Goal: Task Accomplishment & Management: Use online tool/utility

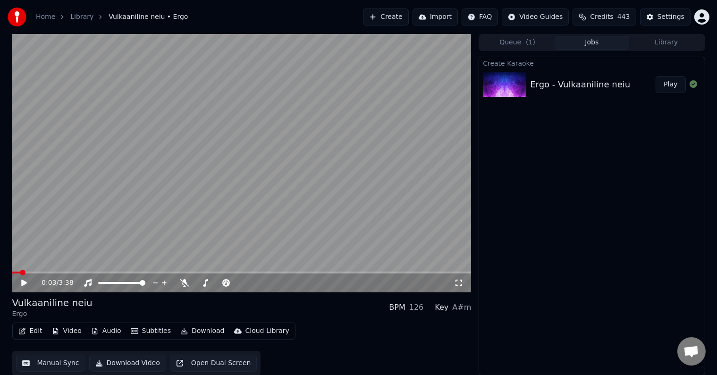
click at [28, 283] on icon at bounding box center [31, 283] width 22 height 8
click at [12, 275] on span at bounding box center [15, 273] width 6 height 6
click at [672, 87] on button "Play" at bounding box center [671, 84] width 30 height 17
click at [24, 280] on icon at bounding box center [31, 283] width 22 height 8
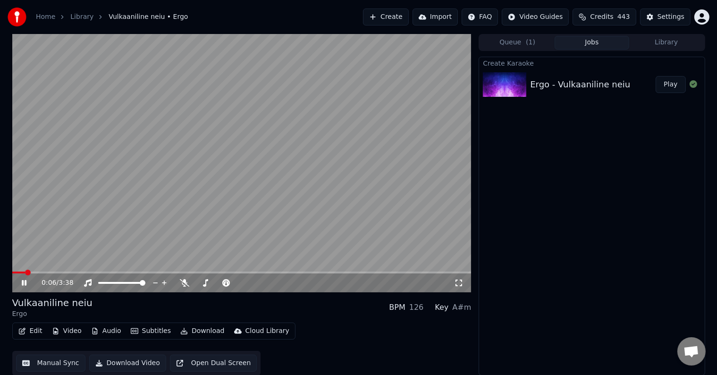
click at [31, 272] on span at bounding box center [28, 273] width 6 height 6
click at [116, 271] on span at bounding box center [113, 273] width 6 height 6
click at [37, 330] on button "Edit" at bounding box center [31, 330] width 32 height 13
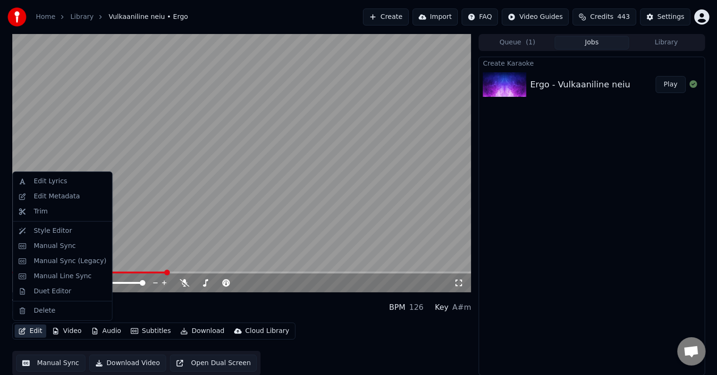
click at [209, 215] on video at bounding box center [241, 163] width 459 height 258
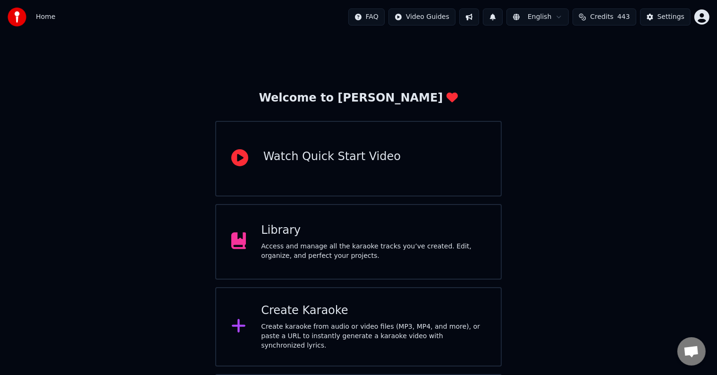
click at [367, 157] on div "Watch Quick Start Video" at bounding box center [331, 156] width 137 height 15
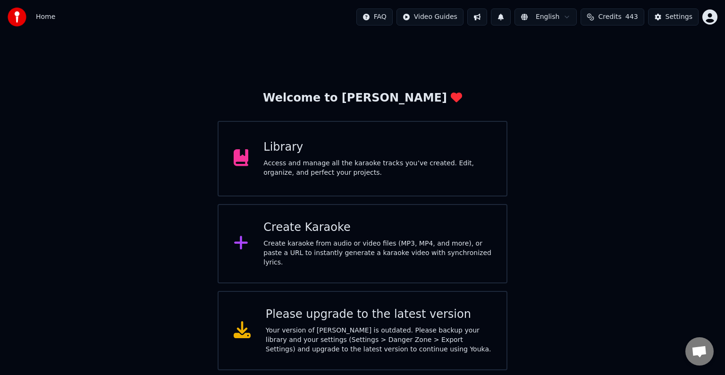
click at [309, 170] on div "Access and manage all the karaoke tracks you’ve created. Edit, organize, and pe…" at bounding box center [377, 168] width 228 height 19
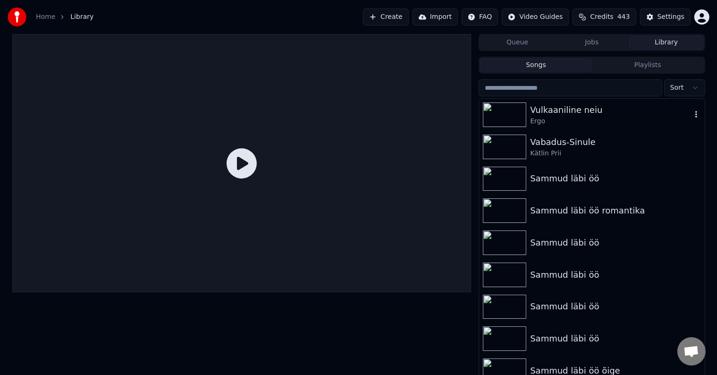
click at [561, 110] on div "Vulkaaniline neiu" at bounding box center [610, 109] width 161 height 13
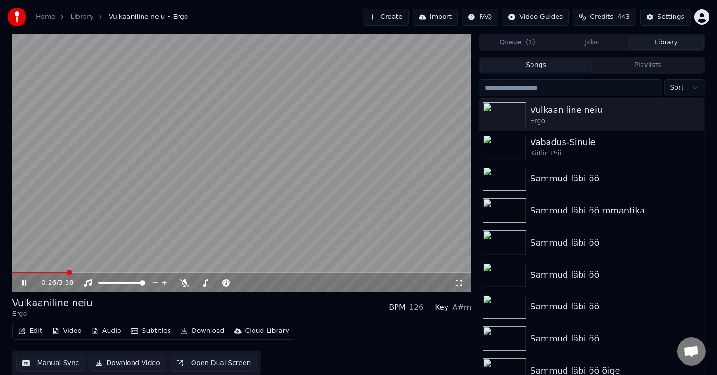
click at [406, 82] on video at bounding box center [241, 163] width 459 height 258
click at [12, 275] on span at bounding box center [15, 273] width 6 height 6
click at [20, 283] on icon at bounding box center [31, 283] width 22 height 8
click at [24, 283] on icon at bounding box center [31, 283] width 22 height 8
click at [384, 14] on button "Create" at bounding box center [386, 16] width 46 height 17
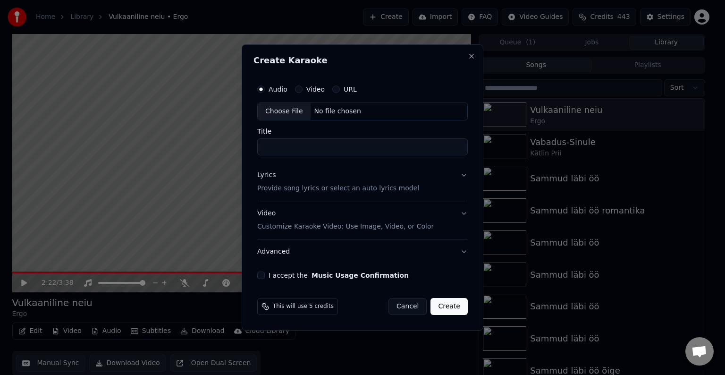
click at [338, 111] on div "No file chosen" at bounding box center [338, 111] width 54 height 9
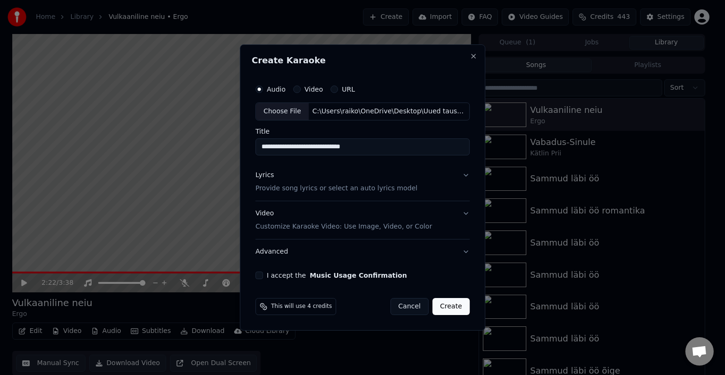
click at [374, 144] on input "**********" at bounding box center [362, 146] width 214 height 17
click at [281, 143] on input "**********" at bounding box center [362, 146] width 214 height 17
type input "**********"
click at [333, 170] on div "Lyrics Provide song lyrics or select an auto lyrics model" at bounding box center [336, 181] width 162 height 23
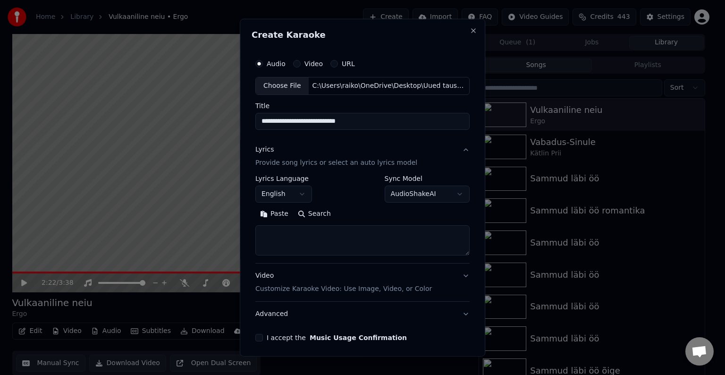
click at [305, 164] on p "Provide song lyrics or select an auto lyrics model" at bounding box center [336, 162] width 162 height 9
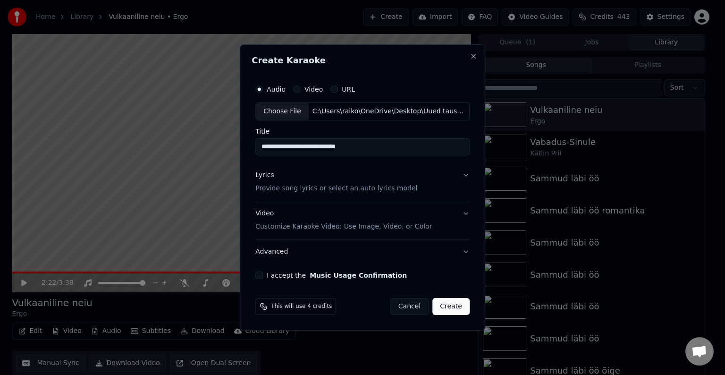
click at [318, 192] on p "Provide song lyrics or select an auto lyrics model" at bounding box center [336, 188] width 162 height 9
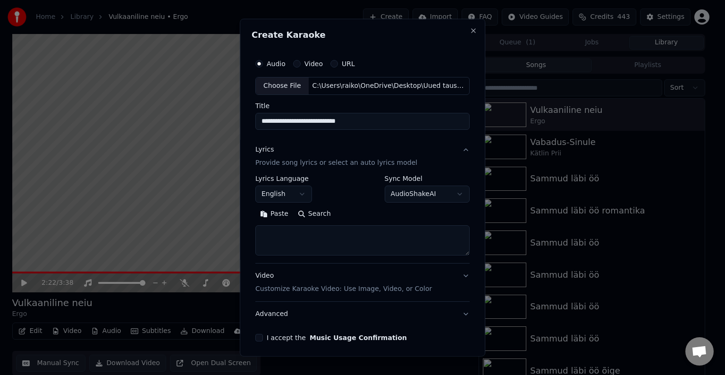
click at [273, 213] on button "Paste" at bounding box center [274, 213] width 38 height 15
click at [323, 244] on textarea at bounding box center [360, 240] width 210 height 30
click at [267, 234] on textarea at bounding box center [360, 240] width 210 height 30
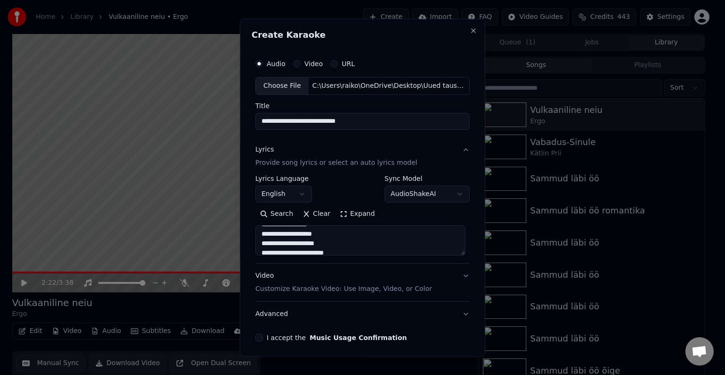
scroll to position [208, 0]
type textarea "**********"
click at [321, 289] on p "Customize Karaoke Video: Use Image, Video, or Color" at bounding box center [343, 288] width 177 height 9
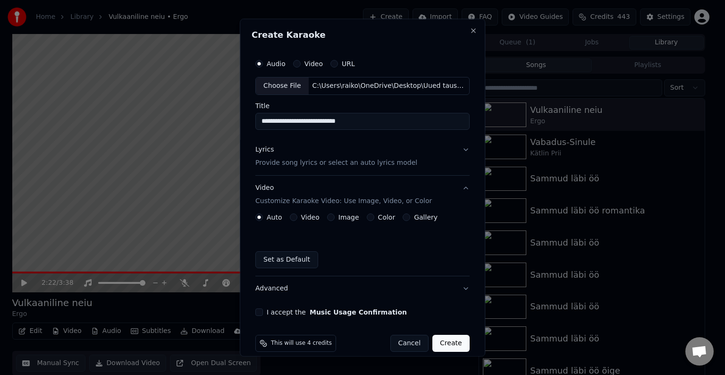
click at [378, 216] on label "Color" at bounding box center [386, 217] width 17 height 7
click at [372, 216] on button "Color" at bounding box center [371, 217] width 8 height 8
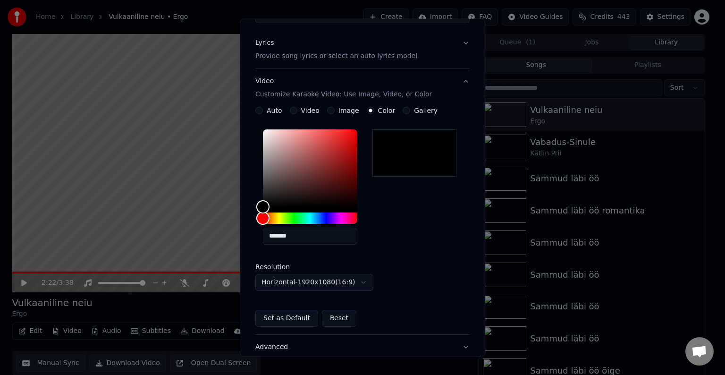
scroll to position [157, 0]
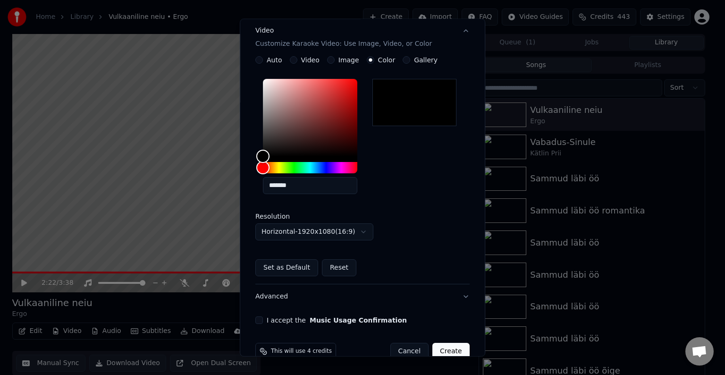
click at [261, 320] on div "I accept the Music Usage Confirmation" at bounding box center [362, 320] width 214 height 8
click at [261, 317] on button "I accept the Music Usage Confirmation" at bounding box center [259, 320] width 8 height 8
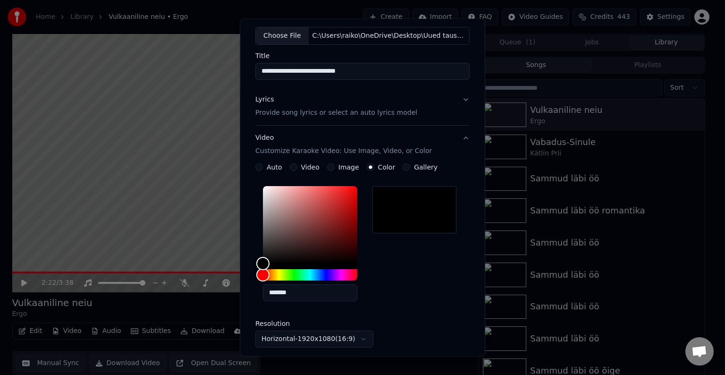
scroll to position [0, 0]
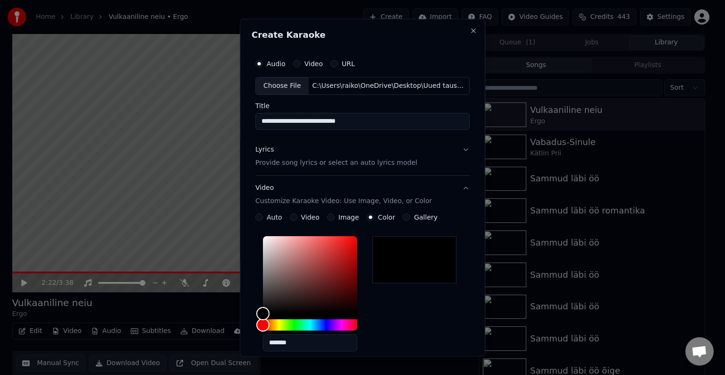
click at [288, 162] on p "Provide song lyrics or select an auto lyrics model" at bounding box center [336, 162] width 162 height 9
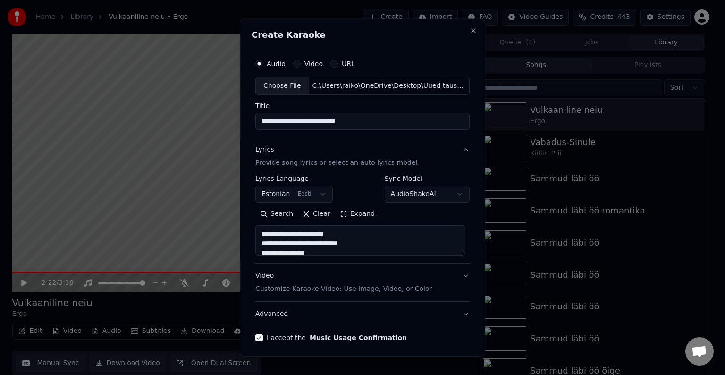
scroll to position [36, 0]
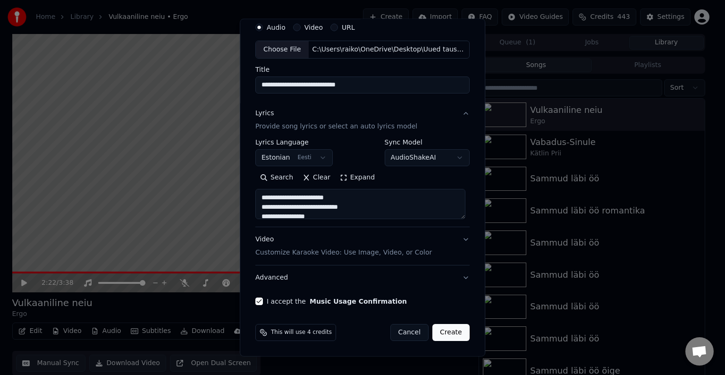
click at [446, 336] on button "Create" at bounding box center [450, 332] width 37 height 17
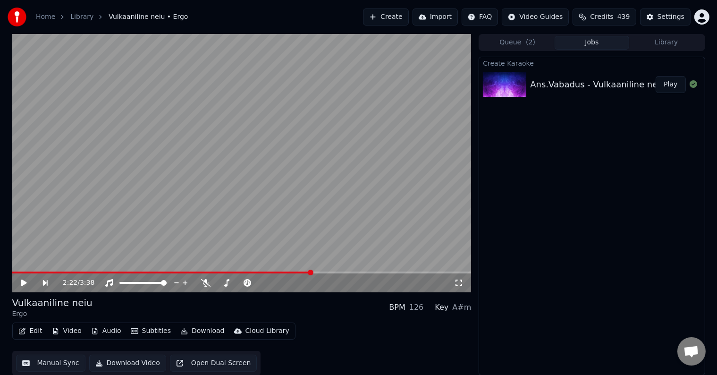
click at [672, 77] on button "Play" at bounding box center [671, 84] width 30 height 17
click at [24, 280] on icon at bounding box center [31, 283] width 22 height 8
click at [23, 281] on icon at bounding box center [24, 283] width 5 height 6
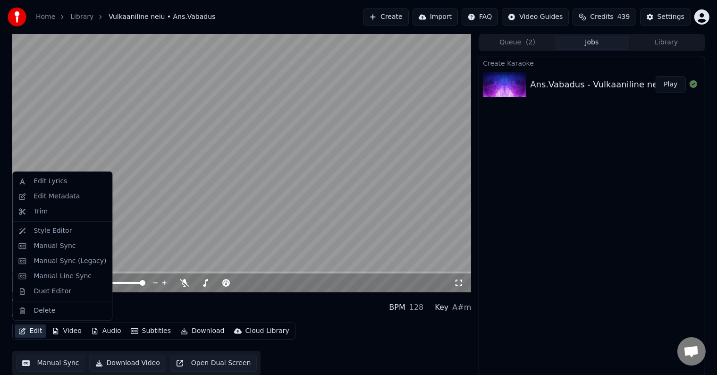
click at [35, 329] on button "Edit" at bounding box center [31, 330] width 32 height 13
click at [68, 257] on div "Manual Sync (Legacy)" at bounding box center [70, 260] width 73 height 9
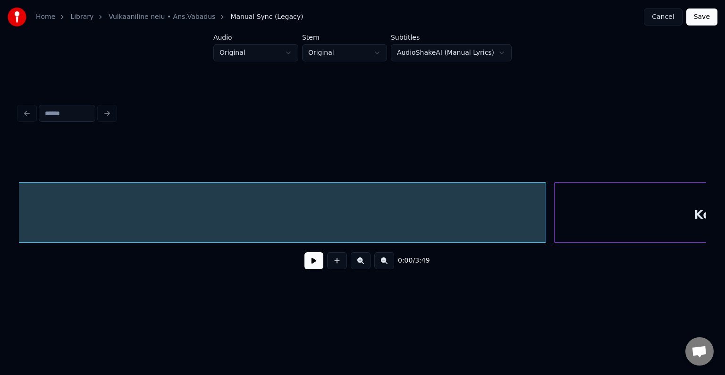
scroll to position [0, 1303]
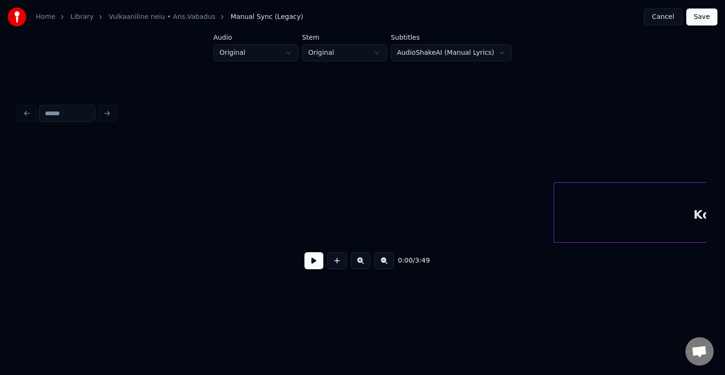
click at [13, 204] on div "Home Library Vulkaaniline neiu • Ans.Vabadus Manual Sync (Legacy) Cancel Save A…" at bounding box center [362, 150] width 725 height 301
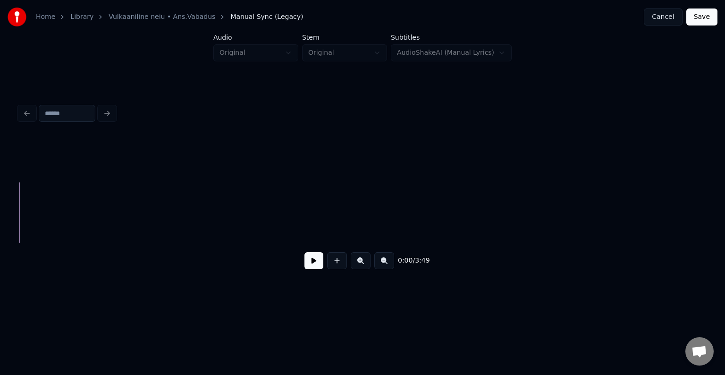
click at [725, 219] on div "Home Library Vulkaaniline neiu • Ans.Vabadus Manual Sync (Legacy) Cancel Save A…" at bounding box center [362, 150] width 725 height 301
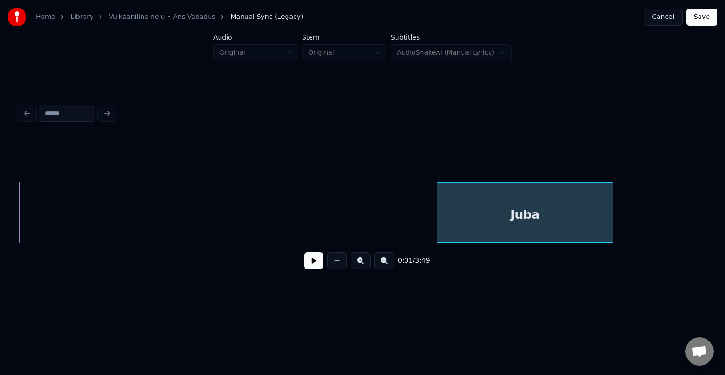
click at [438, 217] on div at bounding box center [438, 212] width 3 height 59
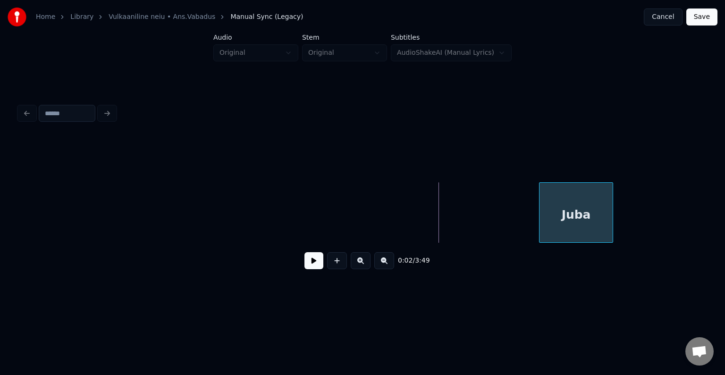
click at [540, 206] on div at bounding box center [540, 212] width 3 height 59
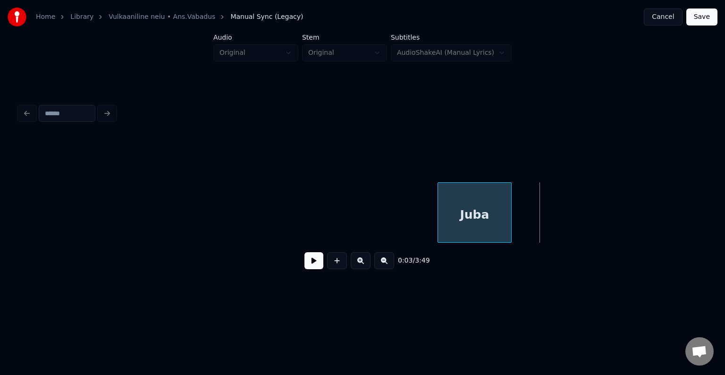
click at [455, 206] on div "Juba" at bounding box center [474, 215] width 73 height 64
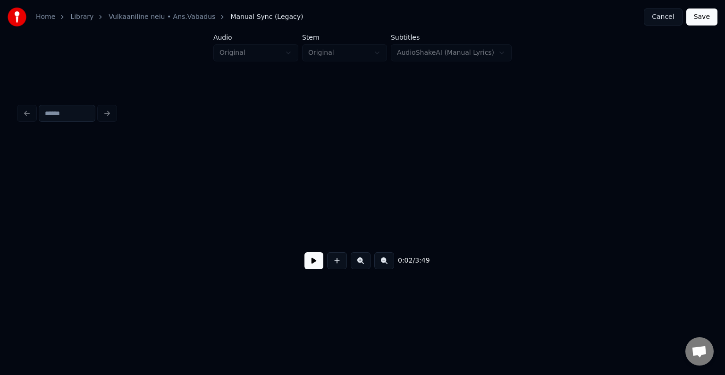
scroll to position [0, 119]
click at [8, 206] on div "Home Library Vulkaaniline neiu • Ans.Vabadus Manual Sync (Legacy) Cancel Save A…" at bounding box center [362, 150] width 725 height 301
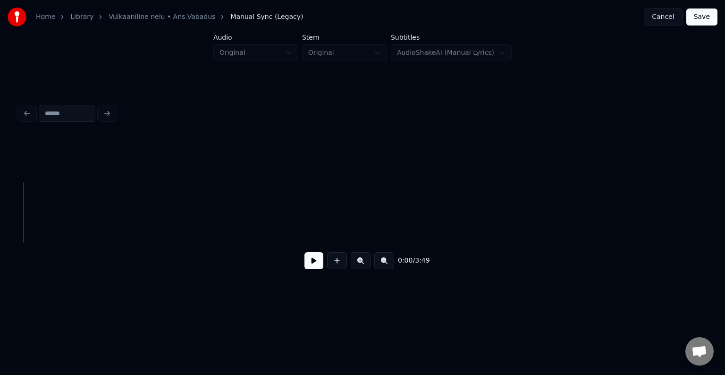
click at [308, 268] on button at bounding box center [313, 260] width 19 height 17
click at [316, 267] on button at bounding box center [313, 260] width 19 height 17
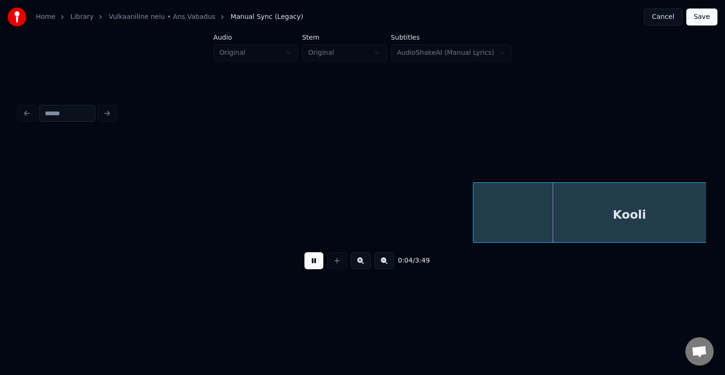
click at [316, 267] on button at bounding box center [313, 260] width 19 height 17
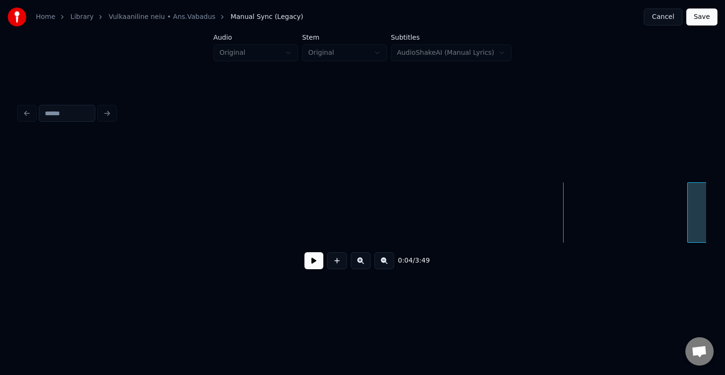
click at [689, 204] on div at bounding box center [689, 212] width 3 height 59
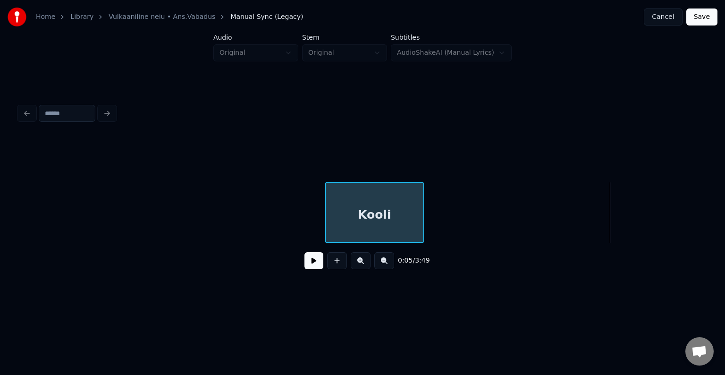
click at [417, 210] on div "Kooli" at bounding box center [375, 215] width 98 height 64
click at [18, 244] on div "0:04 / 3:49" at bounding box center [362, 188] width 695 height 187
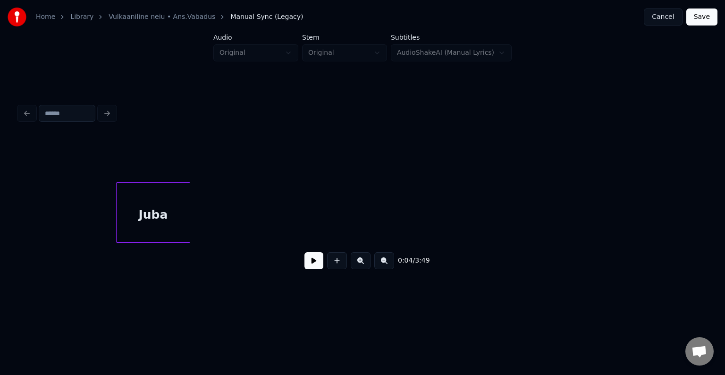
scroll to position [0, 1008]
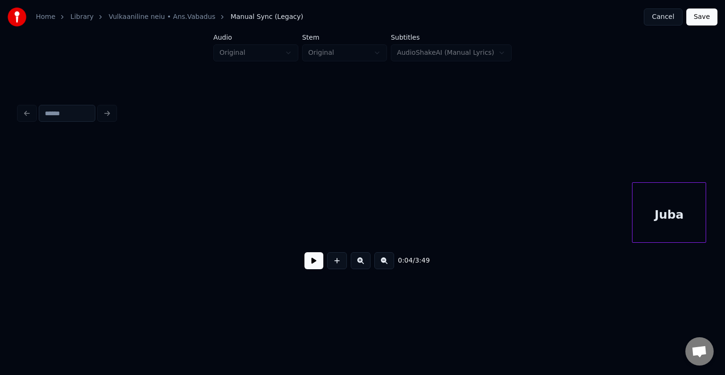
click at [722, 190] on div "Home Library Vulkaaniline neiu • Ans.Vabadus Manual Sync (Legacy) Cancel Save A…" at bounding box center [362, 150] width 725 height 301
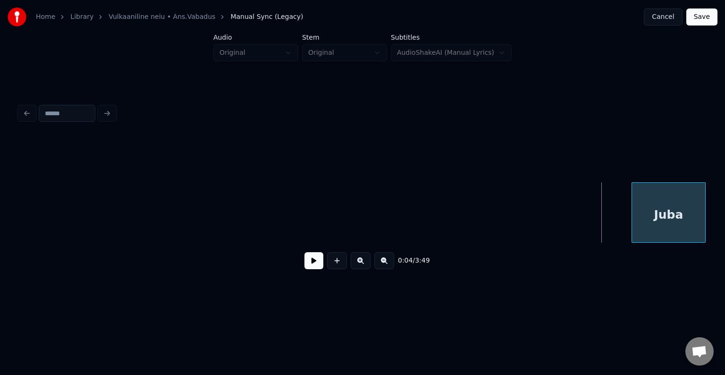
scroll to position [0, 1076]
click at [715, 206] on div "Home Library Vulkaaniline neiu • Ans.Vabadus Manual Sync (Legacy) Cancel Save A…" at bounding box center [362, 150] width 725 height 301
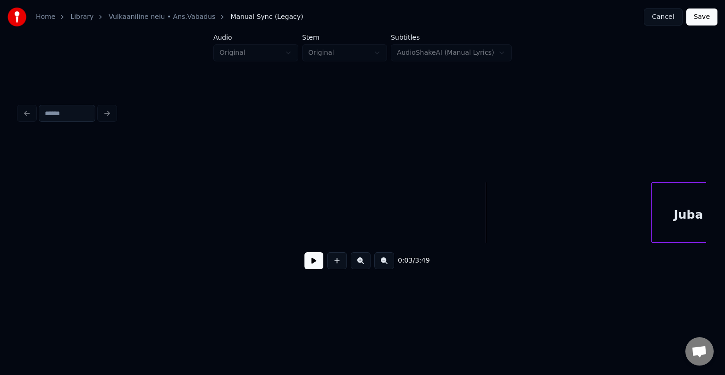
click at [304, 265] on button at bounding box center [313, 260] width 19 height 17
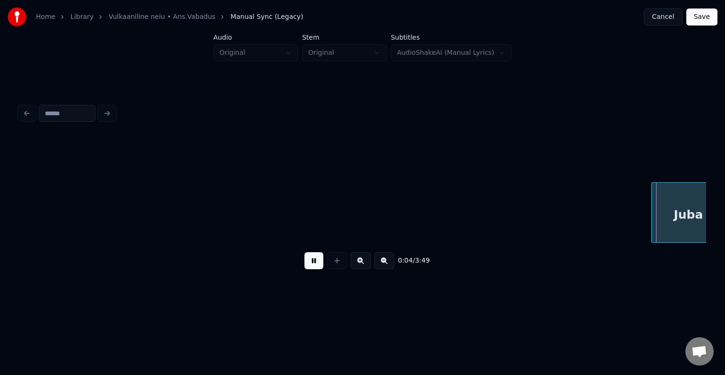
scroll to position [0, 1747]
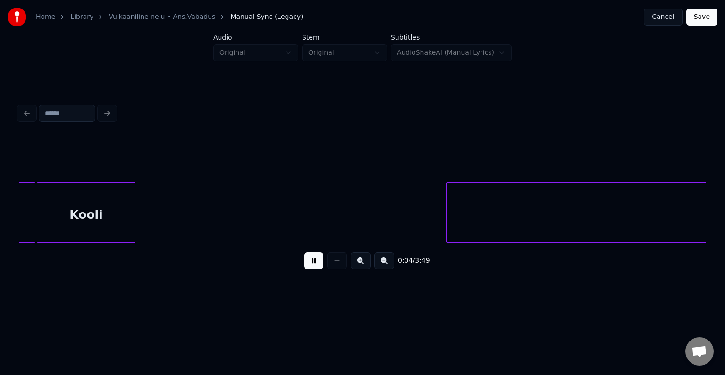
click at [304, 265] on button at bounding box center [313, 260] width 19 height 17
click at [724, 189] on div "Home Library Vulkaaniline neiu • Ans.Vabadus Manual Sync (Legacy) Cancel Save A…" at bounding box center [362, 150] width 725 height 301
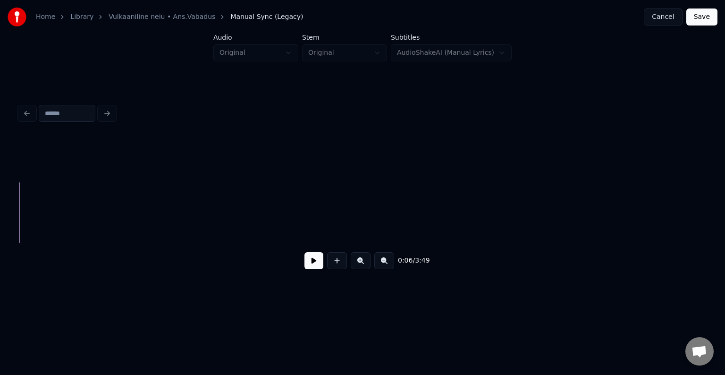
click at [725, 209] on div "Home Library Vulkaaniline neiu • Ans.Vabadus Manual Sync (Legacy) Cancel Save A…" at bounding box center [362, 150] width 725 height 301
click at [725, 217] on div "Home Library Vulkaaniline neiu • Ans.Vabadus Manual Sync (Legacy) Cancel Save A…" at bounding box center [362, 150] width 725 height 301
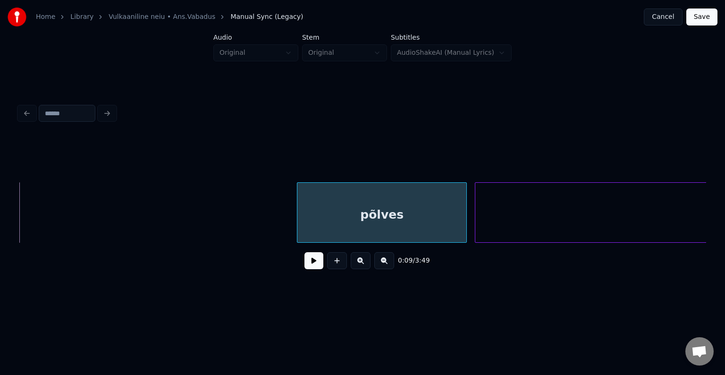
click at [300, 203] on div at bounding box center [298, 212] width 3 height 59
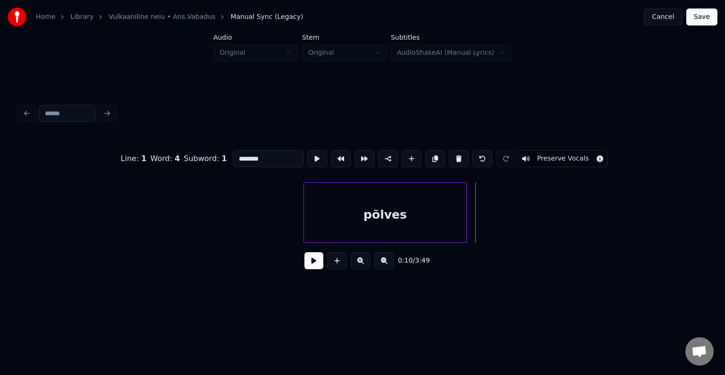
click at [725, 203] on div "Home Library Vulkaaniline neiu • Ans.Vabadus Manual Sync (Legacy) Cancel Save A…" at bounding box center [362, 150] width 725 height 301
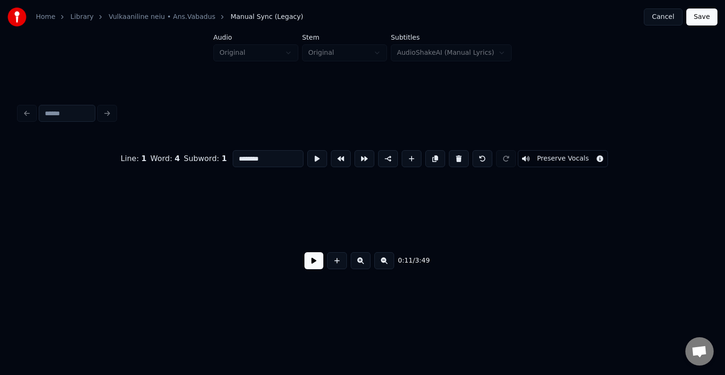
scroll to position [0, 4566]
click at [682, 214] on div at bounding box center [680, 212] width 3 height 59
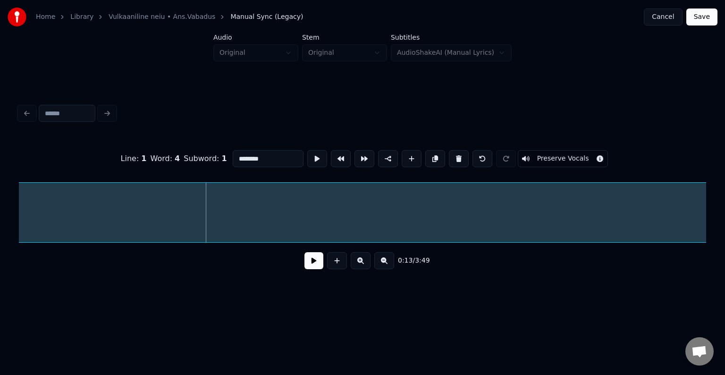
scroll to position [0, 4980]
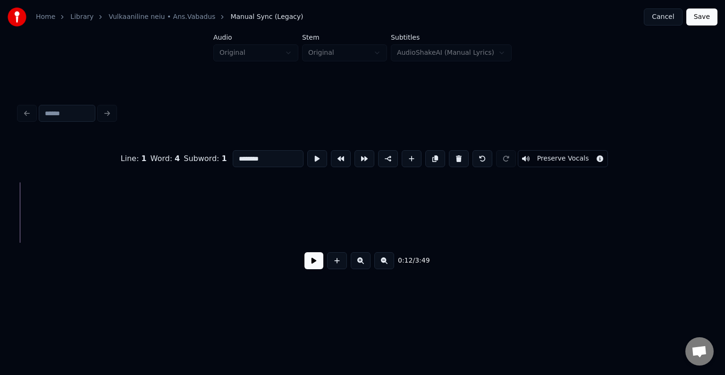
click at [725, 207] on div "Home Library Vulkaaniline neiu • Ans.Vabadus Manual Sync (Legacy) Cancel Save A…" at bounding box center [362, 150] width 725 height 301
click at [697, 213] on div at bounding box center [696, 212] width 3 height 59
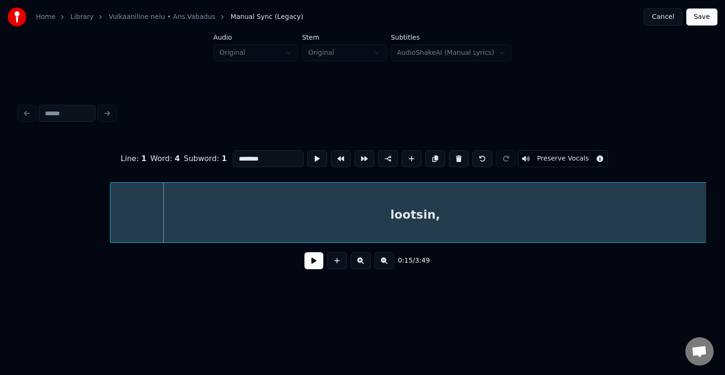
scroll to position [0, 6232]
click at [650, 202] on div "lootsin," at bounding box center [398, 215] width 609 height 64
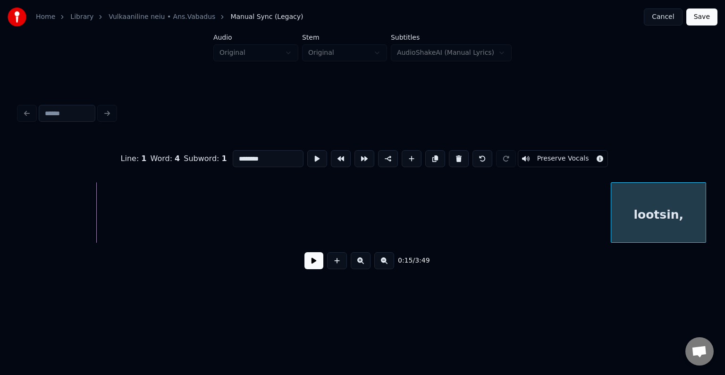
click at [613, 193] on div at bounding box center [612, 212] width 3 height 59
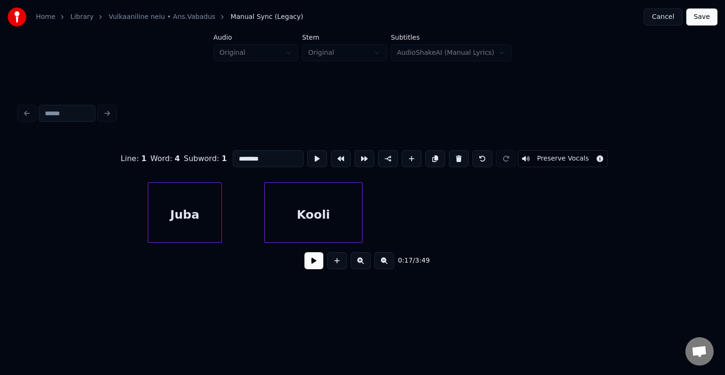
scroll to position [0, 1622]
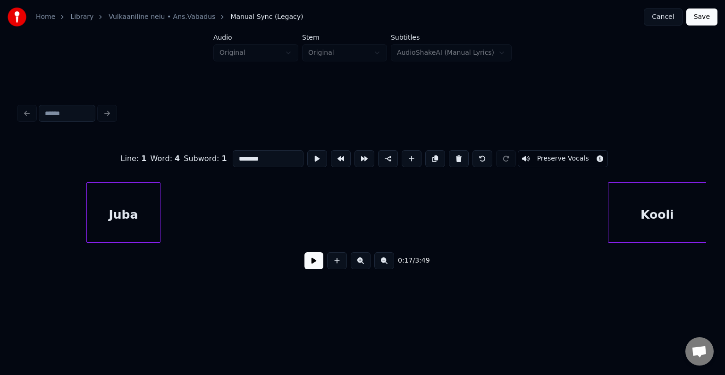
click at [725, 170] on div "Home Library Vulkaaniline neiu • Ans.Vabadus Manual Sync (Legacy) Cancel Save A…" at bounding box center [362, 150] width 725 height 301
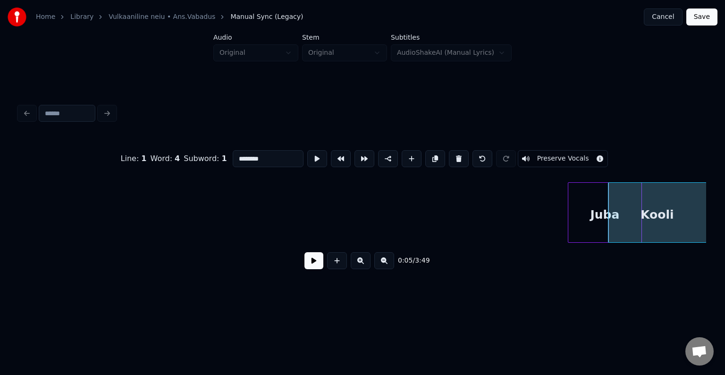
click at [579, 201] on div "Juba" at bounding box center [604, 215] width 73 height 64
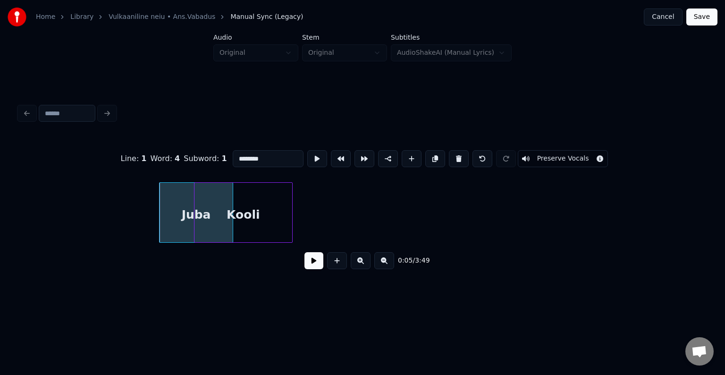
scroll to position [0, 2057]
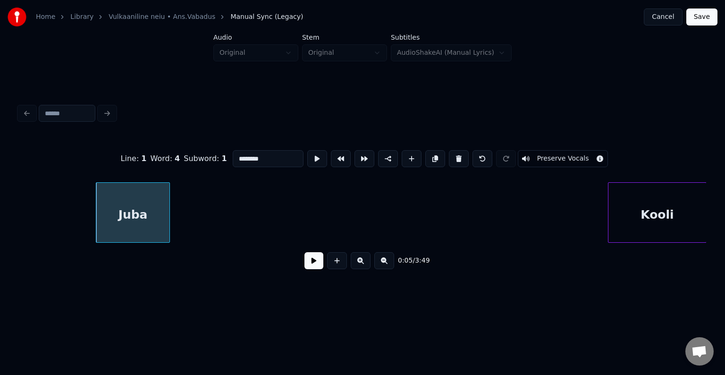
click at [720, 196] on div "Home Library Vulkaaniline neiu • Ans.Vabadus Manual Sync (Legacy) Cancel Save A…" at bounding box center [362, 150] width 725 height 301
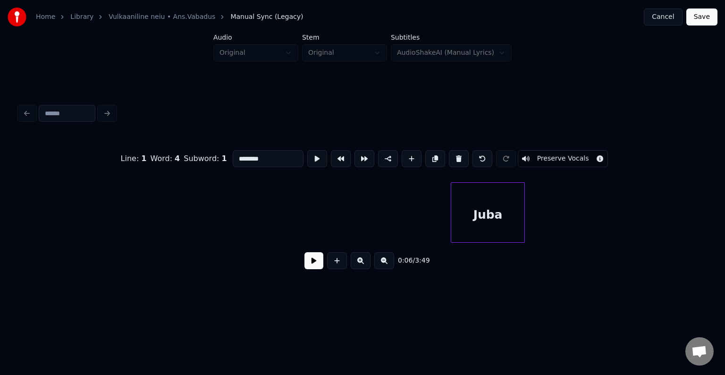
scroll to position [0, 1650]
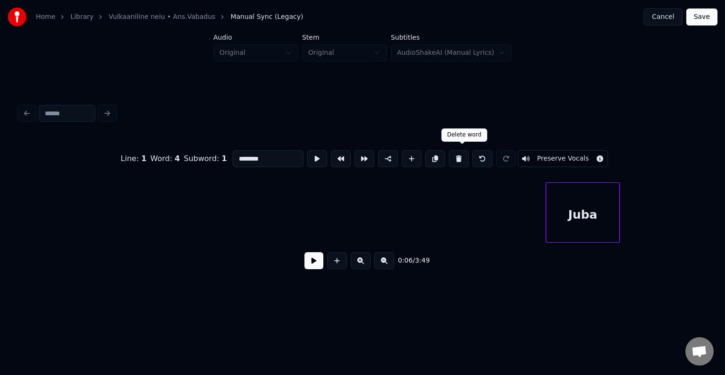
click at [465, 155] on button at bounding box center [459, 158] width 20 height 17
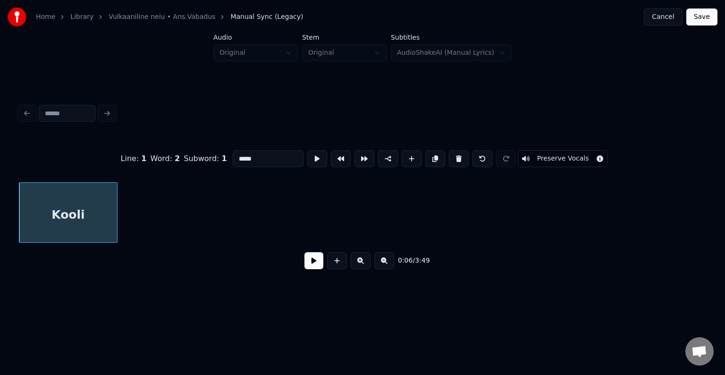
click at [465, 155] on button at bounding box center [459, 158] width 20 height 17
click at [464, 155] on button at bounding box center [459, 158] width 20 height 17
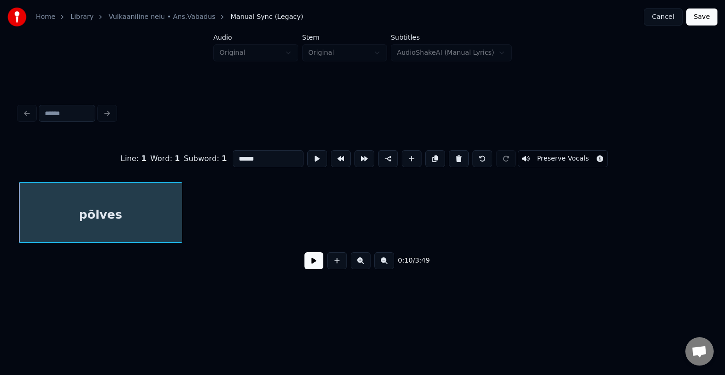
click at [464, 155] on button at bounding box center [459, 158] width 20 height 17
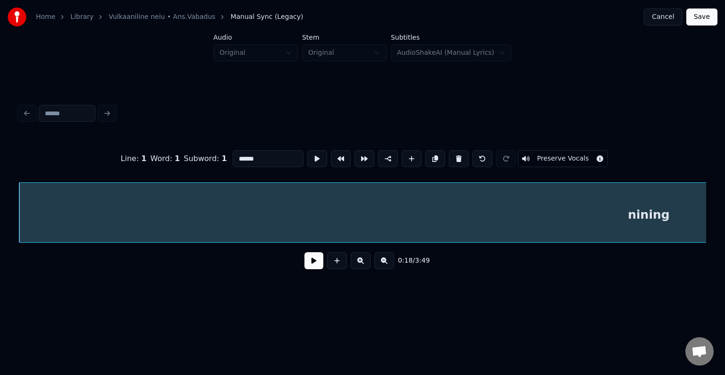
click at [464, 155] on button at bounding box center [459, 158] width 20 height 17
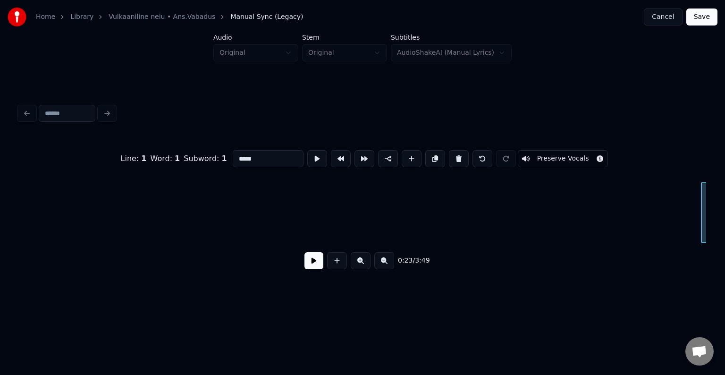
click at [464, 155] on button at bounding box center [459, 158] width 20 height 17
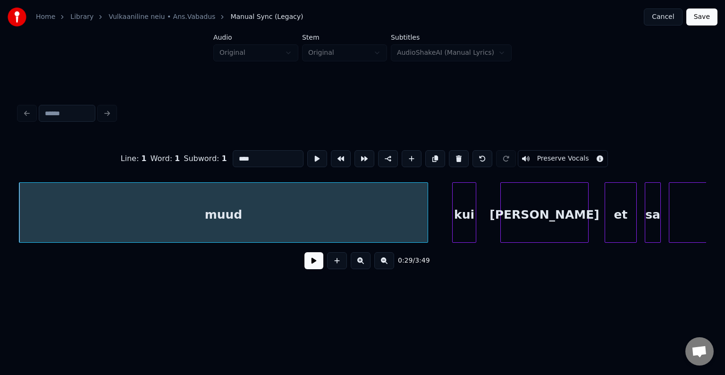
click at [464, 155] on button at bounding box center [459, 158] width 20 height 17
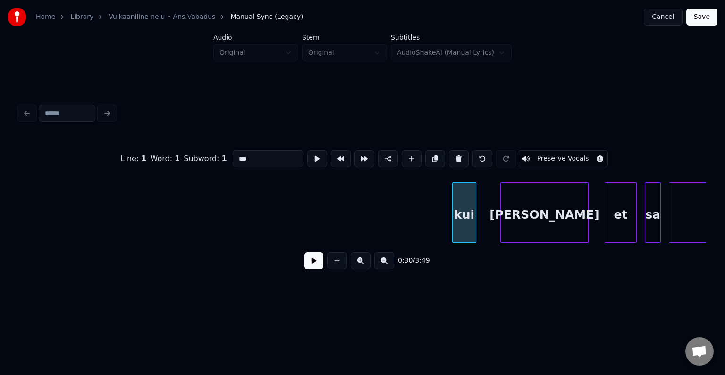
click at [464, 155] on button at bounding box center [459, 158] width 20 height 17
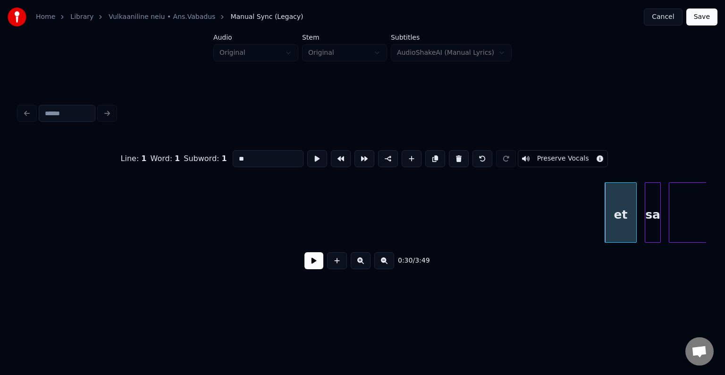
click at [464, 155] on button at bounding box center [459, 158] width 20 height 17
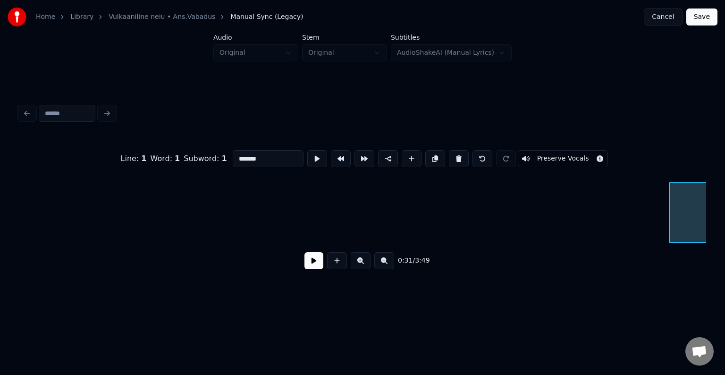
click at [464, 155] on button at bounding box center [459, 158] width 20 height 17
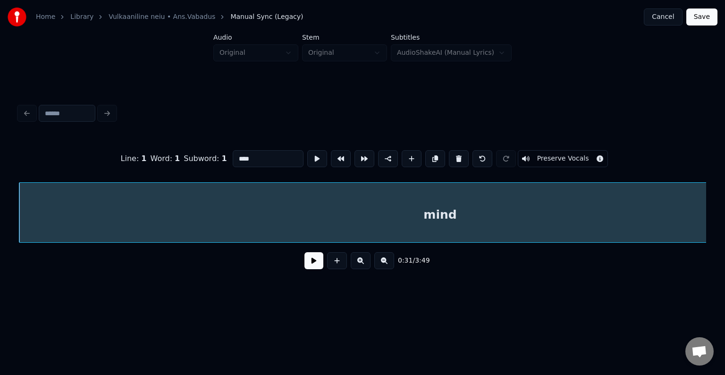
click at [464, 155] on button at bounding box center [459, 158] width 20 height 17
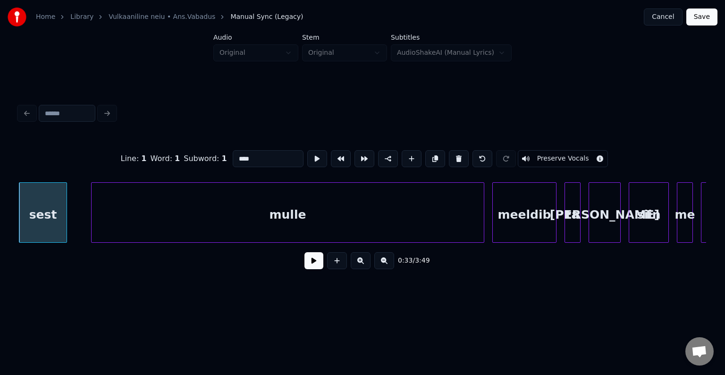
click at [464, 155] on button at bounding box center [459, 158] width 20 height 17
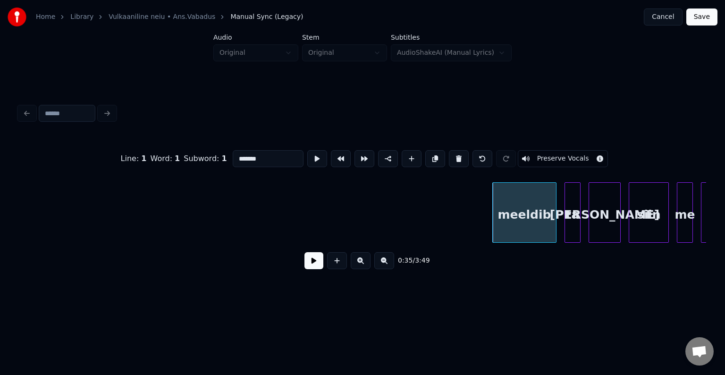
click at [464, 155] on button at bounding box center [459, 158] width 20 height 17
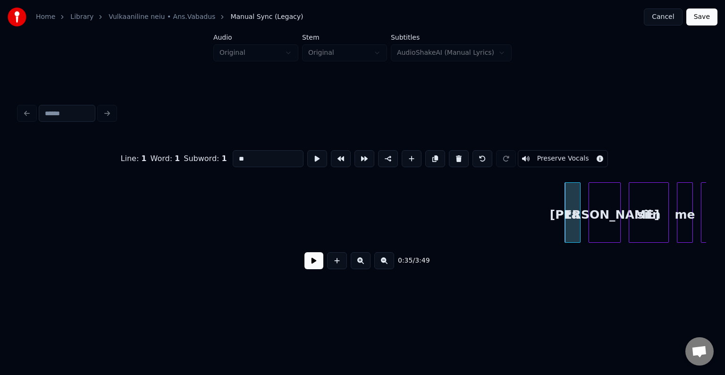
click at [464, 155] on button at bounding box center [459, 158] width 20 height 17
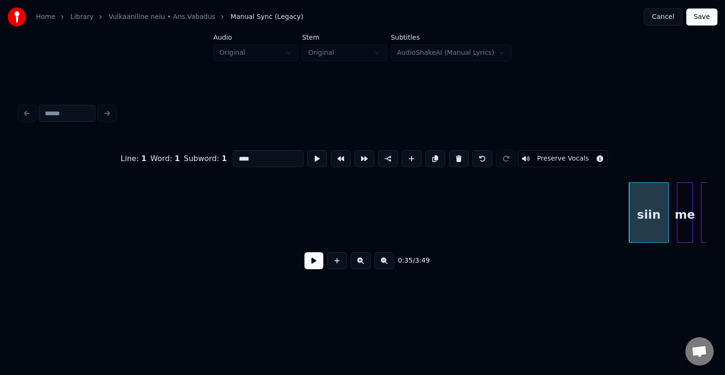
click at [464, 155] on button at bounding box center [459, 158] width 20 height 17
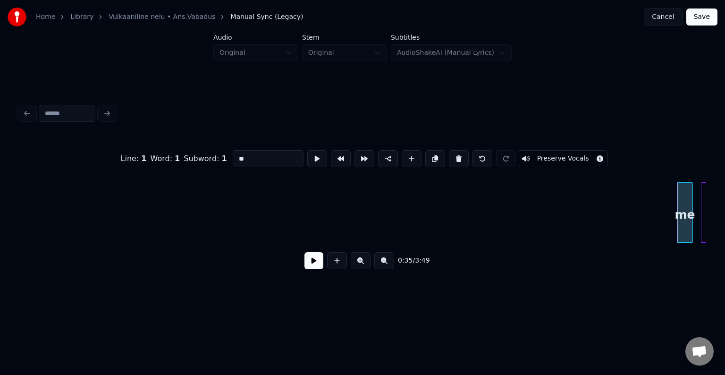
click at [464, 155] on button at bounding box center [459, 158] width 20 height 17
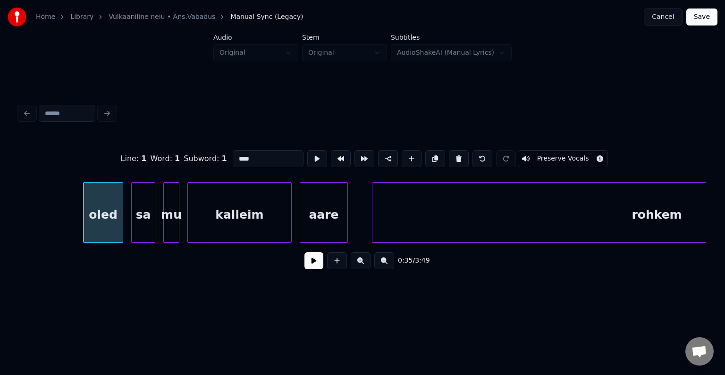
click at [464, 155] on button at bounding box center [459, 158] width 20 height 17
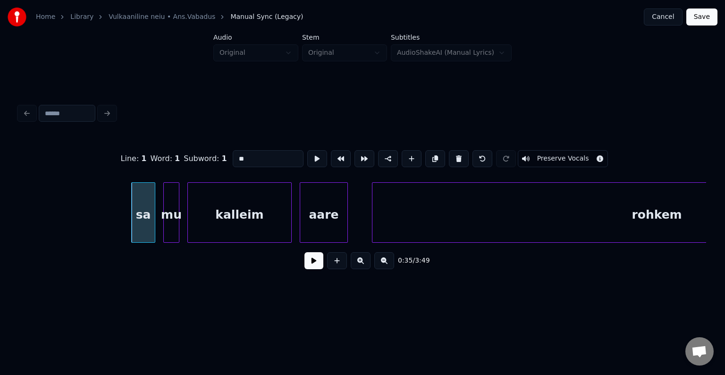
click at [464, 155] on button at bounding box center [459, 158] width 20 height 17
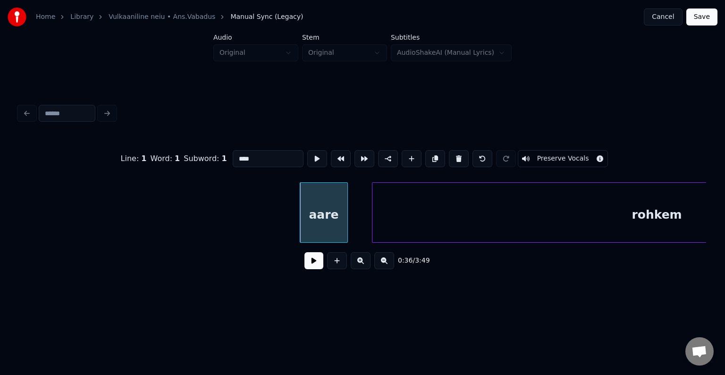
click at [464, 155] on button at bounding box center [459, 158] width 20 height 17
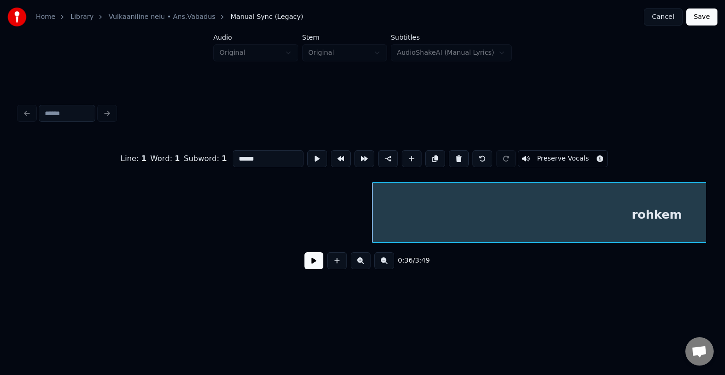
click at [464, 155] on button at bounding box center [459, 158] width 20 height 17
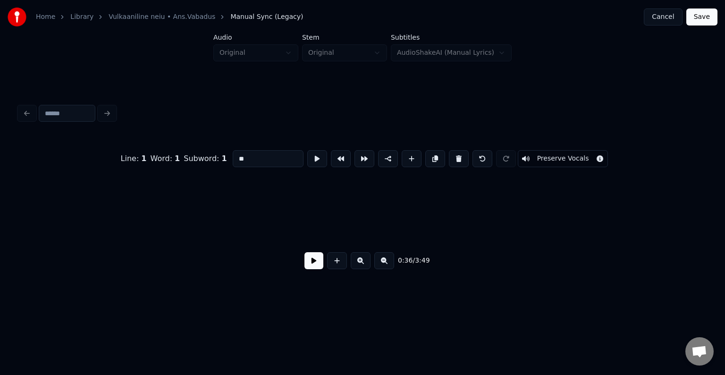
click at [464, 155] on button at bounding box center [459, 158] width 20 height 17
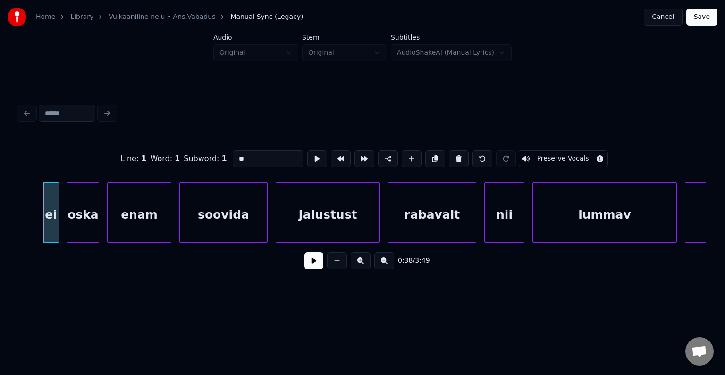
click at [464, 155] on button at bounding box center [459, 158] width 20 height 17
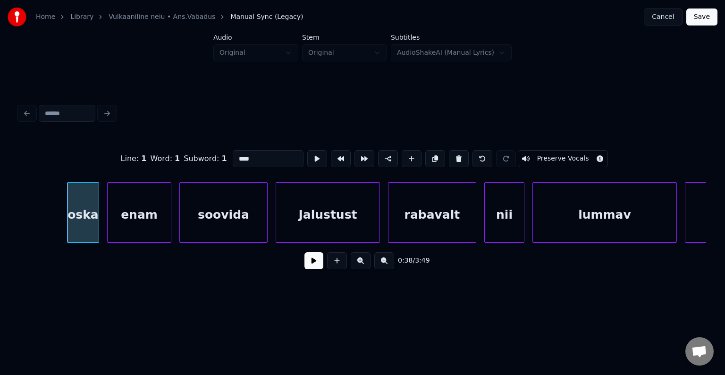
click at [464, 155] on button at bounding box center [459, 158] width 20 height 17
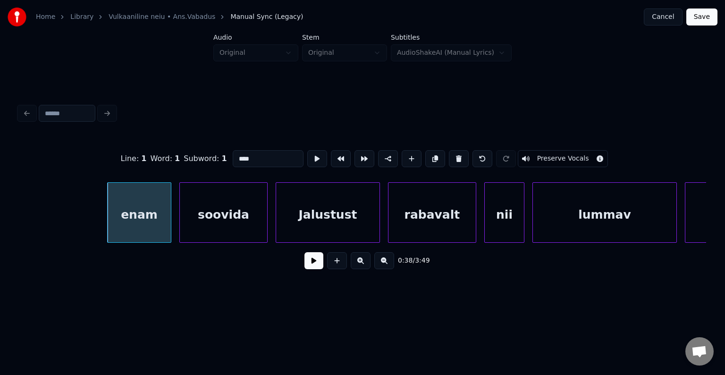
click at [464, 155] on button at bounding box center [459, 158] width 20 height 17
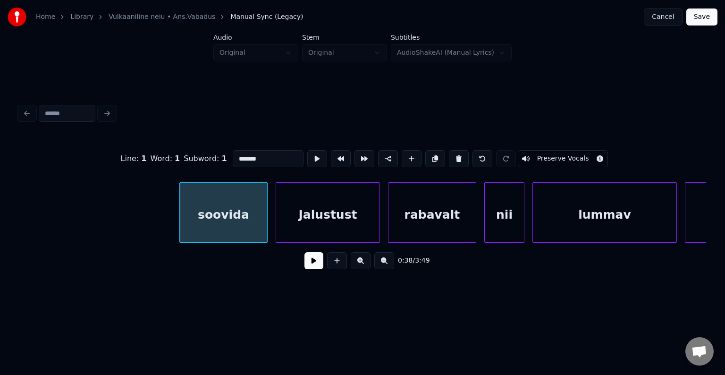
click at [464, 155] on button at bounding box center [459, 158] width 20 height 17
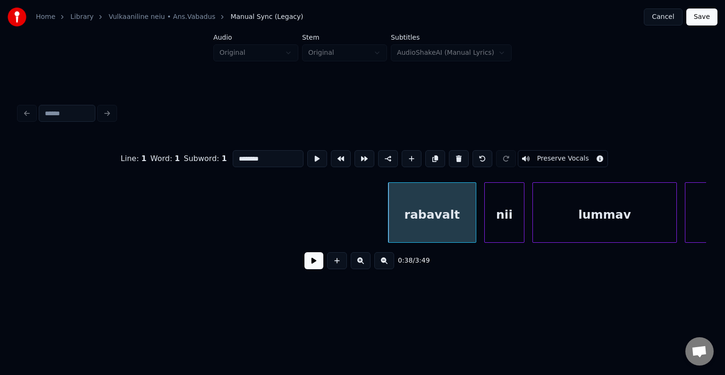
click at [464, 155] on button at bounding box center [459, 158] width 20 height 17
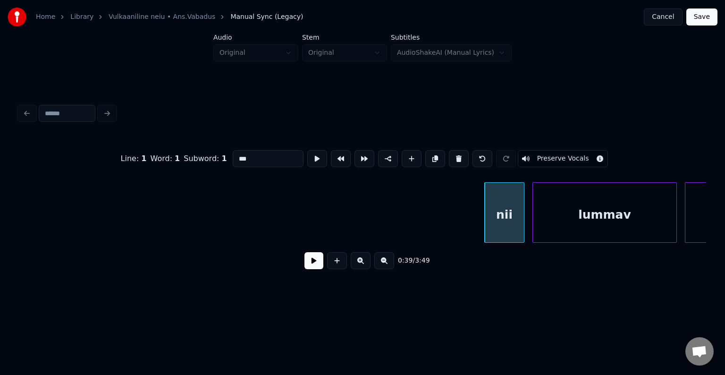
click at [464, 155] on button at bounding box center [459, 158] width 20 height 17
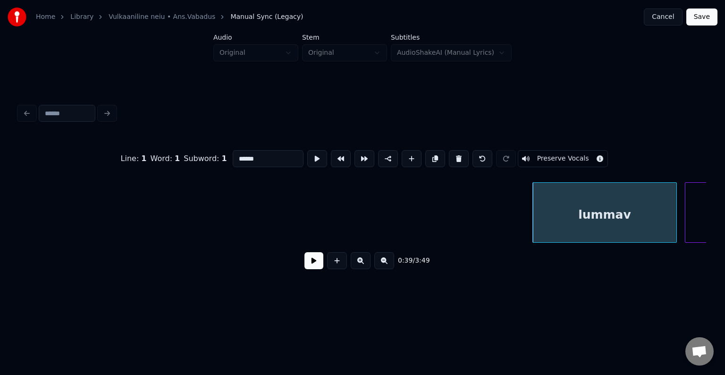
click at [464, 155] on button at bounding box center [459, 158] width 20 height 17
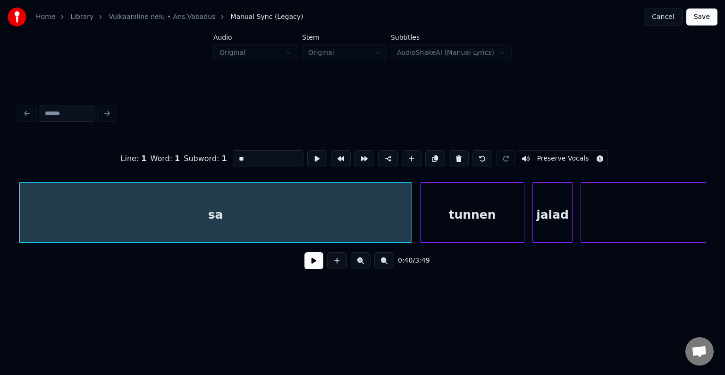
click at [464, 155] on button at bounding box center [459, 158] width 20 height 17
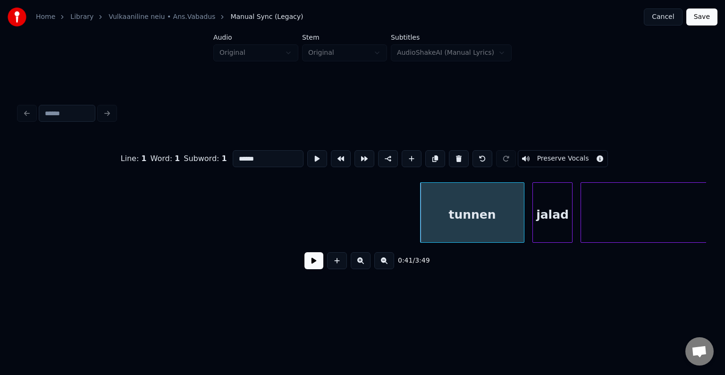
click at [464, 155] on button at bounding box center [459, 158] width 20 height 17
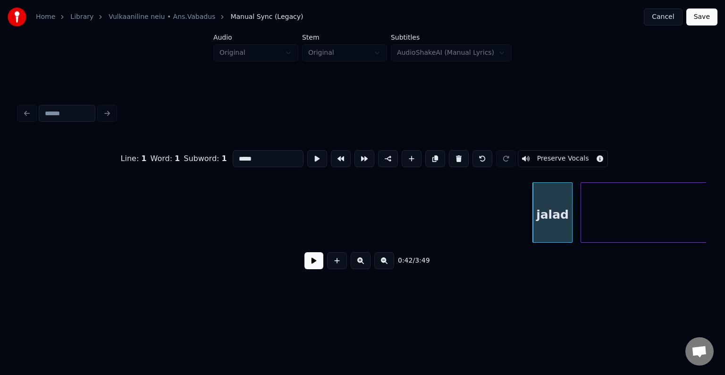
click at [464, 155] on button at bounding box center [459, 158] width 20 height 17
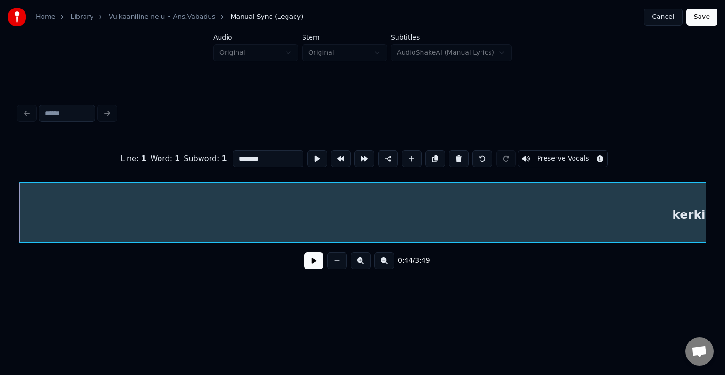
click at [464, 155] on button at bounding box center [459, 158] width 20 height 17
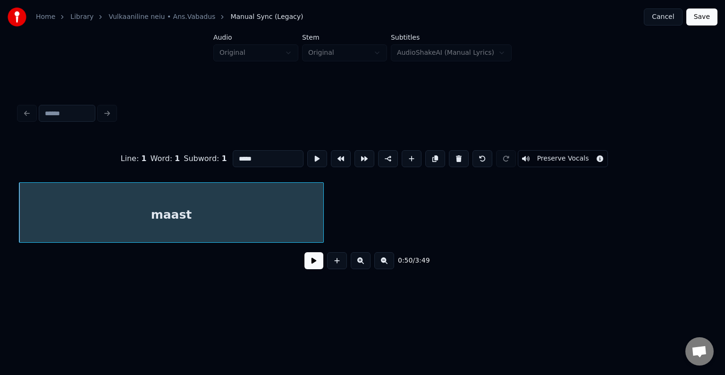
click at [464, 155] on button at bounding box center [459, 158] width 20 height 17
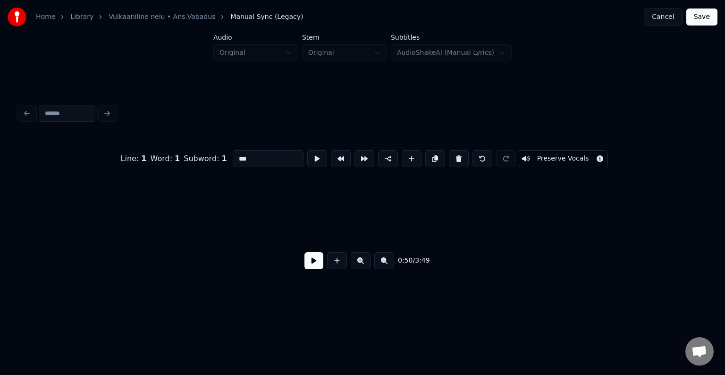
click at [464, 155] on button at bounding box center [459, 158] width 20 height 17
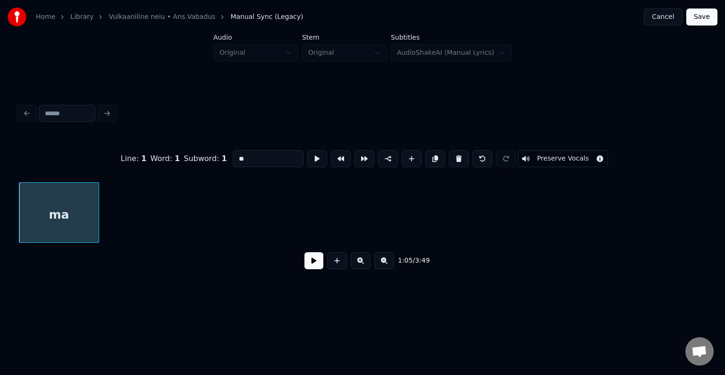
click at [464, 155] on button at bounding box center [459, 158] width 20 height 17
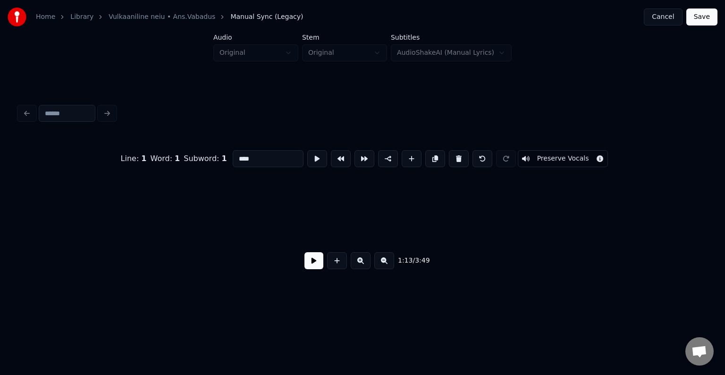
scroll to position [0, 29448]
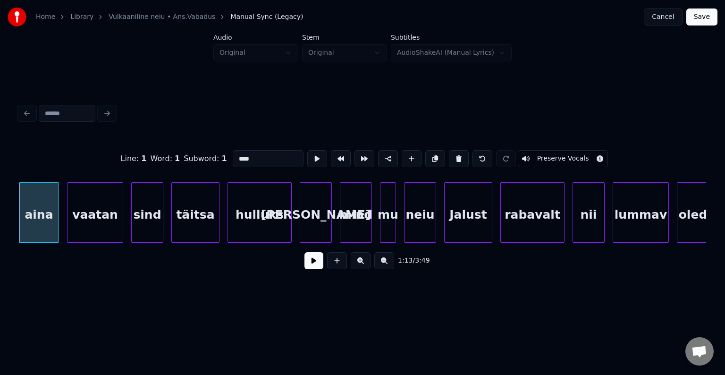
click at [464, 155] on button at bounding box center [459, 158] width 20 height 17
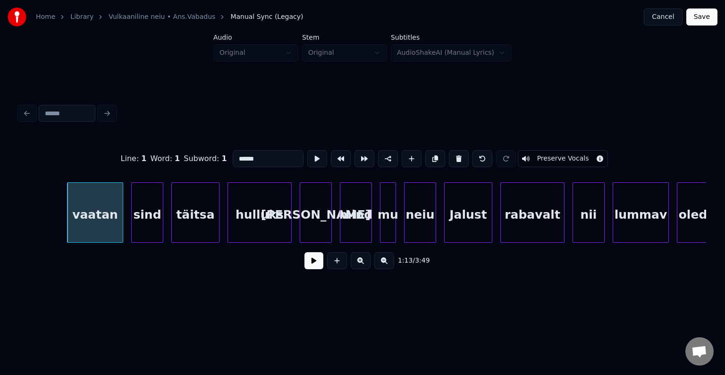
click at [464, 155] on button at bounding box center [459, 158] width 20 height 17
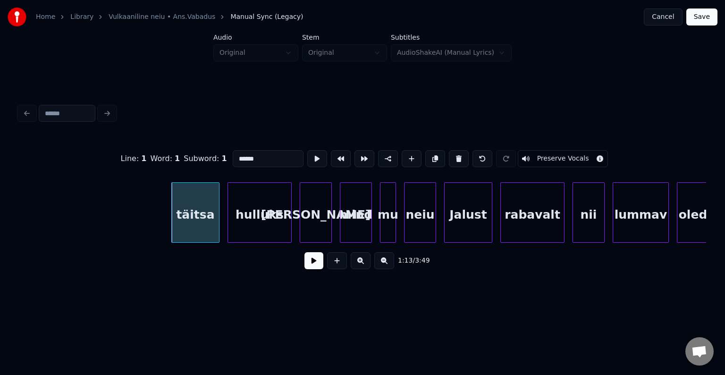
click at [464, 155] on button at bounding box center [459, 158] width 20 height 17
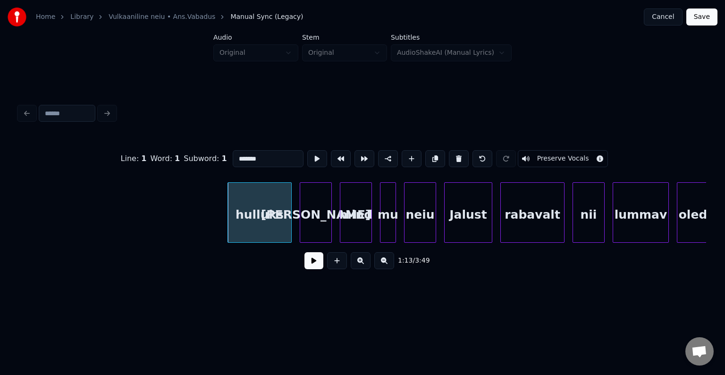
click at [464, 155] on button at bounding box center [459, 158] width 20 height 17
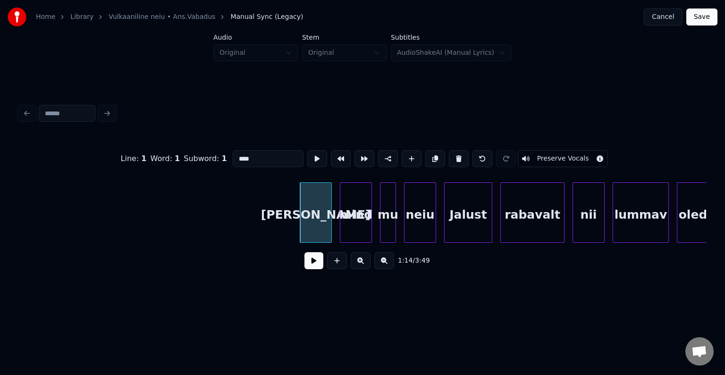
click at [464, 155] on button at bounding box center [459, 158] width 20 height 17
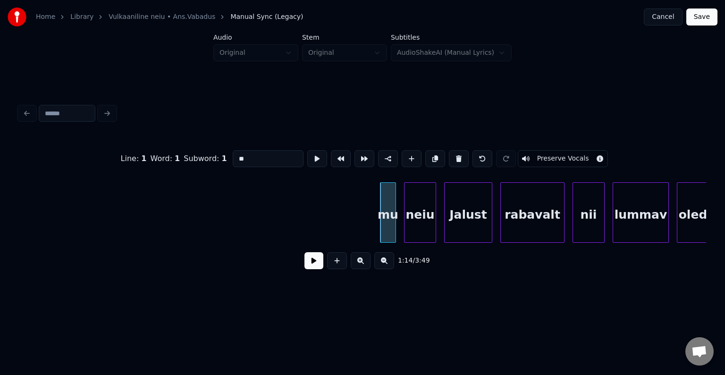
click at [464, 155] on button at bounding box center [459, 158] width 20 height 17
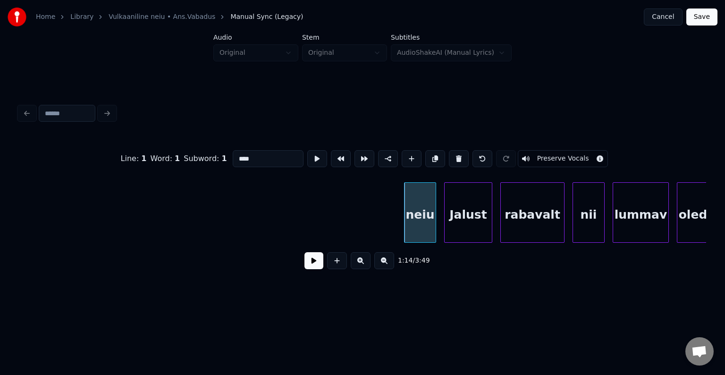
click at [464, 155] on button at bounding box center [459, 158] width 20 height 17
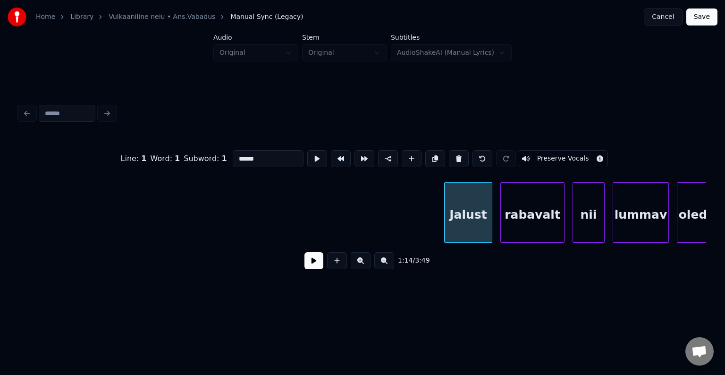
click at [464, 155] on button at bounding box center [459, 158] width 20 height 17
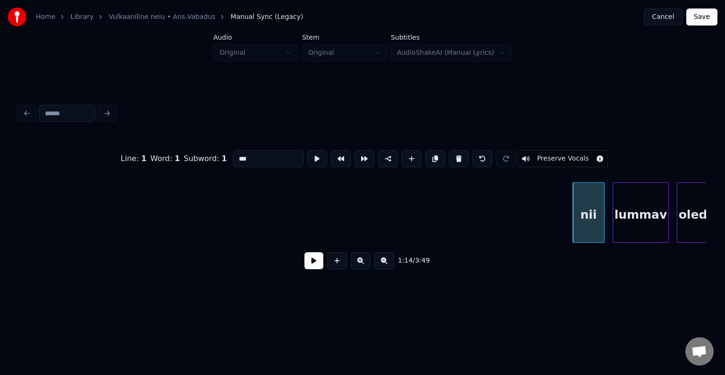
click at [464, 155] on button at bounding box center [459, 158] width 20 height 17
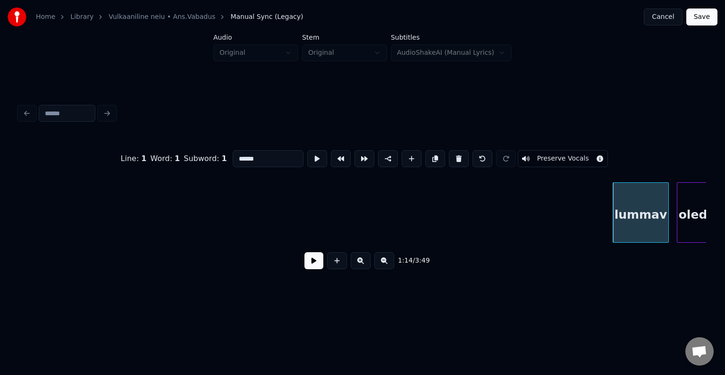
click at [464, 155] on button at bounding box center [459, 158] width 20 height 17
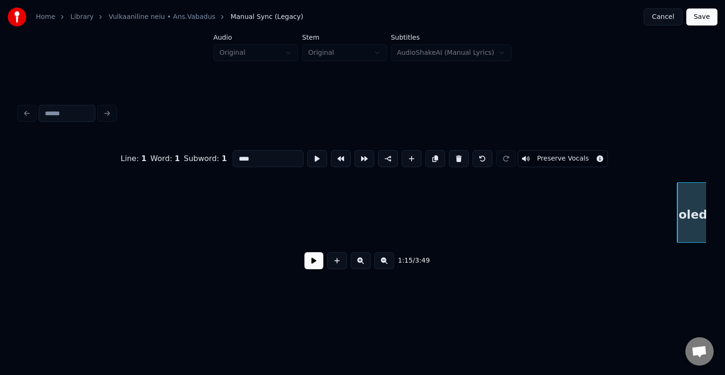
click at [464, 155] on button at bounding box center [459, 158] width 20 height 17
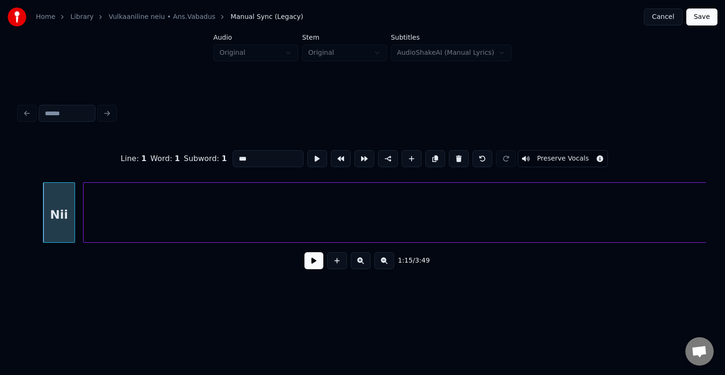
click at [464, 155] on button at bounding box center [459, 158] width 20 height 17
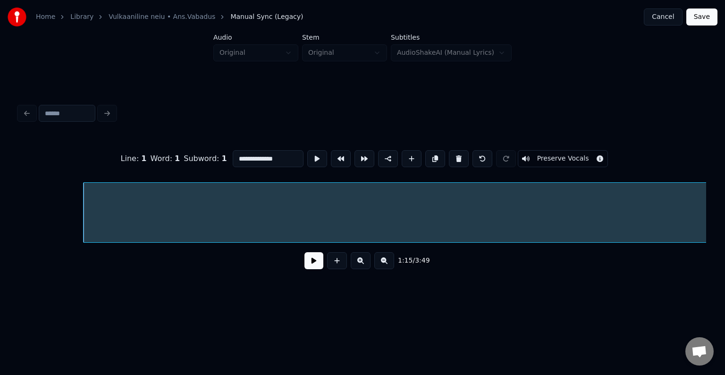
click at [464, 155] on button at bounding box center [459, 158] width 20 height 17
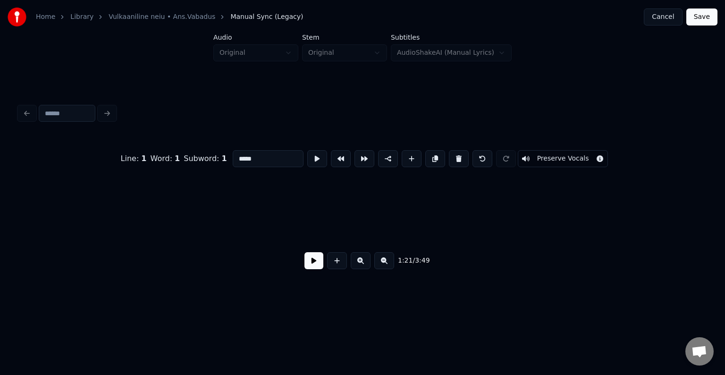
scroll to position [0, 32858]
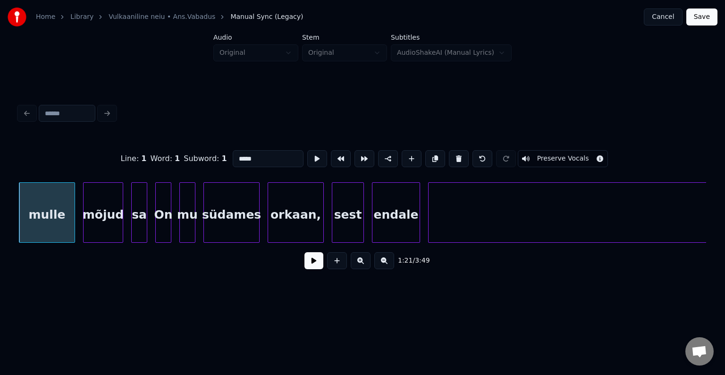
click at [464, 155] on button at bounding box center [459, 158] width 20 height 17
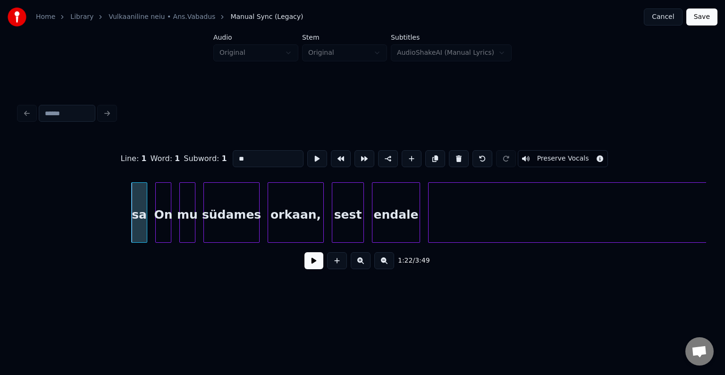
click at [464, 155] on button at bounding box center [459, 158] width 20 height 17
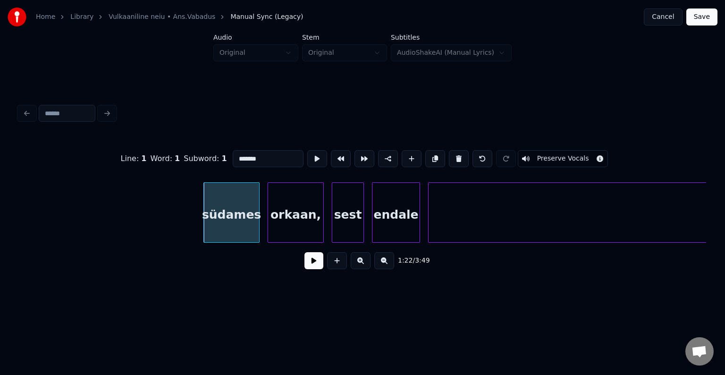
click at [464, 155] on button at bounding box center [459, 158] width 20 height 17
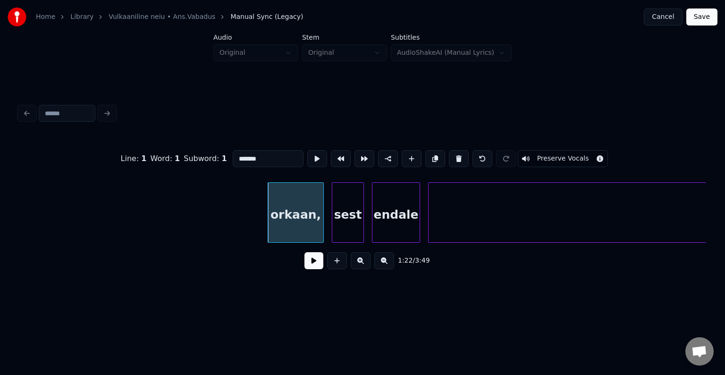
click at [464, 155] on button at bounding box center [459, 158] width 20 height 17
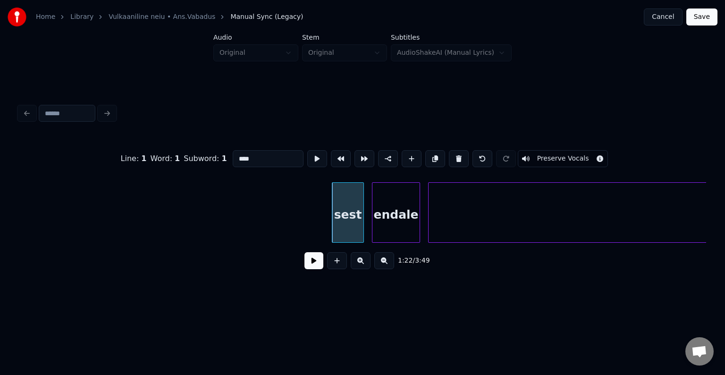
click at [464, 155] on button at bounding box center [459, 158] width 20 height 17
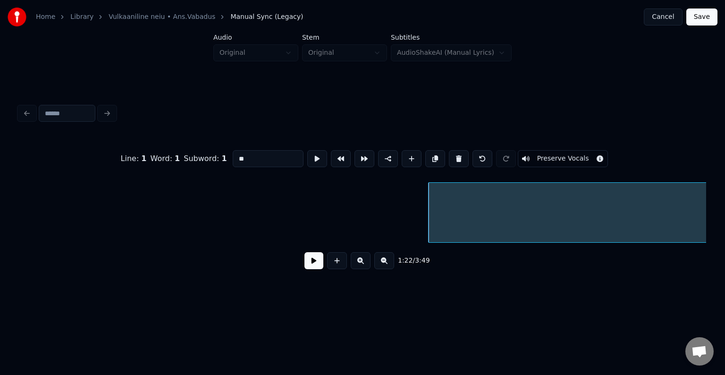
click at [464, 155] on button at bounding box center [459, 158] width 20 height 17
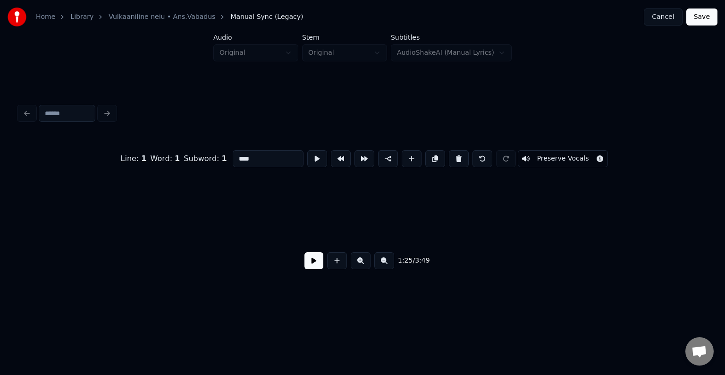
scroll to position [0, 34150]
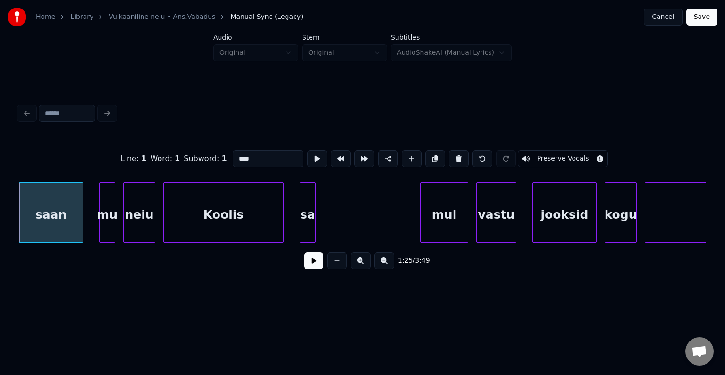
click at [464, 155] on button at bounding box center [459, 158] width 20 height 17
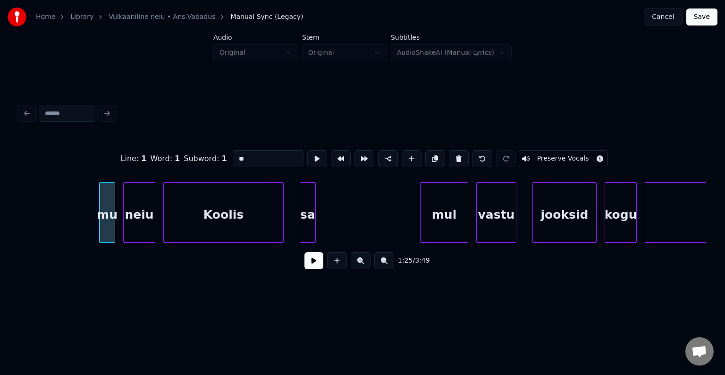
click at [464, 155] on button at bounding box center [459, 158] width 20 height 17
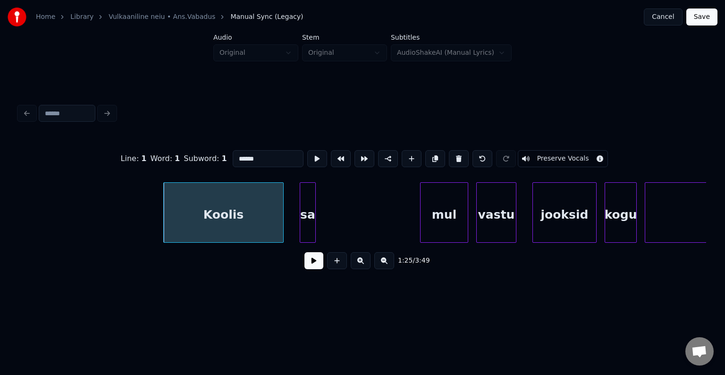
click at [464, 155] on button at bounding box center [459, 158] width 20 height 17
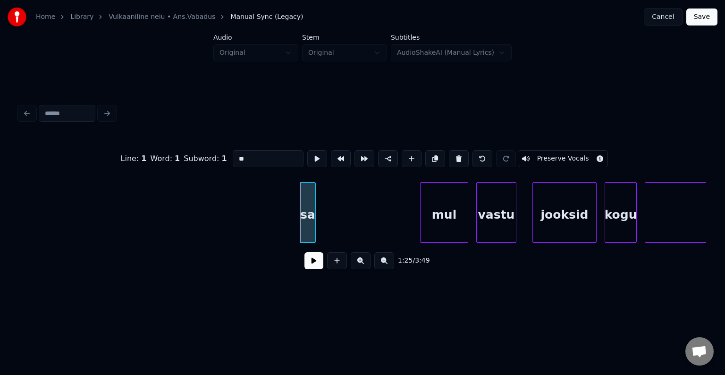
click at [464, 155] on button at bounding box center [459, 158] width 20 height 17
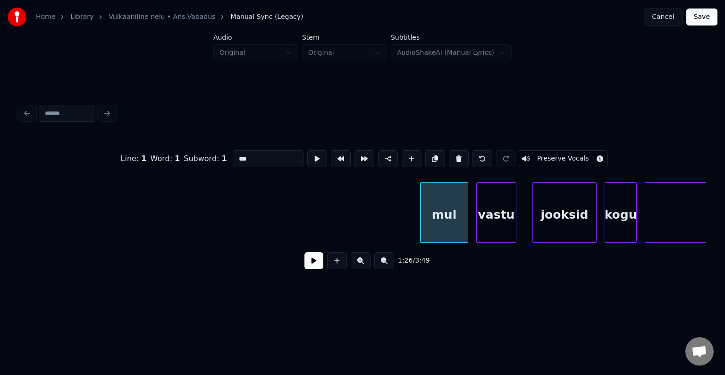
click at [464, 155] on button at bounding box center [459, 158] width 20 height 17
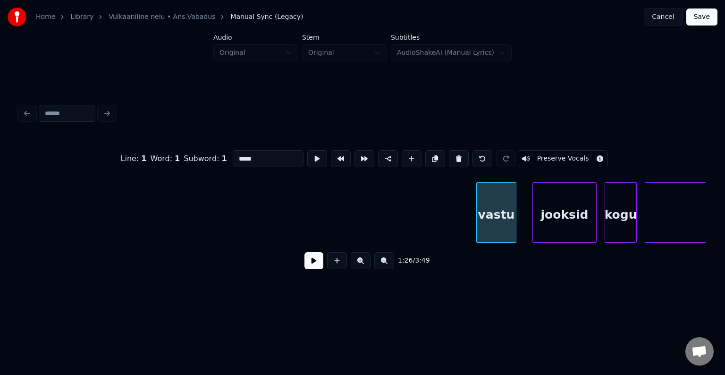
click at [464, 155] on button at bounding box center [459, 158] width 20 height 17
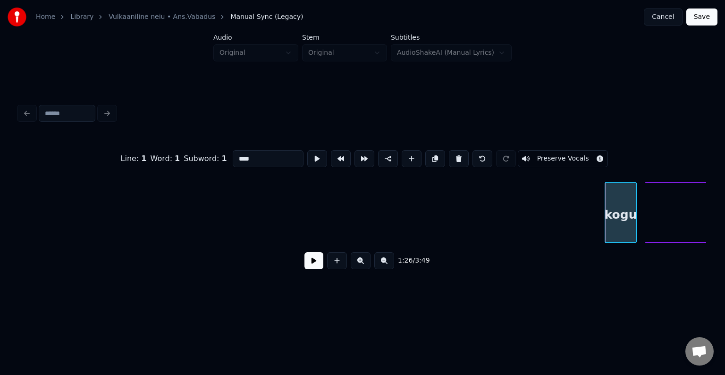
click at [464, 155] on button at bounding box center [459, 158] width 20 height 17
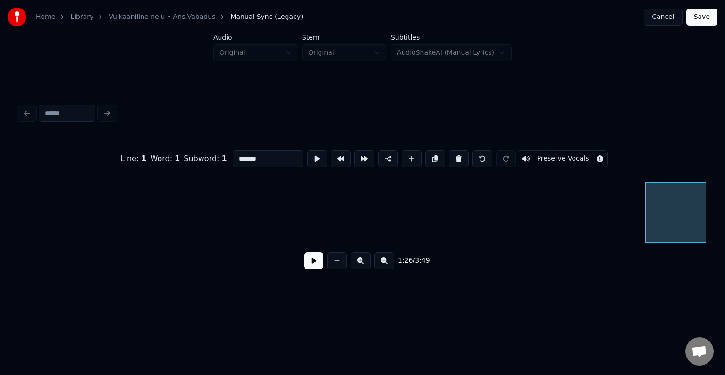
click at [464, 155] on button at bounding box center [459, 158] width 20 height 17
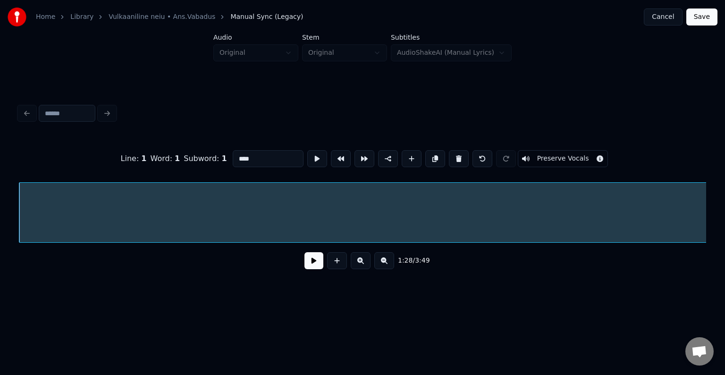
click at [464, 155] on button at bounding box center [459, 158] width 20 height 17
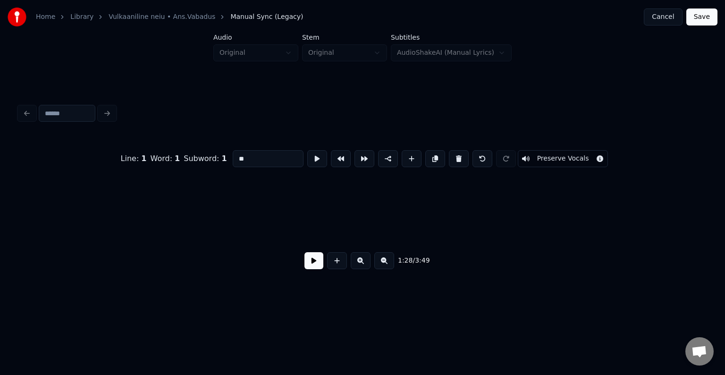
click at [464, 155] on button at bounding box center [459, 158] width 20 height 17
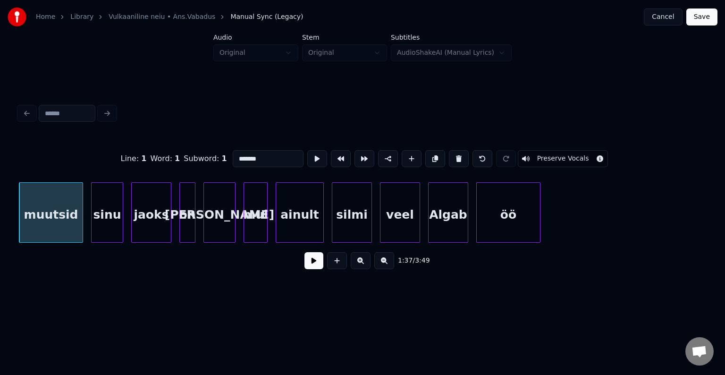
click at [464, 155] on button at bounding box center [459, 158] width 20 height 17
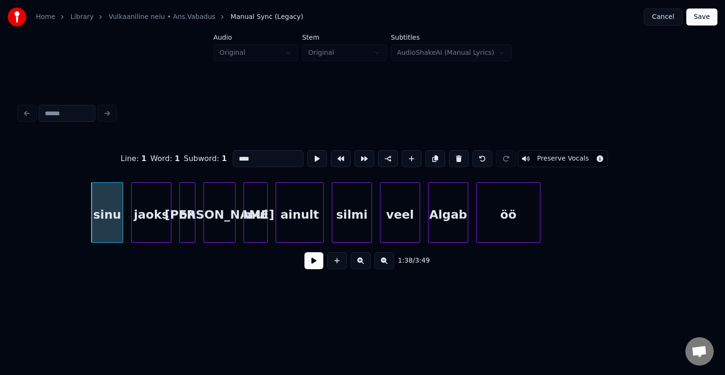
click at [464, 155] on button at bounding box center [459, 158] width 20 height 17
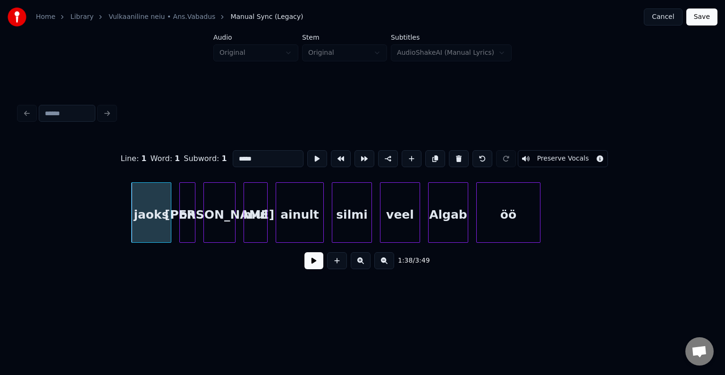
click at [464, 155] on button at bounding box center [459, 158] width 20 height 17
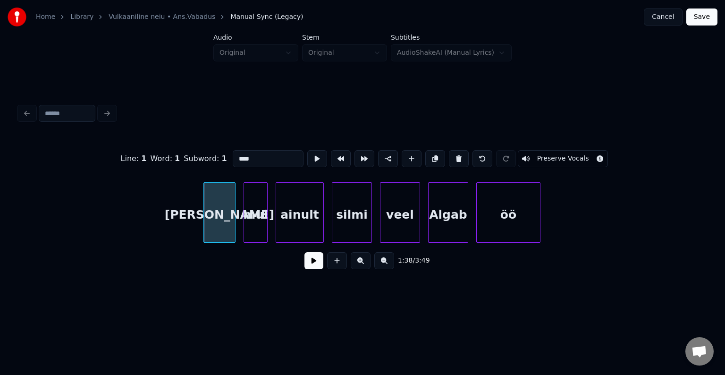
click at [464, 155] on button at bounding box center [459, 158] width 20 height 17
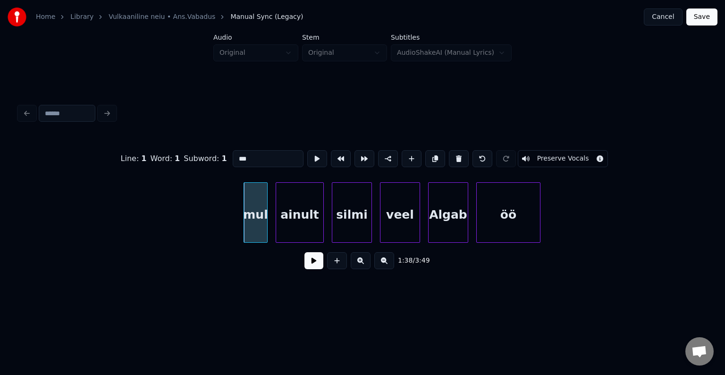
click at [464, 155] on button at bounding box center [459, 158] width 20 height 17
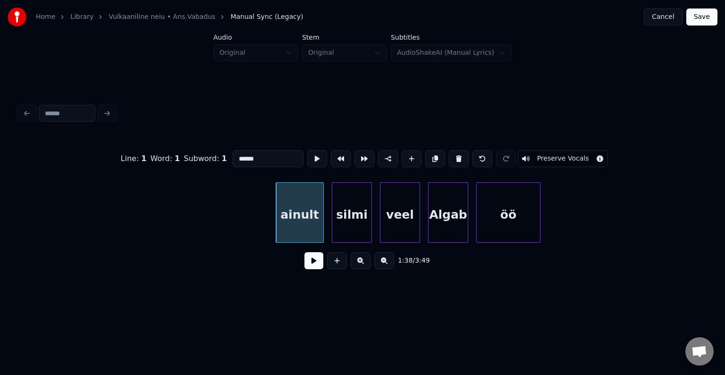
click at [464, 155] on button at bounding box center [459, 158] width 20 height 17
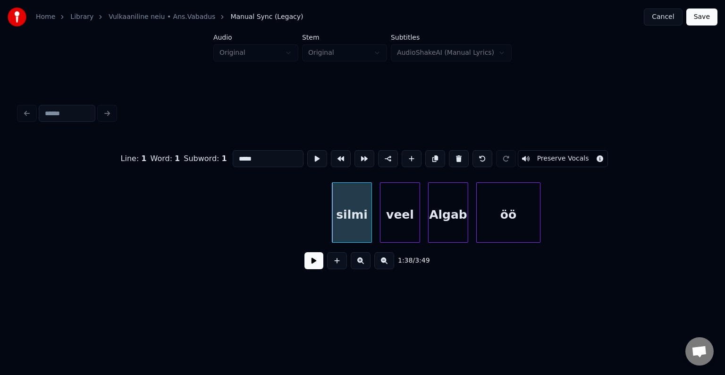
click at [464, 155] on button at bounding box center [459, 158] width 20 height 17
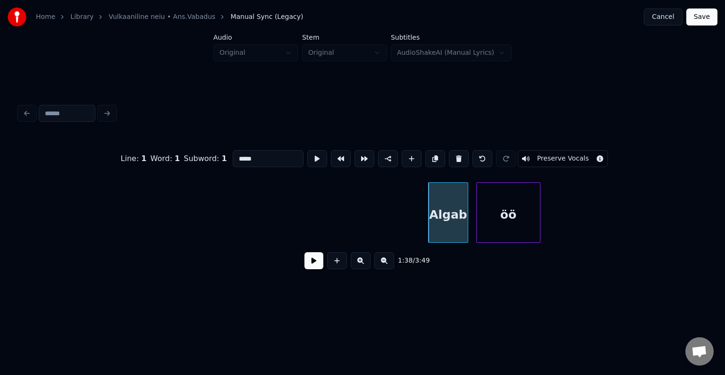
click at [464, 155] on button at bounding box center [459, 158] width 20 height 17
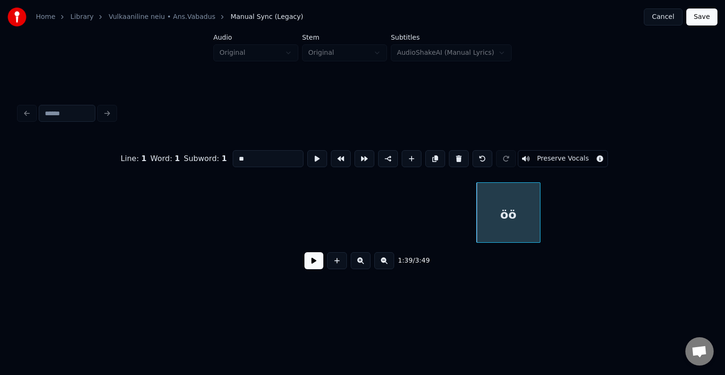
click at [464, 155] on button at bounding box center [459, 158] width 20 height 17
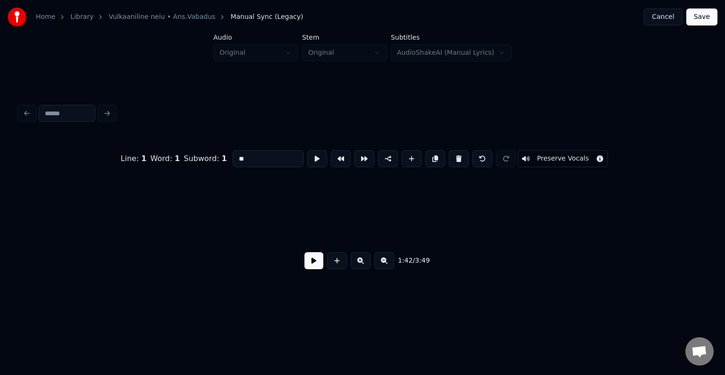
scroll to position [0, 41059]
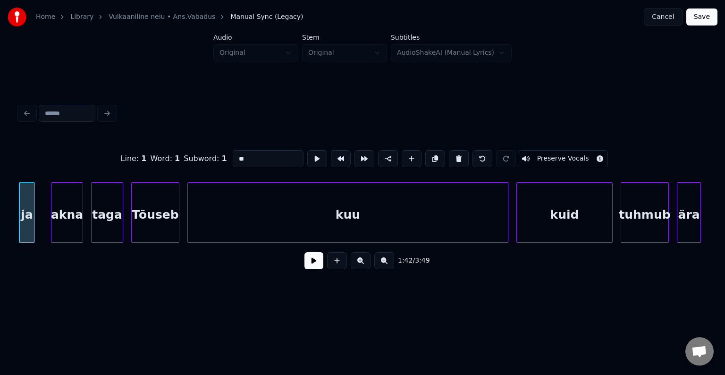
click at [464, 155] on button at bounding box center [459, 158] width 20 height 17
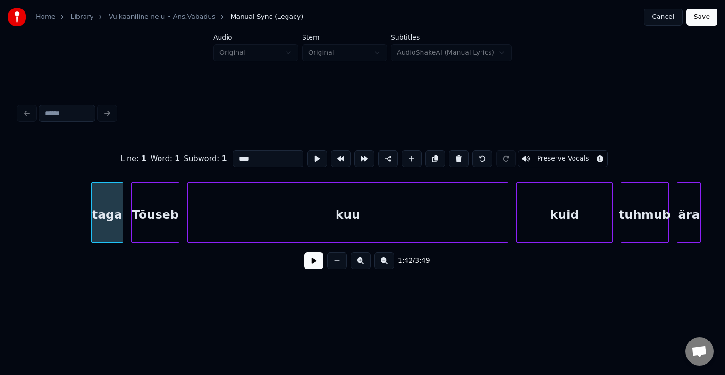
click at [464, 155] on button at bounding box center [459, 158] width 20 height 17
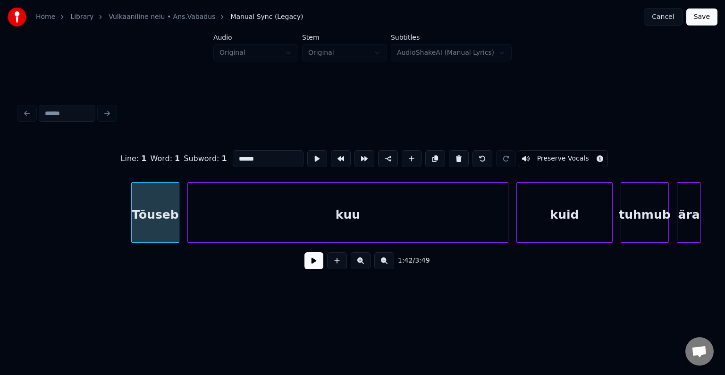
click at [464, 155] on button at bounding box center [459, 158] width 20 height 17
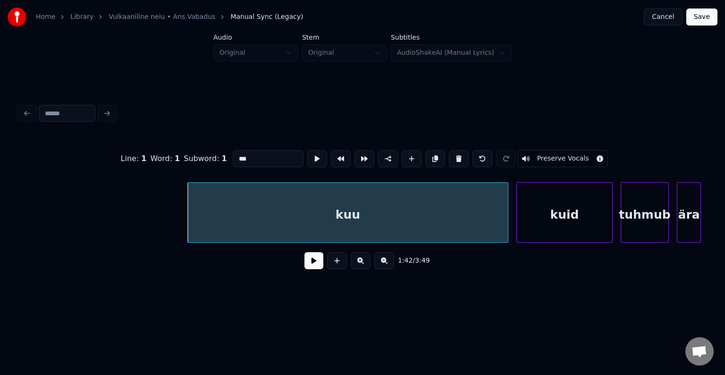
click at [464, 155] on button at bounding box center [459, 158] width 20 height 17
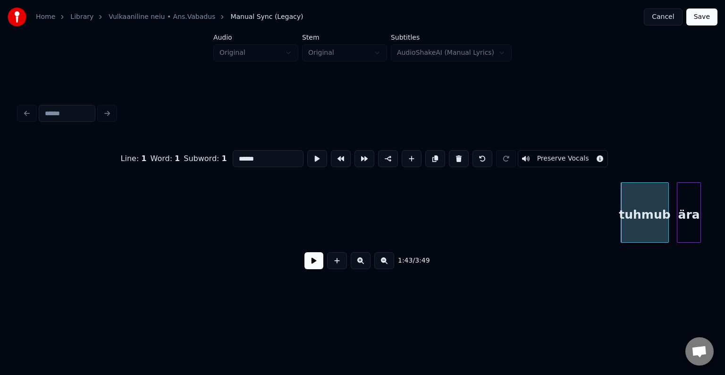
click at [464, 155] on button at bounding box center [459, 158] width 20 height 17
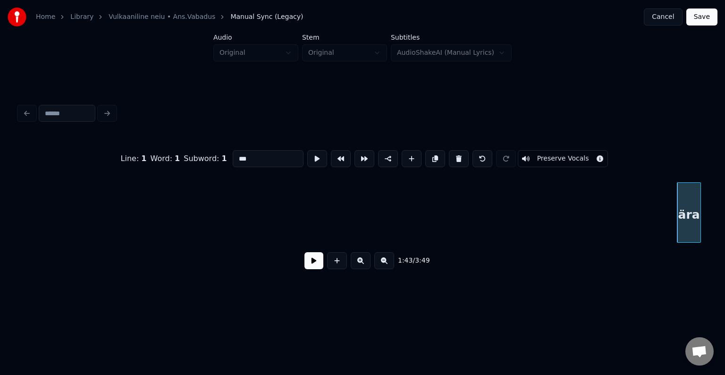
click at [464, 155] on button at bounding box center [459, 158] width 20 height 17
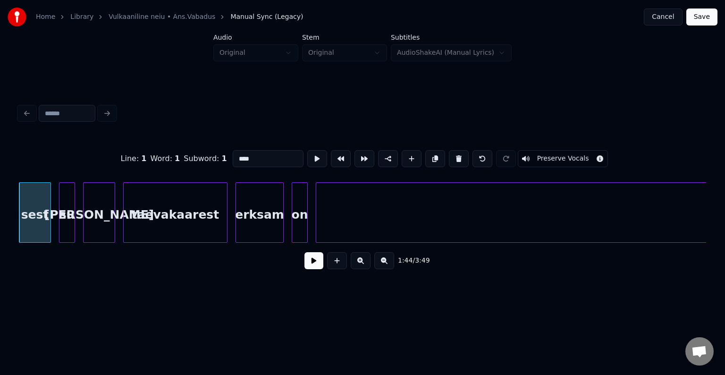
click at [464, 155] on button at bounding box center [459, 158] width 20 height 17
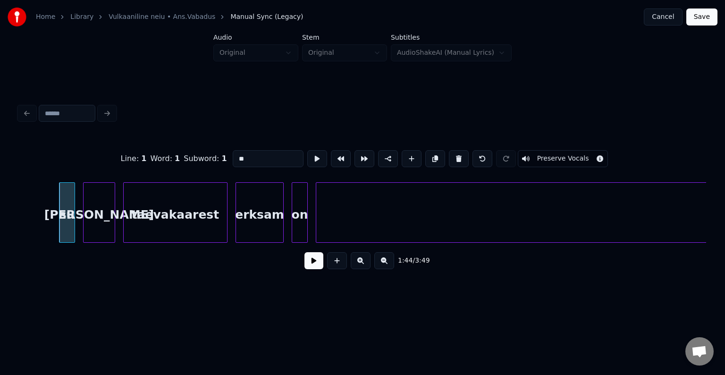
click at [464, 155] on button at bounding box center [459, 158] width 20 height 17
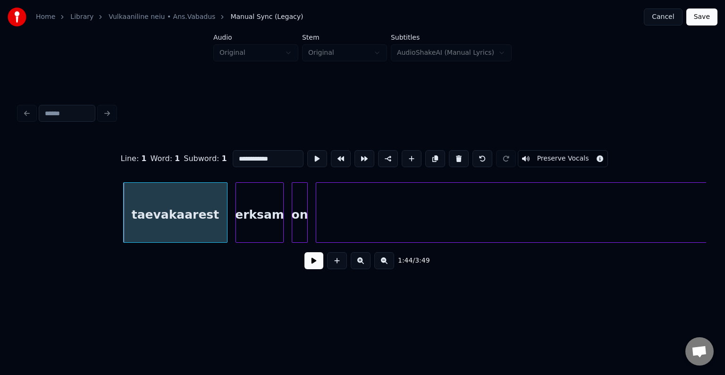
click at [464, 155] on button at bounding box center [459, 158] width 20 height 17
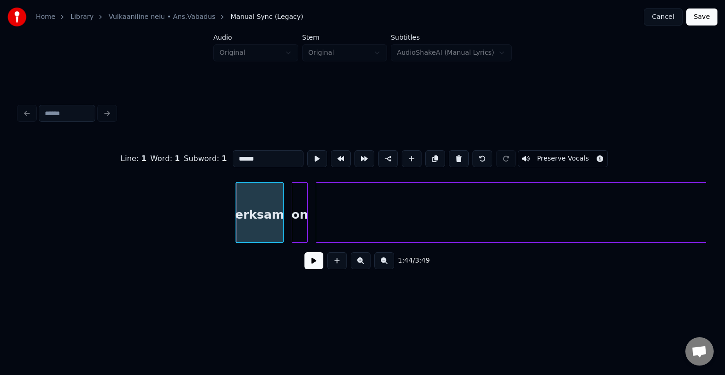
click at [464, 155] on button at bounding box center [459, 158] width 20 height 17
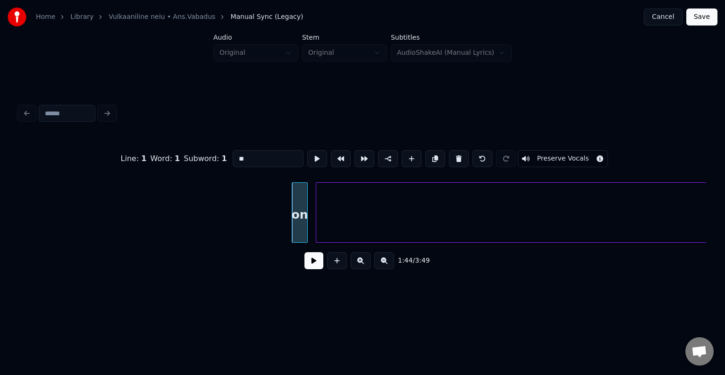
click at [464, 155] on button at bounding box center [459, 158] width 20 height 17
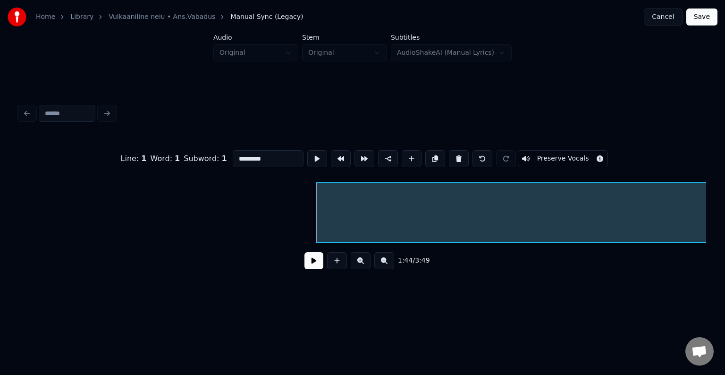
click at [464, 155] on button at bounding box center [459, 158] width 20 height 17
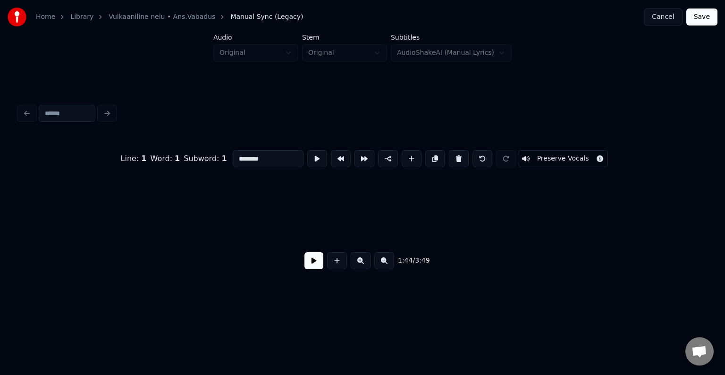
click at [464, 155] on button at bounding box center [459, 158] width 20 height 17
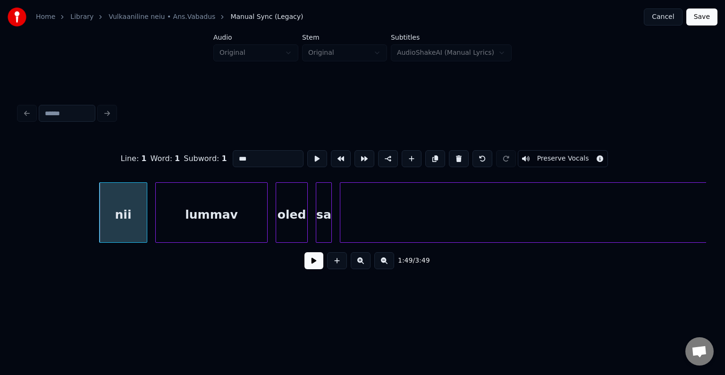
click at [464, 155] on button at bounding box center [459, 158] width 20 height 17
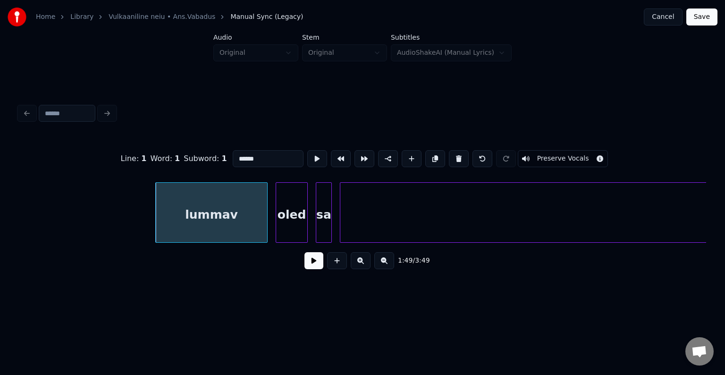
click at [464, 155] on button at bounding box center [459, 158] width 20 height 17
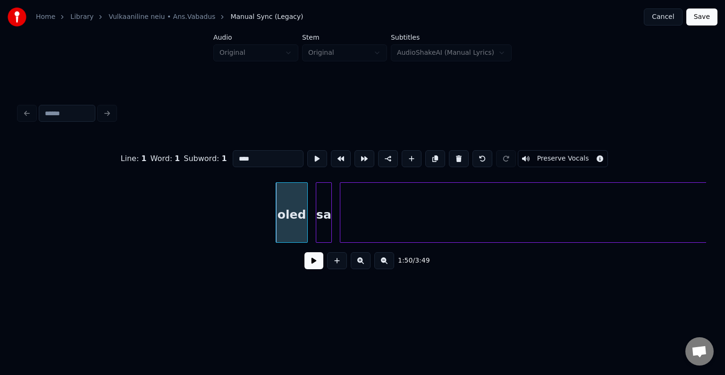
click at [464, 155] on button at bounding box center [459, 158] width 20 height 17
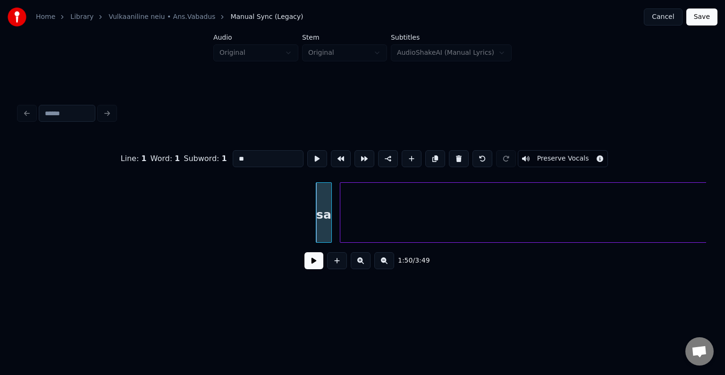
click at [464, 155] on button at bounding box center [459, 158] width 20 height 17
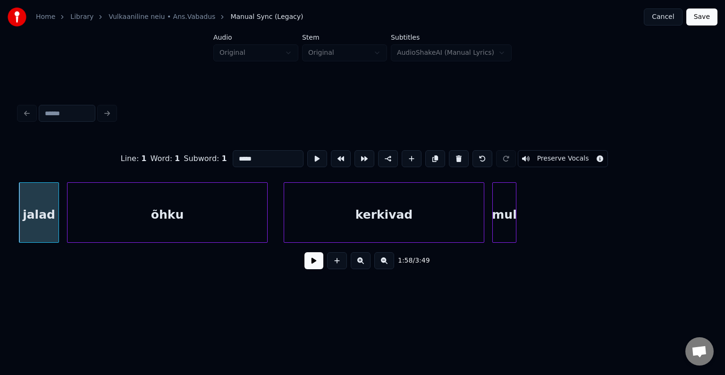
click at [464, 155] on button at bounding box center [459, 158] width 20 height 17
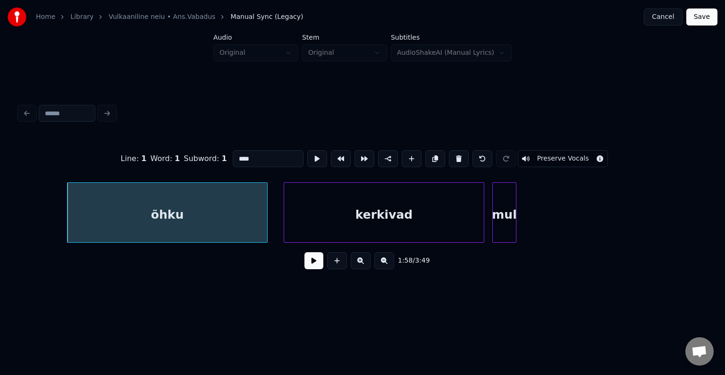
click at [464, 155] on button at bounding box center [459, 158] width 20 height 17
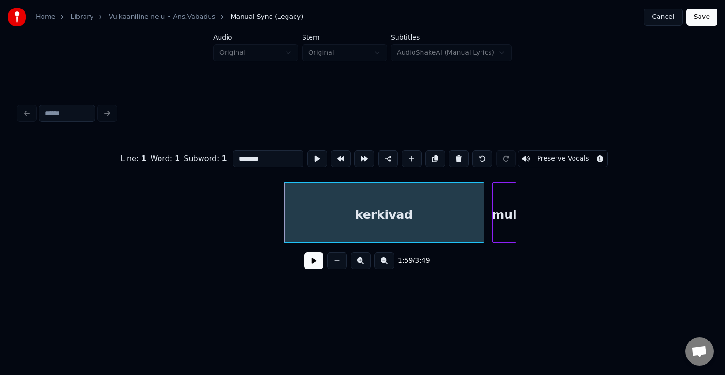
click at [464, 155] on button at bounding box center [459, 158] width 20 height 17
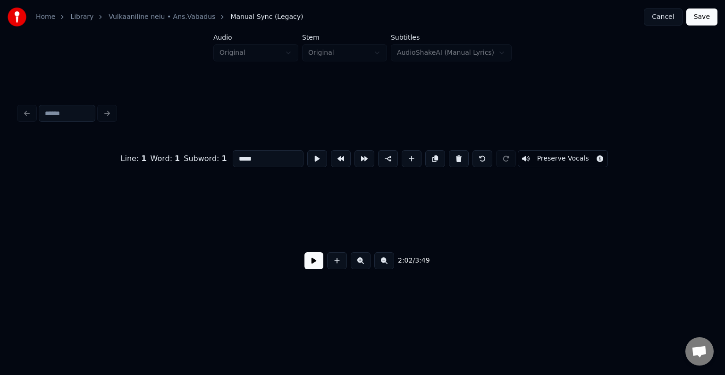
scroll to position [0, 49235]
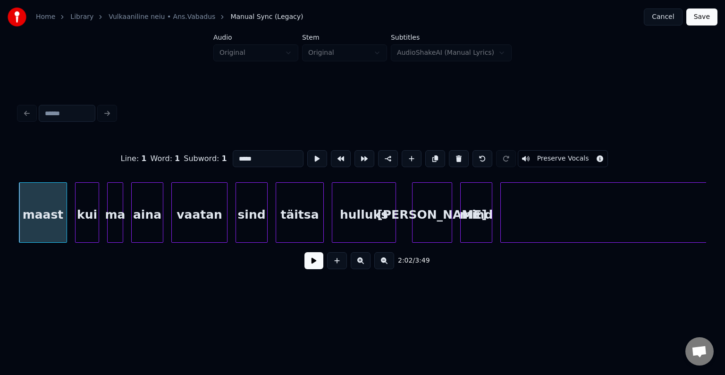
click at [464, 155] on button at bounding box center [459, 158] width 20 height 17
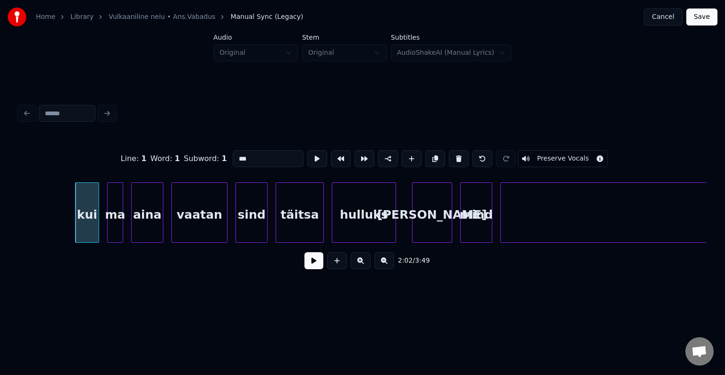
click at [464, 155] on button at bounding box center [459, 158] width 20 height 17
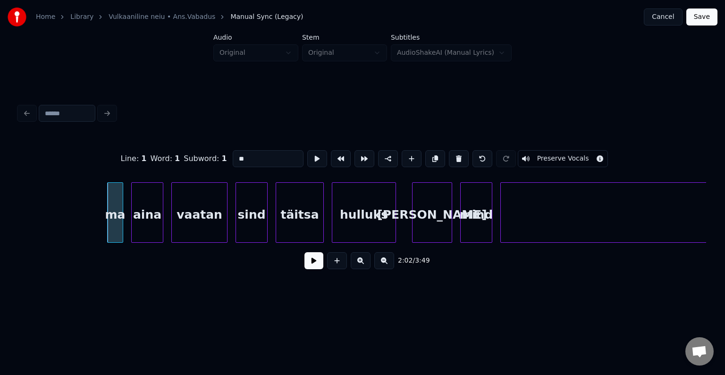
click at [464, 155] on button at bounding box center [459, 158] width 20 height 17
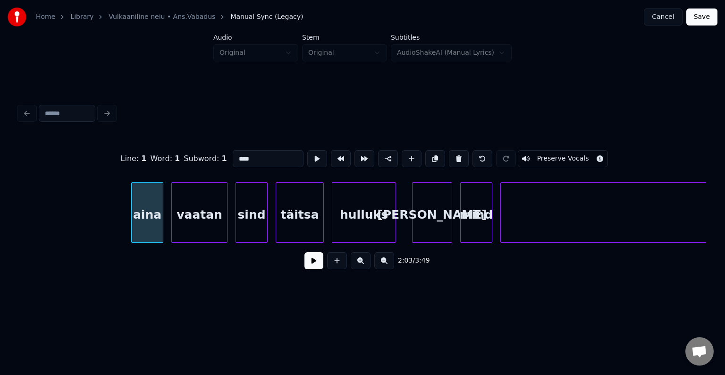
click at [464, 155] on button at bounding box center [459, 158] width 20 height 17
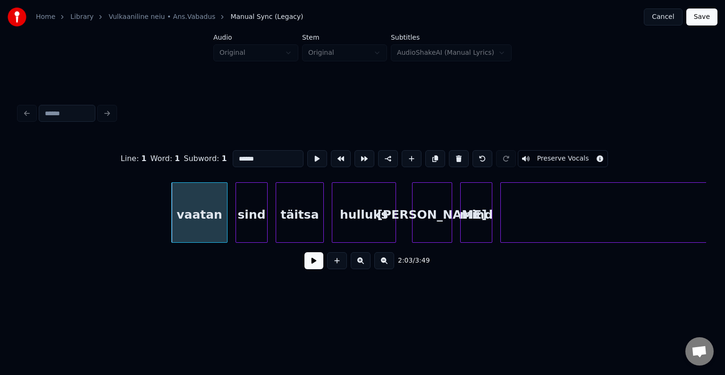
click at [464, 155] on button at bounding box center [459, 158] width 20 height 17
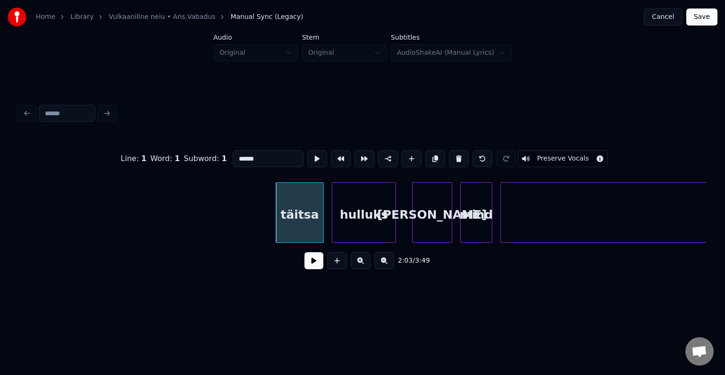
click at [464, 155] on button at bounding box center [459, 158] width 20 height 17
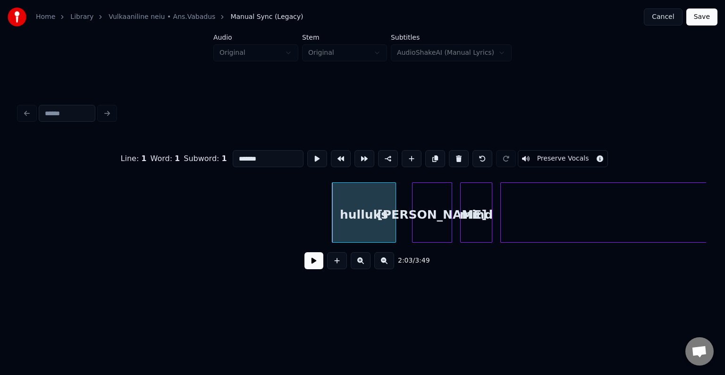
click at [464, 155] on button at bounding box center [459, 158] width 20 height 17
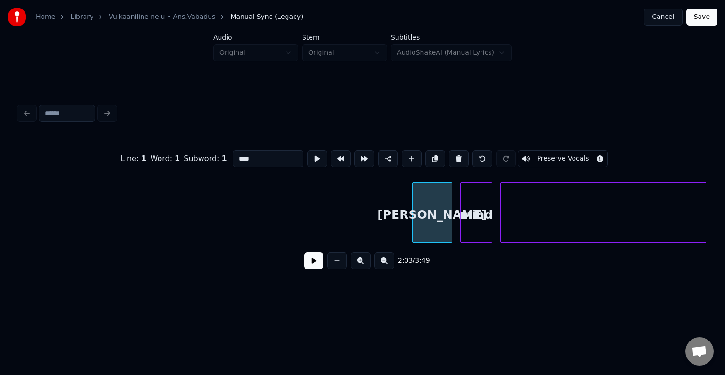
click at [464, 155] on button at bounding box center [459, 158] width 20 height 17
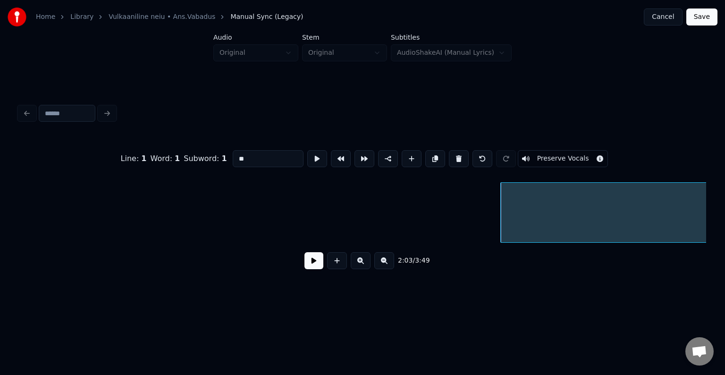
click at [464, 155] on button at bounding box center [459, 158] width 20 height 17
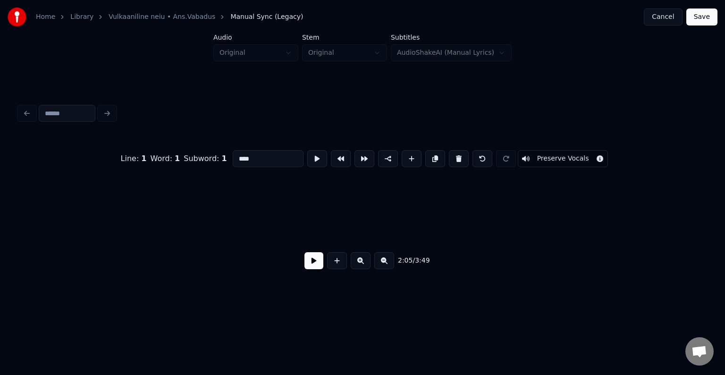
scroll to position [0, 50214]
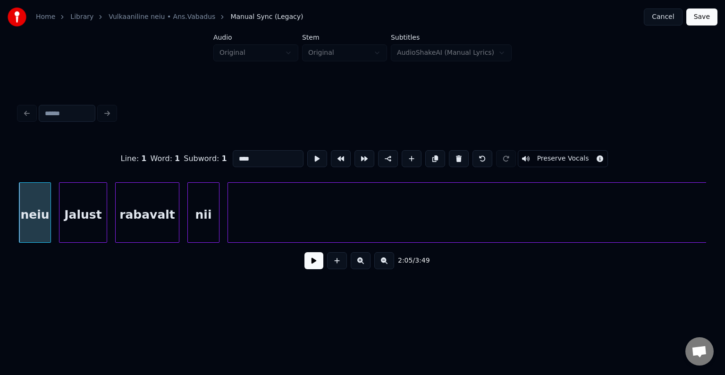
click at [464, 155] on button at bounding box center [459, 158] width 20 height 17
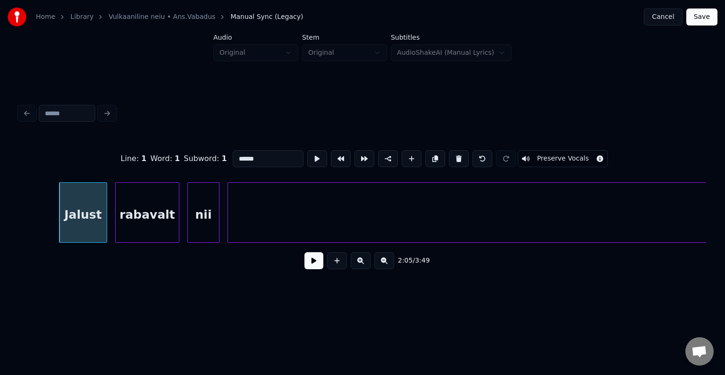
click at [464, 155] on button at bounding box center [459, 158] width 20 height 17
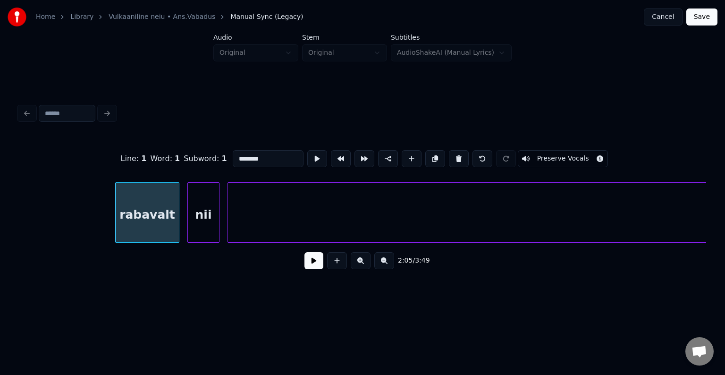
click at [464, 155] on button at bounding box center [459, 158] width 20 height 17
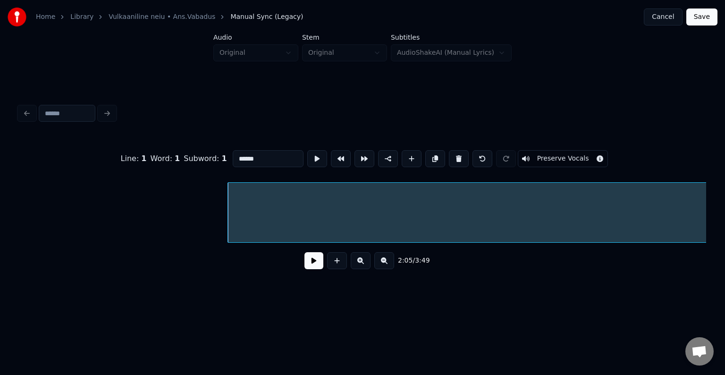
click at [464, 155] on button at bounding box center [459, 158] width 20 height 17
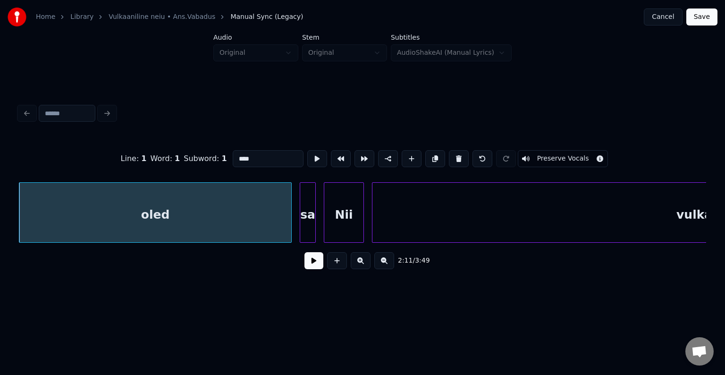
click at [464, 155] on button at bounding box center [459, 158] width 20 height 17
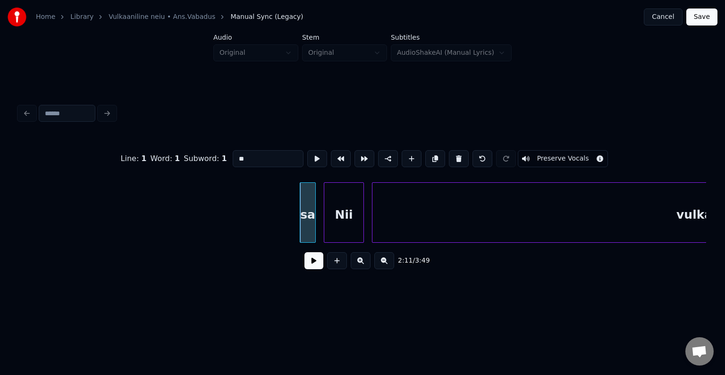
click at [464, 155] on button at bounding box center [459, 158] width 20 height 17
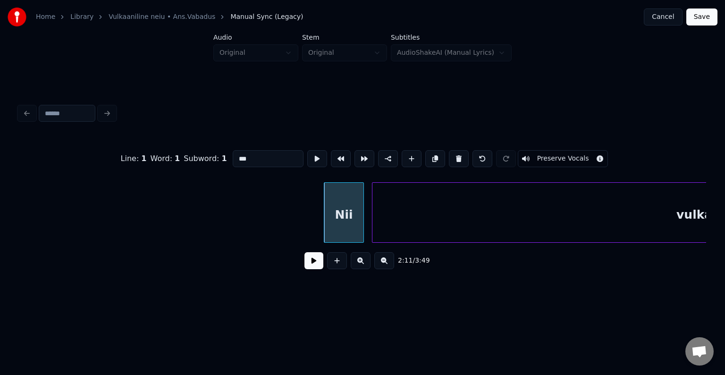
click at [464, 155] on button at bounding box center [459, 158] width 20 height 17
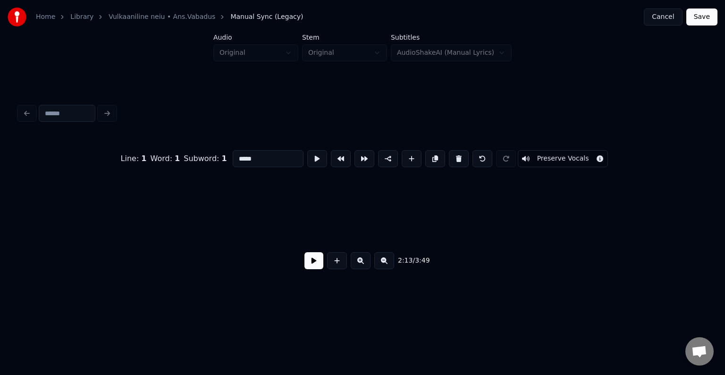
scroll to position [0, 53697]
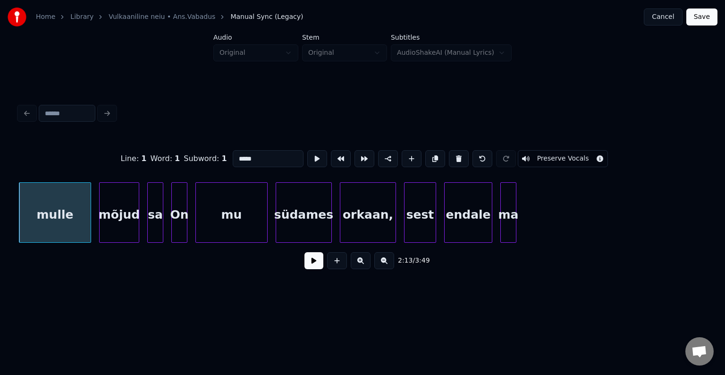
click at [464, 155] on button at bounding box center [459, 158] width 20 height 17
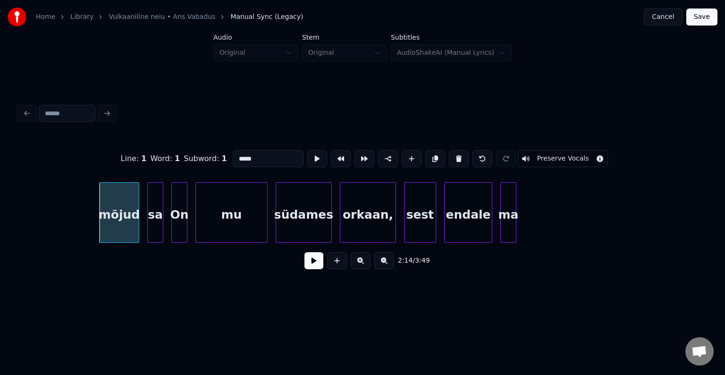
click at [464, 155] on button at bounding box center [459, 158] width 20 height 17
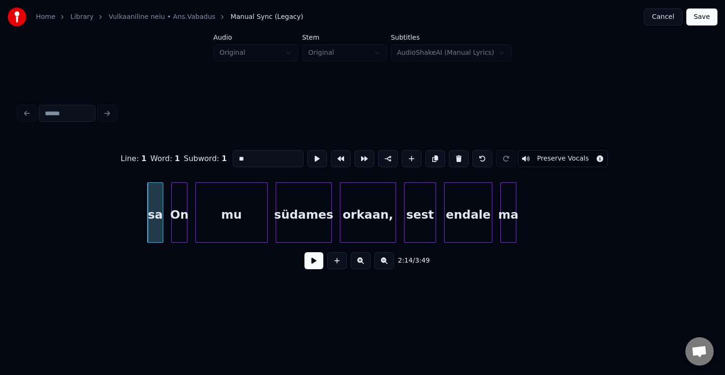
click at [464, 155] on button at bounding box center [459, 158] width 20 height 17
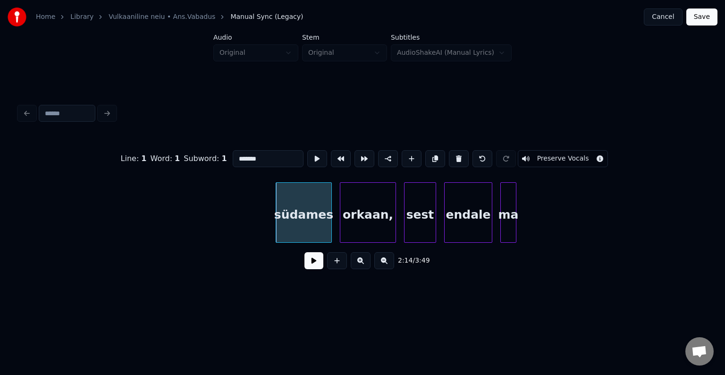
click at [464, 155] on button at bounding box center [459, 158] width 20 height 17
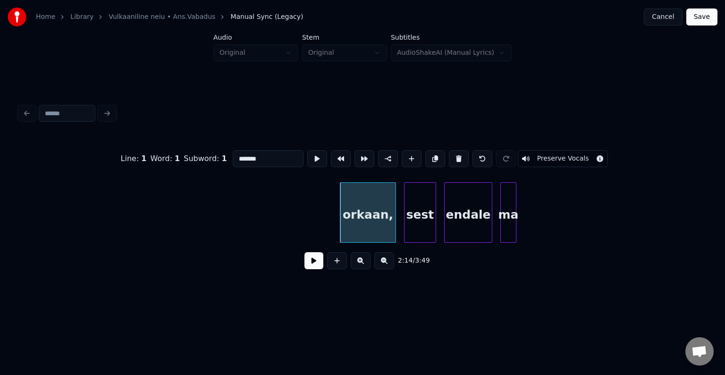
click at [464, 155] on button at bounding box center [459, 158] width 20 height 17
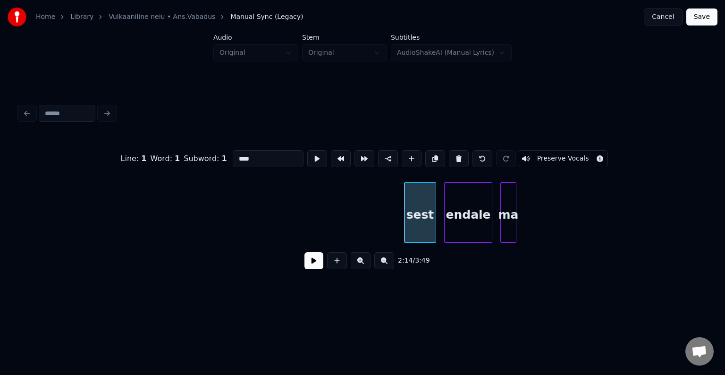
click at [464, 155] on button at bounding box center [459, 158] width 20 height 17
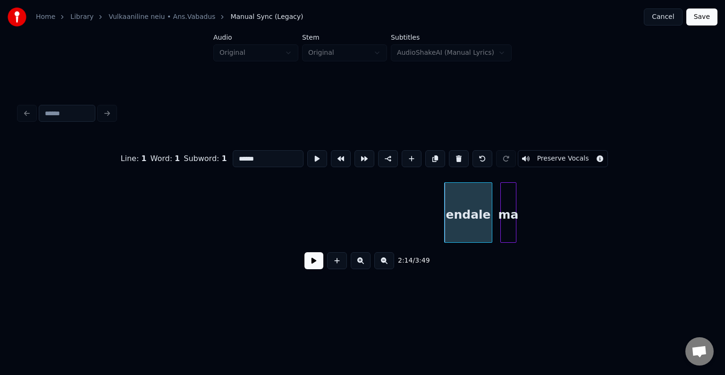
click at [464, 155] on button at bounding box center [459, 158] width 20 height 17
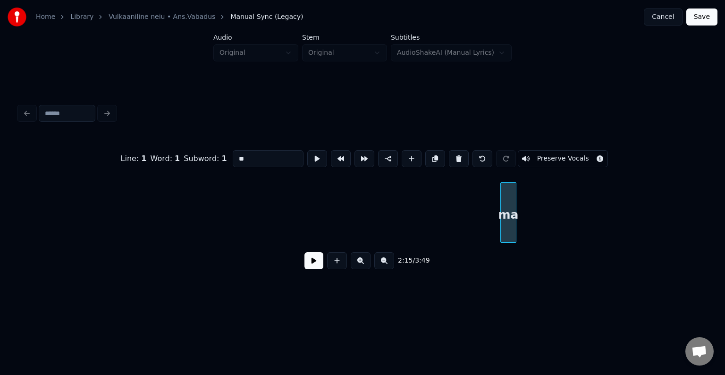
click at [464, 155] on button at bounding box center [459, 158] width 20 height 17
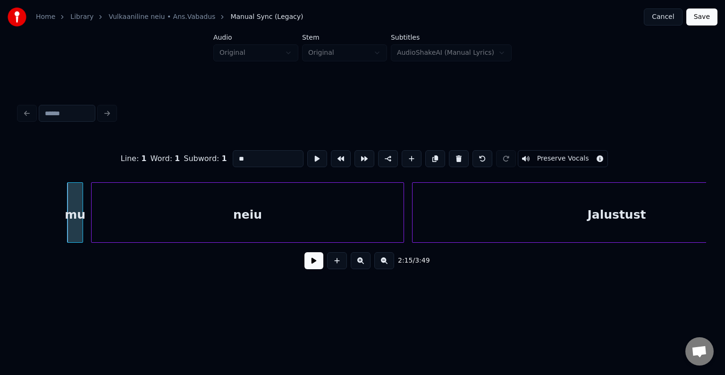
click at [464, 155] on button at bounding box center [459, 158] width 20 height 17
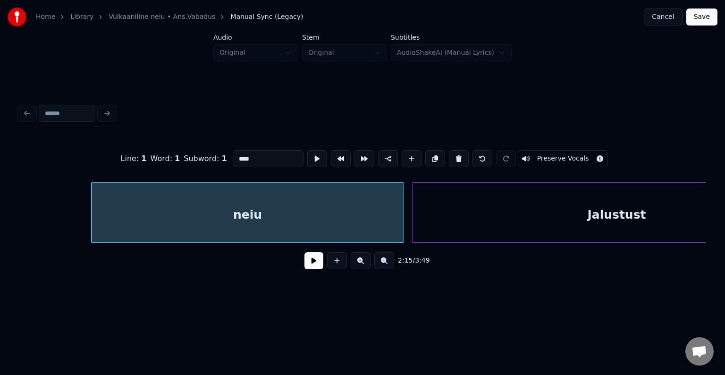
click at [464, 155] on button at bounding box center [459, 158] width 20 height 17
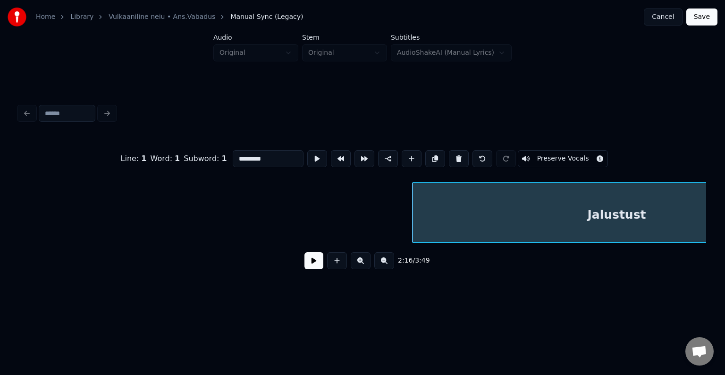
click at [464, 155] on button at bounding box center [459, 158] width 20 height 17
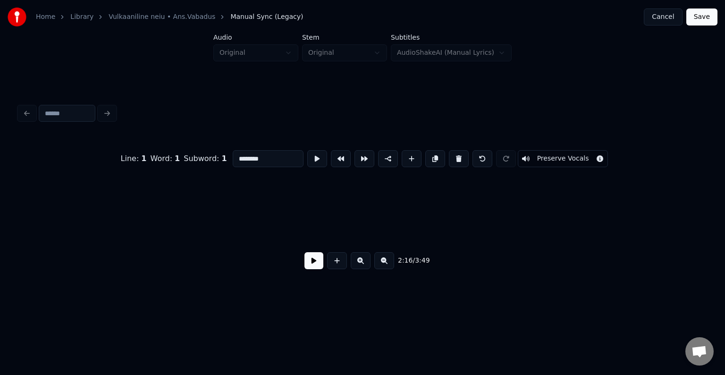
click at [464, 155] on button at bounding box center [459, 158] width 20 height 17
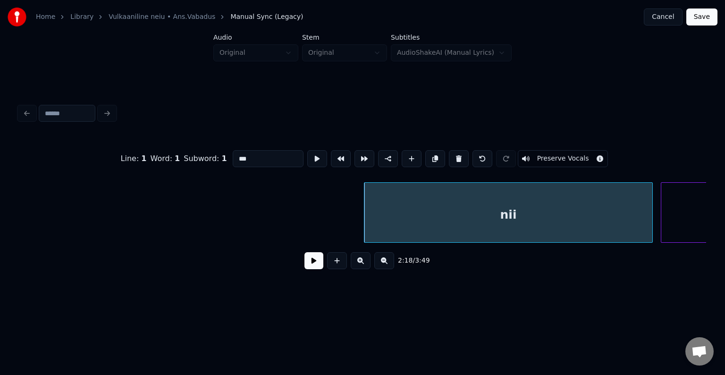
click at [464, 155] on button at bounding box center [459, 158] width 20 height 17
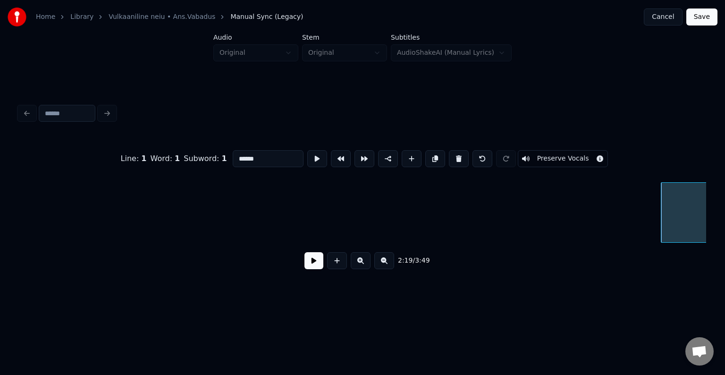
click at [464, 155] on button at bounding box center [459, 158] width 20 height 17
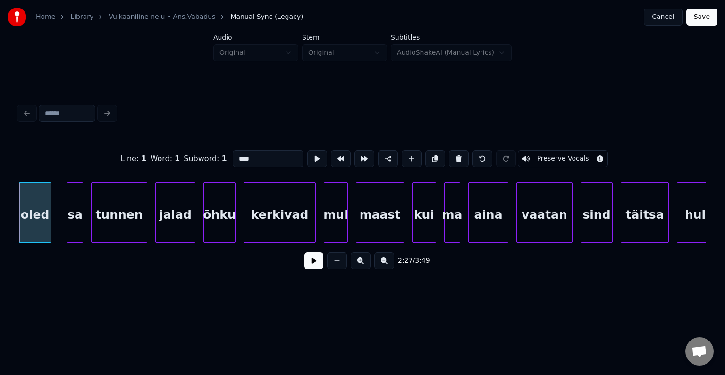
click at [464, 155] on button at bounding box center [459, 158] width 20 height 17
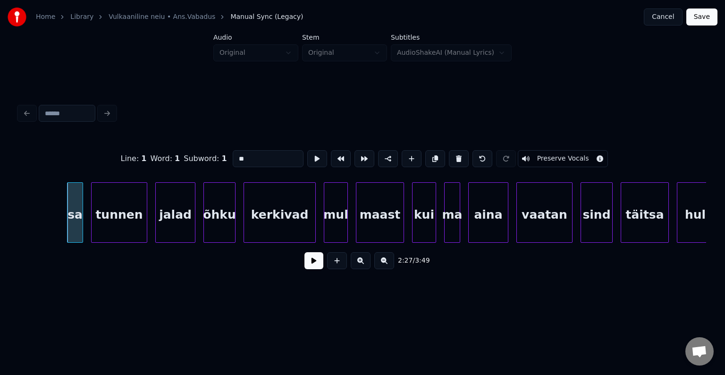
click at [464, 155] on button at bounding box center [459, 158] width 20 height 17
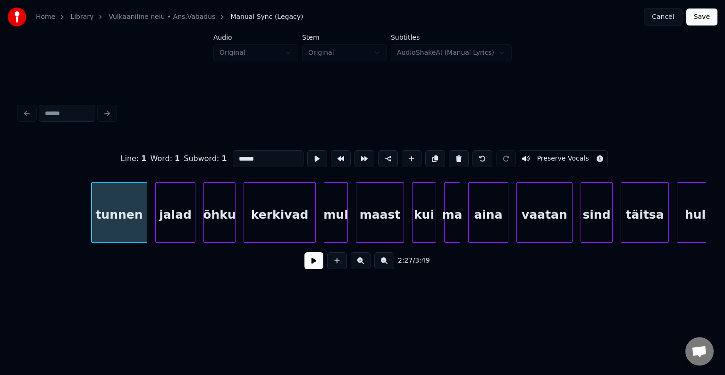
click at [464, 155] on button at bounding box center [459, 158] width 20 height 17
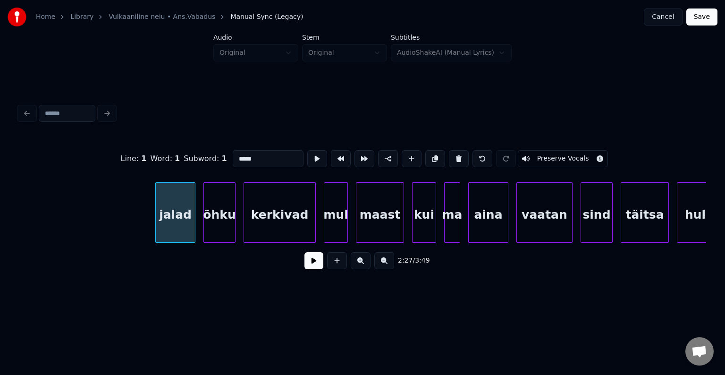
click at [464, 155] on button at bounding box center [459, 158] width 20 height 17
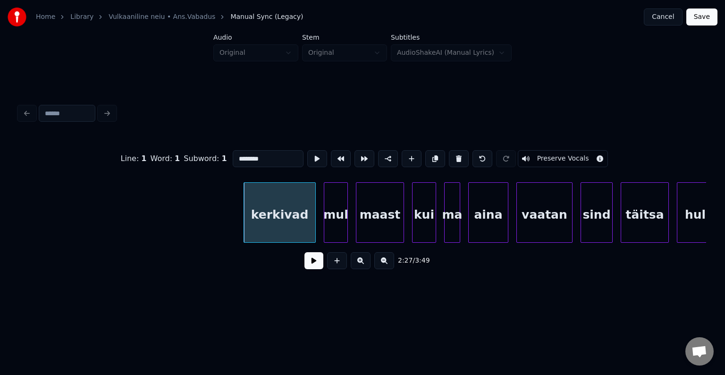
click at [464, 155] on button at bounding box center [459, 158] width 20 height 17
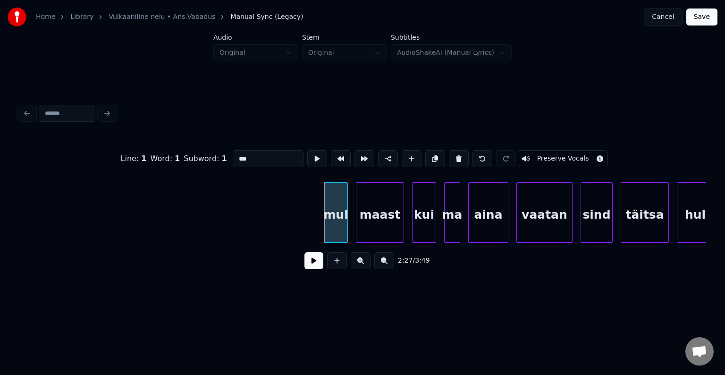
click at [464, 155] on button at bounding box center [459, 158] width 20 height 17
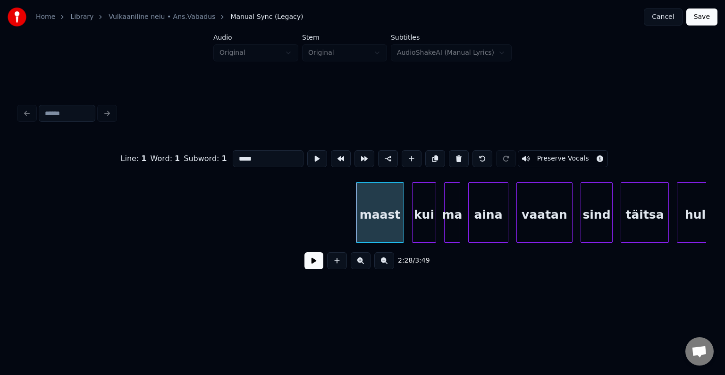
click at [464, 155] on button at bounding box center [459, 158] width 20 height 17
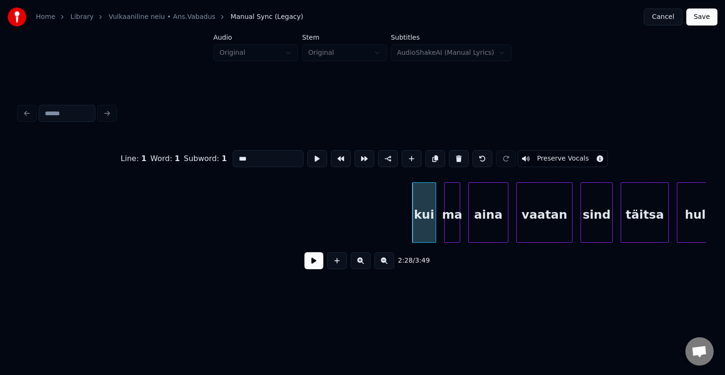
click at [464, 155] on button at bounding box center [459, 158] width 20 height 17
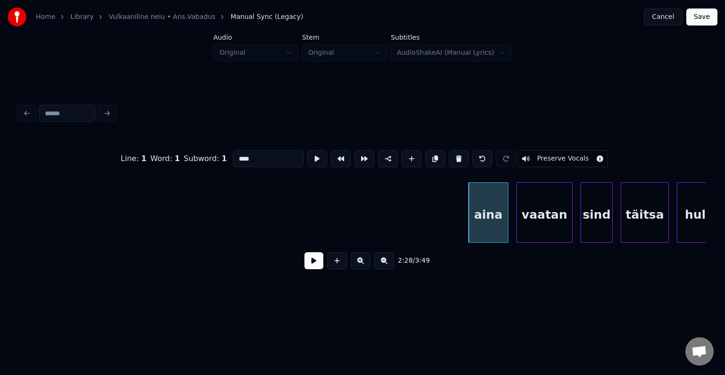
click at [464, 155] on button at bounding box center [459, 158] width 20 height 17
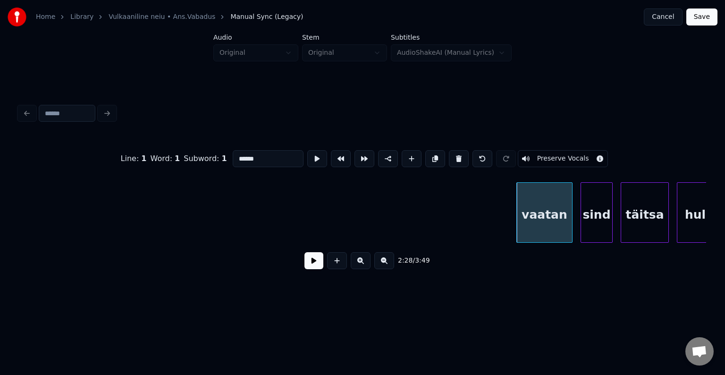
click at [464, 155] on button at bounding box center [459, 158] width 20 height 17
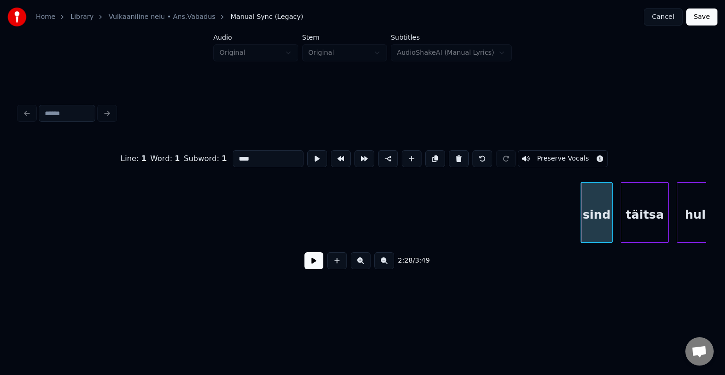
click at [464, 155] on button at bounding box center [459, 158] width 20 height 17
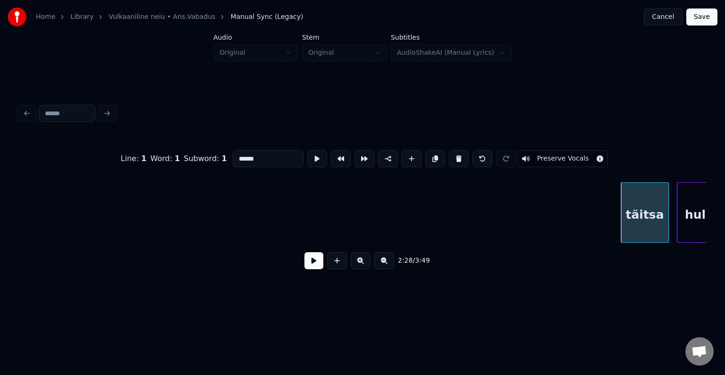
click at [464, 155] on button at bounding box center [459, 158] width 20 height 17
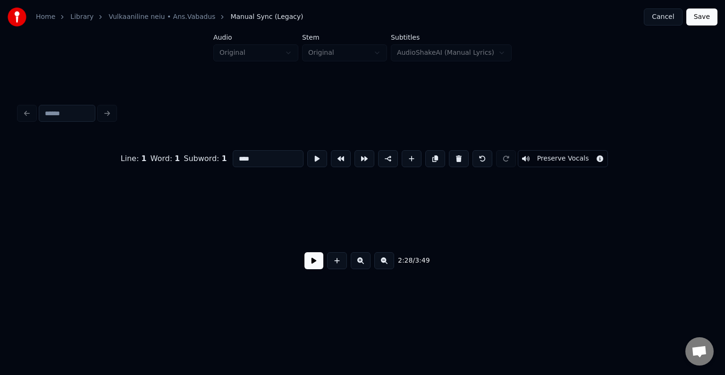
scroll to position [0, 59771]
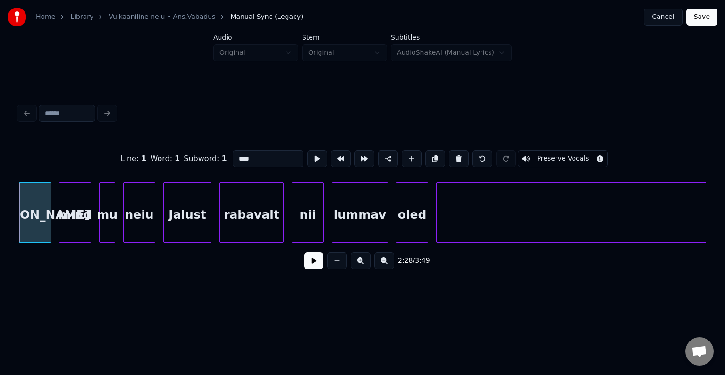
click at [464, 155] on button at bounding box center [459, 158] width 20 height 17
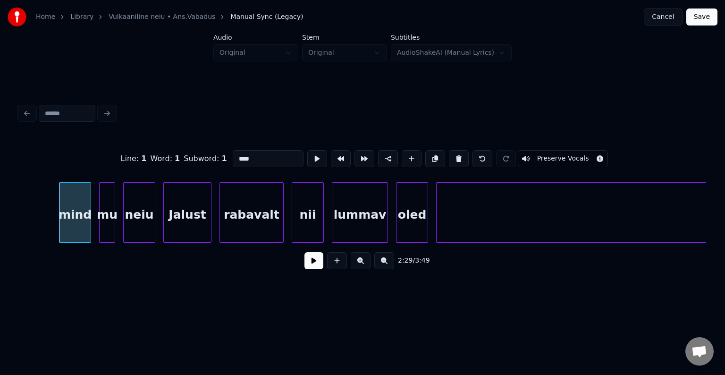
click at [464, 155] on button at bounding box center [459, 158] width 20 height 17
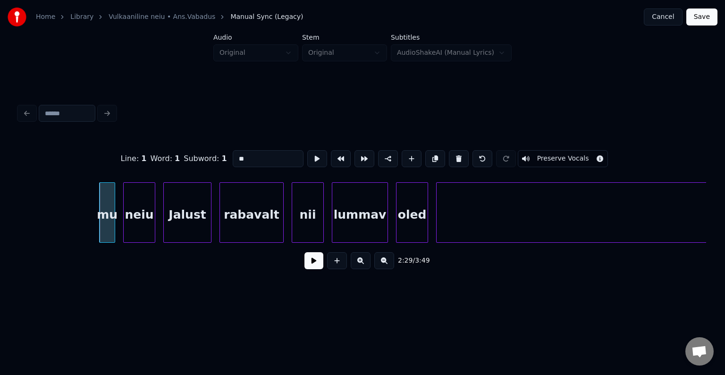
click at [464, 155] on button at bounding box center [459, 158] width 20 height 17
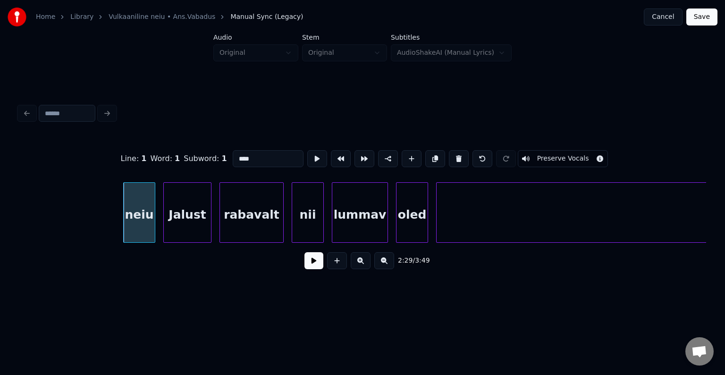
click at [464, 155] on button at bounding box center [459, 158] width 20 height 17
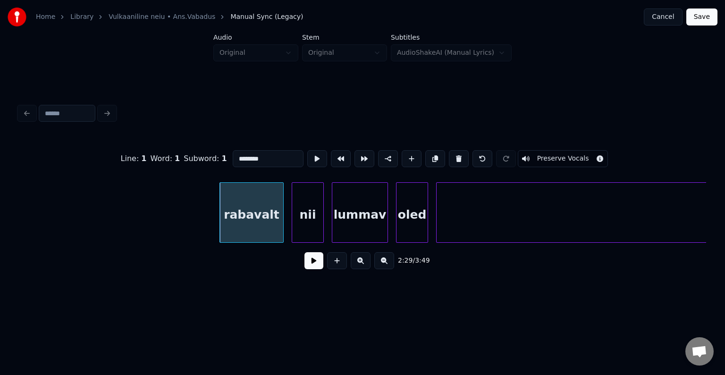
click at [464, 155] on button at bounding box center [459, 158] width 20 height 17
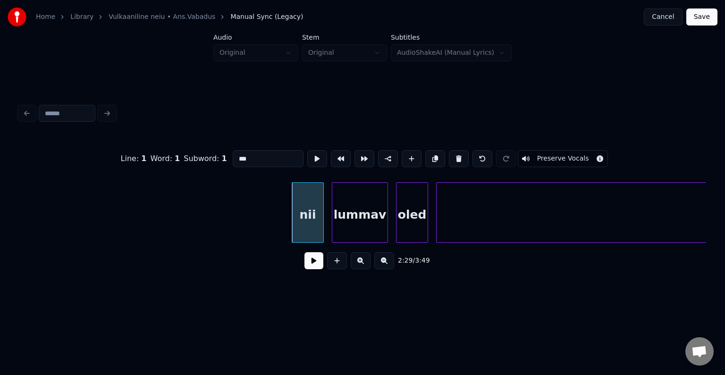
click at [464, 155] on button at bounding box center [459, 158] width 20 height 17
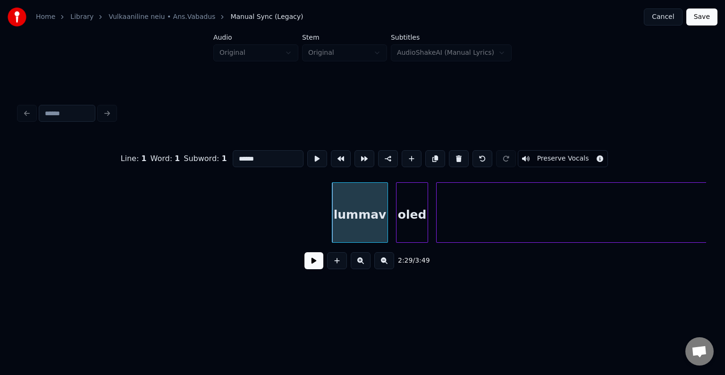
click at [464, 155] on button at bounding box center [459, 158] width 20 height 17
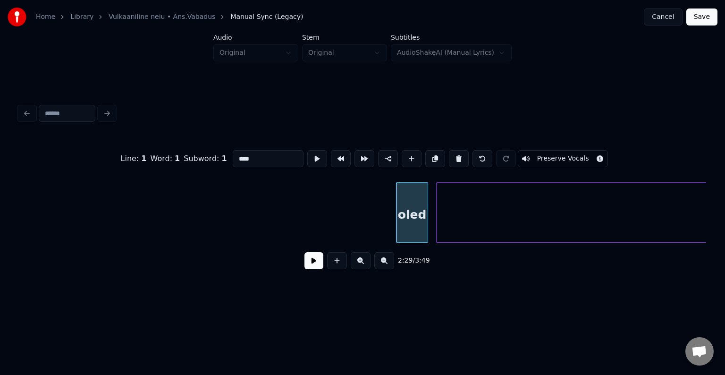
click at [464, 155] on button at bounding box center [459, 158] width 20 height 17
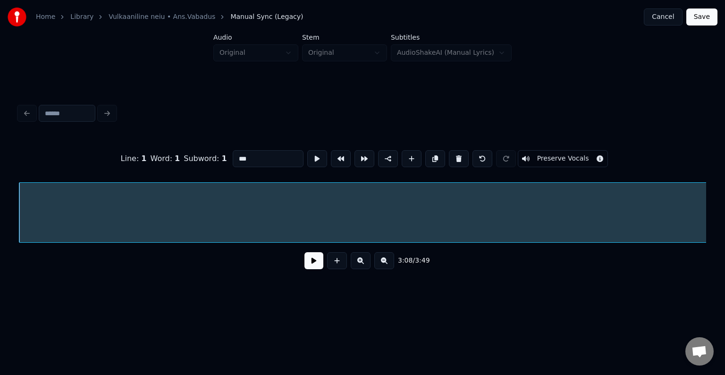
click at [464, 155] on button at bounding box center [459, 158] width 20 height 17
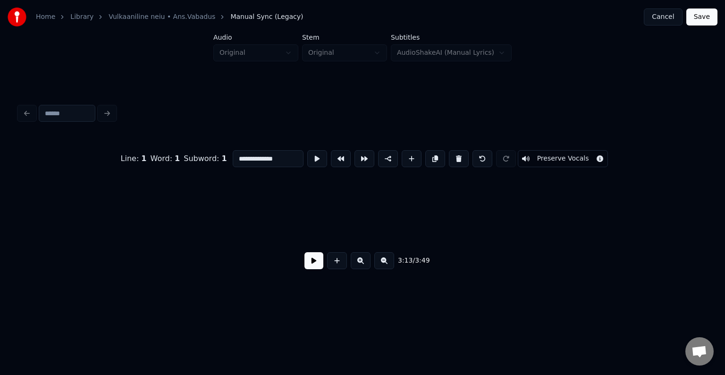
scroll to position [0, 77688]
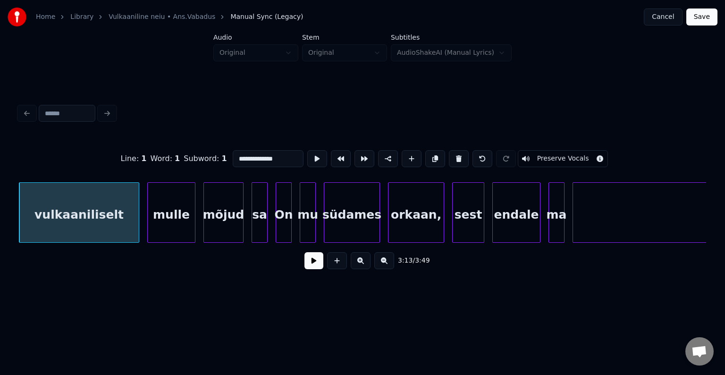
click at [464, 155] on button at bounding box center [459, 158] width 20 height 17
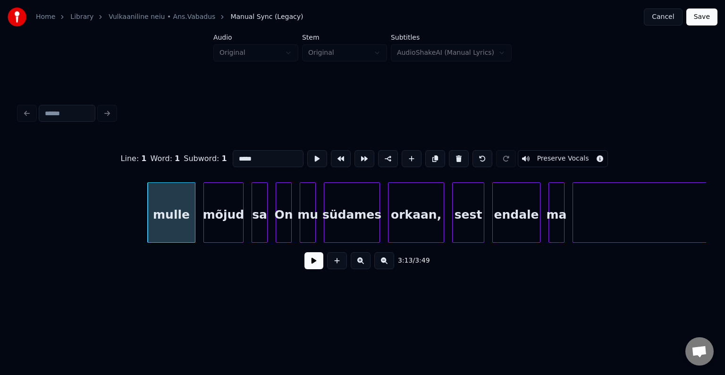
click at [464, 155] on button at bounding box center [459, 158] width 20 height 17
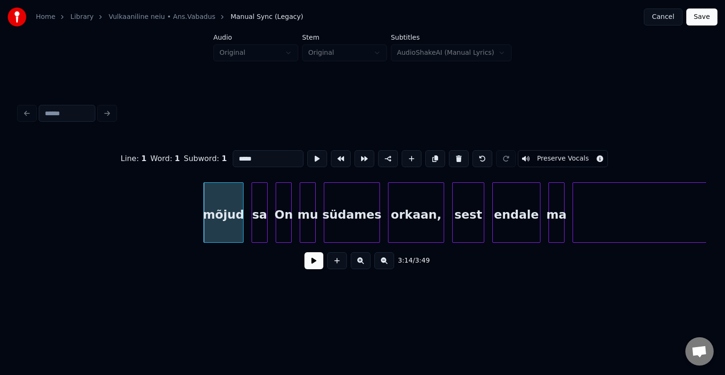
click at [464, 155] on button at bounding box center [459, 158] width 20 height 17
click at [466, 155] on button at bounding box center [459, 158] width 20 height 17
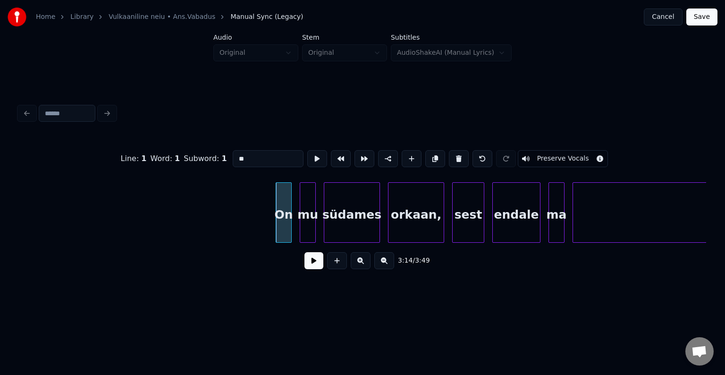
click at [466, 155] on button at bounding box center [459, 158] width 20 height 17
click at [467, 155] on button at bounding box center [459, 158] width 20 height 17
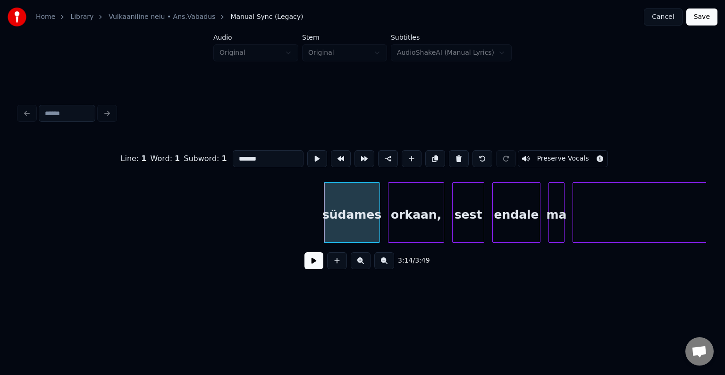
click at [467, 155] on button at bounding box center [459, 158] width 20 height 17
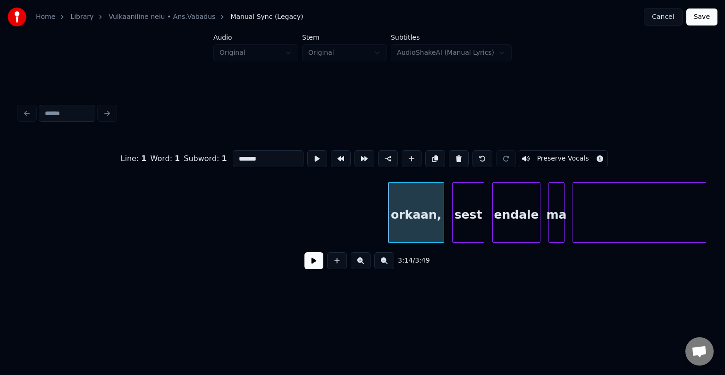
click at [467, 155] on button at bounding box center [459, 158] width 20 height 17
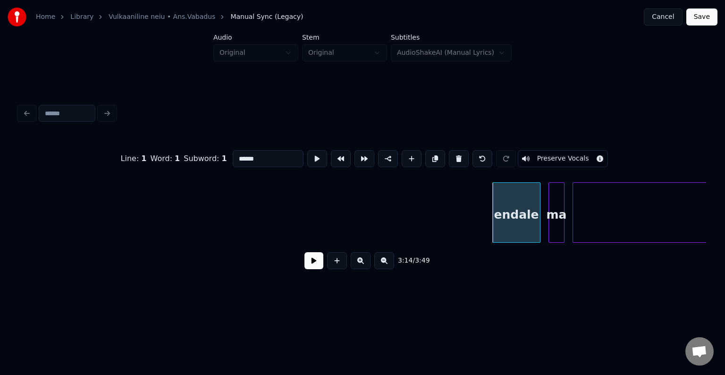
click at [467, 155] on button at bounding box center [459, 158] width 20 height 17
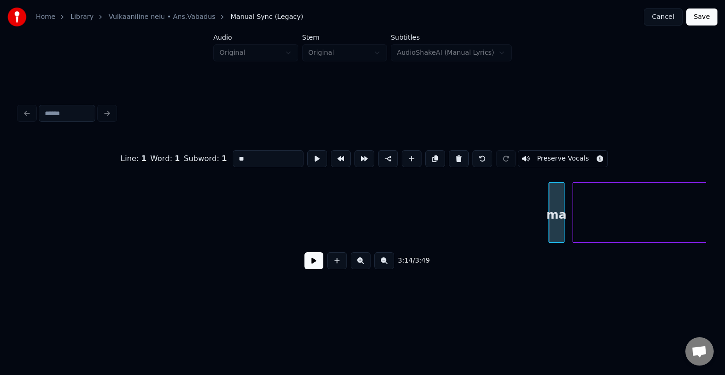
click at [467, 155] on button at bounding box center [459, 158] width 20 height 17
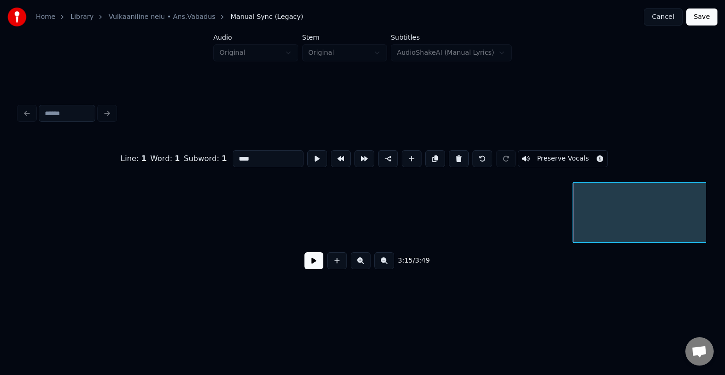
click at [467, 155] on button at bounding box center [459, 158] width 20 height 17
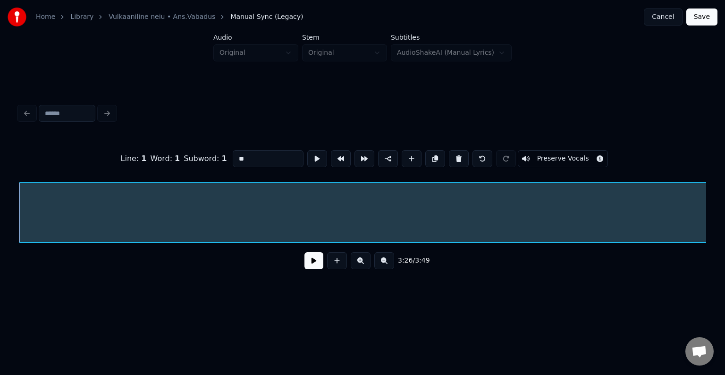
click at [467, 155] on button at bounding box center [459, 158] width 20 height 17
type input "****"
click at [467, 155] on button at bounding box center [459, 158] width 20 height 17
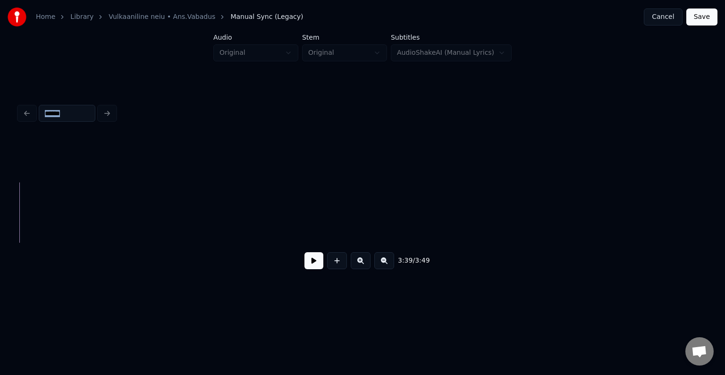
click at [467, 155] on div at bounding box center [362, 158] width 687 height 47
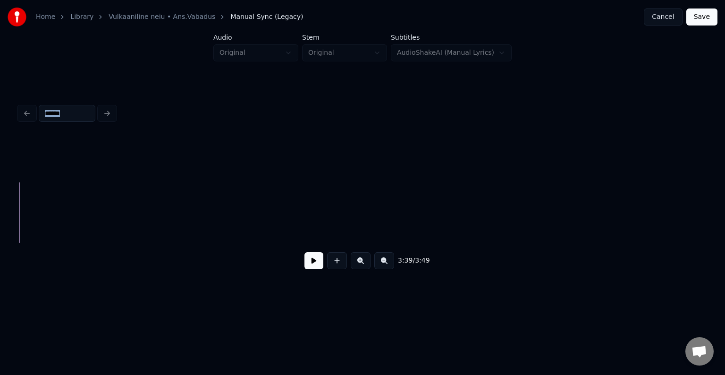
click at [467, 155] on div at bounding box center [362, 158] width 687 height 47
click at [307, 265] on button at bounding box center [313, 260] width 19 height 17
click at [308, 266] on button at bounding box center [313, 260] width 19 height 17
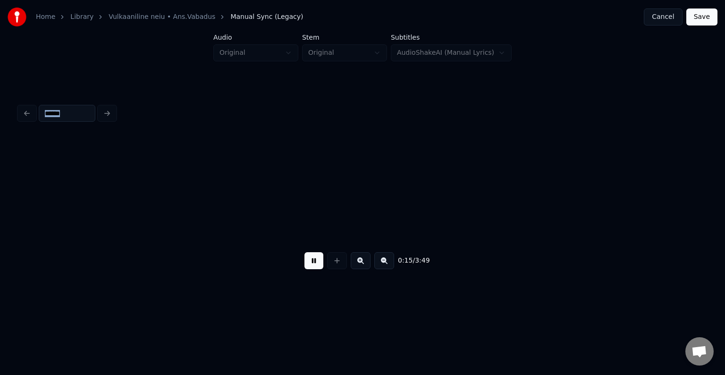
scroll to position [0, 6202]
click at [315, 261] on button at bounding box center [313, 260] width 19 height 17
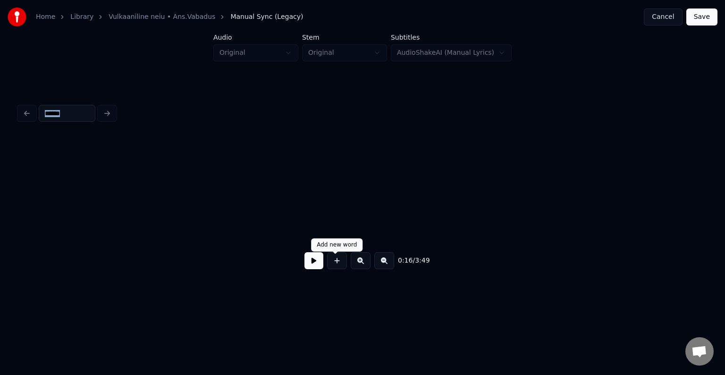
click at [304, 269] on button at bounding box center [313, 260] width 19 height 17
click at [316, 265] on button at bounding box center [313, 260] width 19 height 17
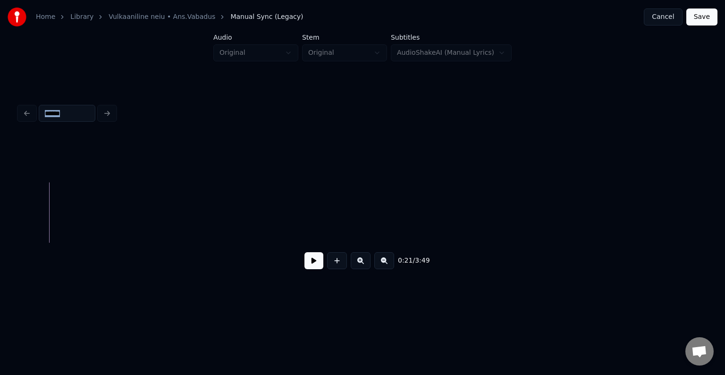
click at [304, 261] on button at bounding box center [313, 260] width 19 height 17
click at [306, 271] on div "0:22 / 3:49" at bounding box center [362, 260] width 672 height 21
click at [304, 269] on button at bounding box center [313, 260] width 19 height 17
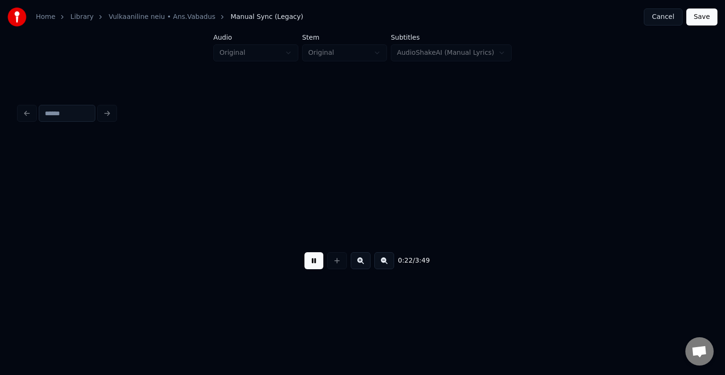
scroll to position [0, 9177]
click at [304, 269] on button at bounding box center [313, 260] width 19 height 17
click at [293, 263] on div "0:21 / 3:49" at bounding box center [362, 260] width 672 height 21
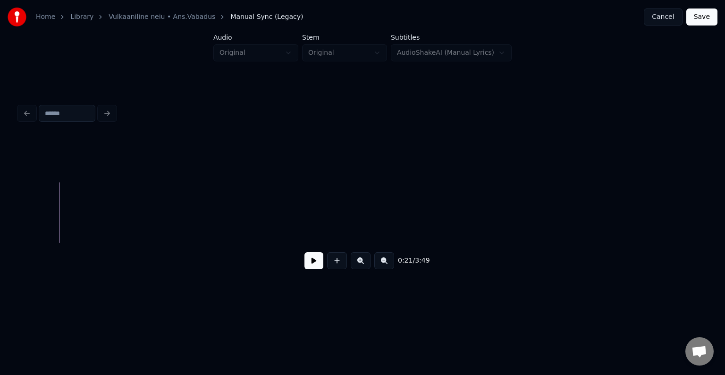
click at [307, 263] on button at bounding box center [313, 260] width 19 height 17
click at [306, 260] on button at bounding box center [313, 260] width 19 height 17
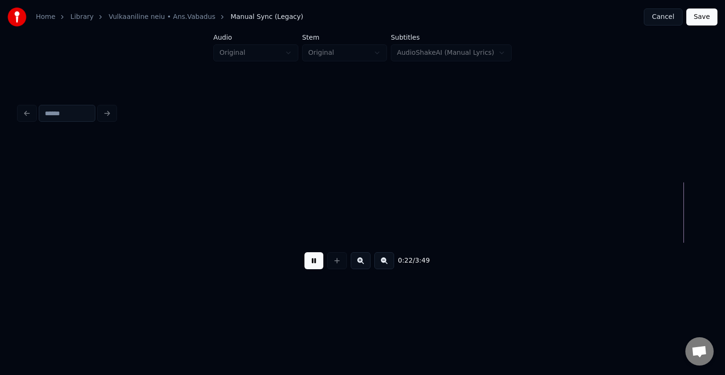
scroll to position [0, 8924]
click at [306, 259] on button at bounding box center [313, 260] width 19 height 17
click at [19, 247] on div "0:22 / 3:49" at bounding box center [362, 261] width 687 height 36
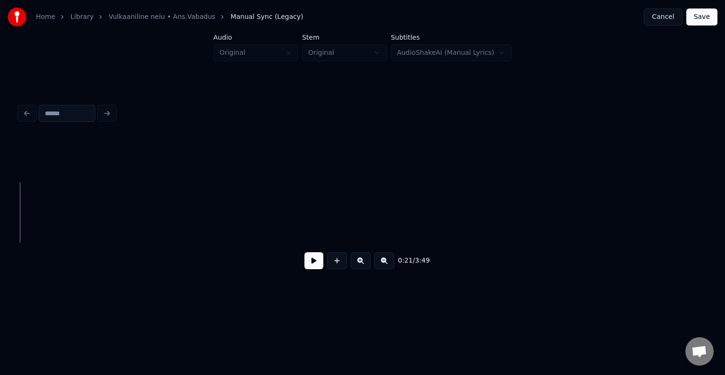
click at [304, 264] on button at bounding box center [313, 260] width 19 height 17
click at [304, 263] on button at bounding box center [313, 260] width 19 height 17
click at [15, 211] on div "0:24 / 3:49" at bounding box center [362, 188] width 695 height 187
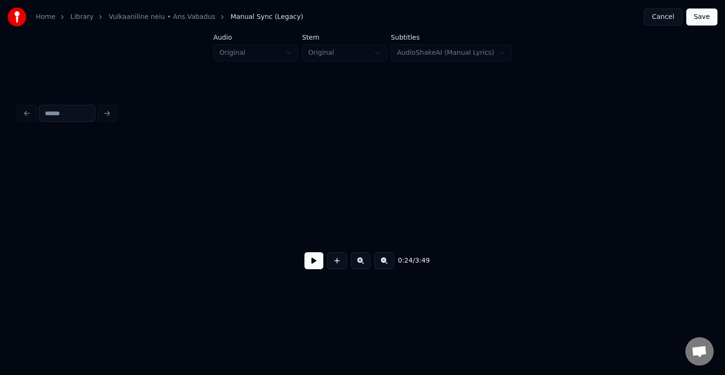
click at [307, 265] on button at bounding box center [313, 260] width 19 height 17
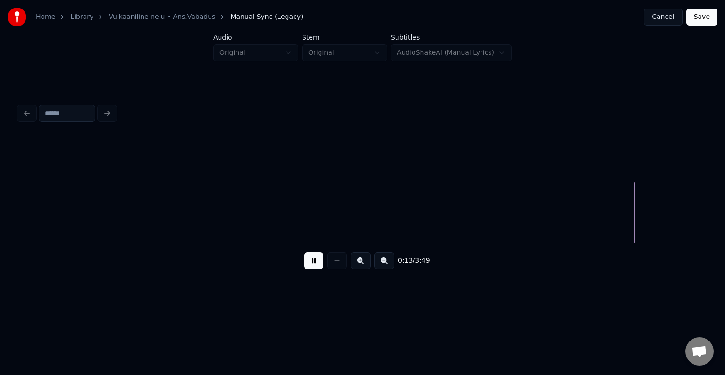
click at [307, 265] on button at bounding box center [313, 260] width 19 height 17
click at [314, 262] on button at bounding box center [313, 260] width 19 height 17
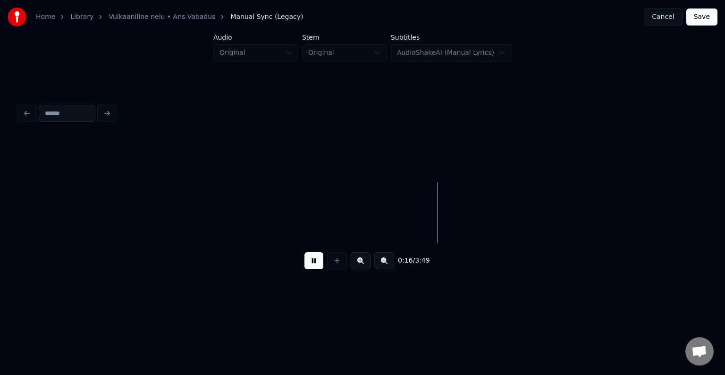
click at [314, 262] on button at bounding box center [313, 260] width 19 height 17
click at [313, 264] on button at bounding box center [313, 260] width 19 height 17
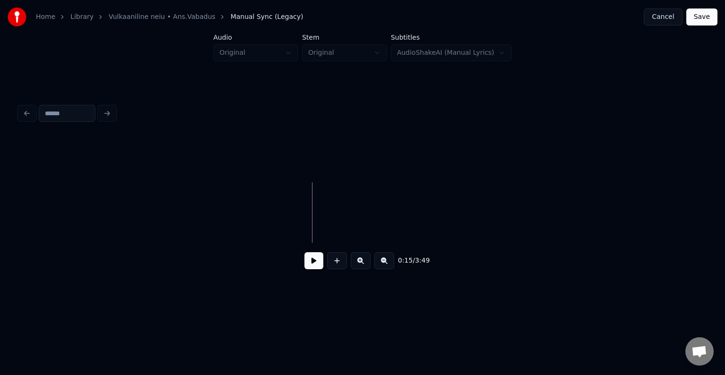
click at [304, 261] on button at bounding box center [313, 260] width 19 height 17
click at [336, 267] on button at bounding box center [337, 260] width 20 height 17
click at [334, 261] on button at bounding box center [337, 260] width 20 height 17
click at [340, 262] on button at bounding box center [337, 260] width 20 height 17
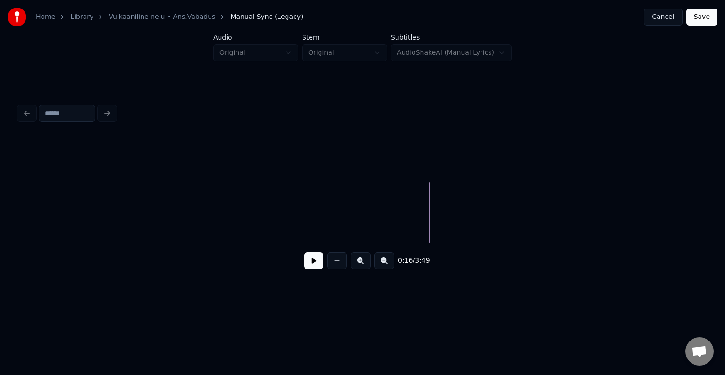
click at [334, 263] on button at bounding box center [337, 260] width 20 height 17
click at [331, 264] on button at bounding box center [337, 260] width 20 height 17
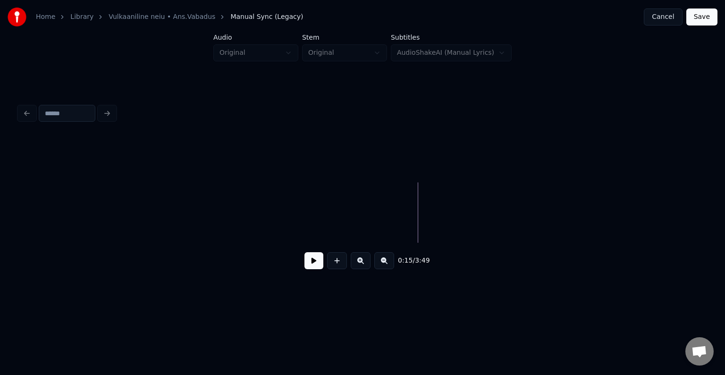
click at [332, 264] on button at bounding box center [337, 260] width 20 height 17
click at [334, 264] on button at bounding box center [337, 260] width 20 height 17
click at [335, 266] on button at bounding box center [337, 260] width 20 height 17
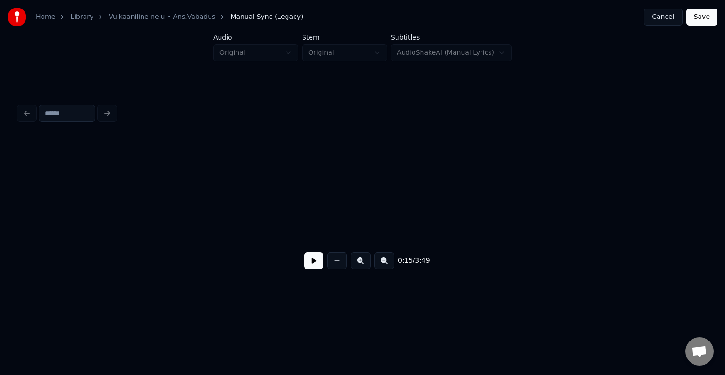
click at [370, 110] on div at bounding box center [362, 113] width 695 height 21
click at [312, 268] on button at bounding box center [313, 260] width 19 height 17
click at [337, 261] on div at bounding box center [337, 260] width 24 height 17
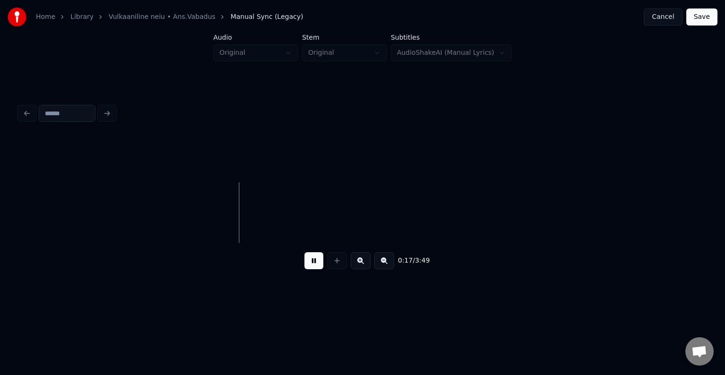
click at [668, 13] on button "Cancel" at bounding box center [663, 16] width 38 height 17
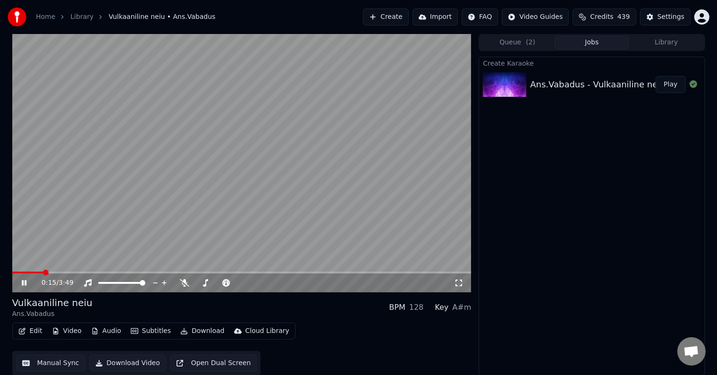
click at [23, 282] on icon at bounding box center [24, 283] width 5 height 6
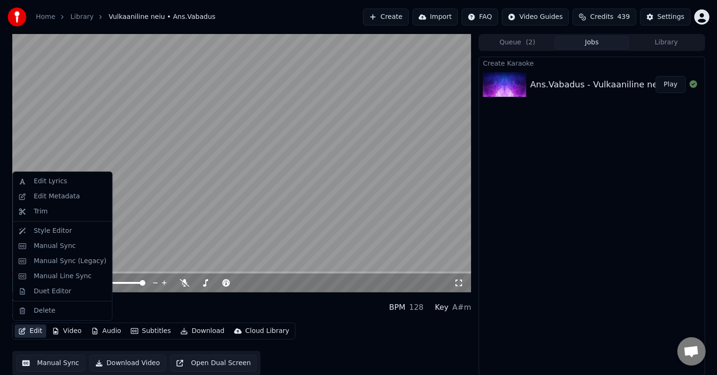
click at [30, 329] on button "Edit" at bounding box center [31, 330] width 32 height 13
click at [69, 261] on div "Manual Sync (Legacy)" at bounding box center [70, 260] width 73 height 9
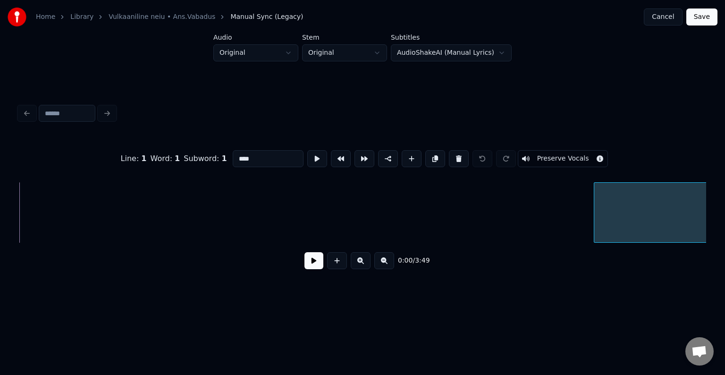
click at [597, 206] on div at bounding box center [595, 212] width 3 height 59
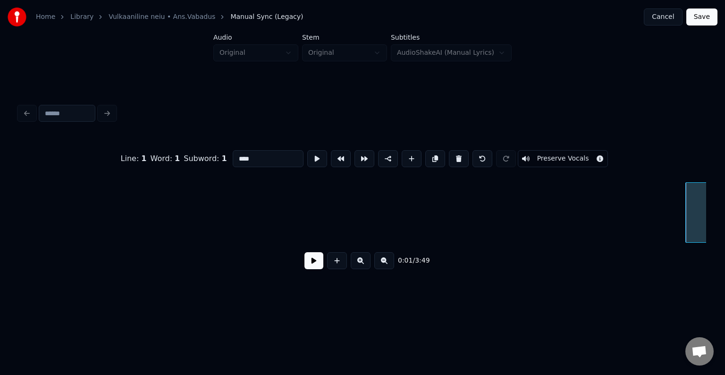
click at [365, 263] on button at bounding box center [361, 260] width 20 height 17
click at [357, 263] on button at bounding box center [361, 260] width 20 height 17
click at [361, 263] on button at bounding box center [361, 260] width 20 height 17
click at [410, 155] on button at bounding box center [412, 158] width 20 height 17
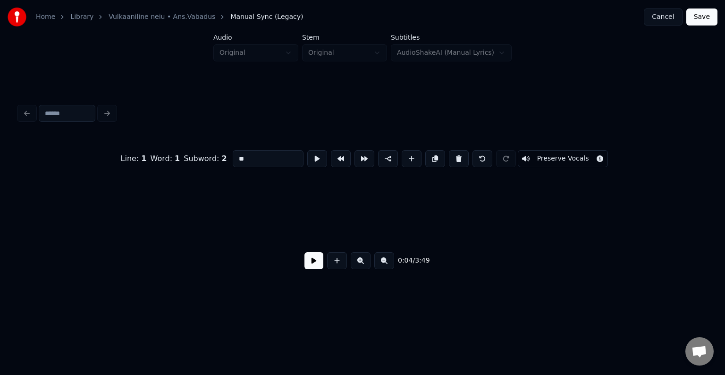
scroll to position [0, 2157]
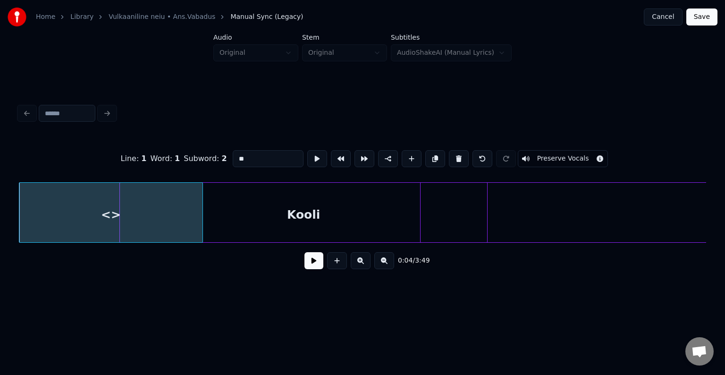
click at [341, 211] on div "Kooli" at bounding box center [303, 215] width 367 height 64
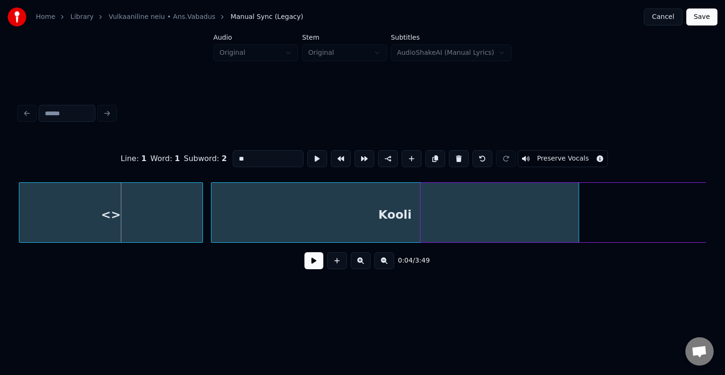
click at [396, 211] on div "Kooli" at bounding box center [394, 215] width 367 height 64
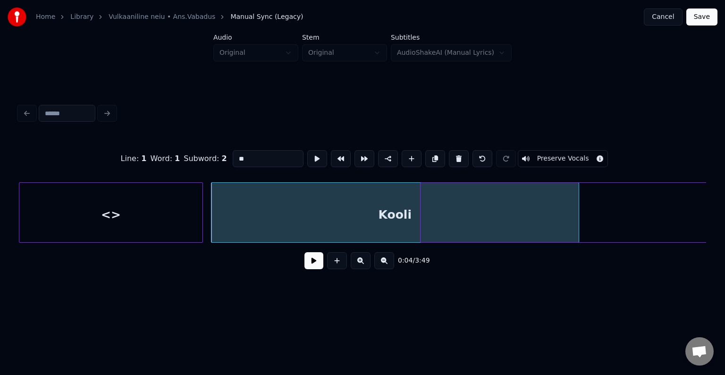
click at [165, 210] on div "<>" at bounding box center [110, 215] width 183 height 64
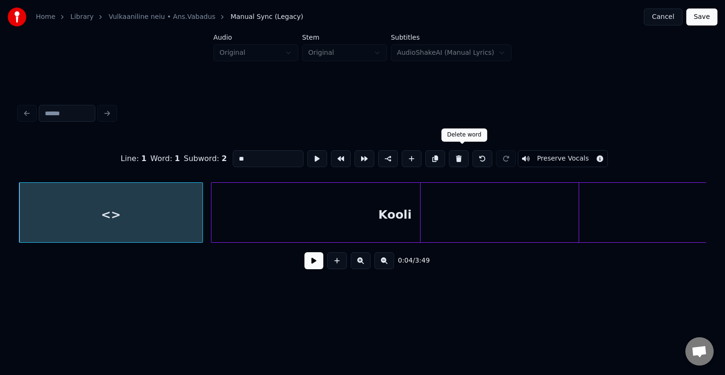
drag, startPoint x: 461, startPoint y: 153, endPoint x: 463, endPoint y: 167, distance: 14.2
click at [460, 153] on button at bounding box center [459, 158] width 20 height 17
type input "****"
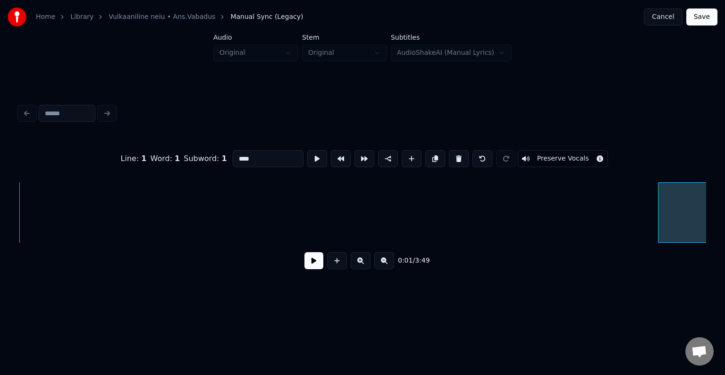
click at [661, 206] on div at bounding box center [659, 212] width 3 height 59
click at [308, 265] on button at bounding box center [313, 260] width 19 height 17
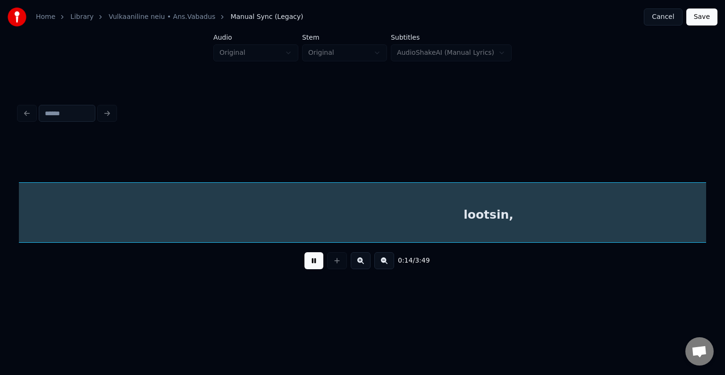
scroll to position [0, 7012]
click at [313, 264] on button at bounding box center [313, 260] width 19 height 17
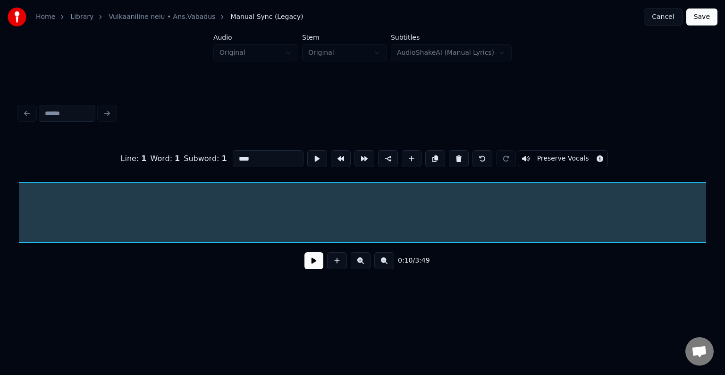
scroll to position [0, 5079]
click at [459, 153] on button at bounding box center [459, 158] width 20 height 17
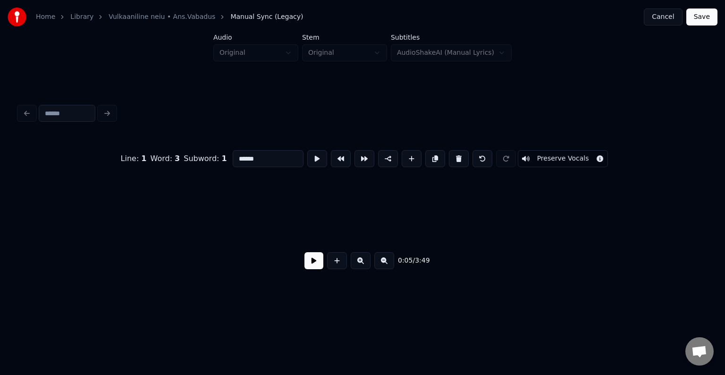
scroll to position [0, 2558]
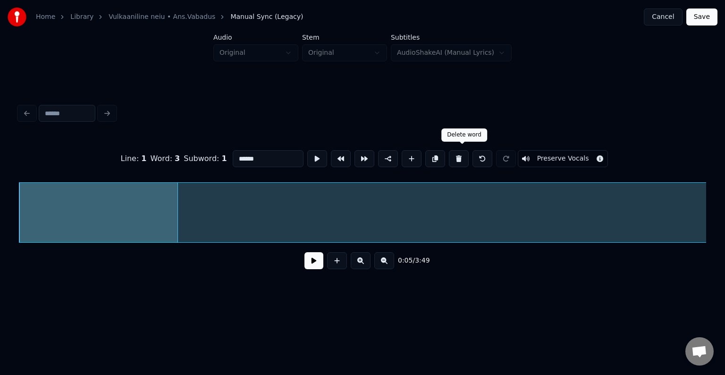
click at [459, 155] on button at bounding box center [459, 158] width 20 height 17
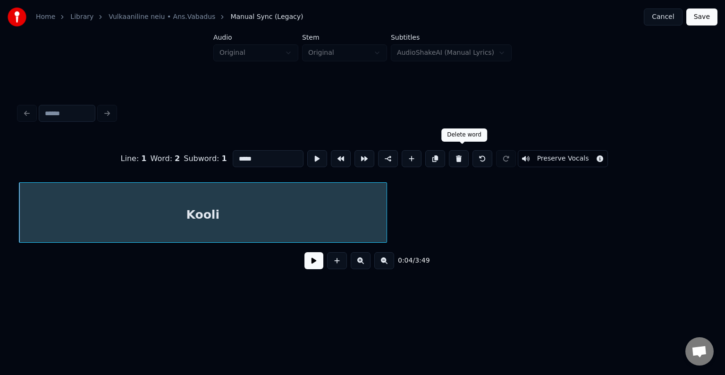
click at [462, 157] on button at bounding box center [459, 158] width 20 height 17
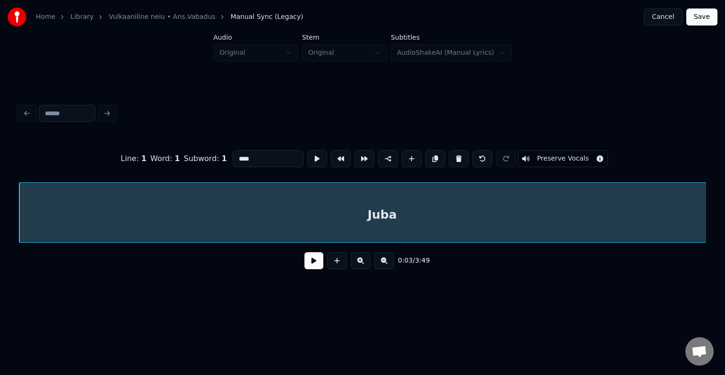
click at [462, 156] on button at bounding box center [459, 158] width 20 height 17
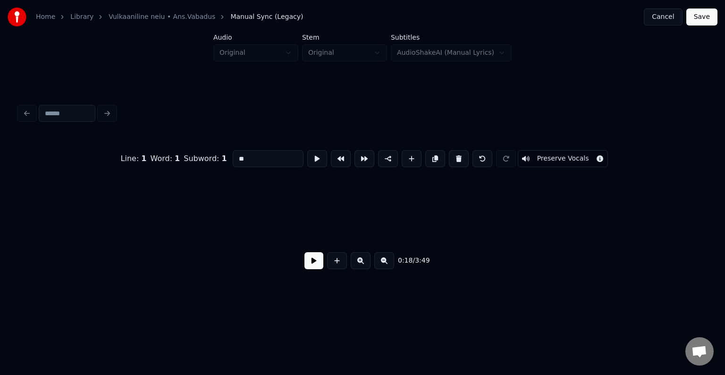
click at [462, 156] on button at bounding box center [459, 158] width 20 height 17
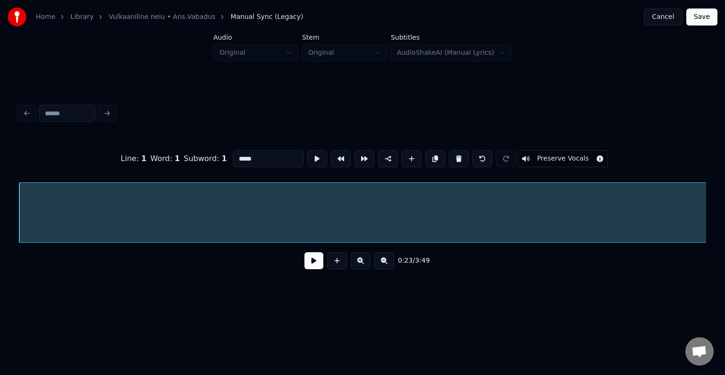
click at [462, 156] on button at bounding box center [459, 158] width 20 height 17
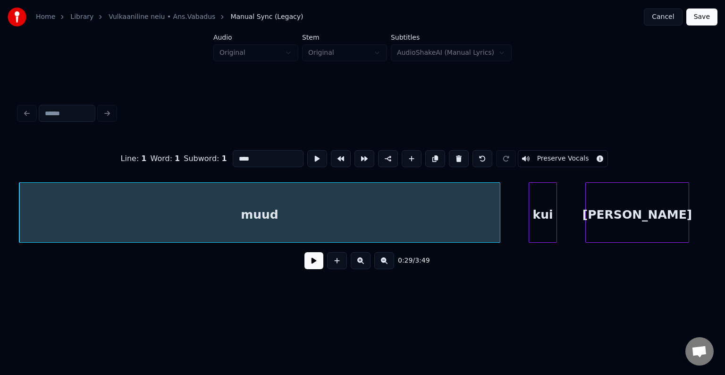
click at [462, 156] on button at bounding box center [459, 158] width 20 height 17
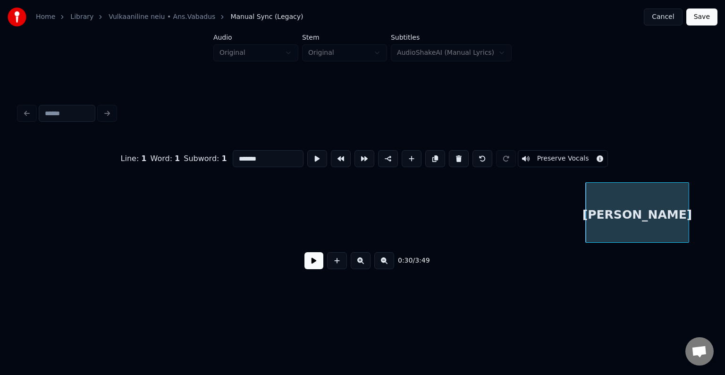
click at [462, 156] on button at bounding box center [459, 158] width 20 height 17
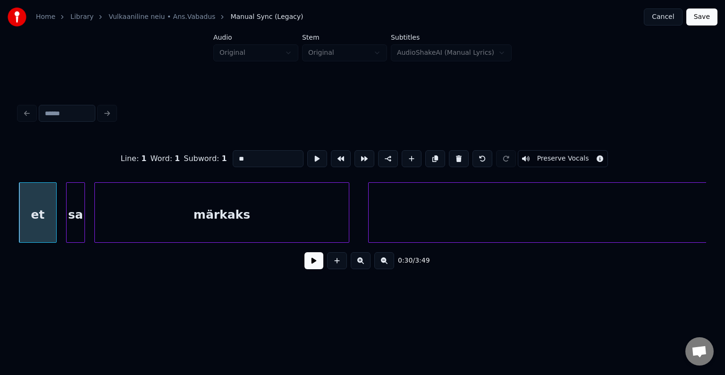
click at [462, 156] on button at bounding box center [459, 158] width 20 height 17
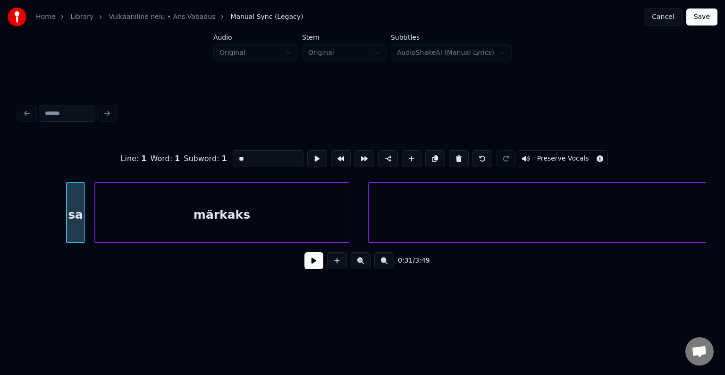
click at [460, 157] on button at bounding box center [459, 158] width 20 height 17
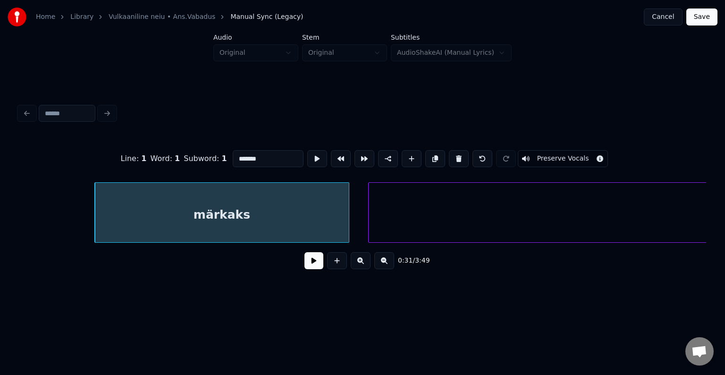
click at [460, 157] on button at bounding box center [459, 158] width 20 height 17
type input "****"
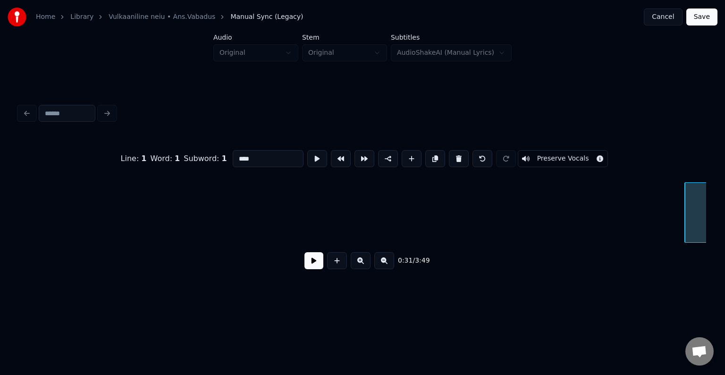
scroll to position [0, 14302]
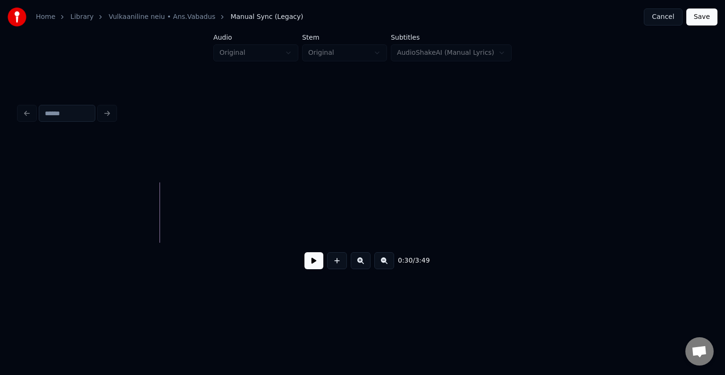
scroll to position [0, 14169]
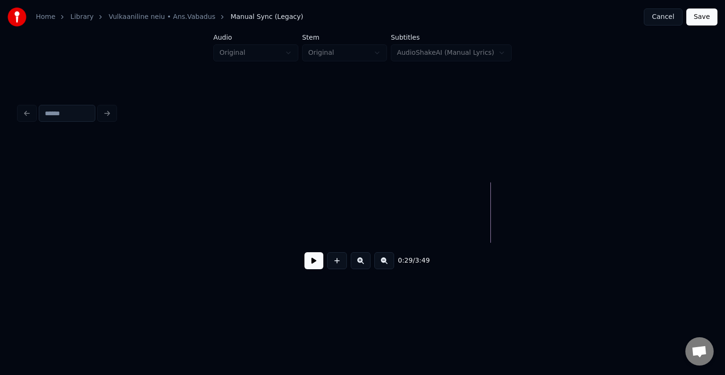
scroll to position [0, 13584]
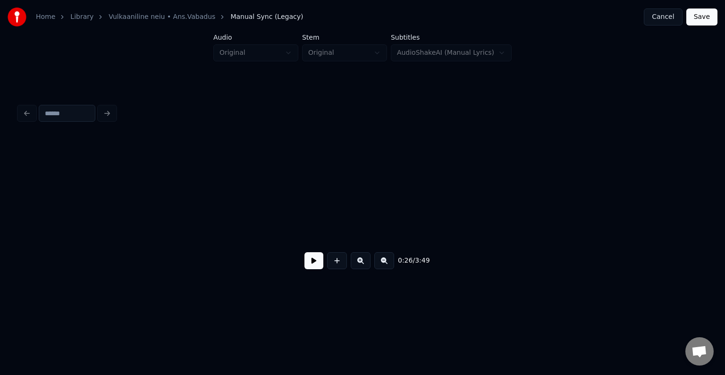
click at [337, 267] on button at bounding box center [337, 260] width 20 height 17
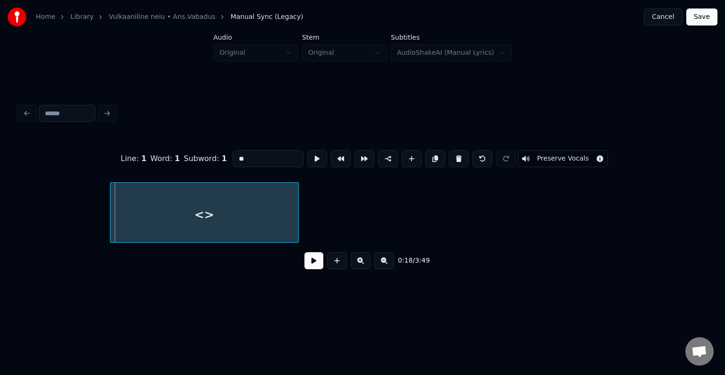
click at [217, 215] on div "<>" at bounding box center [204, 215] width 188 height 64
click at [171, 208] on div "<>" at bounding box center [194, 215] width 188 height 64
click at [210, 208] on div "<>" at bounding box center [194, 215] width 188 height 64
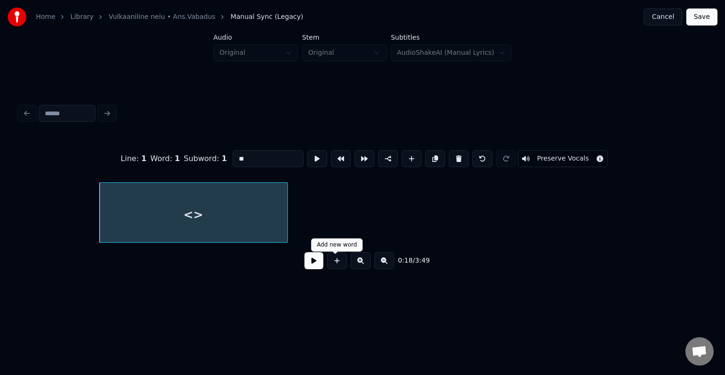
drag, startPoint x: 232, startPoint y: 156, endPoint x: 170, endPoint y: 154, distance: 61.9
click at [170, 154] on div "Line : 1 Word : 1 Subword : 1 ** Preserve Vocals" at bounding box center [362, 158] width 687 height 47
type input "****"
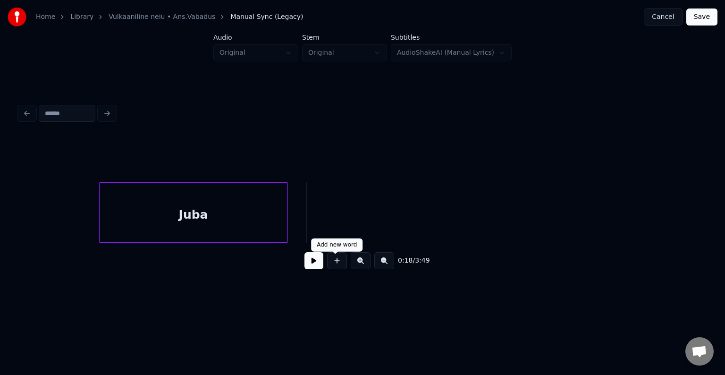
click at [342, 264] on button at bounding box center [337, 260] width 20 height 17
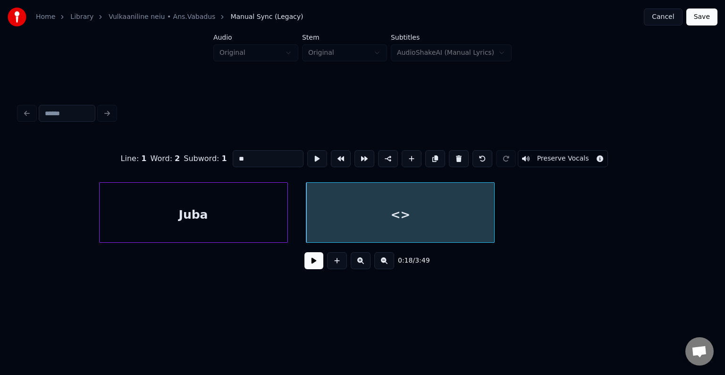
click at [347, 207] on div "<>" at bounding box center [400, 215] width 188 height 64
drag, startPoint x: 247, startPoint y: 156, endPoint x: 194, endPoint y: 155, distance: 53.8
click at [194, 155] on div "Line : 1 Word : 2 Subword : 1 ** Preserve Vocals" at bounding box center [362, 158] width 687 height 47
type input "*****"
click at [274, 291] on div "Line : 1 Word : 2 Subword : 1 ***** Preserve Vocals 0:18 / 3:49" at bounding box center [362, 188] width 695 height 225
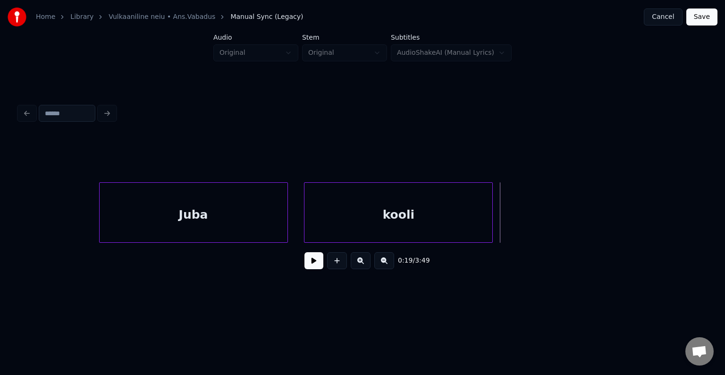
click at [379, 206] on div "kooli" at bounding box center [398, 215] width 188 height 64
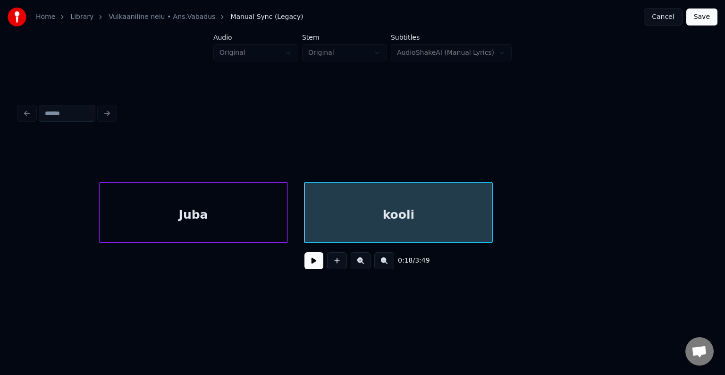
click at [360, 264] on button at bounding box center [361, 260] width 20 height 17
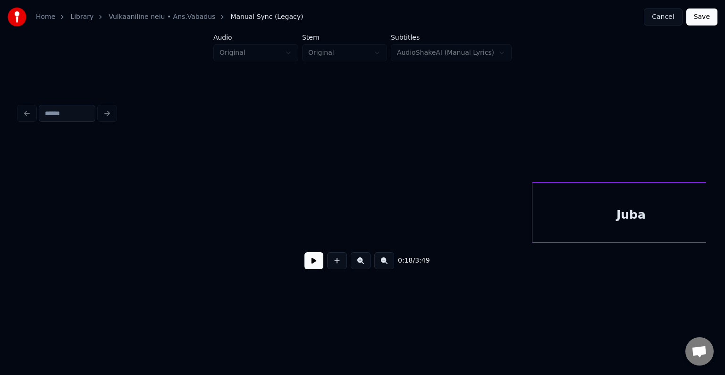
scroll to position [0, 9023]
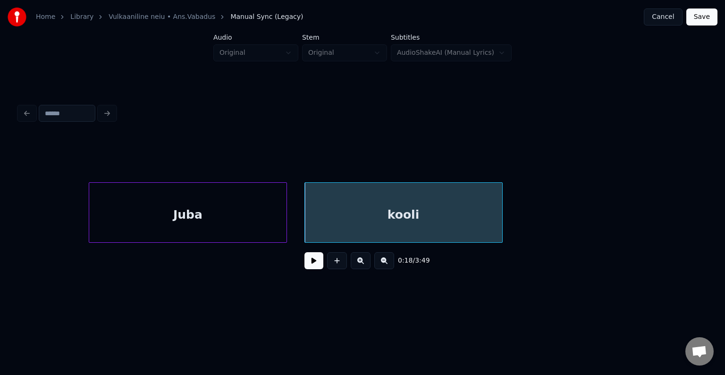
click at [261, 226] on div "Juba" at bounding box center [187, 215] width 197 height 64
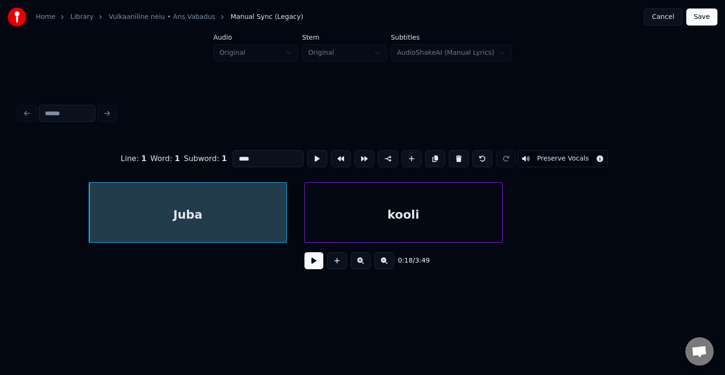
click at [390, 198] on div "kooli" at bounding box center [403, 215] width 197 height 64
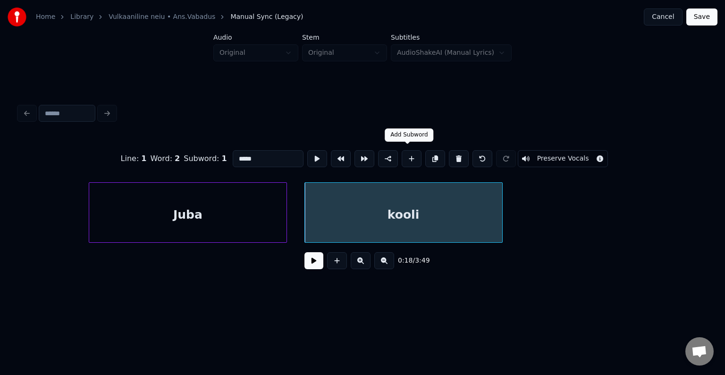
click at [405, 155] on button at bounding box center [412, 158] width 20 height 17
type input "**"
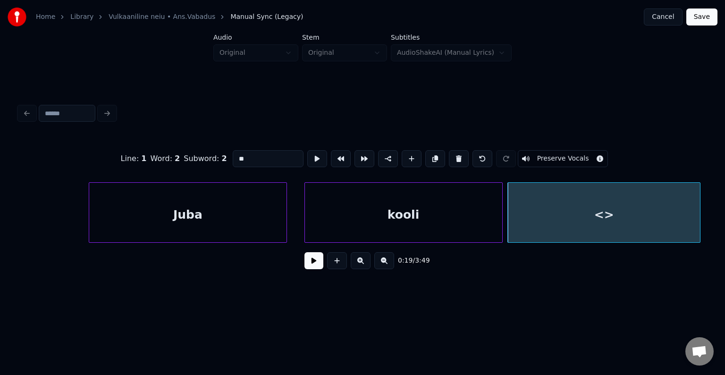
click at [631, 216] on div "<>" at bounding box center [604, 215] width 192 height 64
click at [238, 157] on input "**" at bounding box center [268, 158] width 71 height 17
type input "*"
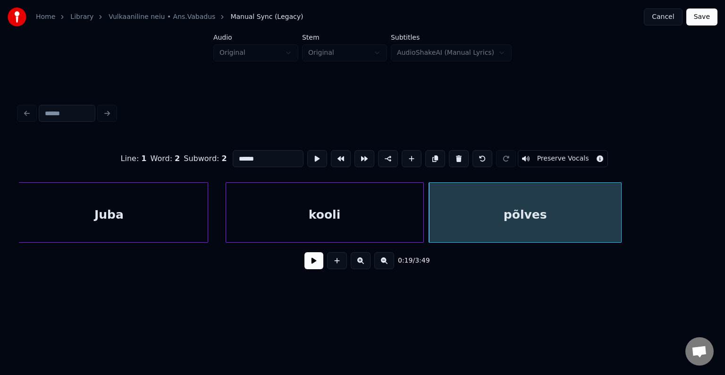
scroll to position [0, 9155]
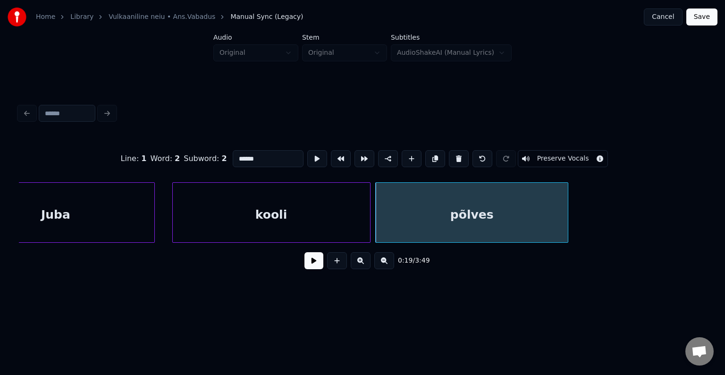
type input "******"
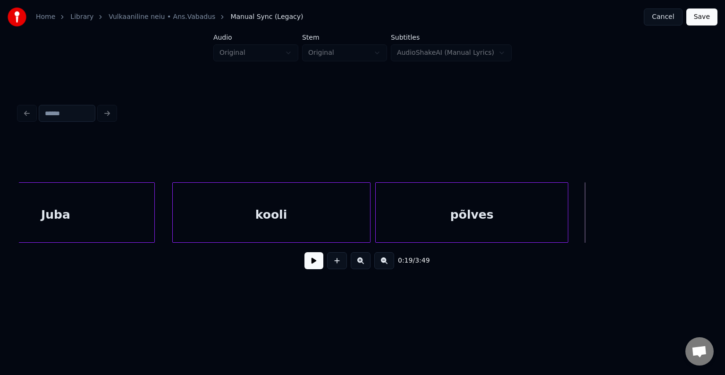
click at [430, 213] on div "põlves" at bounding box center [472, 215] width 192 height 64
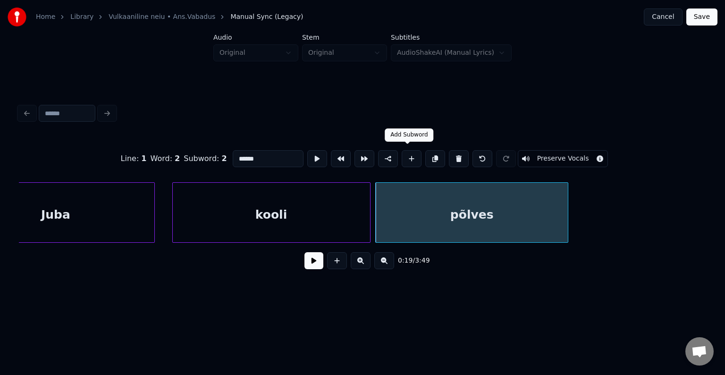
click at [408, 156] on button at bounding box center [412, 158] width 20 height 17
type input "**"
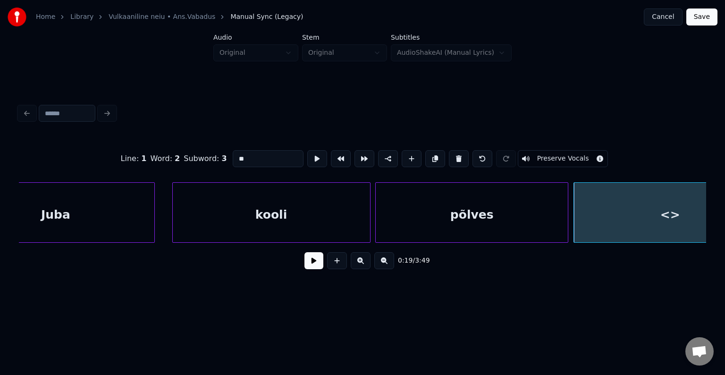
click at [600, 205] on div "<>" at bounding box center [670, 215] width 192 height 64
drag, startPoint x: 258, startPoint y: 154, endPoint x: 181, endPoint y: 146, distance: 76.9
click at [181, 146] on div "Line : 1 Word : 2 Subword : 3 ** Preserve Vocals" at bounding box center [362, 158] width 687 height 47
click at [64, 211] on div "Juba" at bounding box center [55, 215] width 197 height 64
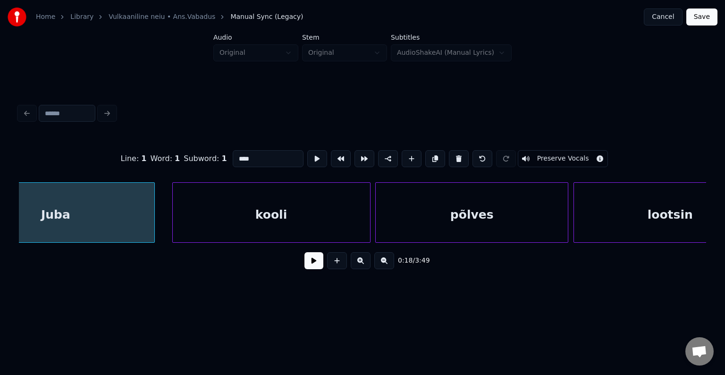
scroll to position [0, 9093]
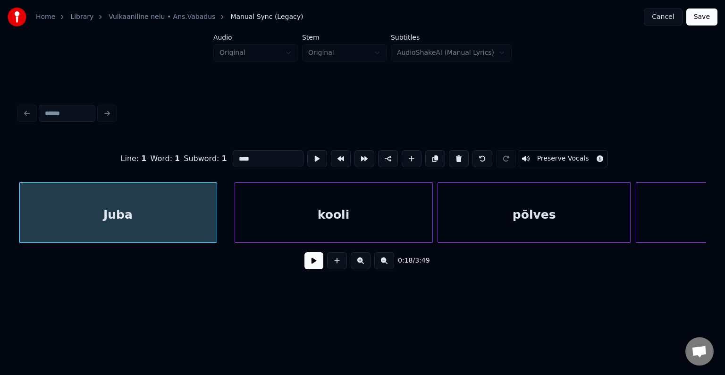
type input "****"
click at [308, 263] on button at bounding box center [313, 260] width 19 height 17
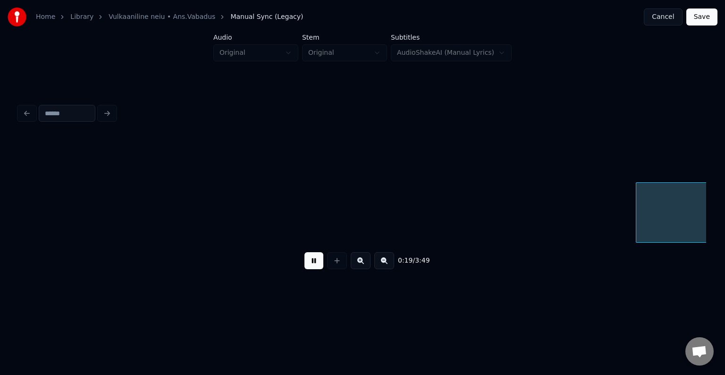
click at [309, 263] on button at bounding box center [313, 260] width 19 height 17
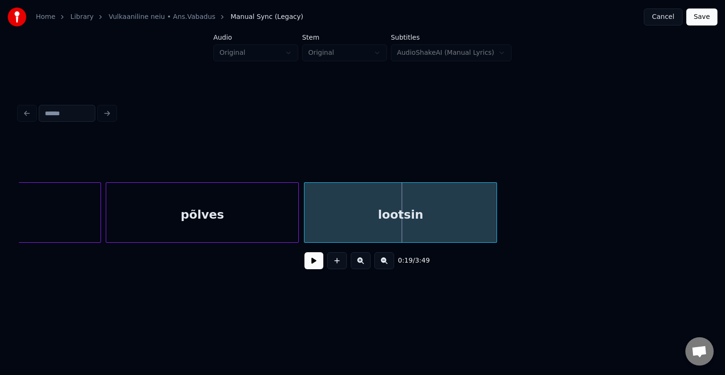
scroll to position [0, 9406]
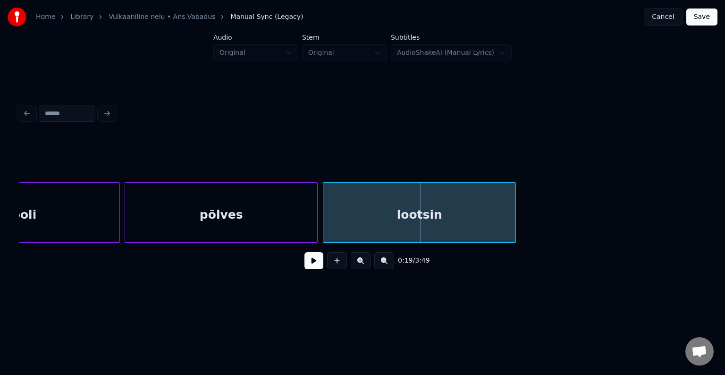
drag, startPoint x: 24, startPoint y: 252, endPoint x: 25, endPoint y: 245, distance: 7.1
click at [24, 249] on div "0:19 / 3:49" at bounding box center [362, 261] width 687 height 36
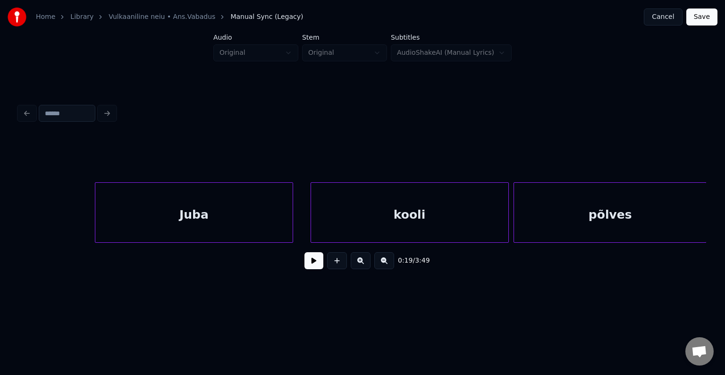
scroll to position [0, 8953]
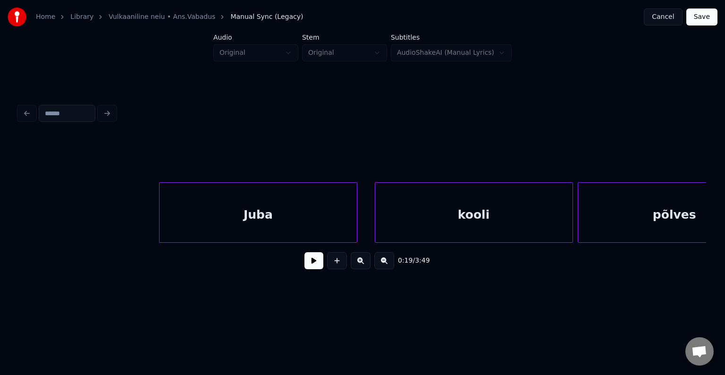
click at [247, 196] on div "Juba" at bounding box center [258, 215] width 197 height 64
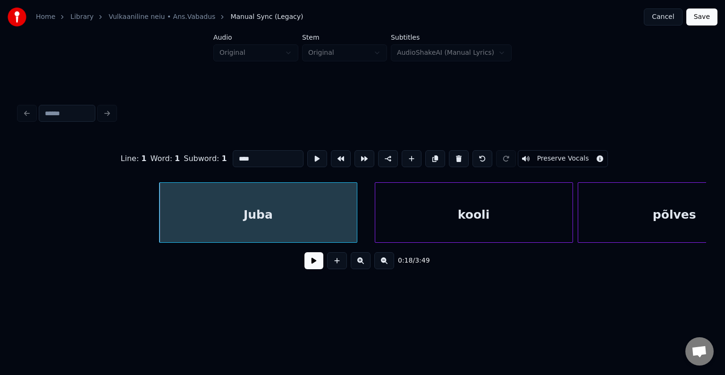
click at [306, 266] on button at bounding box center [313, 260] width 19 height 17
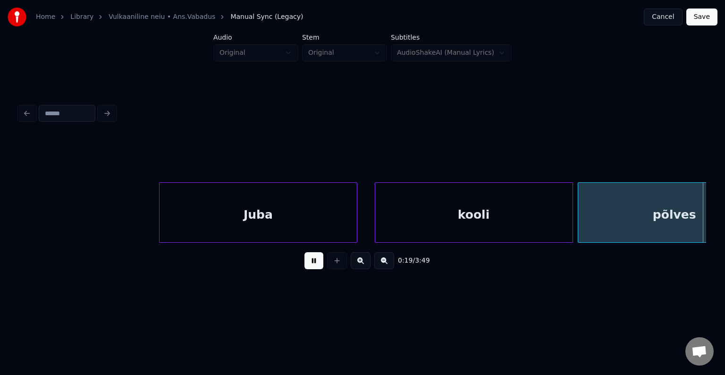
scroll to position [0, 9644]
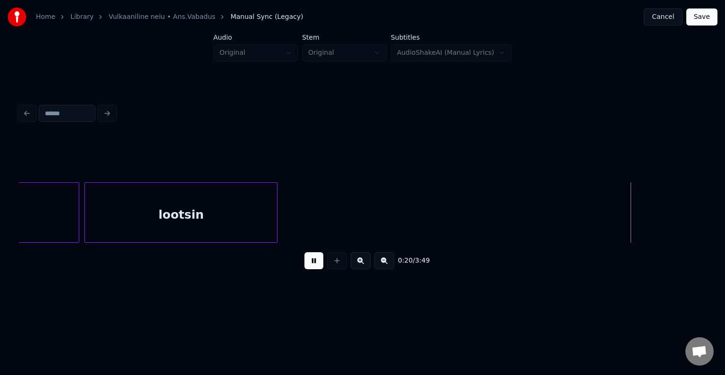
click at [306, 263] on button at bounding box center [313, 260] width 19 height 17
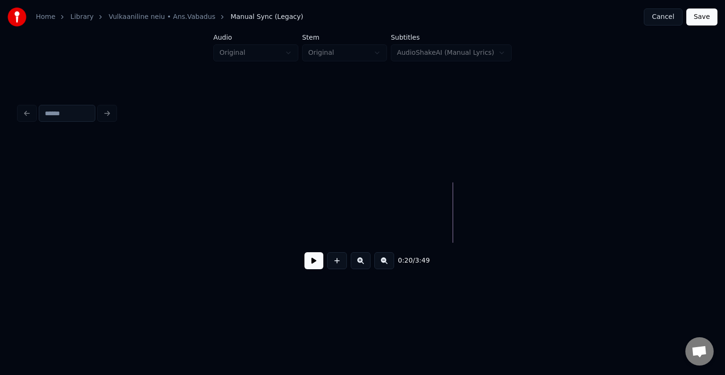
scroll to position [0, 9923]
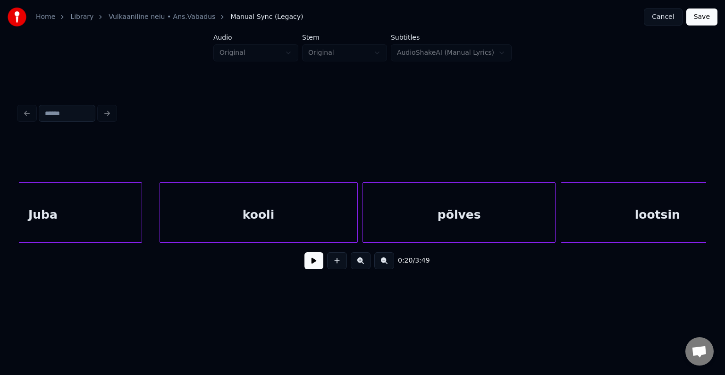
click at [88, 221] on div "Juba" at bounding box center [42, 215] width 197 height 64
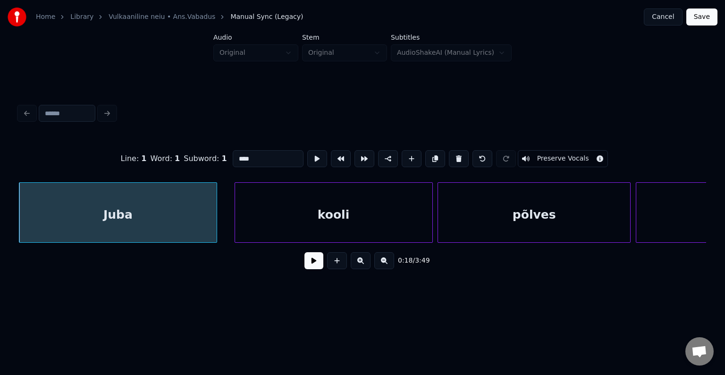
click at [311, 269] on button at bounding box center [313, 260] width 19 height 17
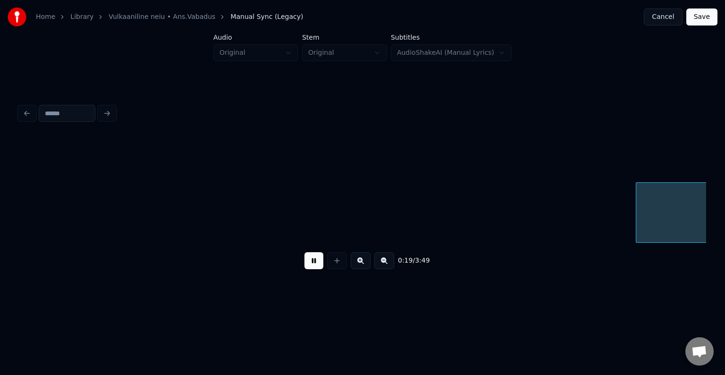
scroll to position [0, 9784]
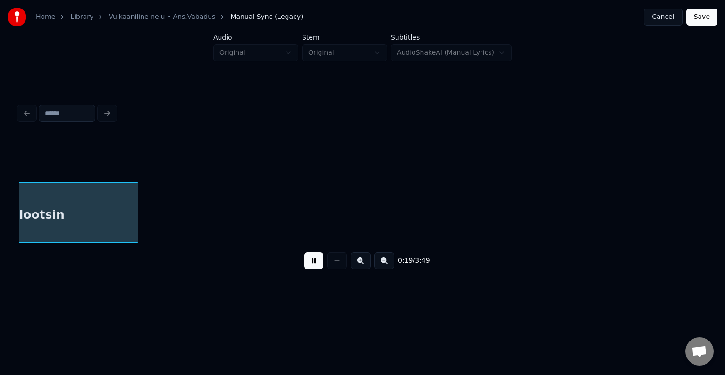
click at [311, 269] on button at bounding box center [313, 260] width 19 height 17
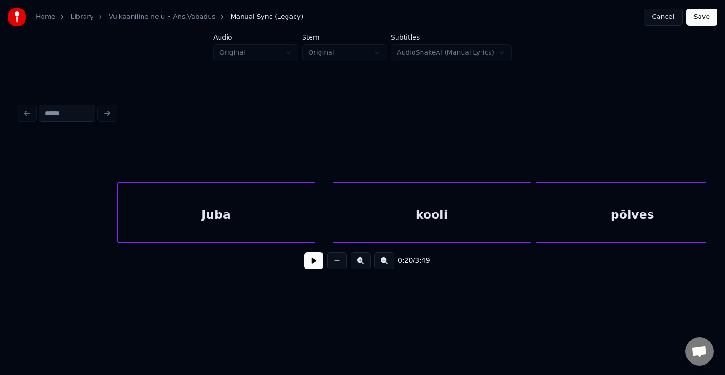
scroll to position [0, 8991]
click at [319, 217] on div "Juba" at bounding box center [220, 212] width 198 height 60
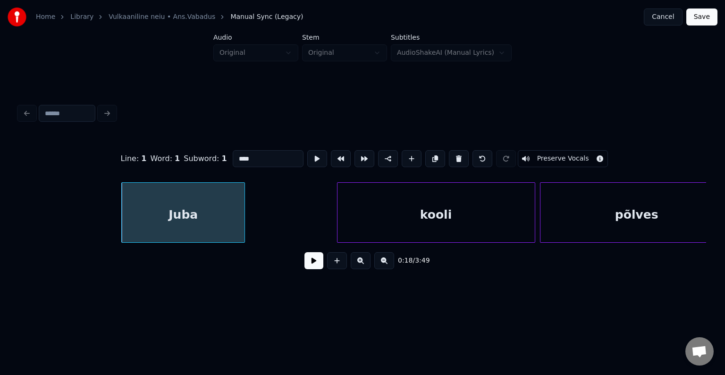
click at [242, 215] on div at bounding box center [243, 212] width 3 height 59
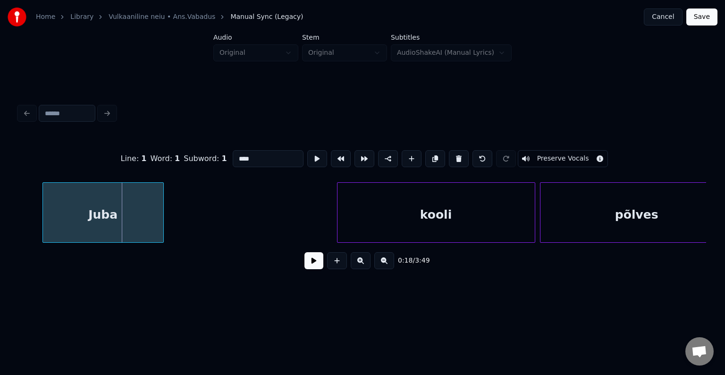
click at [100, 213] on div "Juba" at bounding box center [103, 215] width 120 height 64
click at [92, 217] on div "Juba" at bounding box center [103, 215] width 120 height 64
click at [304, 266] on button at bounding box center [313, 260] width 19 height 17
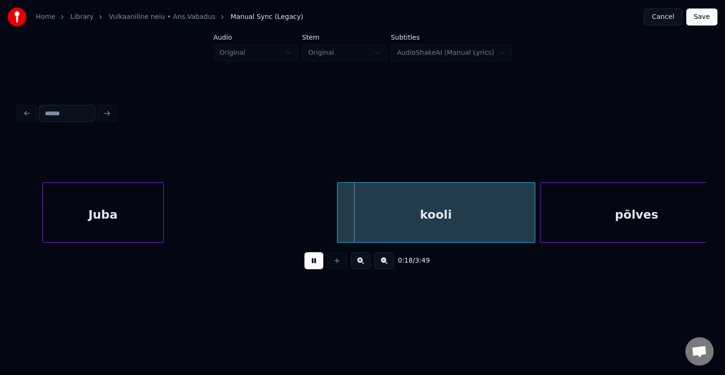
click at [304, 268] on button at bounding box center [313, 260] width 19 height 17
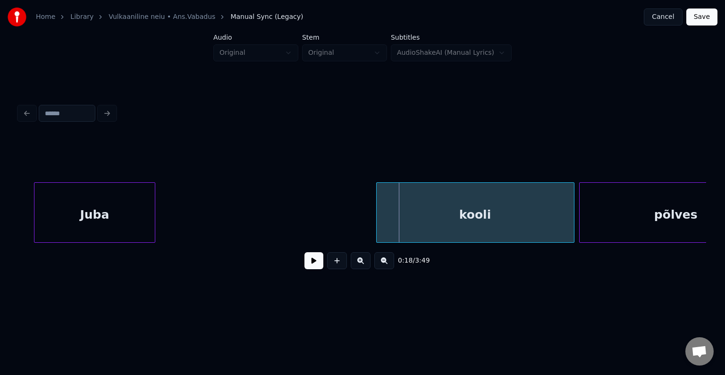
scroll to position [0, 8932]
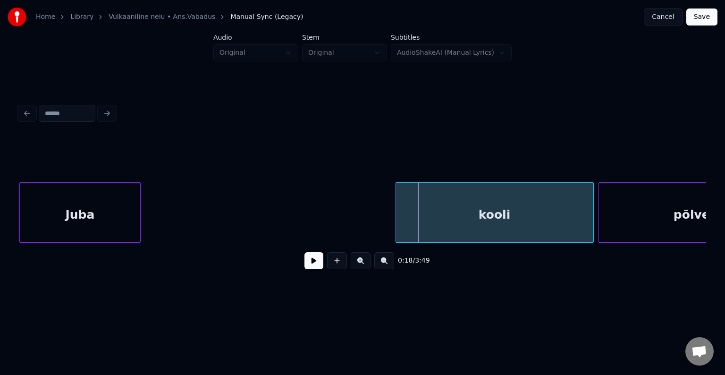
click at [30, 212] on div "Juba" at bounding box center [80, 215] width 120 height 64
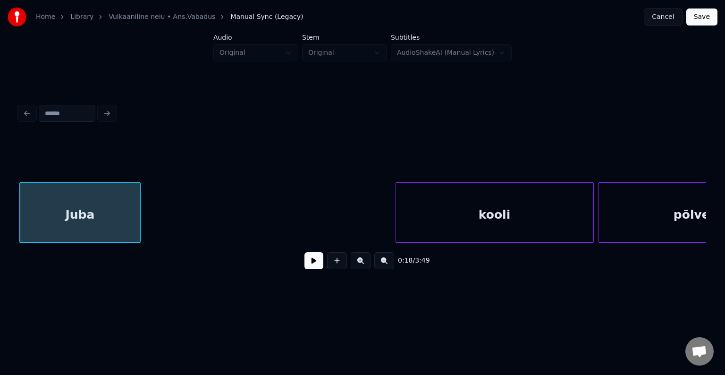
click at [304, 267] on button at bounding box center [313, 260] width 19 height 17
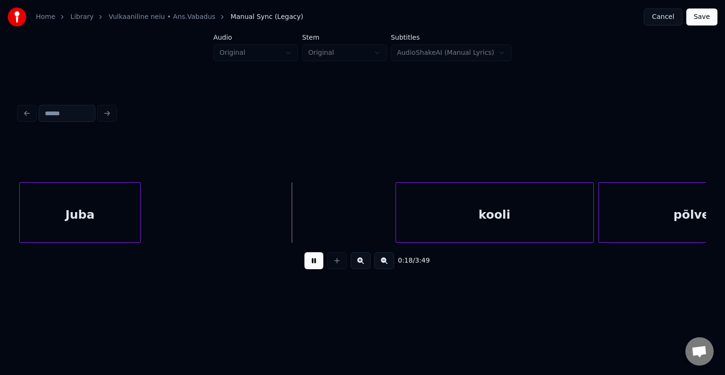
click at [304, 266] on button at bounding box center [313, 260] width 19 height 17
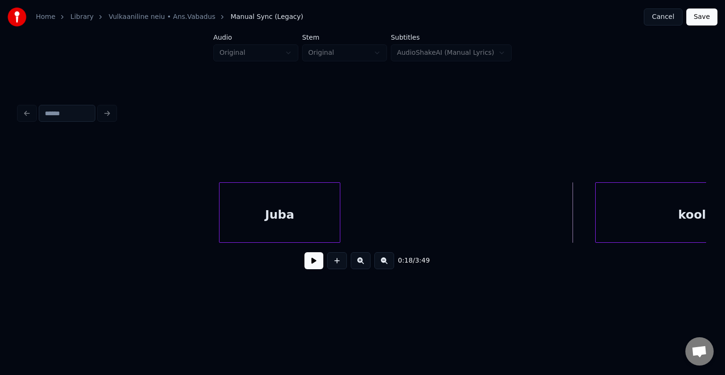
scroll to position [0, 8724]
click at [304, 268] on button at bounding box center [313, 260] width 19 height 17
click at [304, 265] on button at bounding box center [313, 260] width 19 height 17
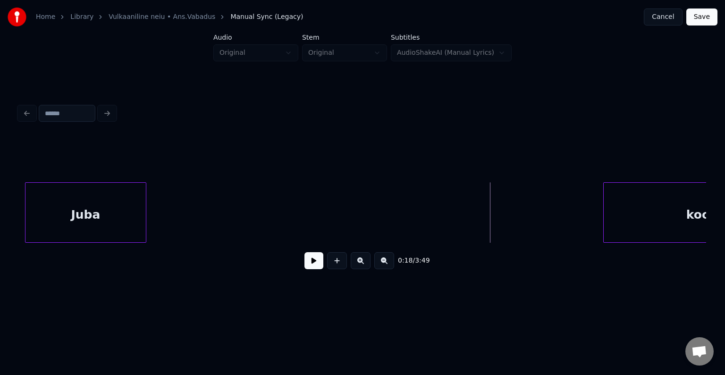
scroll to position [0, 8715]
click at [68, 218] on div "Juba" at bounding box center [94, 215] width 120 height 64
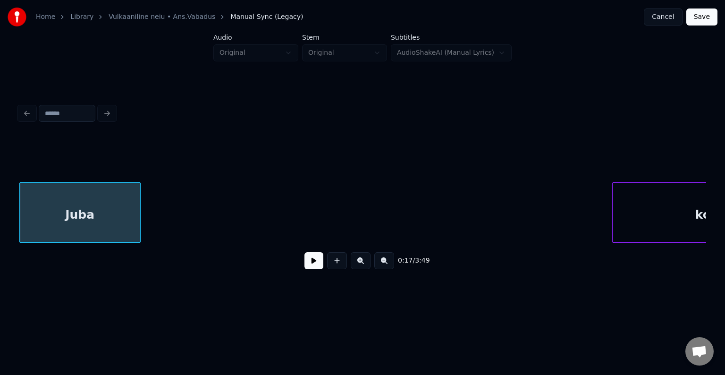
scroll to position [0, 8816]
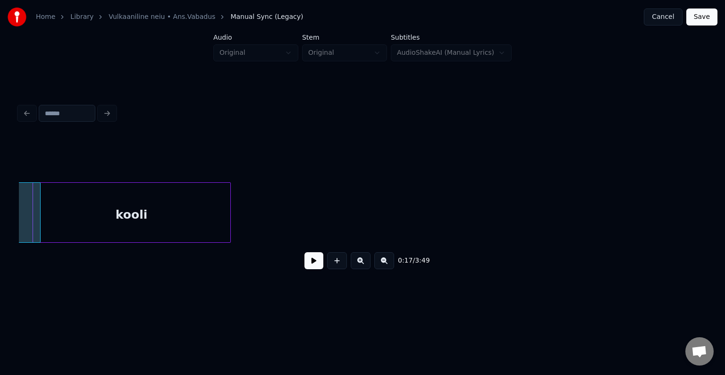
click at [204, 215] on div "kooli" at bounding box center [131, 215] width 197 height 64
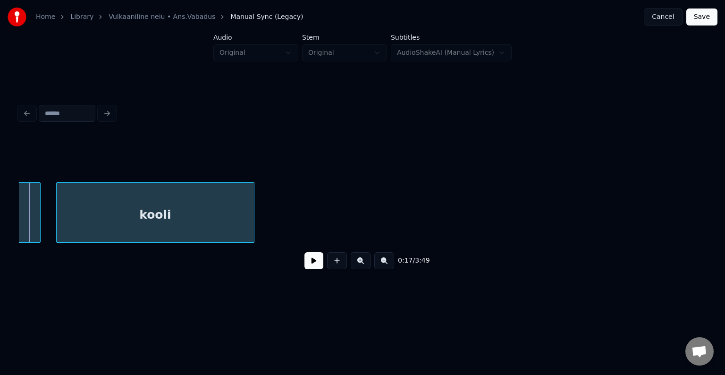
click at [211, 213] on div "kooli" at bounding box center [155, 215] width 197 height 64
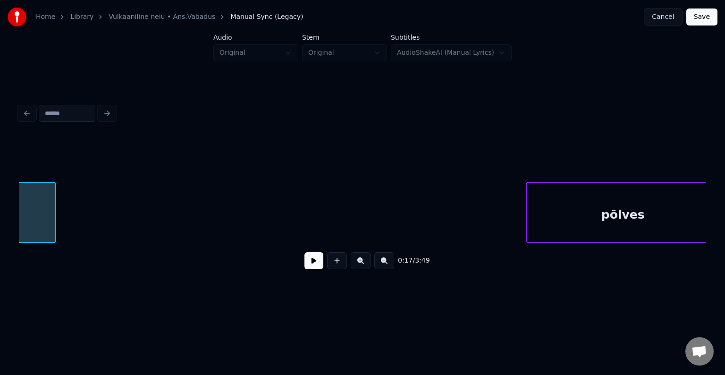
scroll to position [0, 9015]
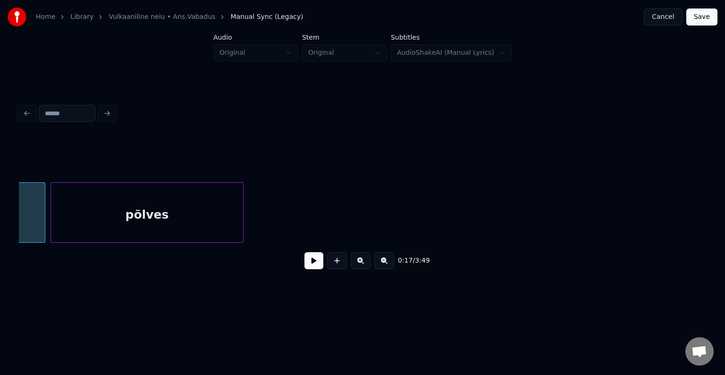
click at [165, 214] on div "põlves" at bounding box center [147, 215] width 193 height 64
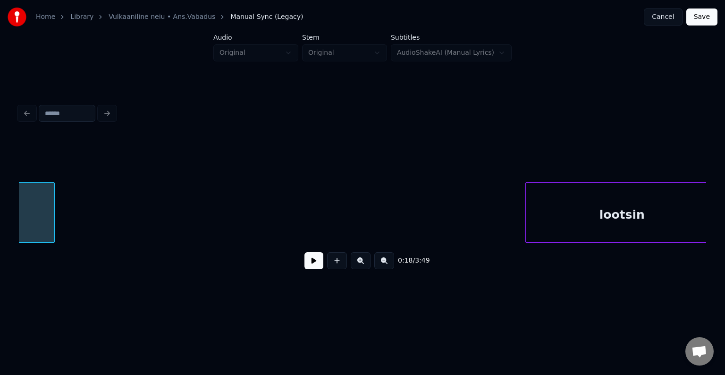
scroll to position [0, 9214]
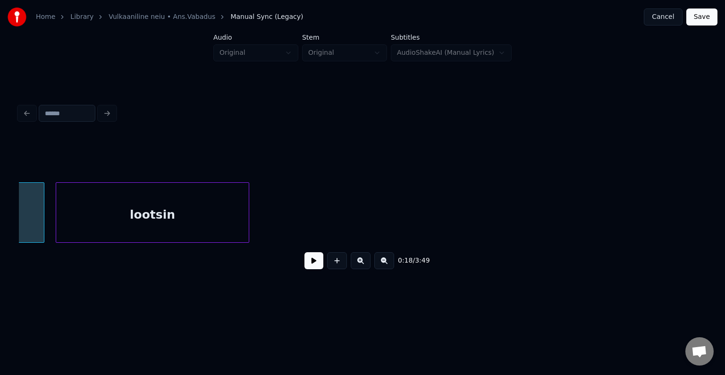
click at [174, 229] on div "lootsin" at bounding box center [152, 215] width 192 height 64
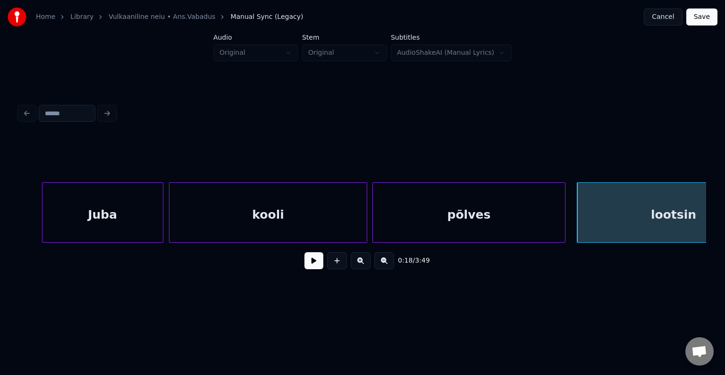
scroll to position [0, 8666]
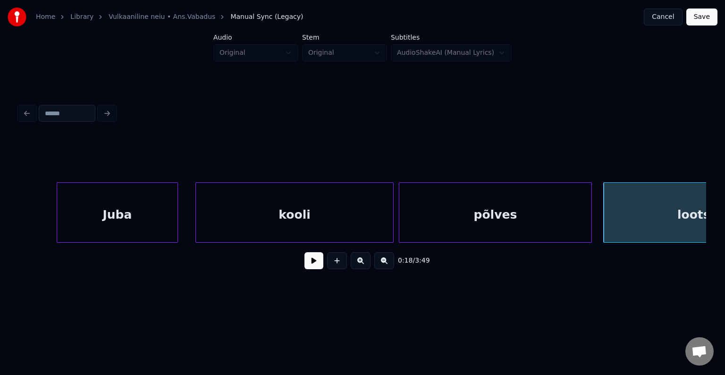
click at [118, 197] on div "Juba" at bounding box center [117, 215] width 120 height 64
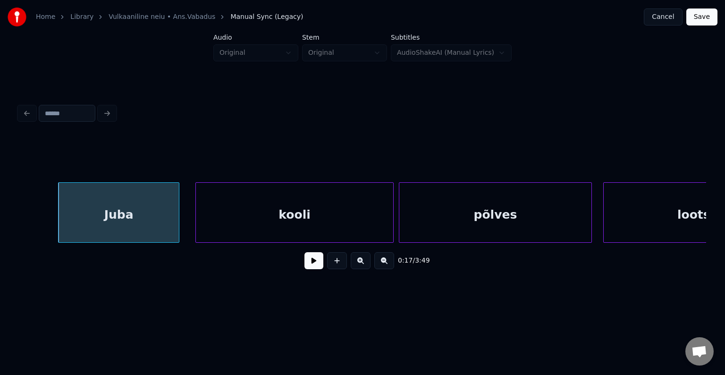
click at [313, 269] on button at bounding box center [313, 260] width 19 height 17
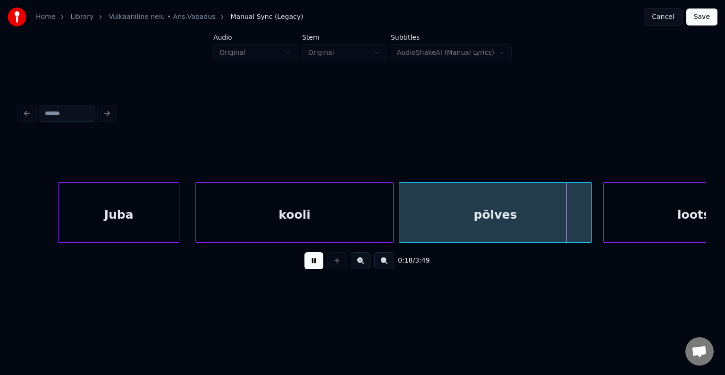
click at [313, 269] on button at bounding box center [313, 260] width 19 height 17
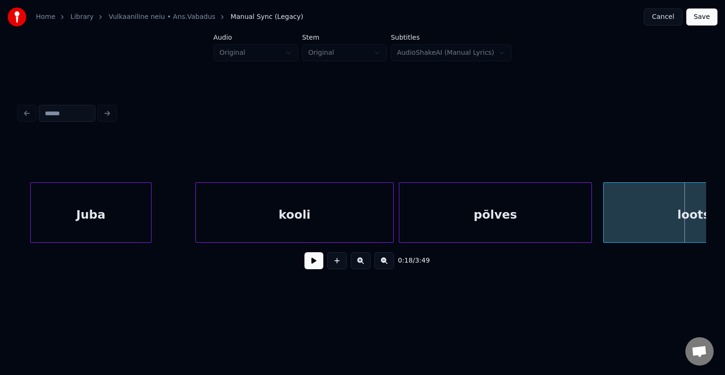
click at [114, 209] on div "Juba" at bounding box center [91, 215] width 120 height 64
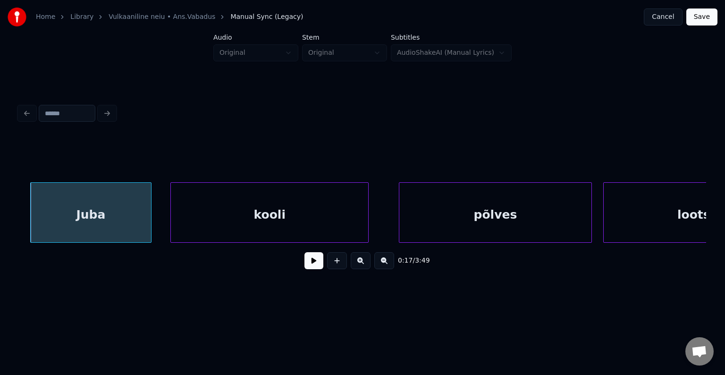
click at [266, 199] on div "kooli" at bounding box center [269, 215] width 197 height 64
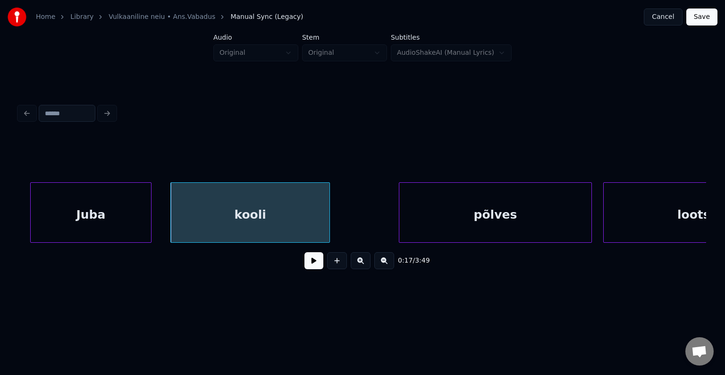
click at [327, 211] on div at bounding box center [328, 212] width 3 height 59
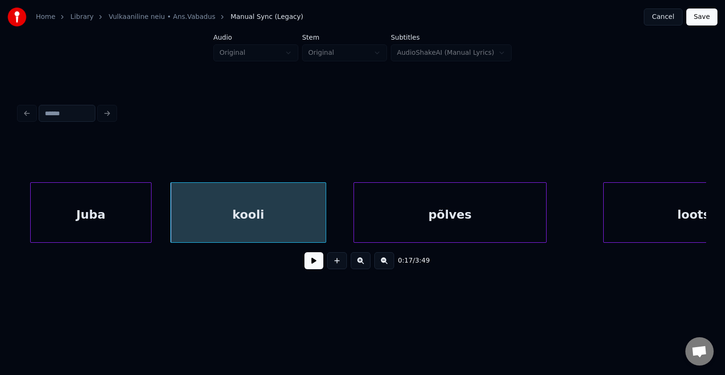
click at [512, 220] on div "põlves" at bounding box center [450, 215] width 192 height 64
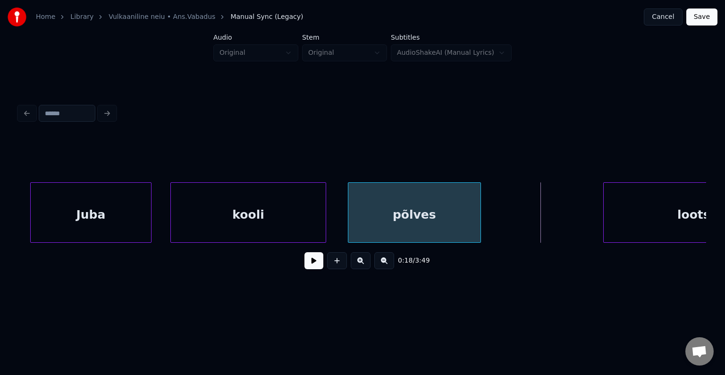
click at [480, 215] on div at bounding box center [479, 212] width 3 height 59
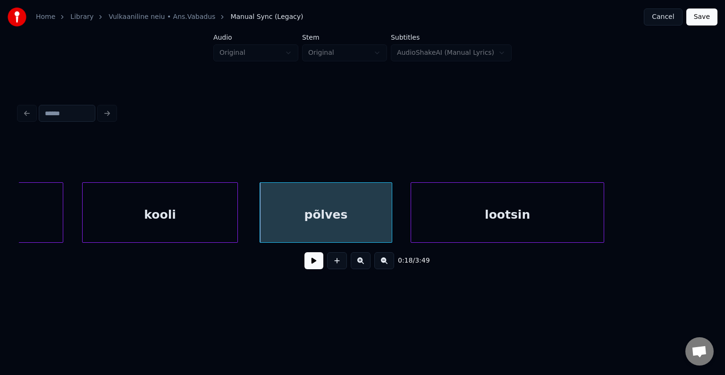
click at [523, 211] on div "lootsin" at bounding box center [507, 215] width 192 height 64
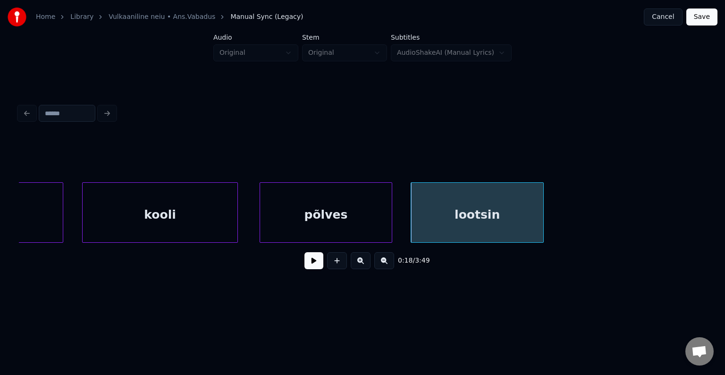
click at [540, 208] on div at bounding box center [541, 212] width 3 height 59
click at [45, 209] on div "Juba" at bounding box center [2, 215] width 120 height 64
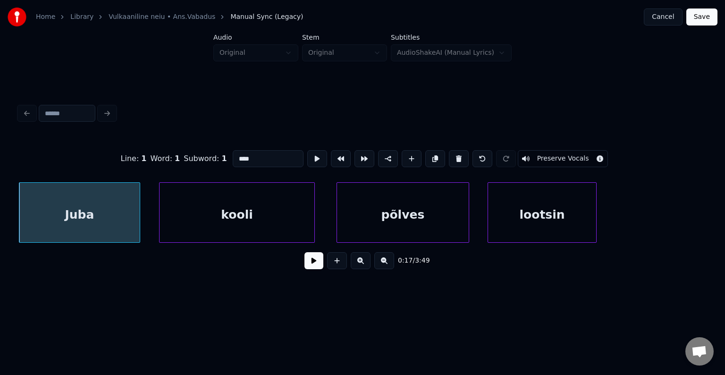
click at [295, 262] on div "0:17 / 3:49" at bounding box center [362, 260] width 672 height 21
click at [304, 261] on button at bounding box center [313, 260] width 19 height 17
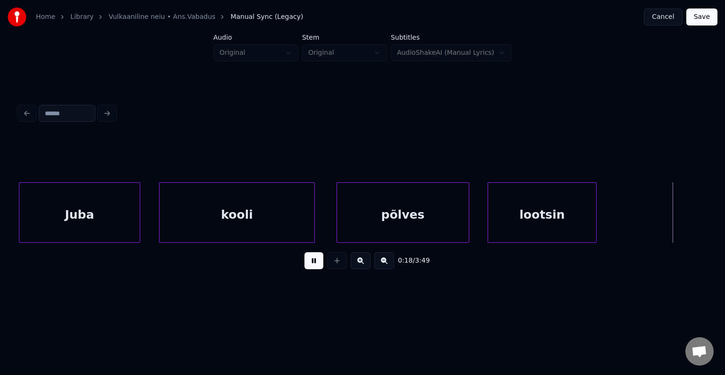
click at [304, 261] on button at bounding box center [313, 260] width 19 height 17
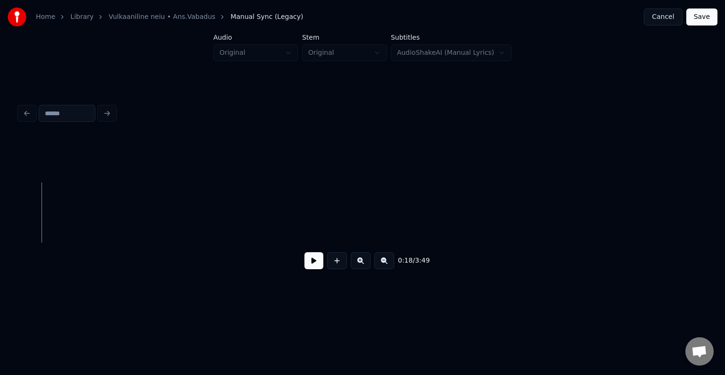
click at [17, 242] on div "0:18 / 3:49" at bounding box center [362, 188] width 695 height 187
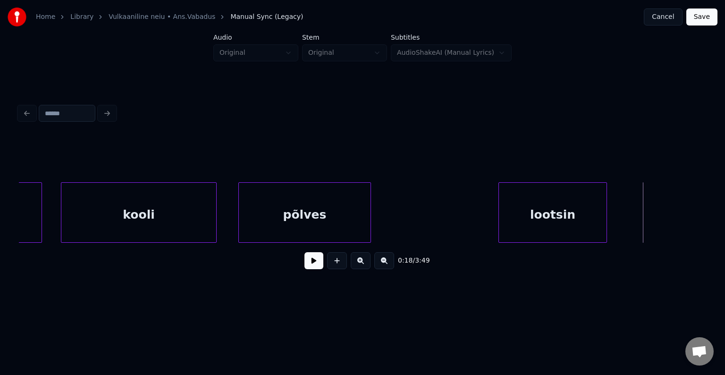
click at [579, 206] on div "lootsin" at bounding box center [553, 215] width 108 height 64
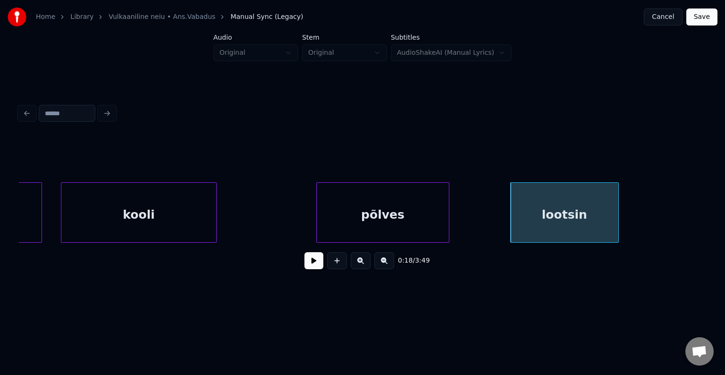
click at [398, 215] on div "põlves" at bounding box center [383, 215] width 132 height 64
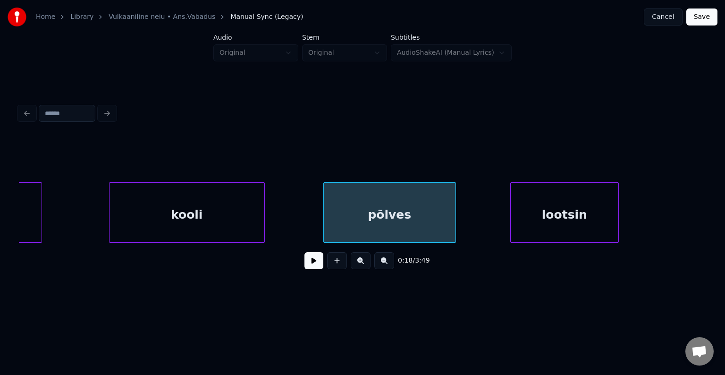
click at [231, 215] on div "kooli" at bounding box center [187, 215] width 155 height 64
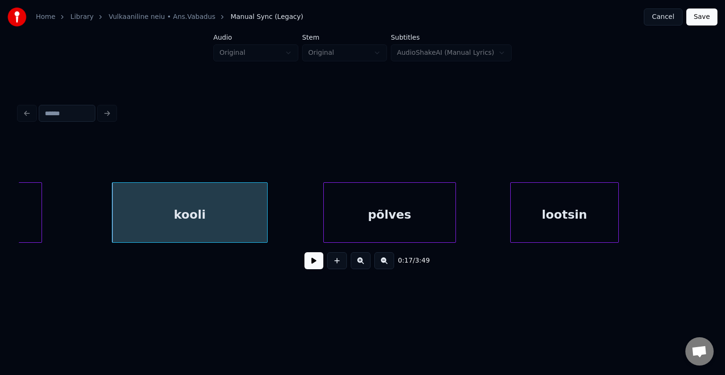
scroll to position [0, 8679]
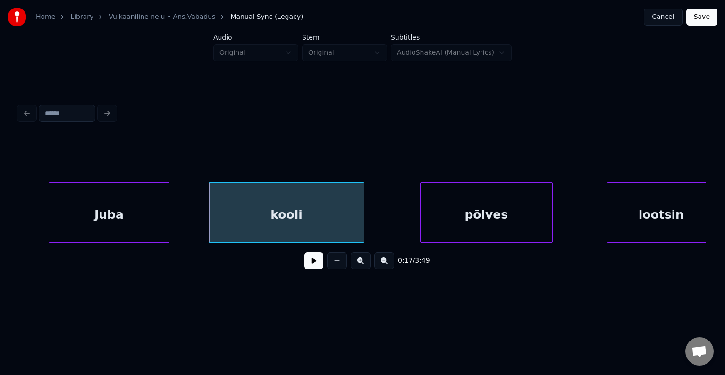
click at [65, 204] on div "Juba" at bounding box center [109, 215] width 120 height 64
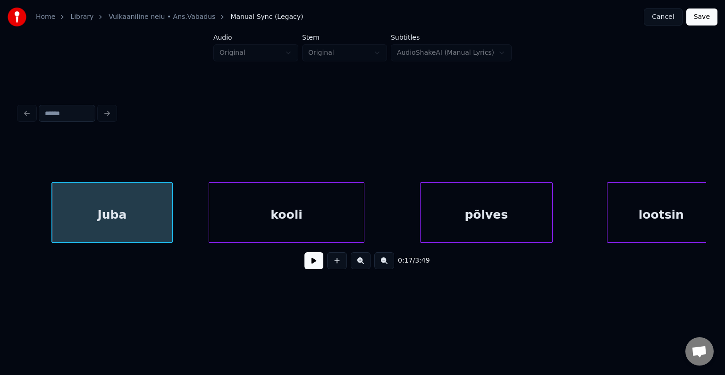
click at [305, 264] on button at bounding box center [313, 260] width 19 height 17
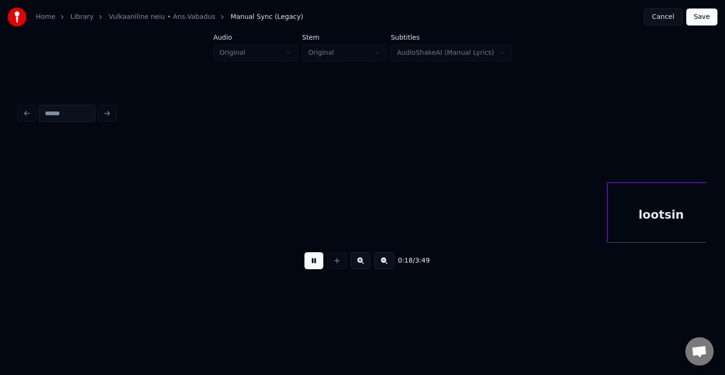
scroll to position [0, 9372]
click at [309, 257] on button at bounding box center [313, 260] width 19 height 17
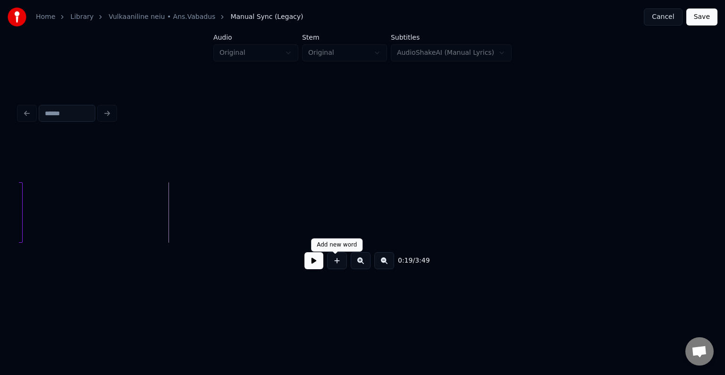
click at [340, 265] on button at bounding box center [337, 260] width 20 height 17
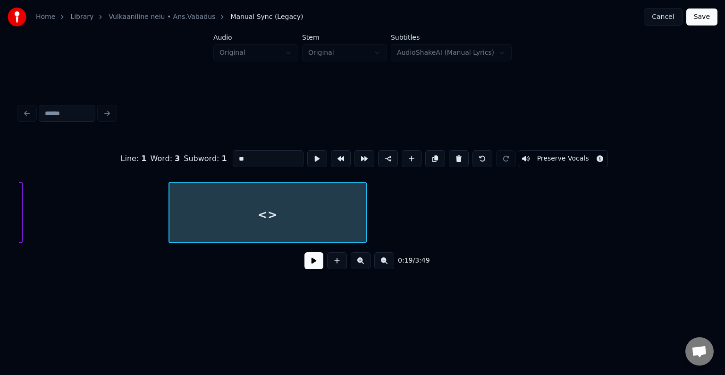
click at [295, 202] on div "<>" at bounding box center [267, 215] width 197 height 64
click at [236, 216] on div "<>" at bounding box center [267, 215] width 197 height 64
drag, startPoint x: 244, startPoint y: 155, endPoint x: 159, endPoint y: 160, distance: 85.1
click at [159, 160] on div "Line : 1 Word : 3 Subword : 1 ** Preserve Vocals" at bounding box center [362, 158] width 687 height 47
click at [407, 155] on button at bounding box center [412, 158] width 20 height 17
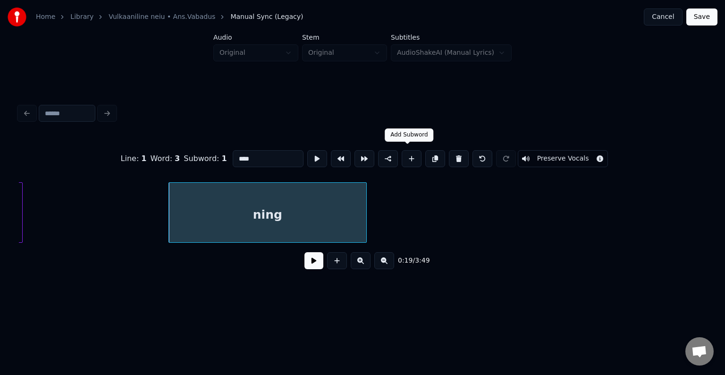
type input "**"
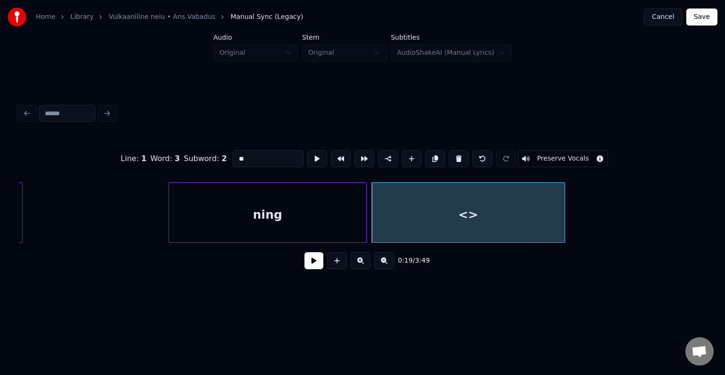
drag, startPoint x: 241, startPoint y: 155, endPoint x: 194, endPoint y: 155, distance: 46.3
click at [194, 155] on div "Line : 1 Word : 3 Subword : 2 ** Preserve Vocals" at bounding box center [362, 158] width 687 height 47
click at [406, 153] on button at bounding box center [412, 158] width 20 height 17
type input "**"
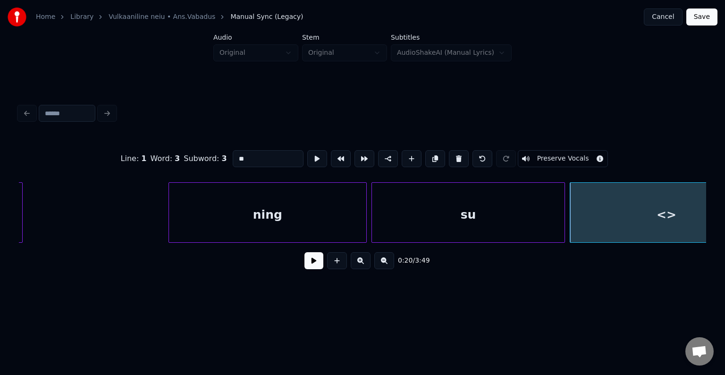
drag, startPoint x: 242, startPoint y: 150, endPoint x: 61, endPoint y: 168, distance: 181.7
click at [61, 168] on div "Line : 1 Word : 3 Subword : 3 ** Preserve Vocals" at bounding box center [362, 158] width 687 height 47
type input "*****"
click at [306, 278] on div "0:20 / 3:49" at bounding box center [362, 261] width 687 height 36
click at [304, 269] on button at bounding box center [313, 260] width 19 height 17
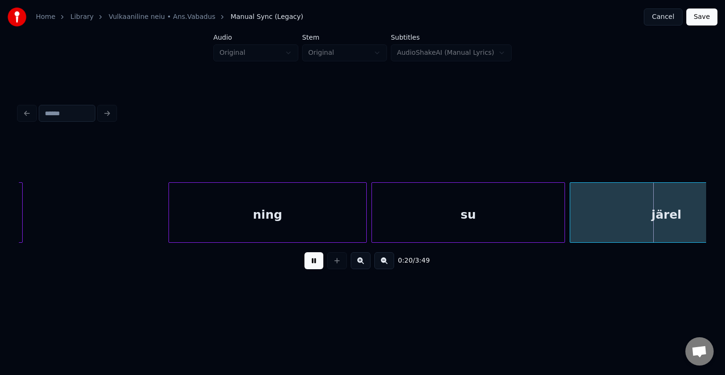
scroll to position [0, 10064]
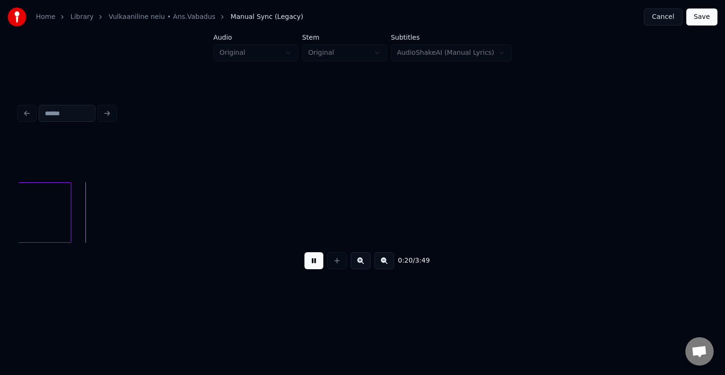
click at [304, 269] on button at bounding box center [313, 260] width 19 height 17
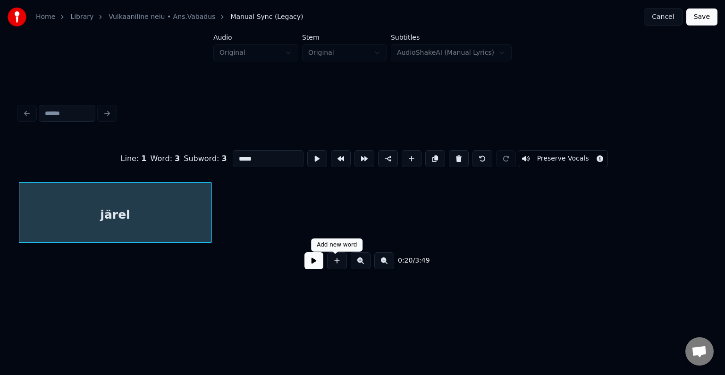
click at [334, 266] on button at bounding box center [337, 260] width 20 height 17
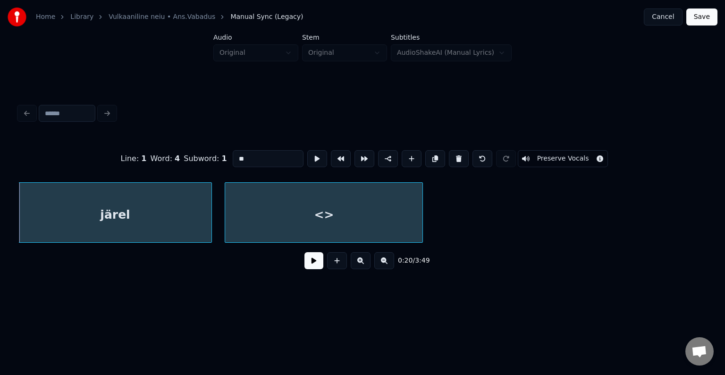
click at [364, 221] on div "<>" at bounding box center [323, 215] width 197 height 64
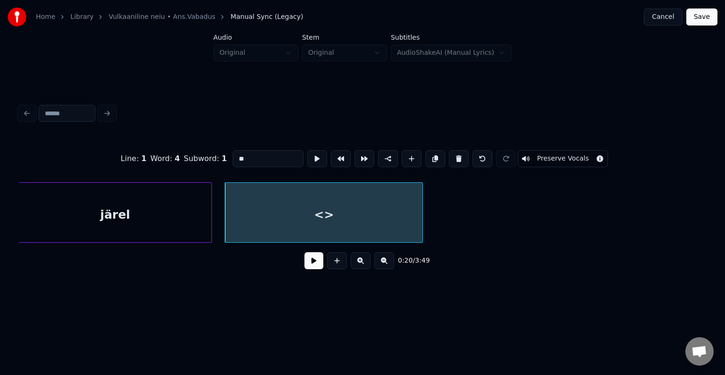
click at [307, 217] on div "<>" at bounding box center [323, 215] width 197 height 64
click at [256, 157] on input "**" at bounding box center [268, 158] width 71 height 17
type input "*"
click at [387, 202] on div "muud" at bounding box center [323, 215] width 197 height 64
click at [414, 152] on button at bounding box center [412, 158] width 20 height 17
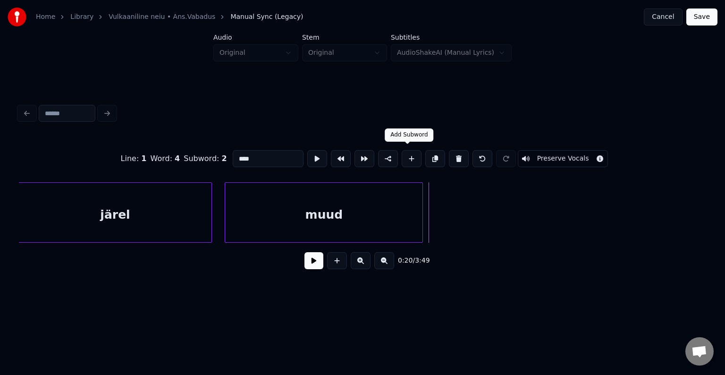
type input "**"
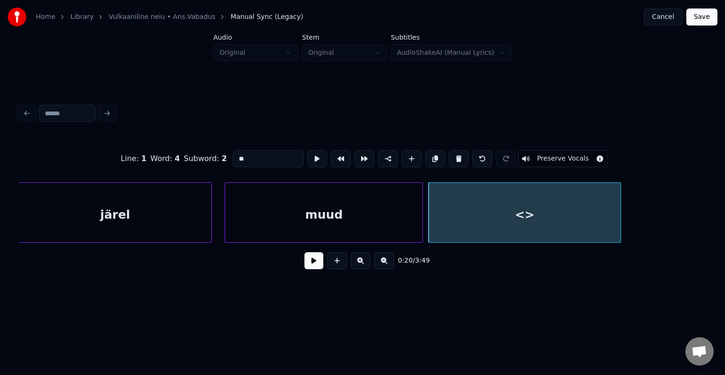
click at [475, 212] on div "<>" at bounding box center [525, 215] width 193 height 64
drag, startPoint x: 244, startPoint y: 150, endPoint x: 196, endPoint y: 150, distance: 48.1
click at [196, 150] on div "Line : 1 Word : 4 Subword : 2 ** Preserve Vocals" at bounding box center [362, 158] width 687 height 47
type input "***"
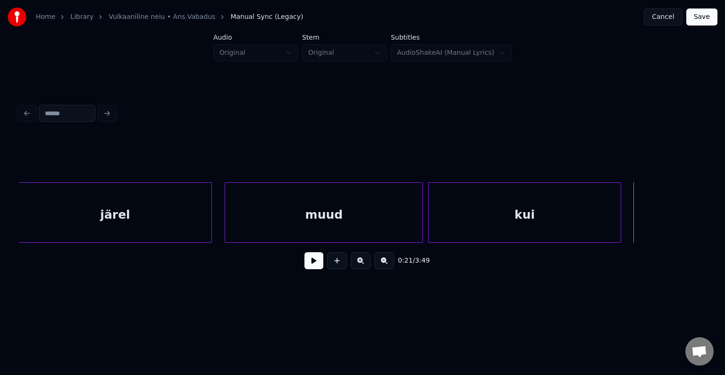
click at [368, 215] on div "muud" at bounding box center [323, 215] width 197 height 64
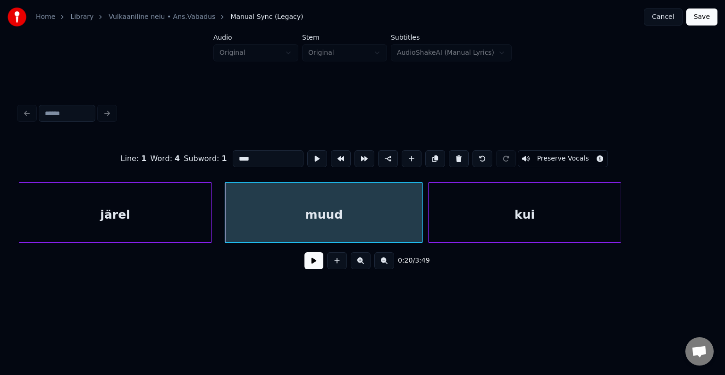
click at [551, 223] on div "kui" at bounding box center [525, 215] width 193 height 64
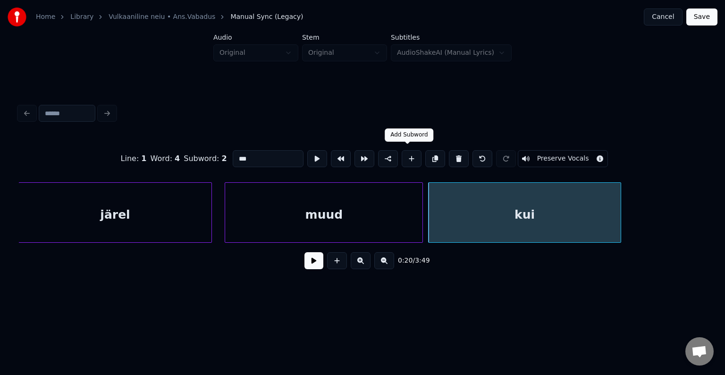
click at [409, 154] on button at bounding box center [412, 158] width 20 height 17
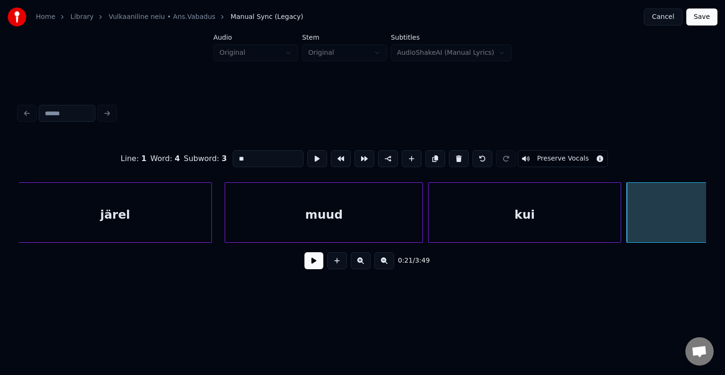
click at [672, 203] on div "<>" at bounding box center [723, 215] width 193 height 64
drag, startPoint x: 265, startPoint y: 158, endPoint x: 225, endPoint y: 150, distance: 41.5
click at [233, 150] on input "**" at bounding box center [268, 158] width 71 height 17
type input "*"
click at [26, 236] on div "järel" at bounding box center [115, 215] width 192 height 64
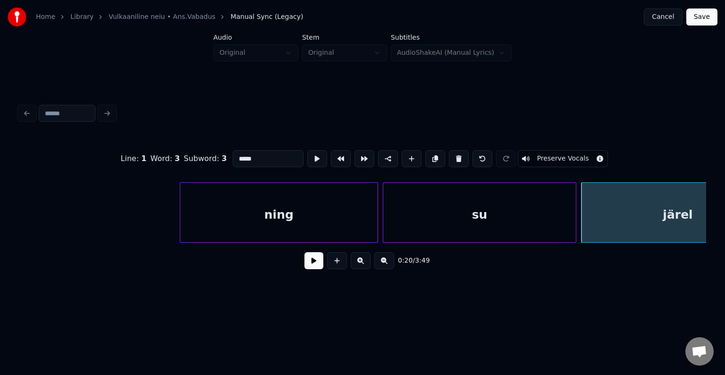
scroll to position [0, 9338]
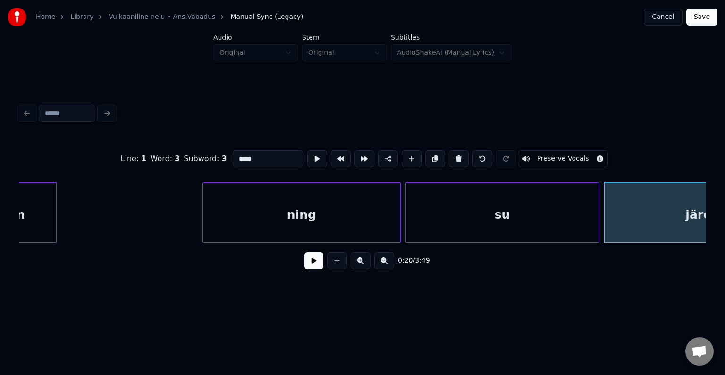
click at [243, 201] on div "ning" at bounding box center [301, 215] width 197 height 64
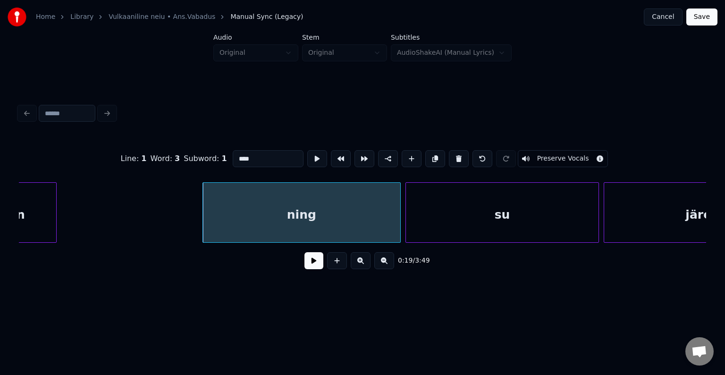
type input "****"
click at [304, 269] on button at bounding box center [313, 260] width 19 height 17
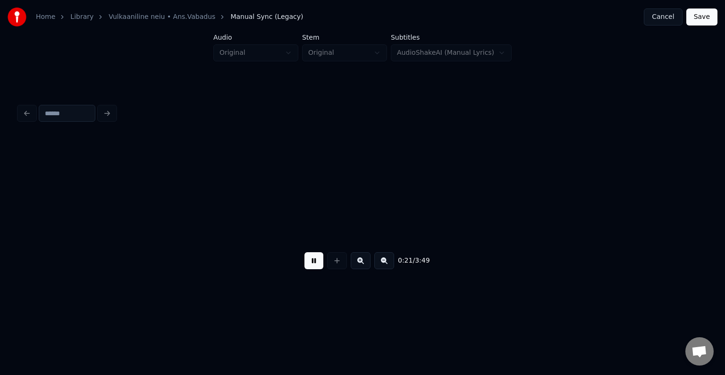
scroll to position [0, 10726]
click at [308, 266] on button at bounding box center [313, 260] width 19 height 17
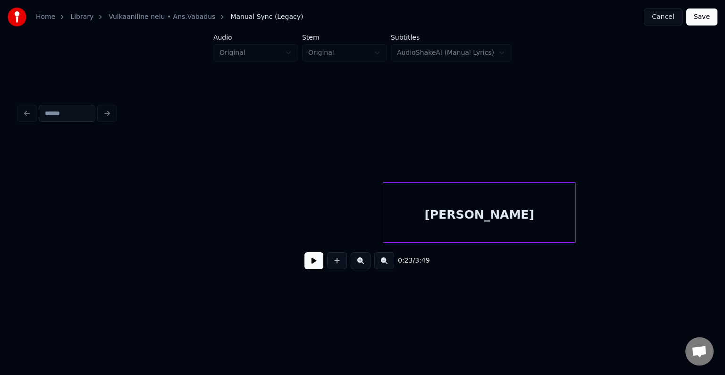
scroll to position [0, 10632]
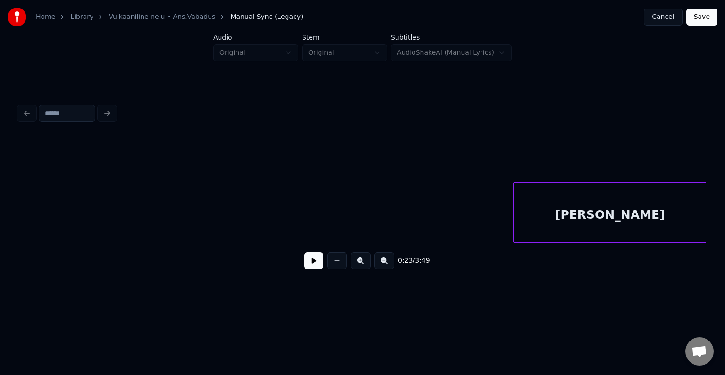
click at [725, 198] on div "Home Library Vulkaaniline neiu • Ans.Vabadus Manual Sync (Legacy) Cancel Save A…" at bounding box center [362, 150] width 725 height 301
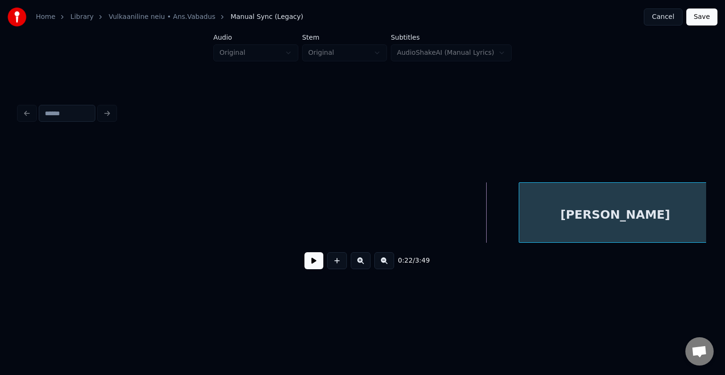
scroll to position [0, 10674]
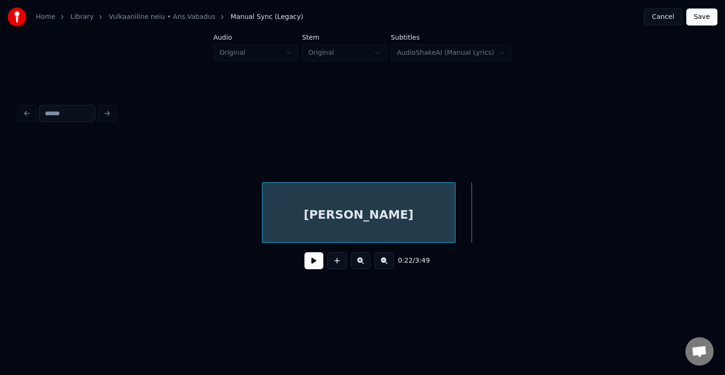
click at [436, 208] on div "jooksin" at bounding box center [358, 215] width 192 height 64
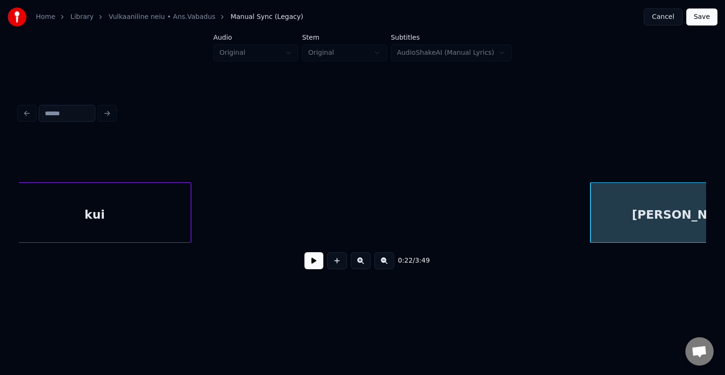
scroll to position [0, 10341]
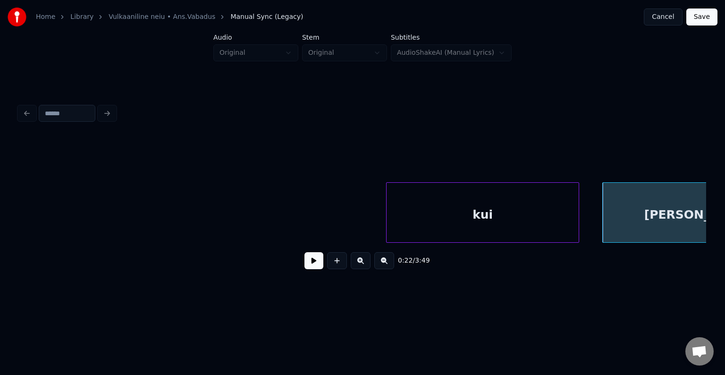
click at [450, 204] on div "kui" at bounding box center [483, 215] width 193 height 64
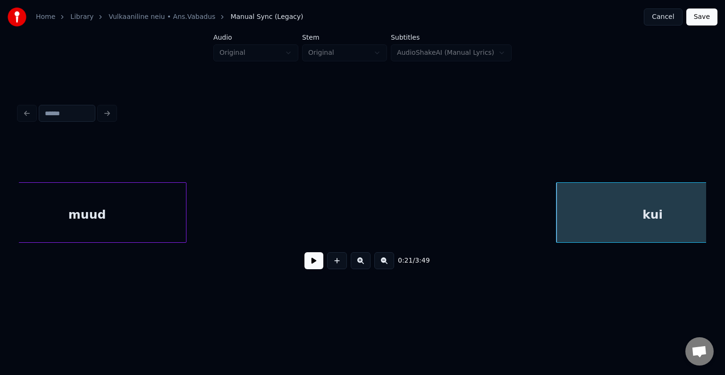
scroll to position [0, 10140]
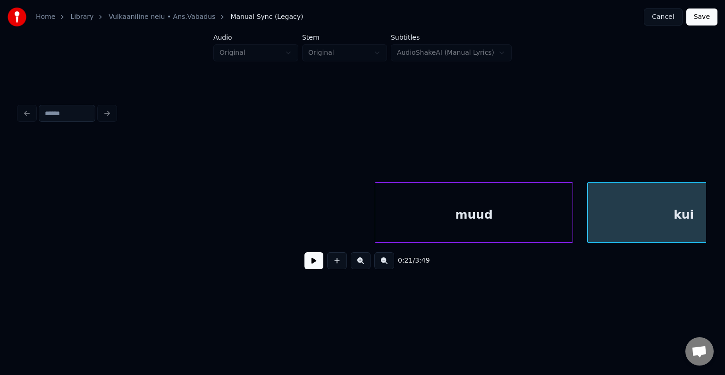
click at [455, 208] on div "muud" at bounding box center [473, 215] width 197 height 64
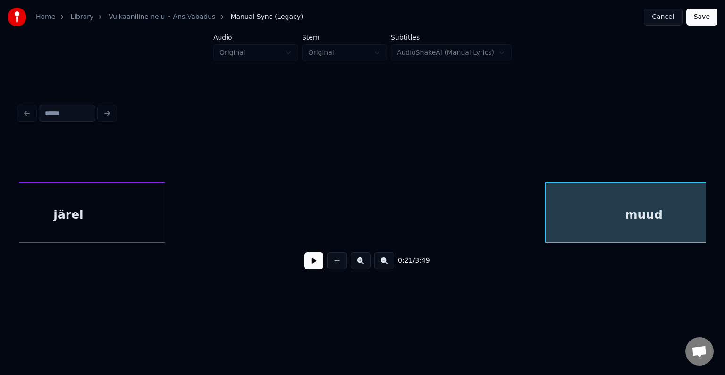
scroll to position [0, 9925]
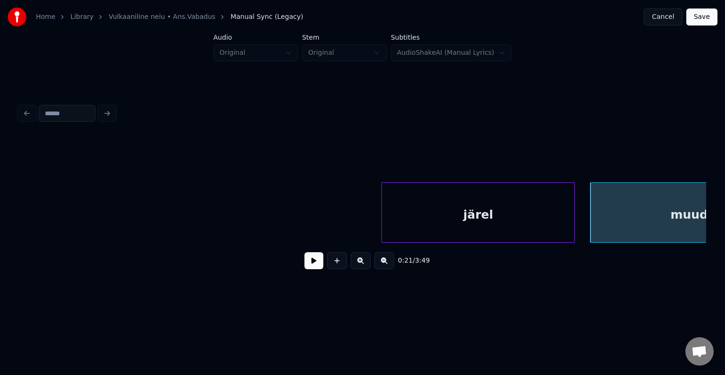
click at [431, 198] on div "järel" at bounding box center [478, 215] width 193 height 64
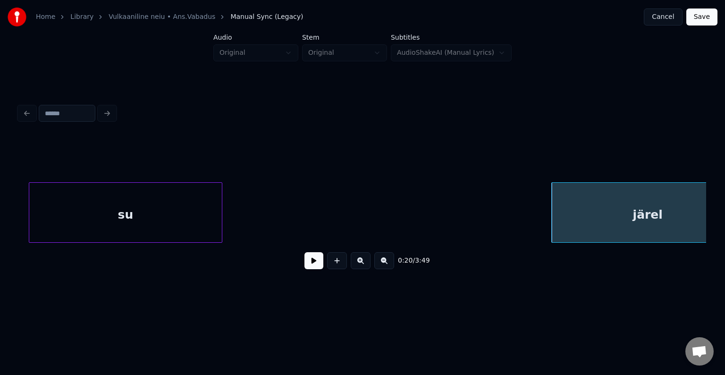
scroll to position [0, 9728]
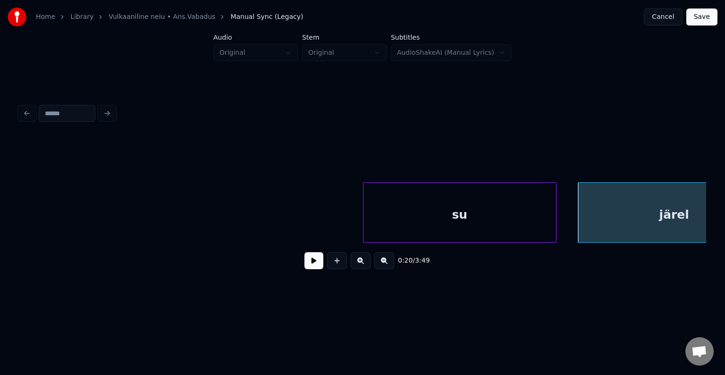
click at [431, 200] on div "su" at bounding box center [459, 215] width 192 height 64
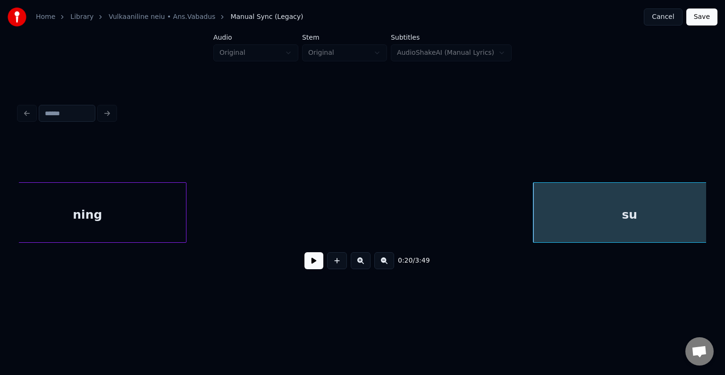
scroll to position [0, 9523]
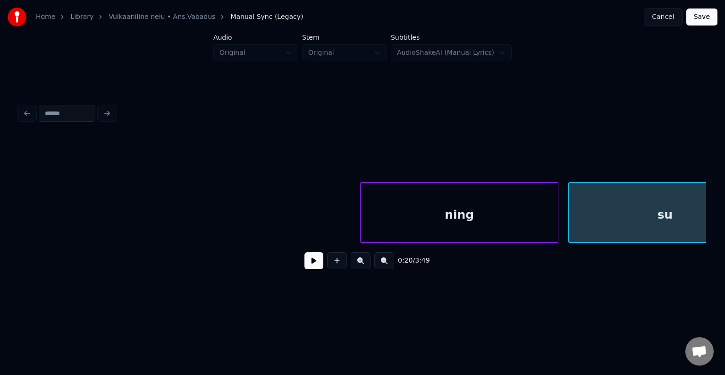
click at [419, 202] on div "ning" at bounding box center [459, 215] width 197 height 64
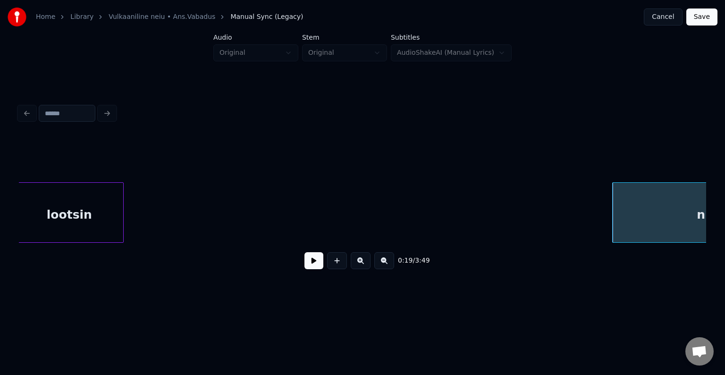
scroll to position [0, 9259]
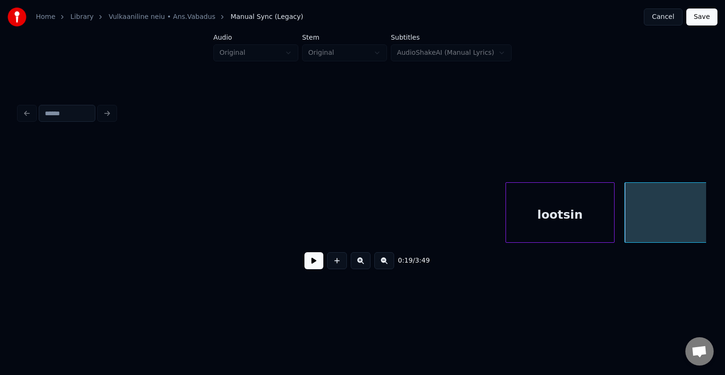
click at [542, 217] on div "lootsin" at bounding box center [560, 215] width 108 height 64
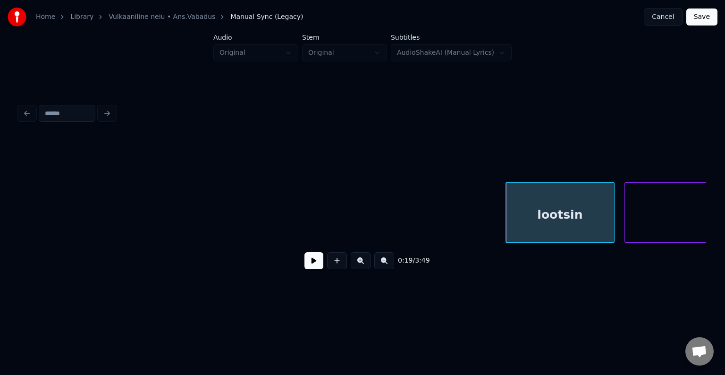
click at [24, 247] on div "0:19 / 3:49" at bounding box center [362, 261] width 687 height 36
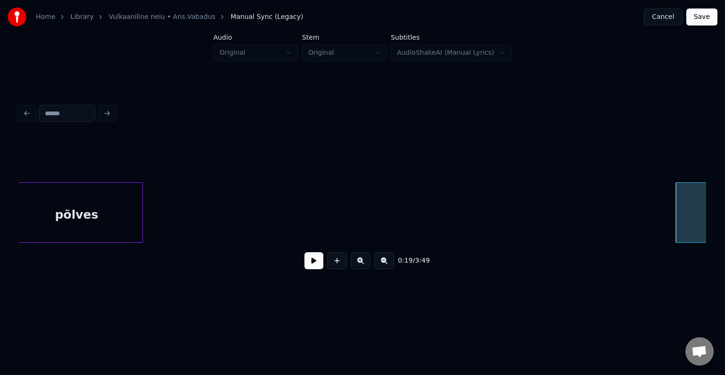
scroll to position [0, 9032]
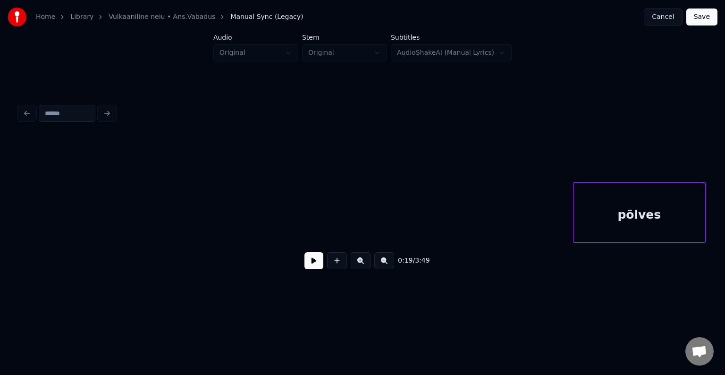
click at [646, 211] on div "põlves" at bounding box center [639, 215] width 132 height 64
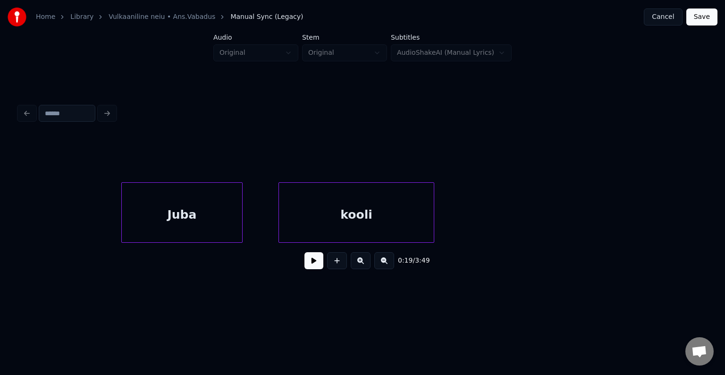
scroll to position [0, 8602]
click at [199, 214] on div "Juba" at bounding box center [189, 215] width 120 height 64
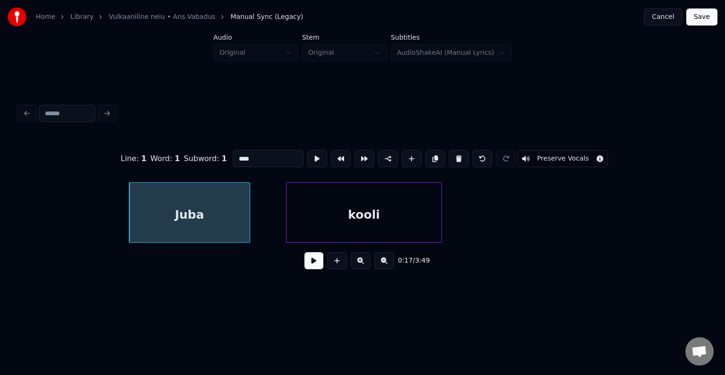
click at [304, 264] on button at bounding box center [313, 260] width 19 height 17
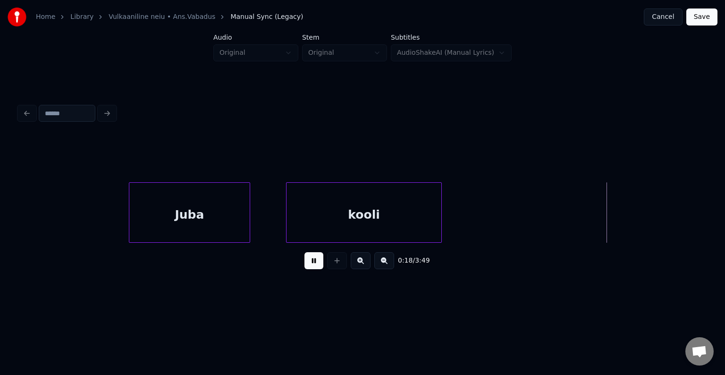
click at [304, 264] on button at bounding box center [313, 260] width 19 height 17
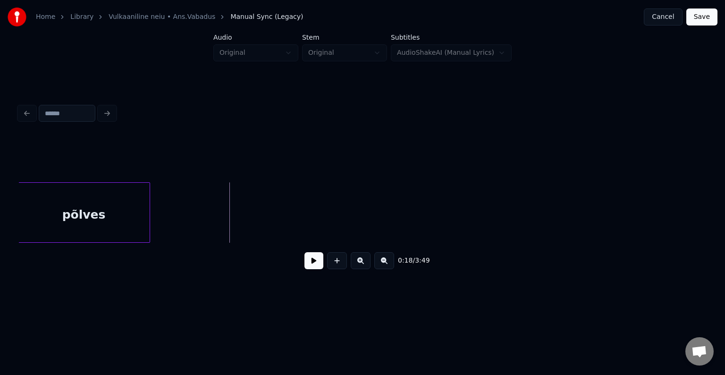
click at [38, 200] on div "põlves" at bounding box center [84, 215] width 132 height 64
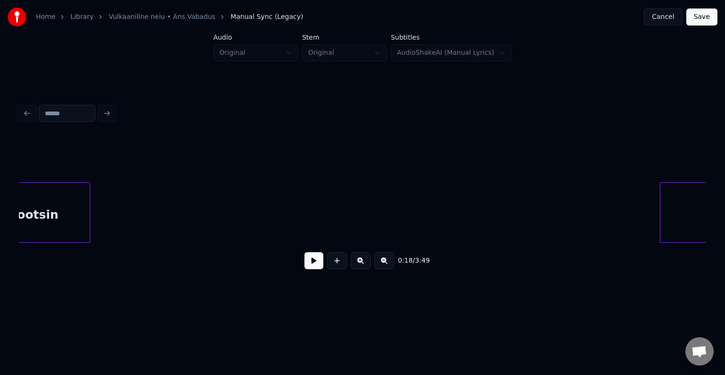
scroll to position [0, 9170]
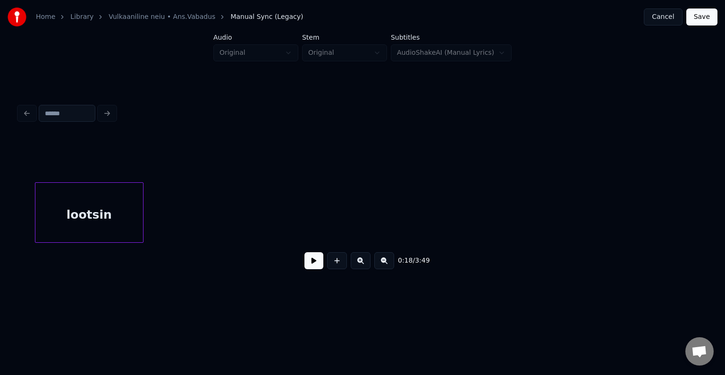
click at [38, 202] on div "lootsin" at bounding box center [89, 215] width 108 height 64
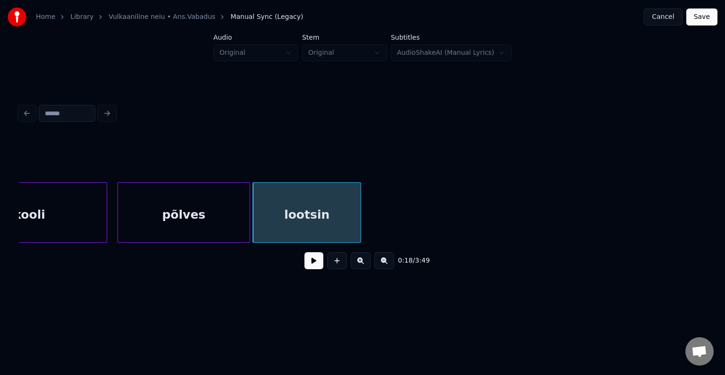
scroll to position [0, 8925]
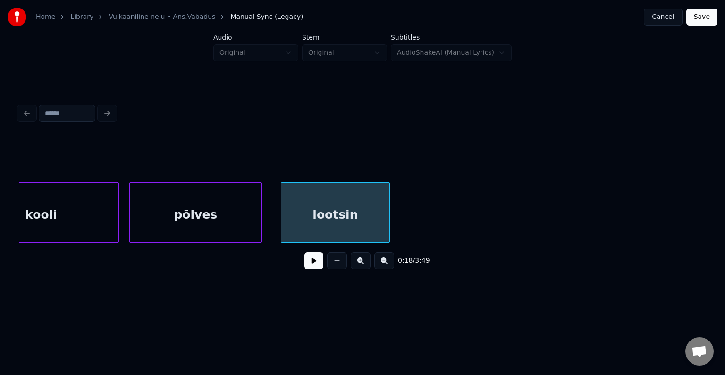
click at [352, 211] on div "lootsin" at bounding box center [335, 215] width 108 height 64
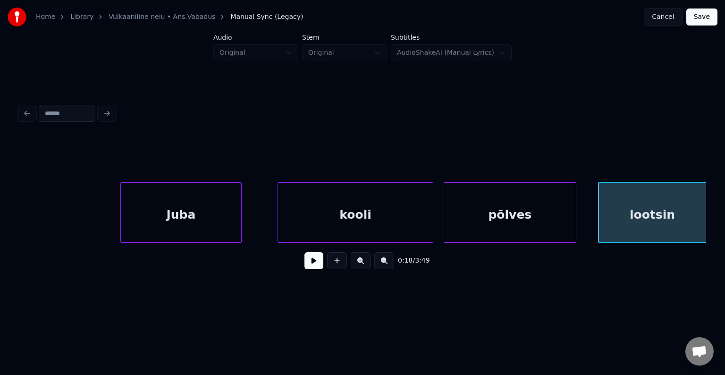
scroll to position [0, 8585]
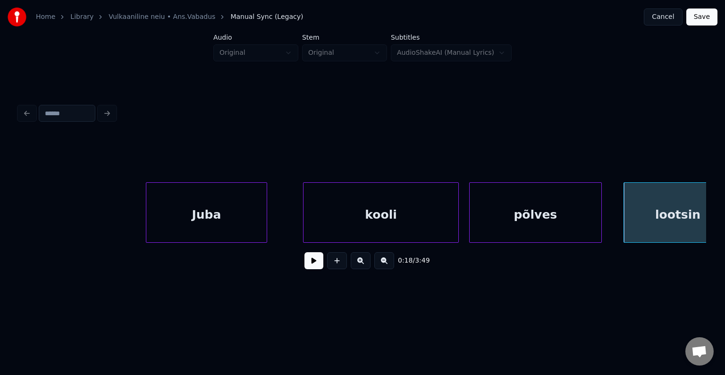
click at [166, 204] on div "Juba" at bounding box center [206, 215] width 120 height 64
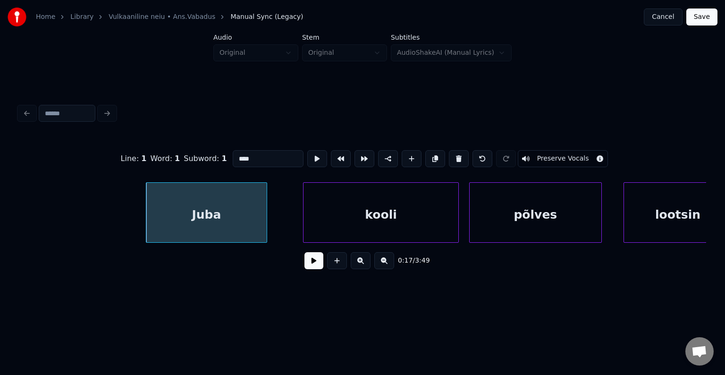
click at [304, 265] on button at bounding box center [313, 260] width 19 height 17
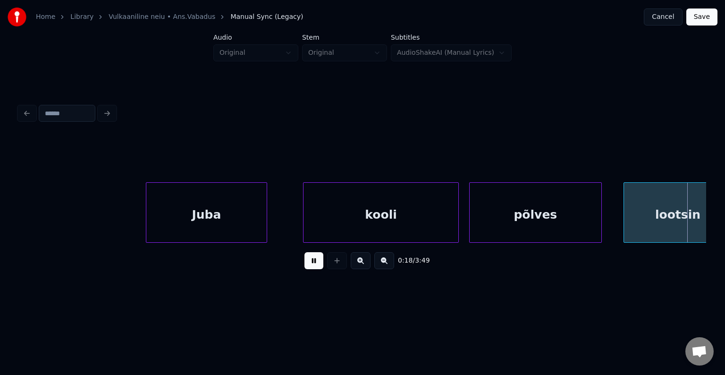
scroll to position [0, 9278]
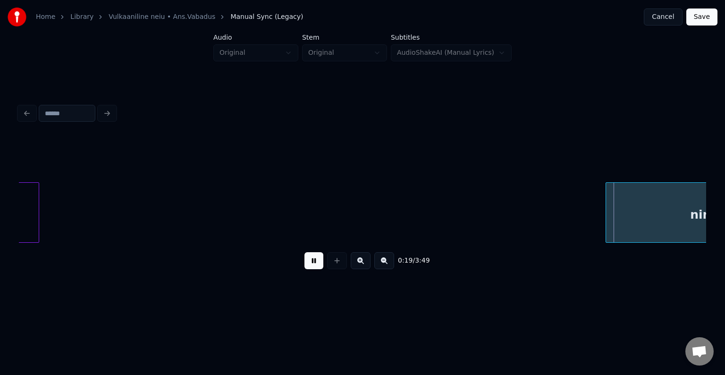
click at [306, 262] on button at bounding box center [313, 260] width 19 height 17
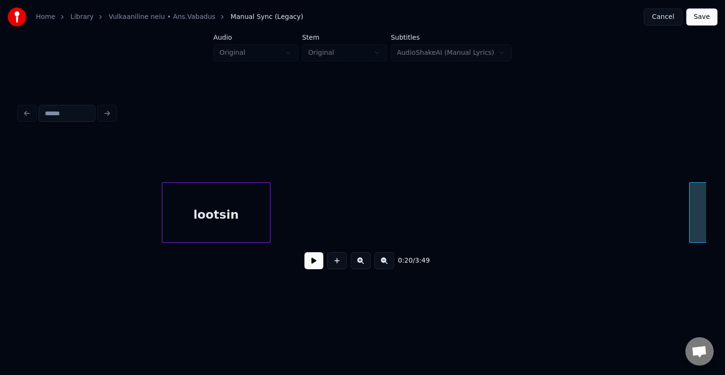
click at [183, 214] on div "lootsin" at bounding box center [216, 215] width 108 height 64
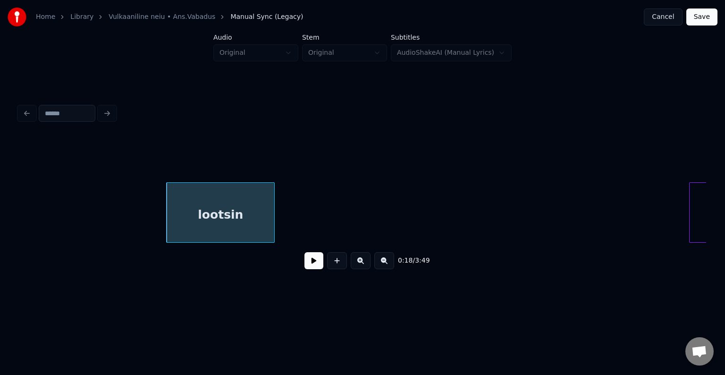
click at [309, 264] on button at bounding box center [313, 260] width 19 height 17
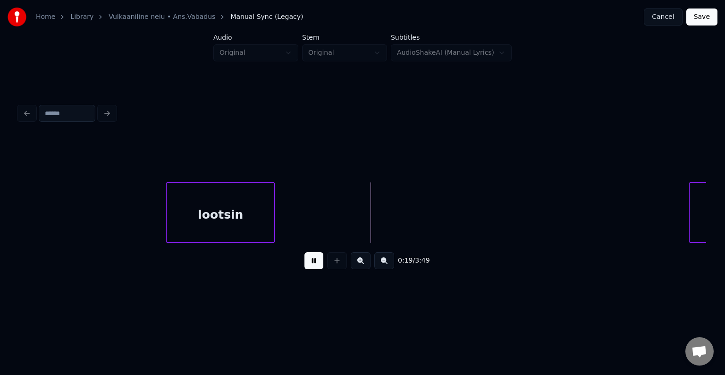
click at [309, 263] on button at bounding box center [313, 260] width 19 height 17
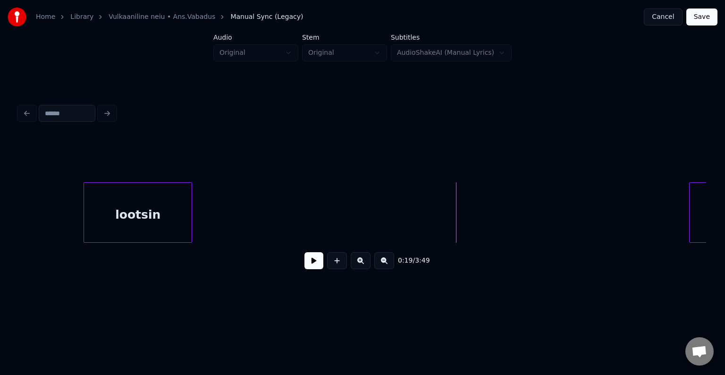
click at [135, 212] on div "lootsin" at bounding box center [138, 215] width 108 height 64
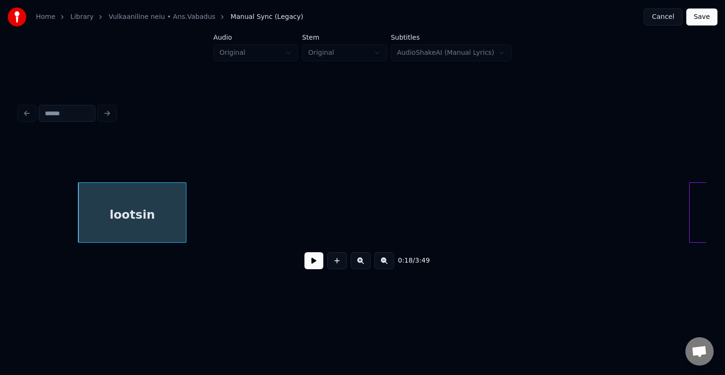
click at [311, 261] on button at bounding box center [313, 260] width 19 height 17
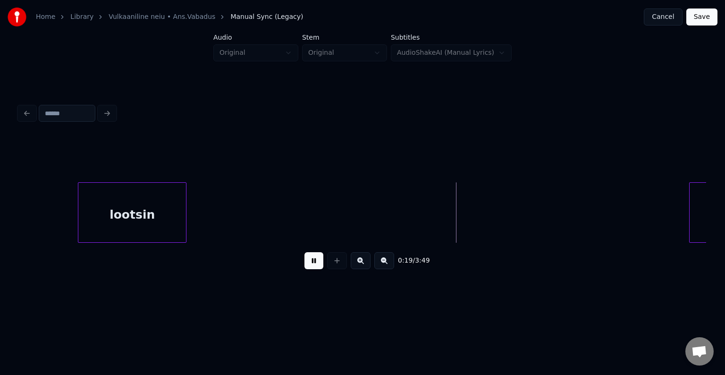
click at [307, 260] on button at bounding box center [313, 260] width 19 height 17
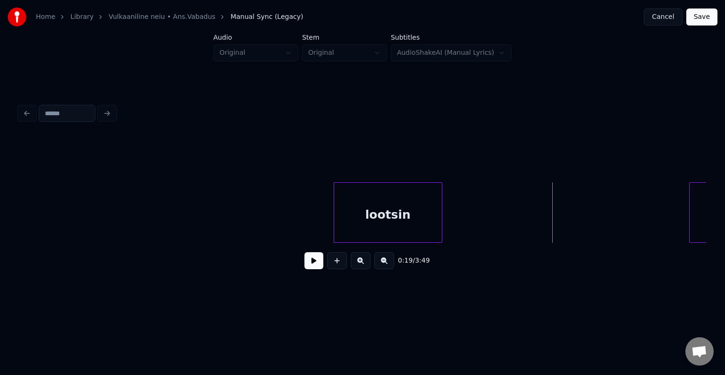
click at [404, 232] on div "lootsin" at bounding box center [388, 215] width 108 height 64
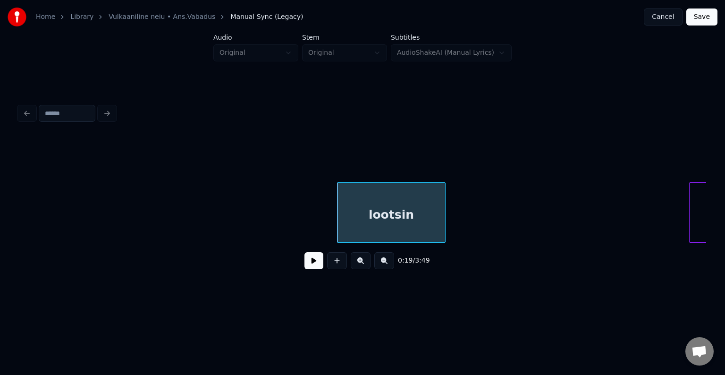
click at [306, 267] on button at bounding box center [313, 260] width 19 height 17
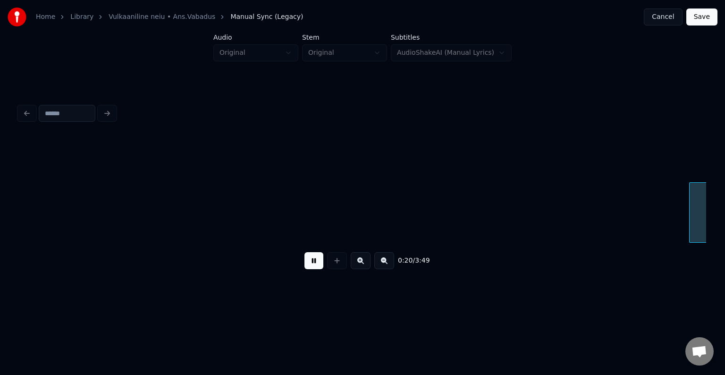
scroll to position [0, 9886]
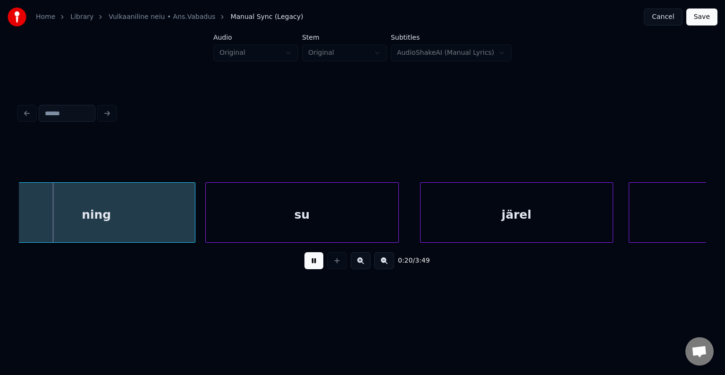
click at [312, 261] on button at bounding box center [313, 260] width 19 height 17
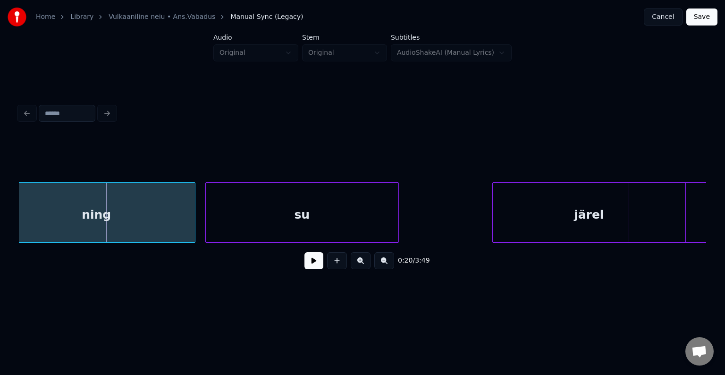
click at [534, 223] on div "järel" at bounding box center [589, 215] width 192 height 64
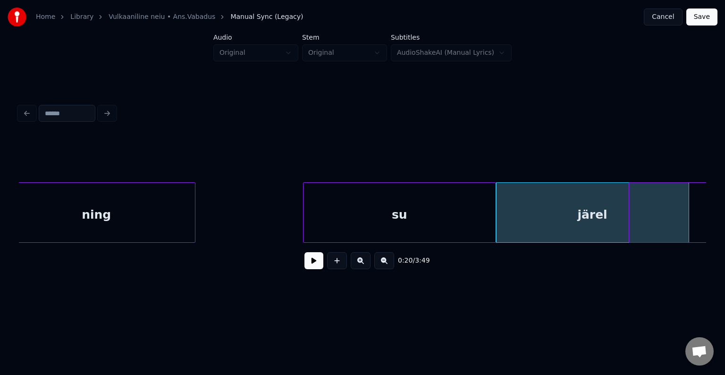
click at [472, 224] on div "su" at bounding box center [399, 215] width 193 height 64
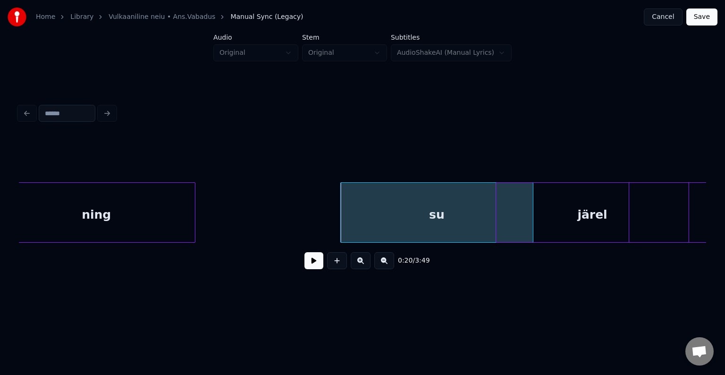
scroll to position [0, 9866]
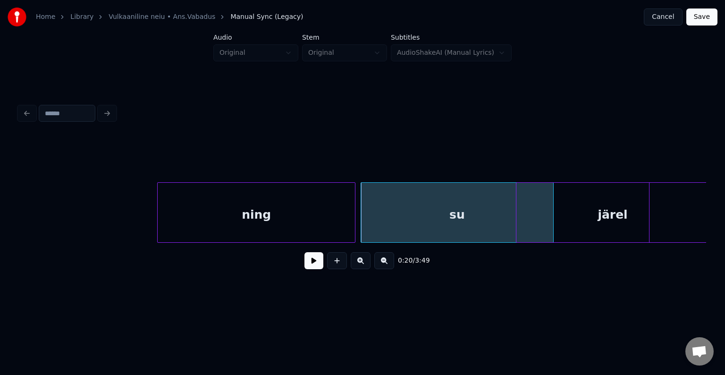
click at [223, 221] on div "ning" at bounding box center [256, 215] width 197 height 64
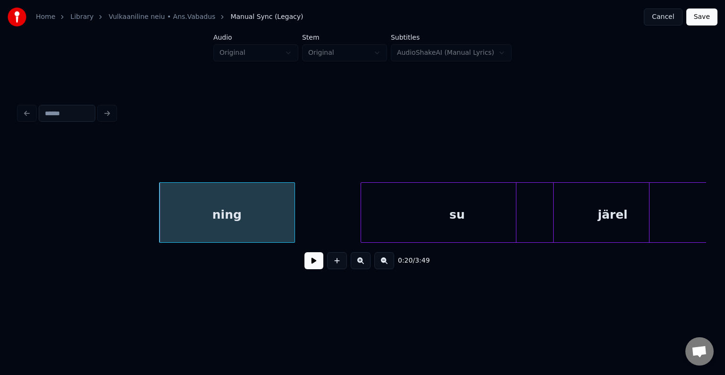
click at [292, 221] on div at bounding box center [293, 212] width 3 height 59
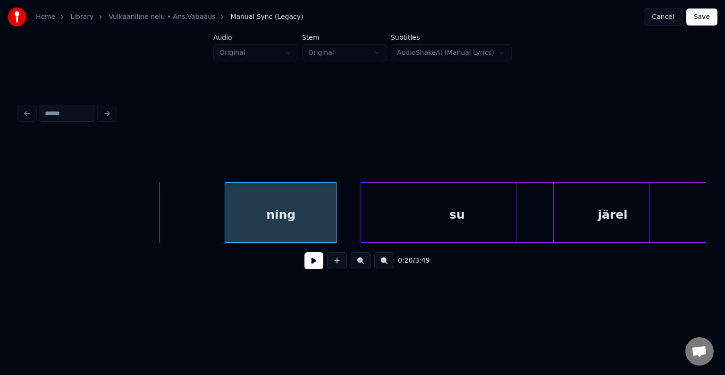
click at [302, 224] on div "ning" at bounding box center [280, 215] width 111 height 64
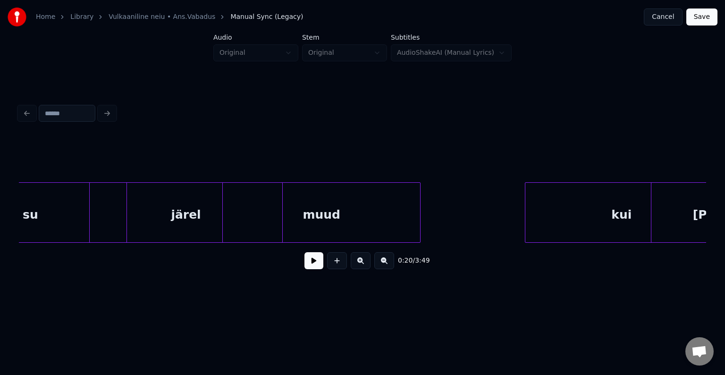
scroll to position [0, 10304]
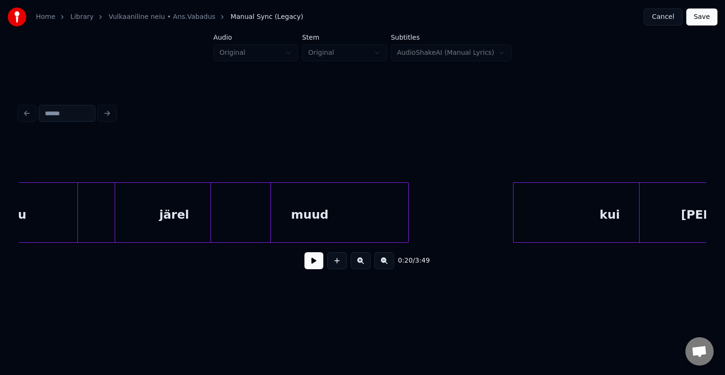
click at [725, 222] on div "Home Library Vulkaaniline neiu • Ans.Vabadus Manual Sync (Legacy) Cancel Save A…" at bounding box center [362, 150] width 725 height 301
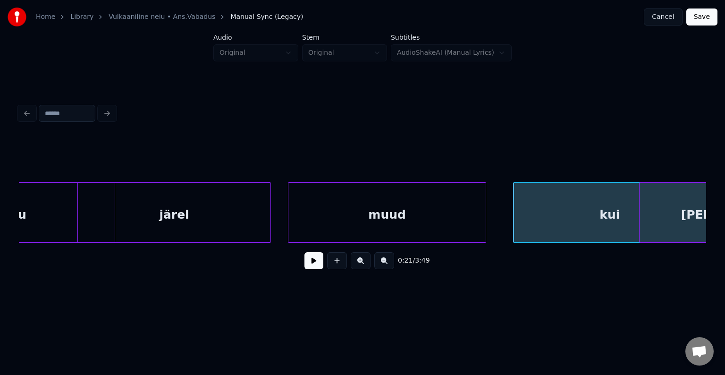
click at [425, 212] on div "muud" at bounding box center [386, 215] width 197 height 64
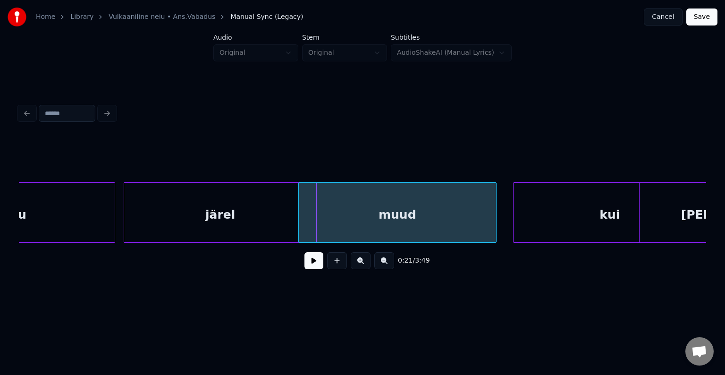
click at [264, 206] on div "järel" at bounding box center [220, 215] width 192 height 64
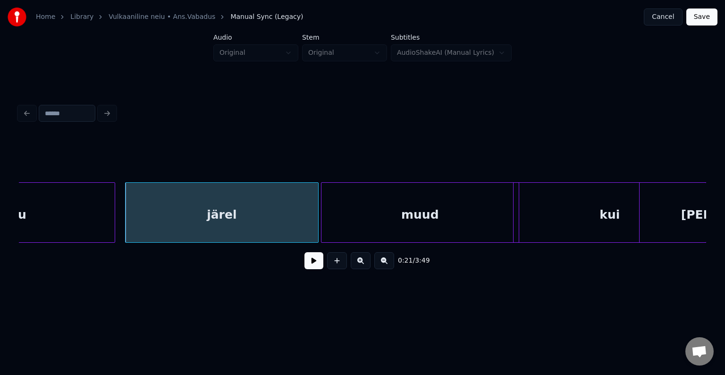
click at [401, 213] on div "muud" at bounding box center [419, 215] width 197 height 64
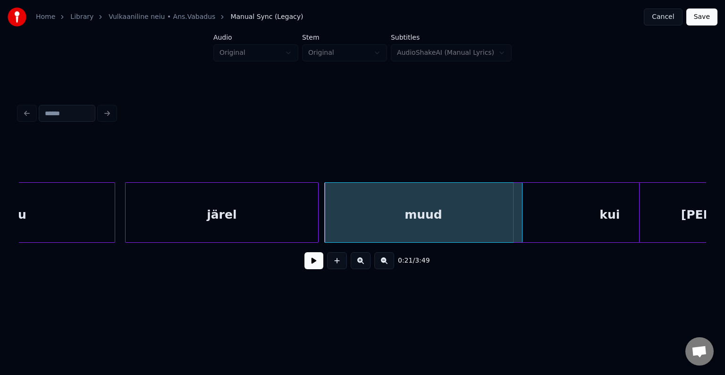
click at [55, 219] on div "su" at bounding box center [19, 215] width 193 height 64
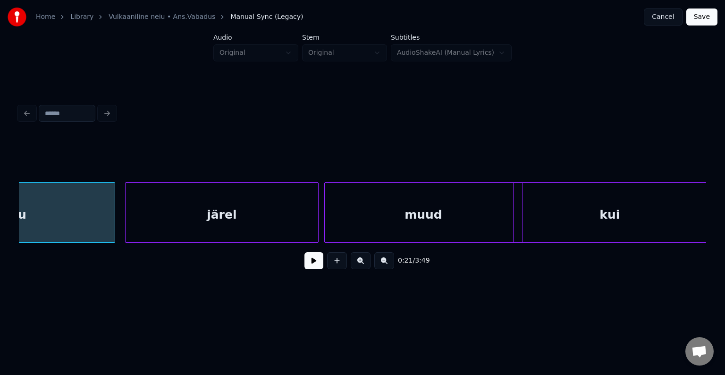
scroll to position [0, 10207]
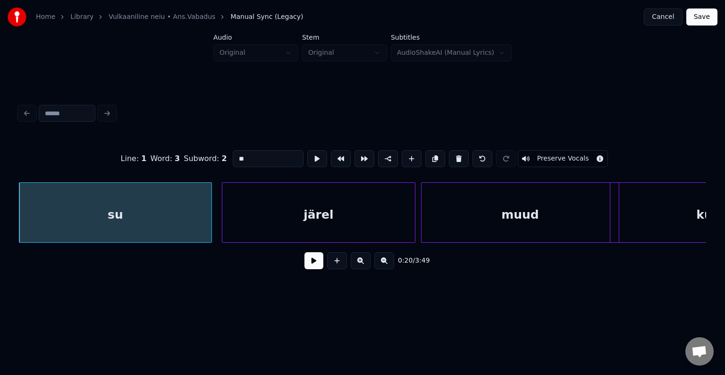
click at [305, 264] on button at bounding box center [313, 260] width 19 height 17
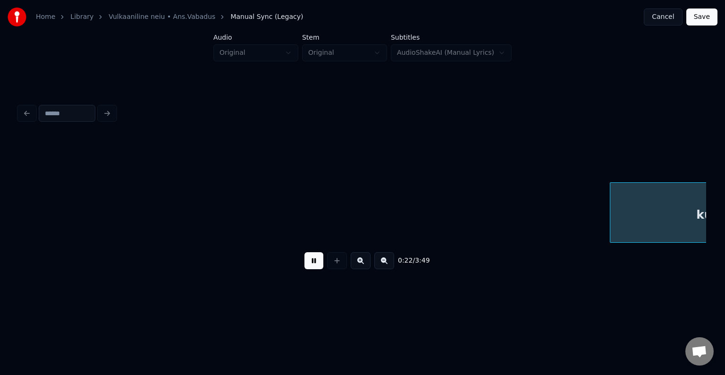
scroll to position [0, 10900]
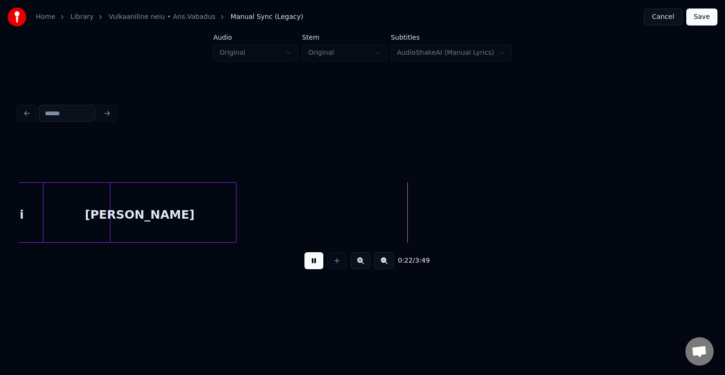
click at [311, 260] on button at bounding box center [313, 260] width 19 height 17
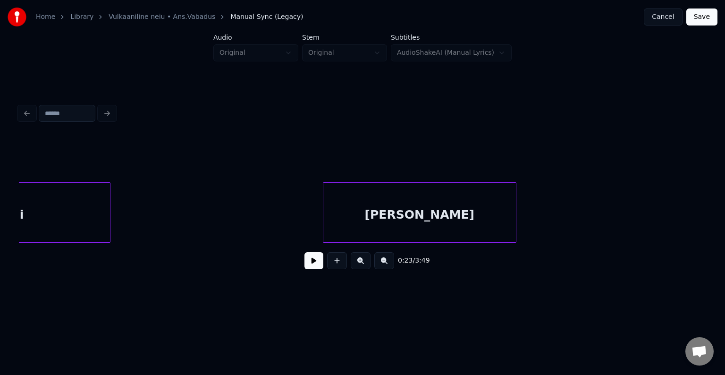
click at [477, 238] on div "jooksin" at bounding box center [419, 215] width 192 height 64
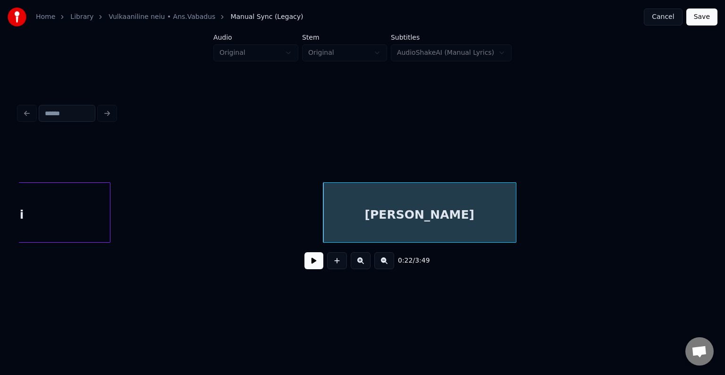
scroll to position [0, 10802]
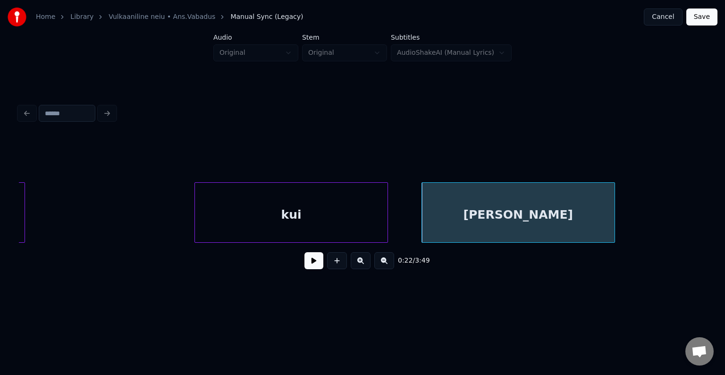
click at [261, 216] on div "kui" at bounding box center [291, 215] width 193 height 64
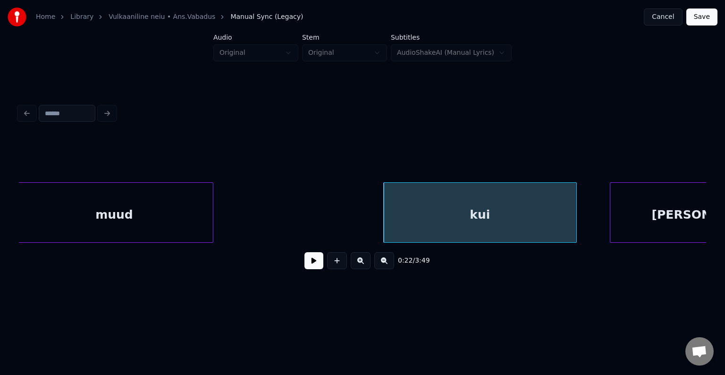
scroll to position [0, 10613]
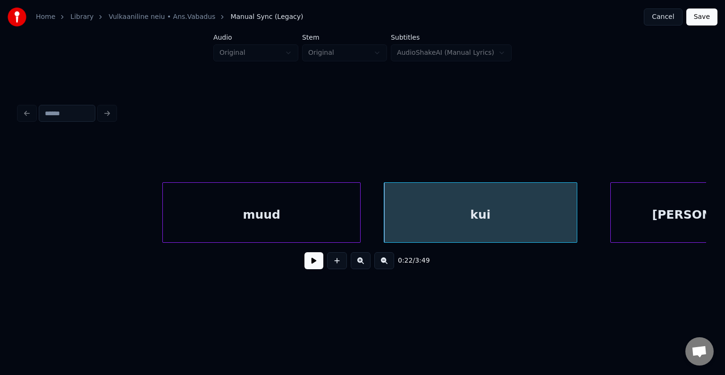
click at [234, 224] on div "muud" at bounding box center [261, 215] width 197 height 64
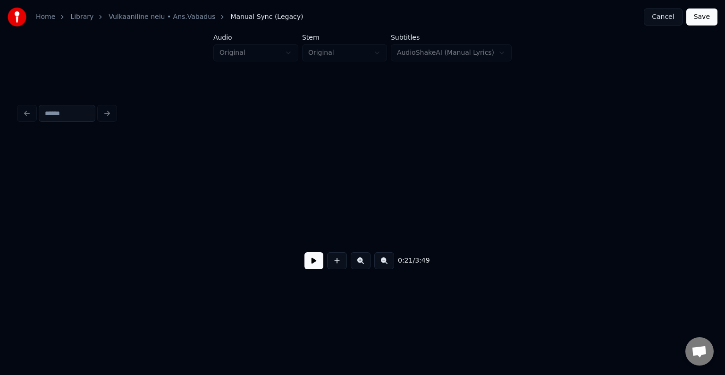
scroll to position [0, 5804]
click at [311, 264] on button at bounding box center [313, 260] width 19 height 17
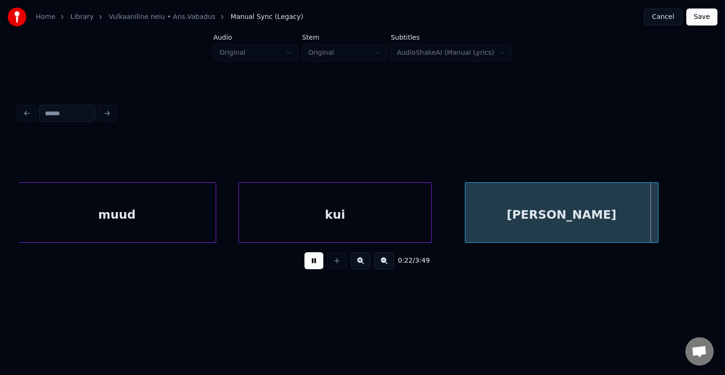
click at [311, 262] on button at bounding box center [313, 260] width 19 height 17
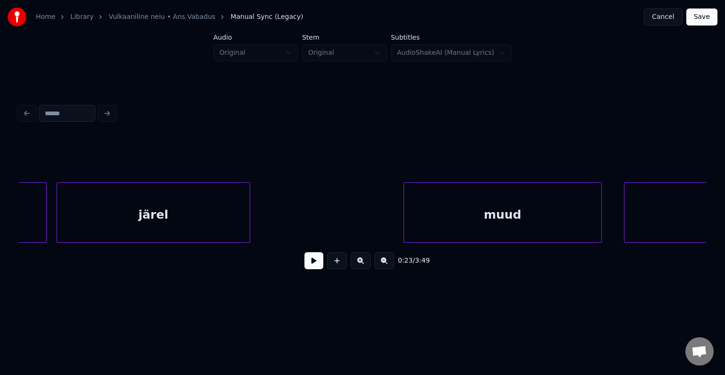
scroll to position [0, 10371]
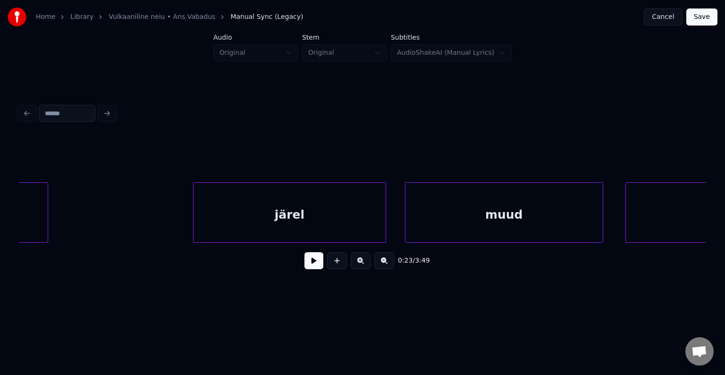
click at [279, 218] on div "järel" at bounding box center [290, 215] width 193 height 64
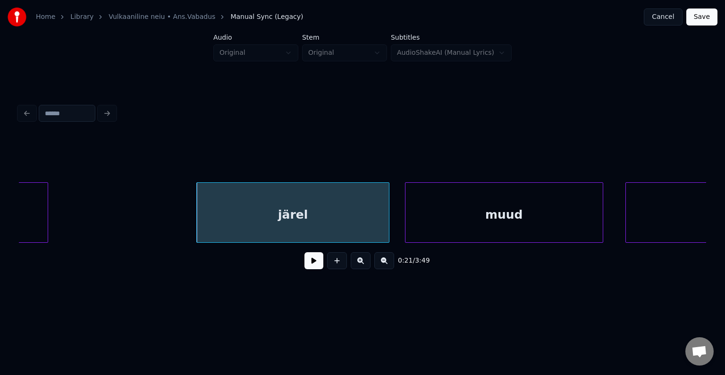
scroll to position [0, 10213]
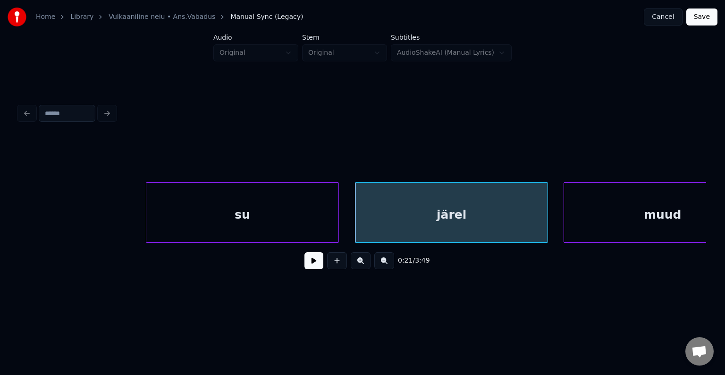
click at [172, 211] on div "su" at bounding box center [242, 215] width 192 height 64
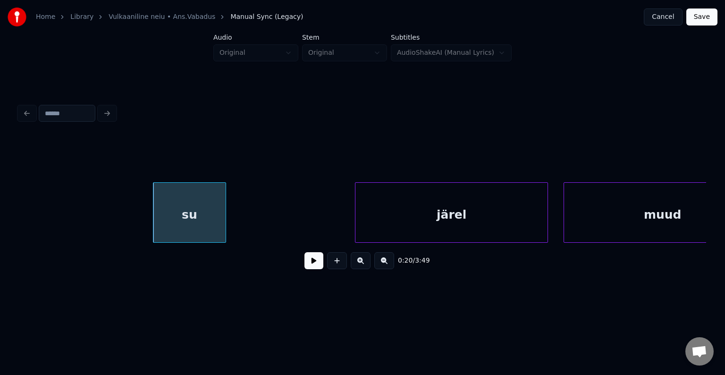
click at [223, 210] on div at bounding box center [224, 212] width 3 height 59
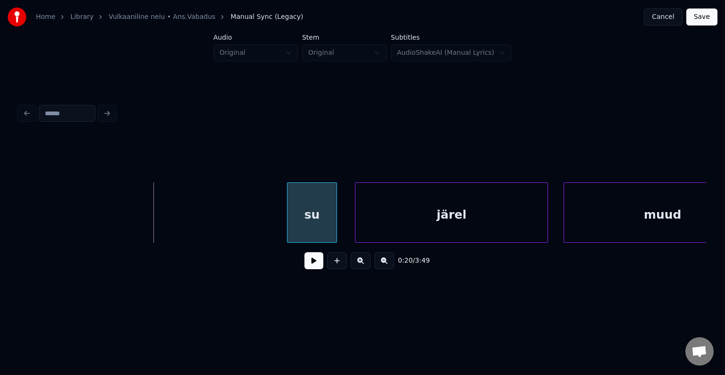
click at [308, 219] on div "su" at bounding box center [311, 215] width 49 height 64
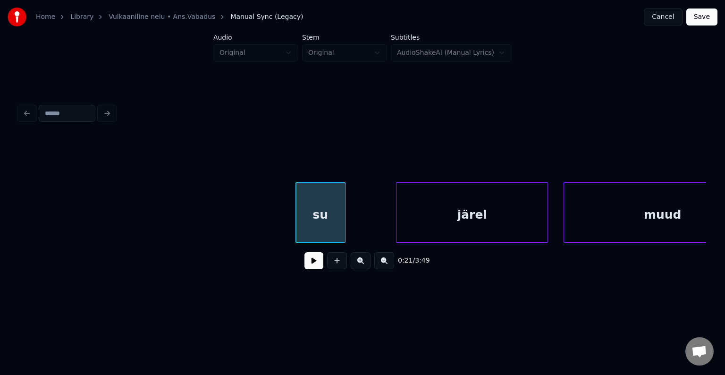
click at [399, 229] on div at bounding box center [397, 212] width 3 height 59
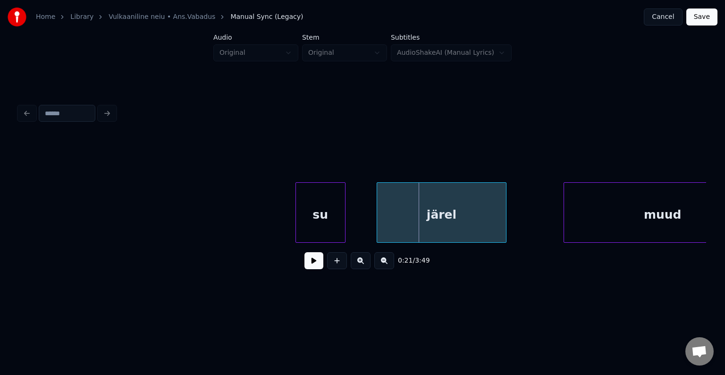
click at [444, 219] on div "järel" at bounding box center [441, 215] width 129 height 64
click at [624, 217] on div at bounding box center [622, 212] width 3 height 59
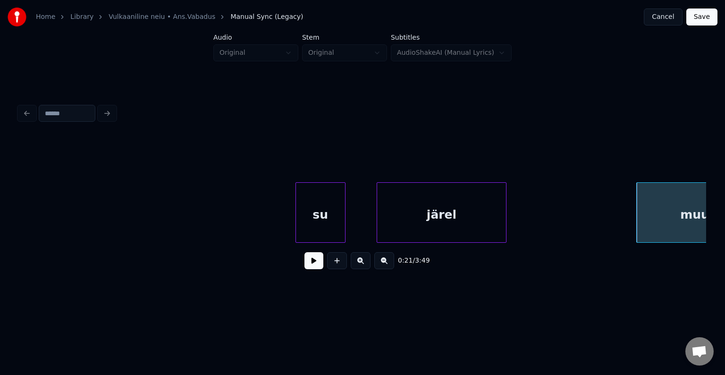
scroll to position [0, 10265]
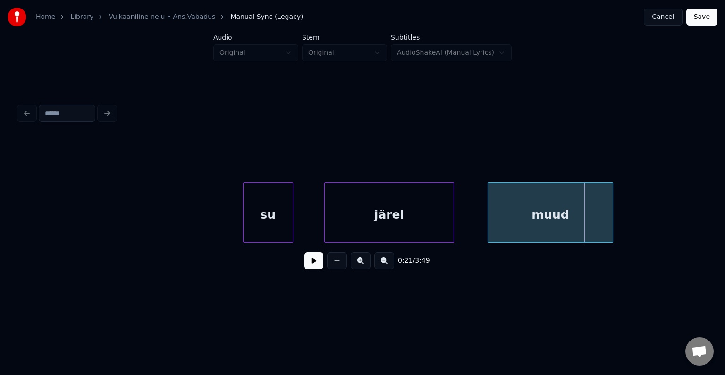
click at [553, 210] on div "muud" at bounding box center [550, 215] width 125 height 64
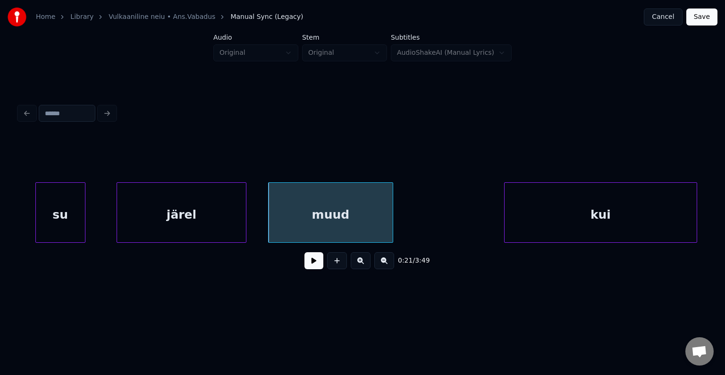
scroll to position [0, 10482]
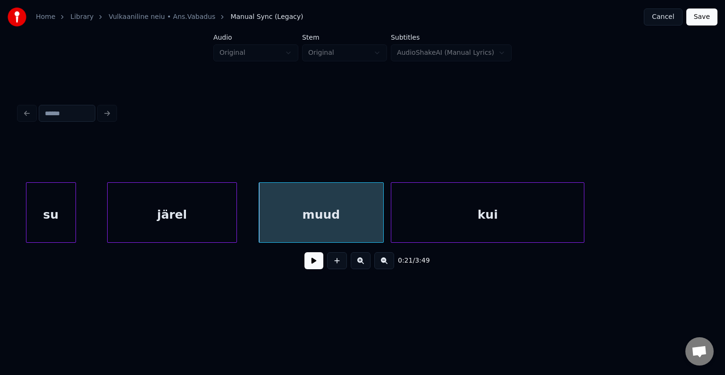
click at [504, 214] on div "kui" at bounding box center [487, 215] width 193 height 64
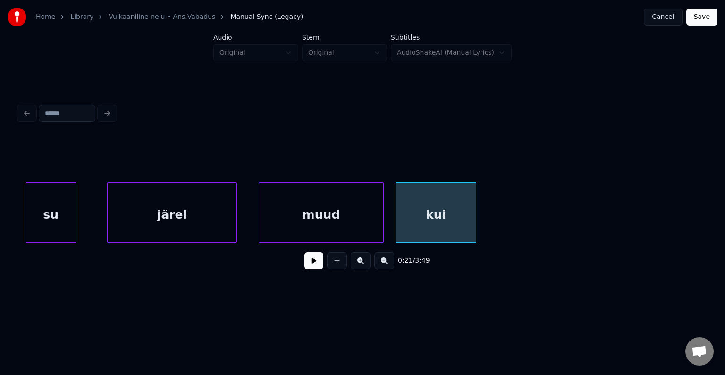
click at [473, 210] on div at bounding box center [474, 212] width 3 height 59
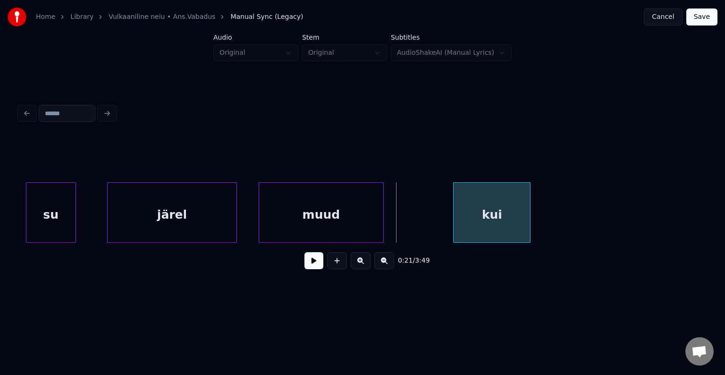
click at [517, 211] on div "kui" at bounding box center [492, 215] width 76 height 64
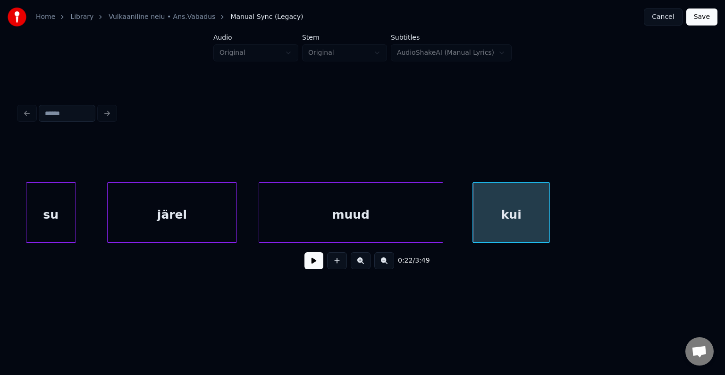
click at [442, 221] on div at bounding box center [441, 212] width 3 height 59
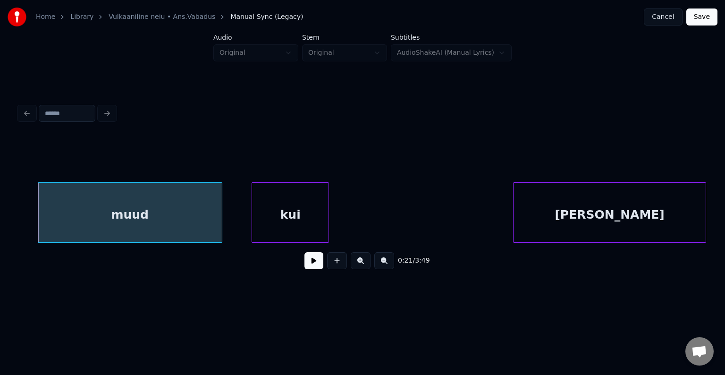
scroll to position [0, 10708]
click at [657, 219] on div "jooksin" at bounding box center [610, 215] width 192 height 64
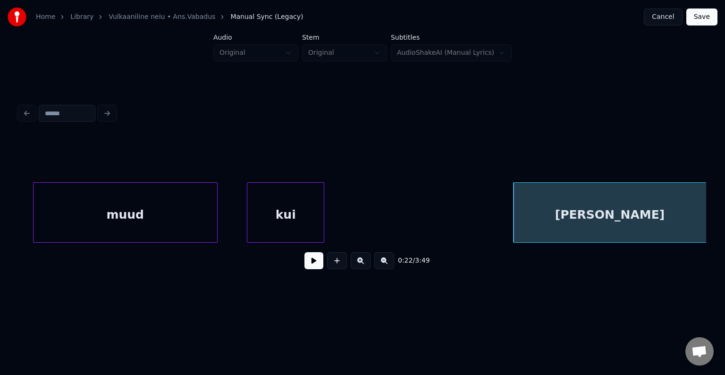
click at [304, 264] on button at bounding box center [313, 260] width 19 height 17
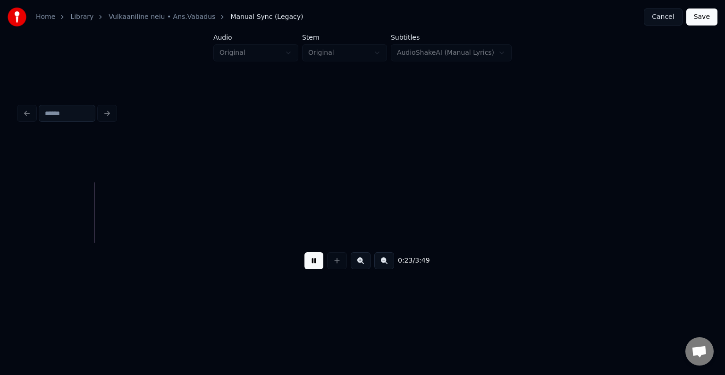
click at [308, 263] on button at bounding box center [313, 260] width 19 height 17
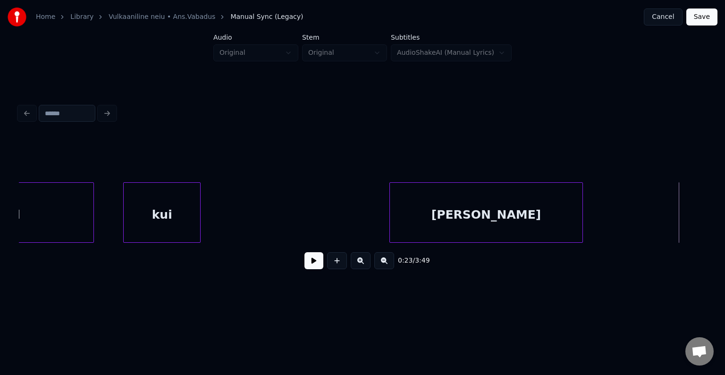
scroll to position [0, 10831]
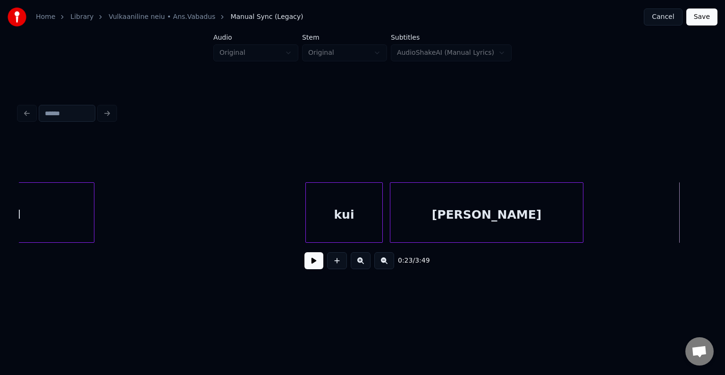
click at [341, 204] on div "kui" at bounding box center [344, 215] width 76 height 64
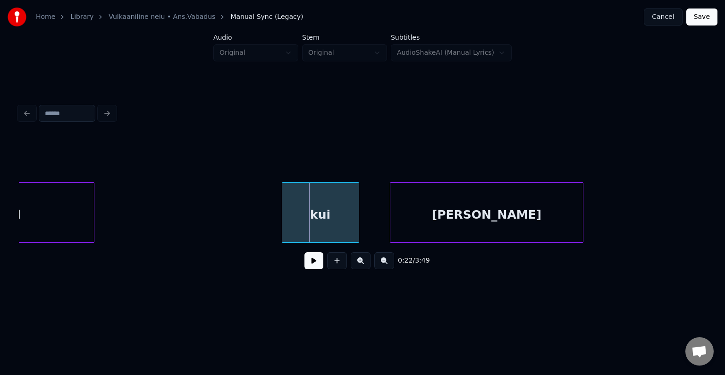
click at [305, 209] on div "kui" at bounding box center [320, 215] width 76 height 64
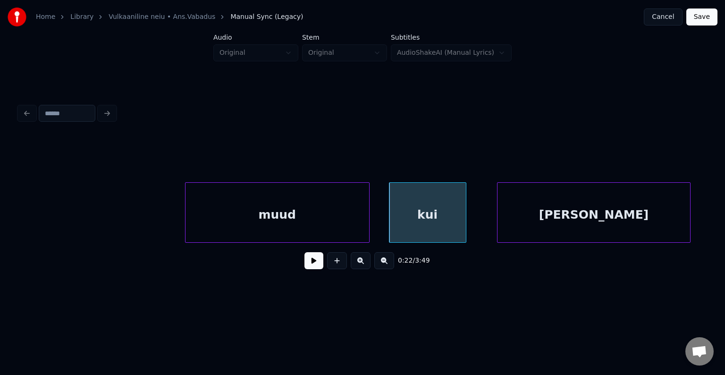
click at [225, 211] on div "muud" at bounding box center [277, 215] width 184 height 64
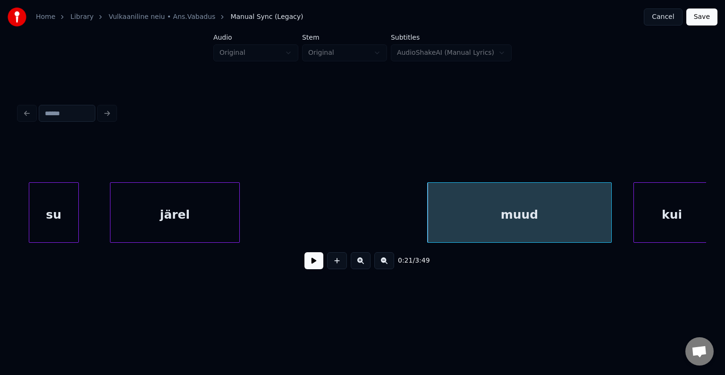
scroll to position [0, 10478]
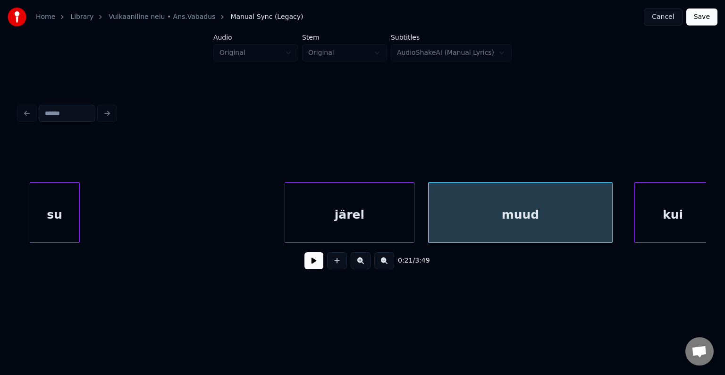
click at [350, 216] on div "järel" at bounding box center [349, 215] width 129 height 64
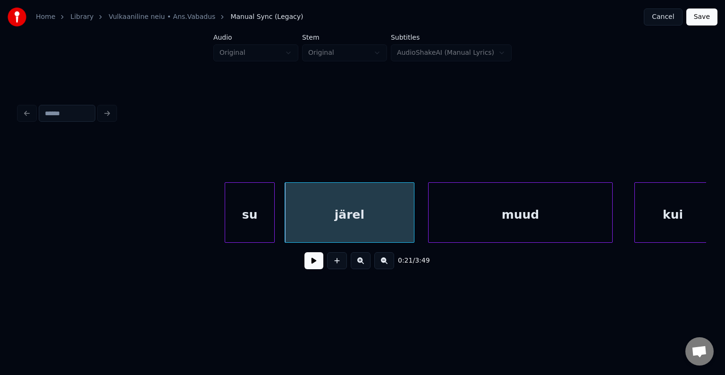
click at [258, 211] on div "su" at bounding box center [249, 215] width 49 height 64
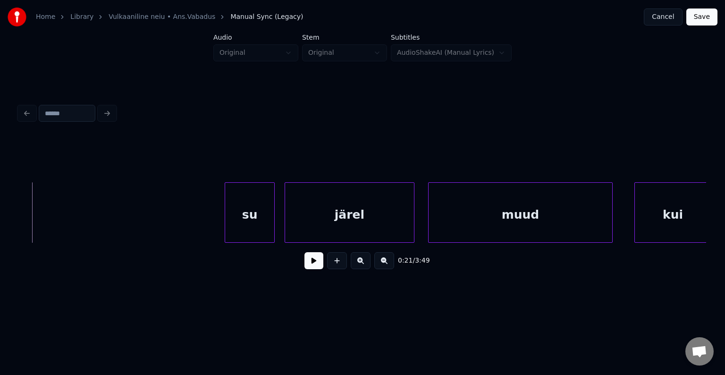
click at [307, 263] on button at bounding box center [313, 260] width 19 height 17
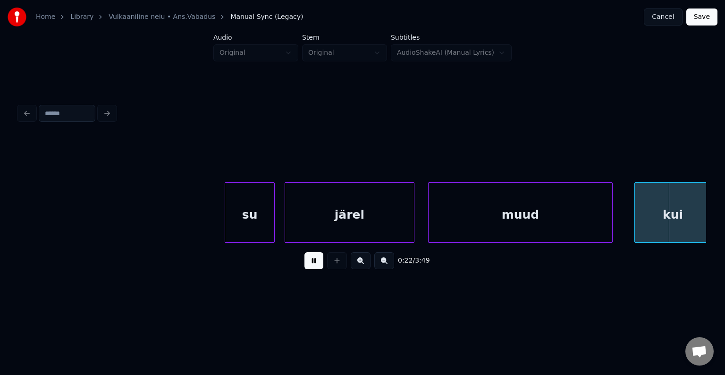
click at [306, 261] on button at bounding box center [313, 260] width 19 height 17
click at [156, 208] on div at bounding box center [155, 212] width 3 height 59
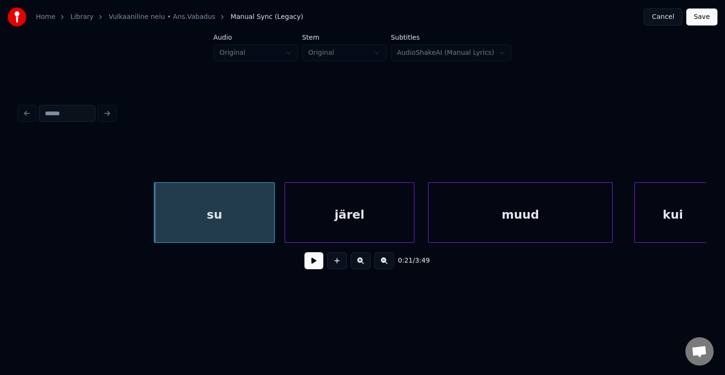
click at [194, 213] on div "su" at bounding box center [214, 215] width 120 height 64
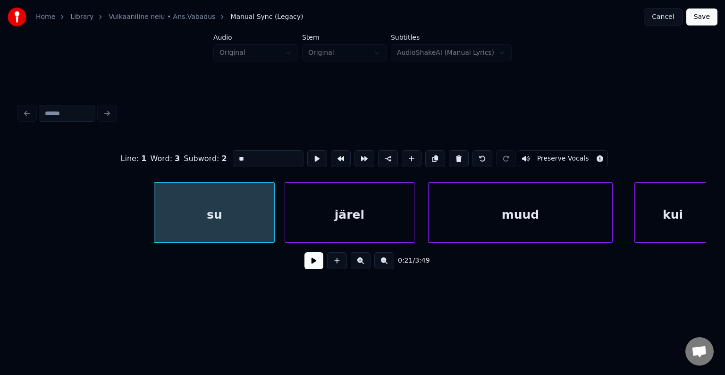
click at [306, 266] on button at bounding box center [313, 260] width 19 height 17
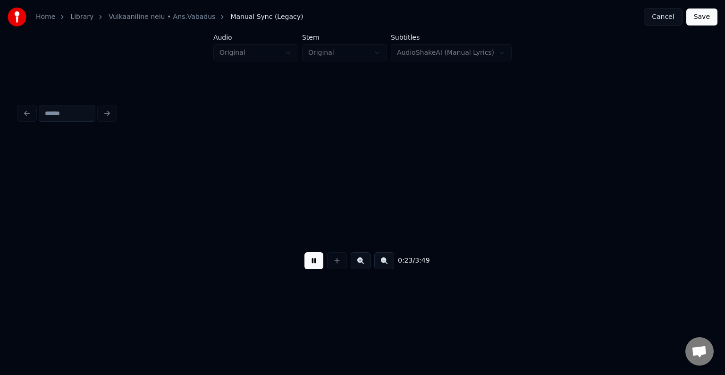
scroll to position [0, 11862]
click at [304, 263] on button at bounding box center [313, 260] width 19 height 17
click at [337, 266] on button at bounding box center [337, 260] width 20 height 17
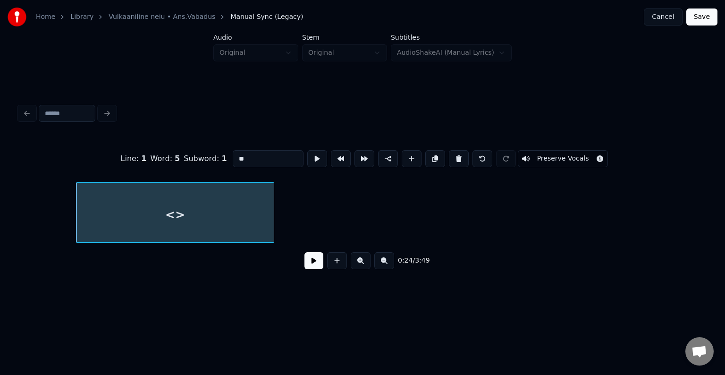
type input "**"
click at [202, 219] on div "<>" at bounding box center [174, 215] width 197 height 64
click at [135, 216] on div "<>" at bounding box center [174, 215] width 197 height 64
drag, startPoint x: 244, startPoint y: 154, endPoint x: 170, endPoint y: 143, distance: 74.8
click at [172, 143] on div "Line : 1 Word : 5 Subword : 1 ** Preserve Vocals" at bounding box center [362, 158] width 687 height 47
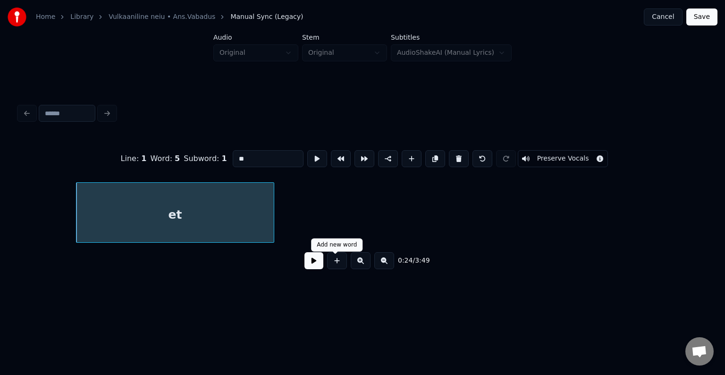
click at [332, 263] on button at bounding box center [337, 260] width 20 height 17
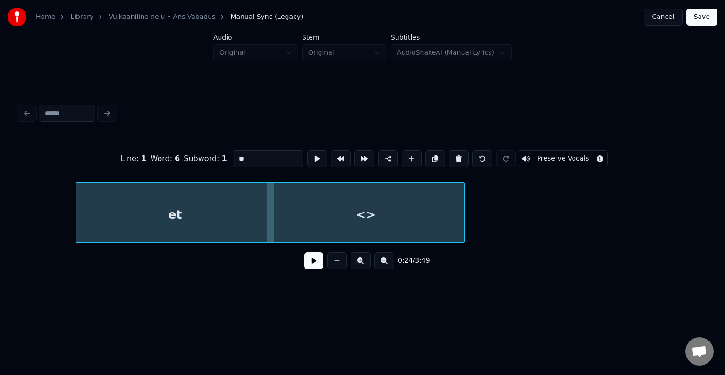
click at [418, 223] on div "<>" at bounding box center [365, 215] width 197 height 64
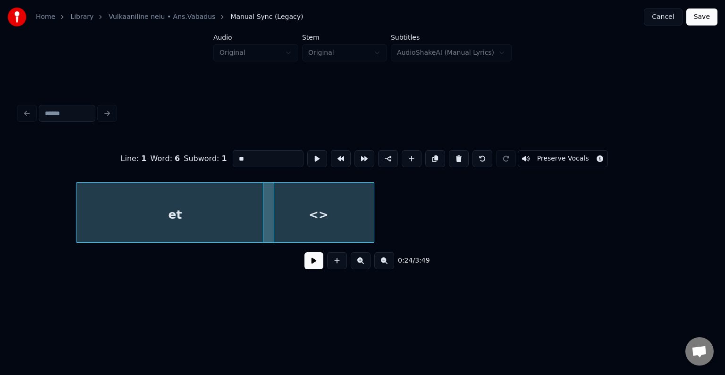
click at [371, 212] on div at bounding box center [372, 212] width 3 height 59
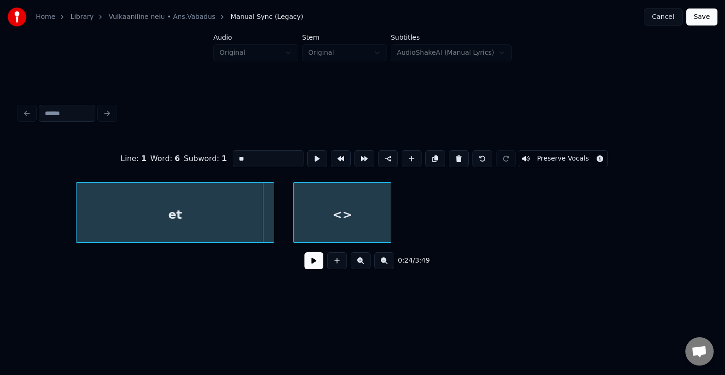
click at [347, 216] on div "<>" at bounding box center [342, 215] width 97 height 64
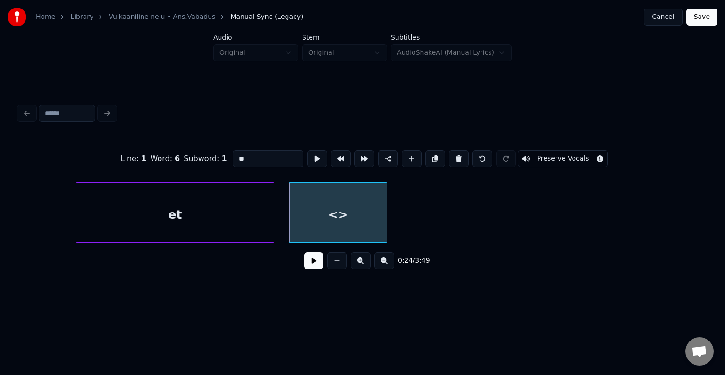
click at [332, 215] on div "<>" at bounding box center [337, 215] width 97 height 64
click at [244, 151] on input "**" at bounding box center [268, 158] width 71 height 17
type input "*"
click at [378, 205] on div "sa" at bounding box center [337, 215] width 97 height 64
click at [415, 155] on button at bounding box center [412, 158] width 20 height 17
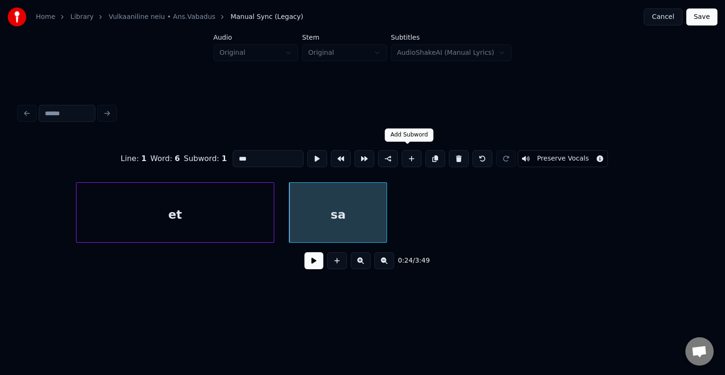
type input "**"
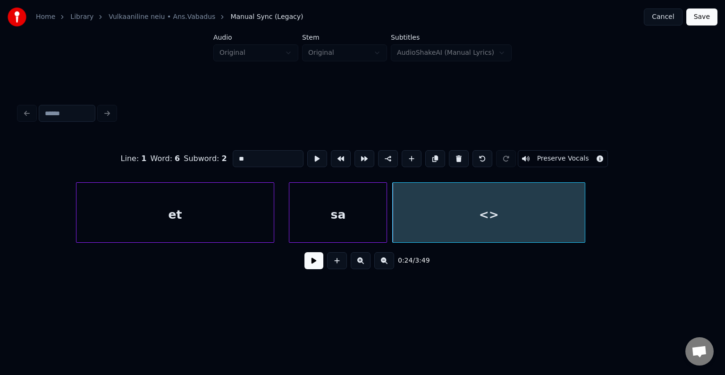
click at [458, 205] on div "<>" at bounding box center [489, 215] width 193 height 64
drag, startPoint x: 244, startPoint y: 153, endPoint x: 179, endPoint y: 153, distance: 64.7
click at [179, 153] on div "Line : 1 Word : 6 Subword : 2 ** Preserve Vocals" at bounding box center [362, 158] width 687 height 47
click at [408, 155] on button at bounding box center [412, 158] width 20 height 17
type input "**"
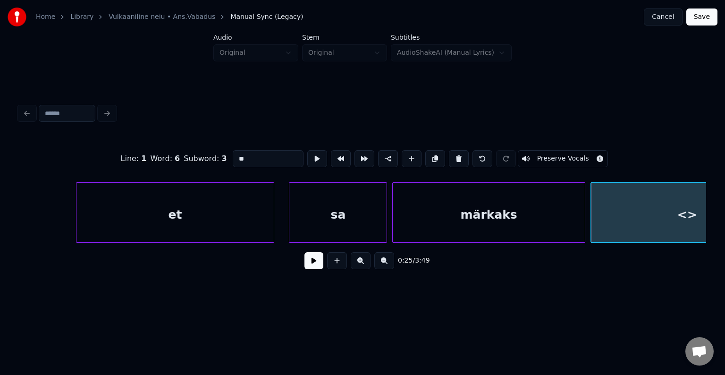
click at [684, 218] on div "<>" at bounding box center [687, 215] width 192 height 64
drag, startPoint x: 230, startPoint y: 152, endPoint x: 34, endPoint y: 132, distance: 197.4
click at [34, 135] on div "Line : 1 Word : 6 Subword : 3 ** Preserve Vocals" at bounding box center [362, 158] width 687 height 47
click at [212, 211] on div at bounding box center [213, 212] width 3 height 59
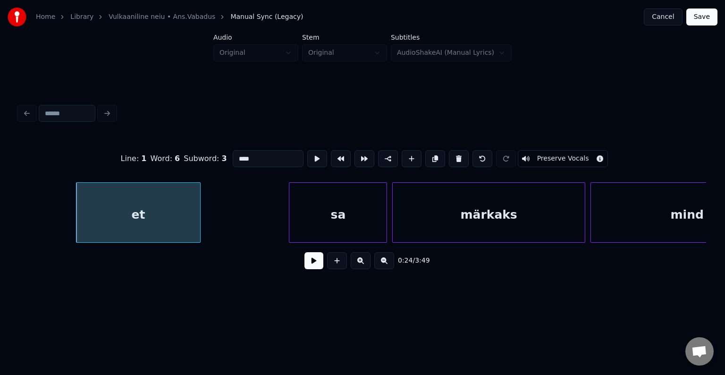
click at [146, 215] on div "et" at bounding box center [138, 215] width 124 height 64
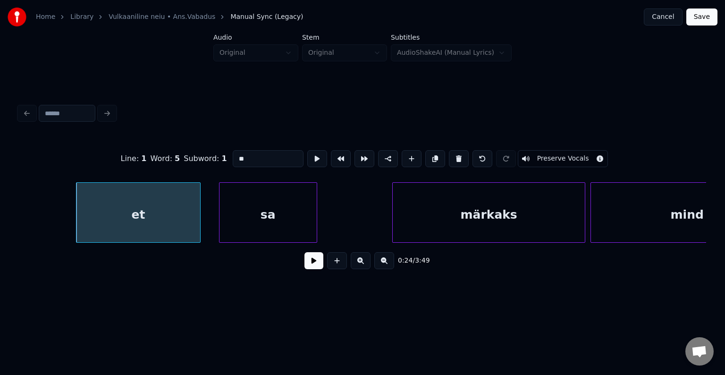
click at [262, 227] on div "sa" at bounding box center [267, 215] width 97 height 64
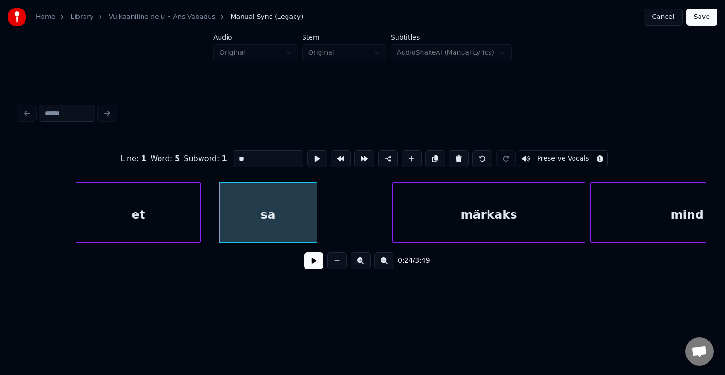
click at [282, 223] on div "sa" at bounding box center [267, 215] width 97 height 64
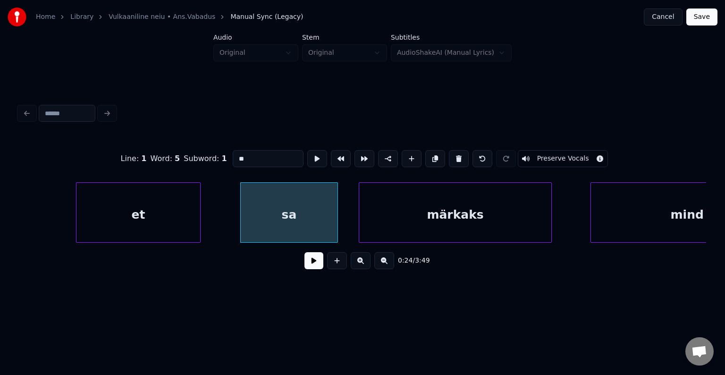
click at [449, 208] on div "märkaks" at bounding box center [455, 215] width 193 height 64
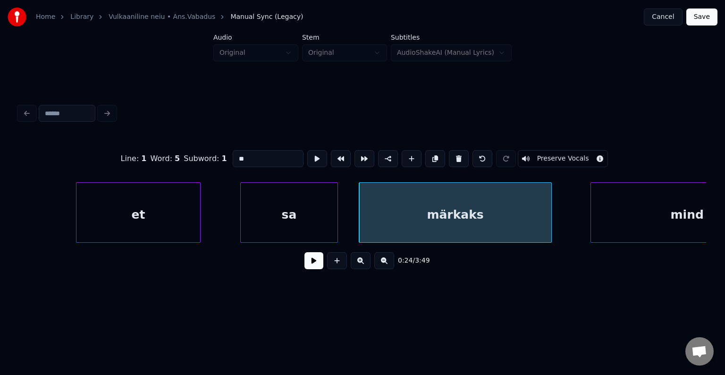
type input "**"
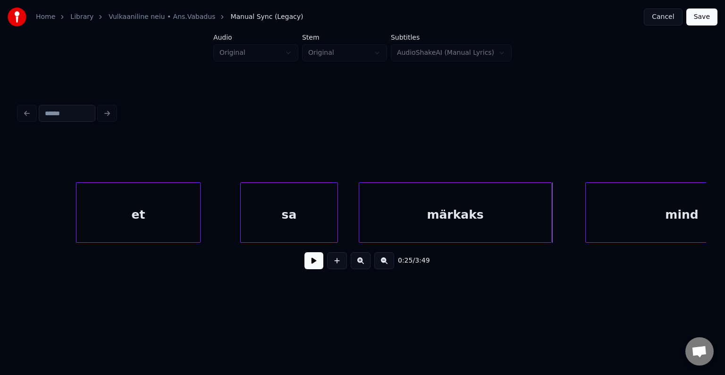
scroll to position [0, 11936]
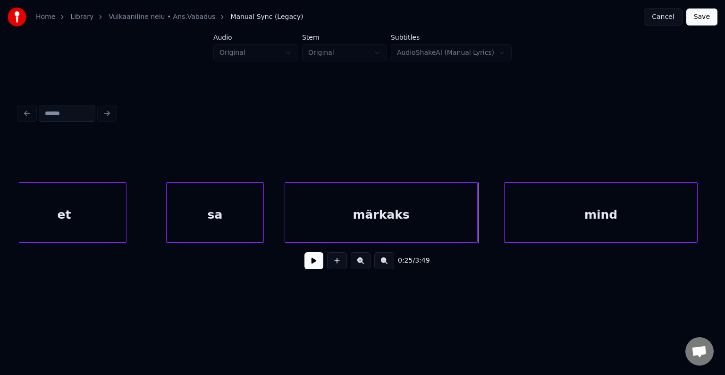
click at [611, 213] on div "mind" at bounding box center [601, 215] width 193 height 64
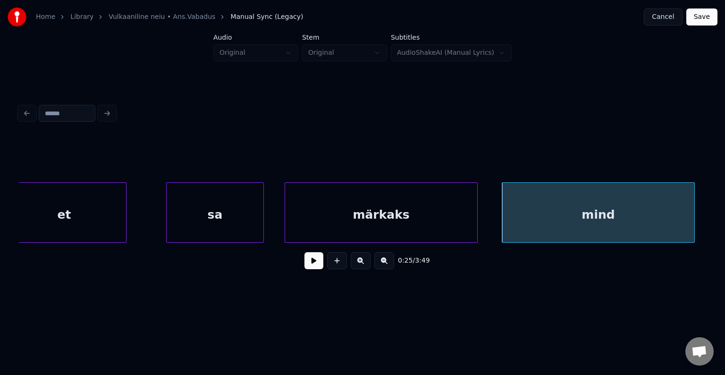
click at [595, 215] on div "mind" at bounding box center [598, 215] width 193 height 64
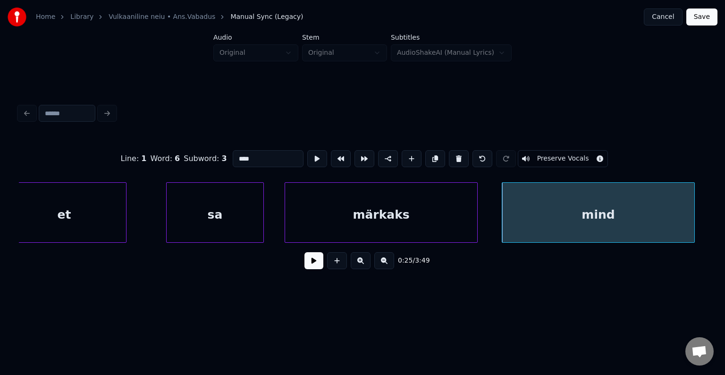
click at [226, 271] on div "0:25 / 3:49" at bounding box center [362, 260] width 672 height 21
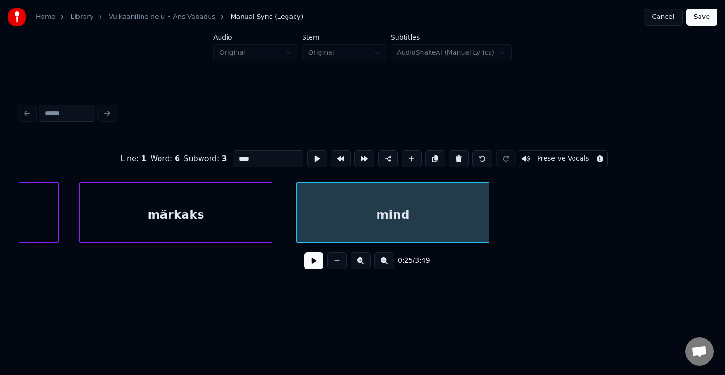
scroll to position [0, 12144]
click at [367, 194] on div "mind" at bounding box center [391, 215] width 193 height 64
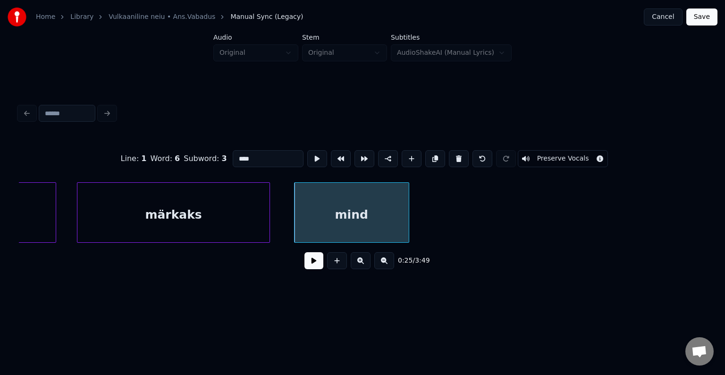
click at [406, 211] on div at bounding box center [407, 212] width 3 height 59
click at [376, 216] on div "mind" at bounding box center [351, 215] width 113 height 64
click at [408, 152] on button at bounding box center [412, 158] width 20 height 17
type input "**"
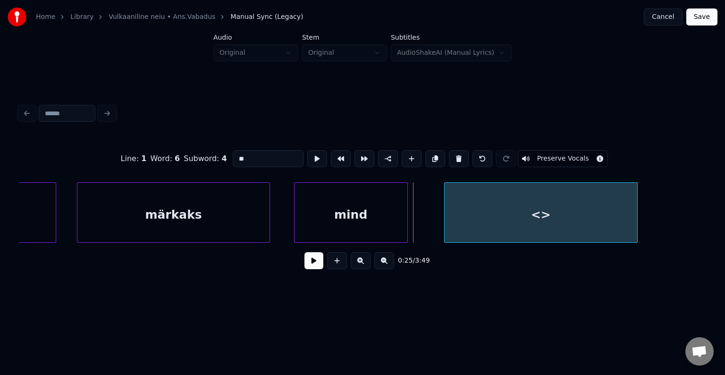
click at [510, 212] on div "<>" at bounding box center [541, 215] width 192 height 64
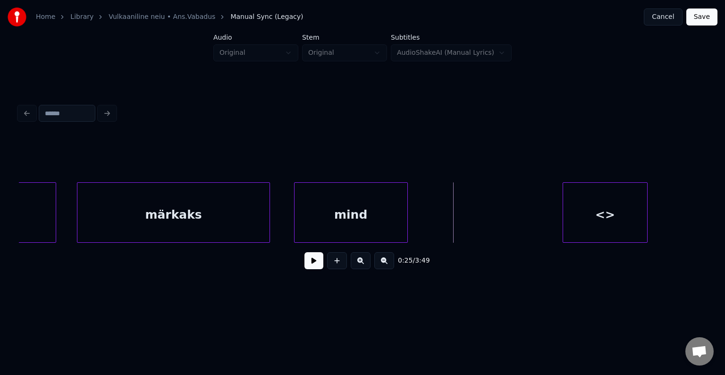
click at [563, 214] on div at bounding box center [564, 212] width 3 height 59
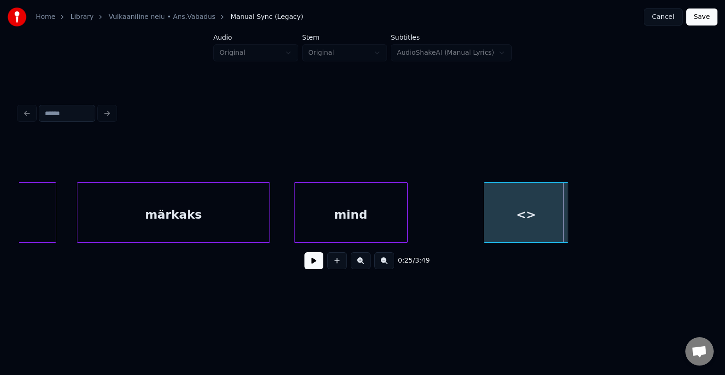
click at [506, 211] on div "<>" at bounding box center [526, 215] width 84 height 64
click at [504, 212] on div "<>" at bounding box center [522, 215] width 84 height 64
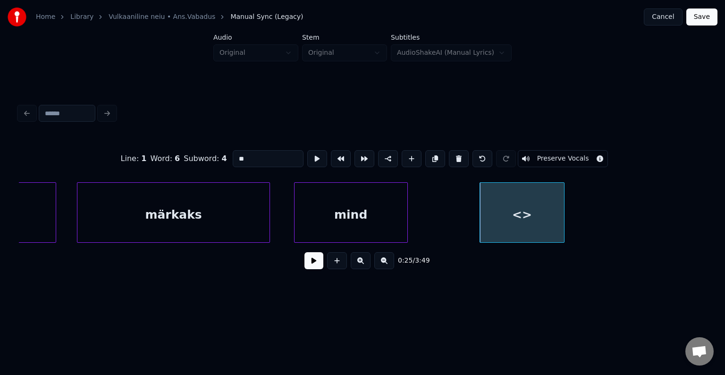
drag, startPoint x: 255, startPoint y: 155, endPoint x: 179, endPoint y: 150, distance: 76.2
click at [179, 150] on div "Line : 1 Word : 6 Subword : 4 ** Preserve Vocals" at bounding box center [362, 158] width 687 height 47
click at [405, 157] on button at bounding box center [412, 158] width 20 height 17
type input "**"
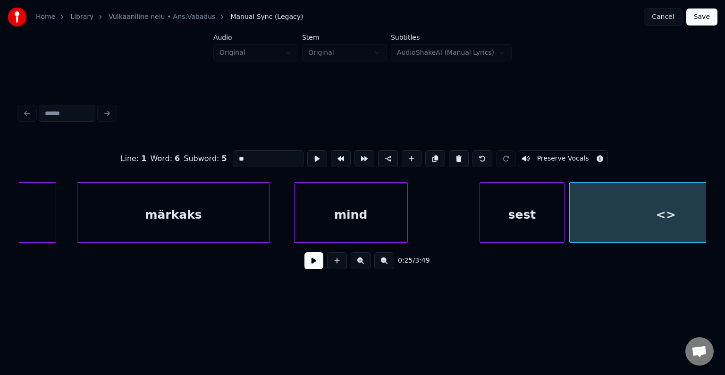
click at [641, 219] on div "<>" at bounding box center [666, 215] width 193 height 64
drag, startPoint x: 247, startPoint y: 152, endPoint x: 100, endPoint y: 142, distance: 148.1
click at [100, 142] on div "Line : 1 Word : 6 Subword : 5 ** Preserve Vocals" at bounding box center [362, 158] width 687 height 47
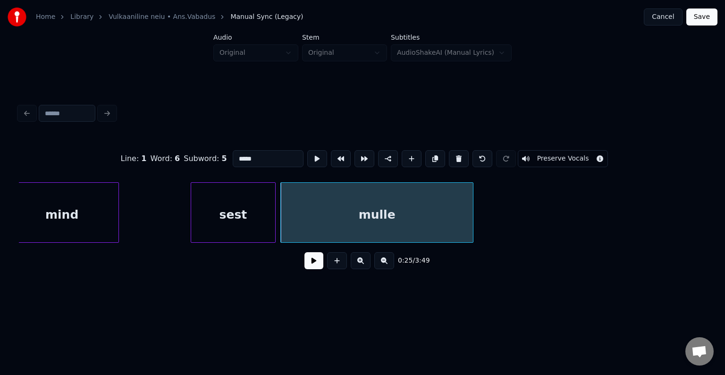
scroll to position [0, 12446]
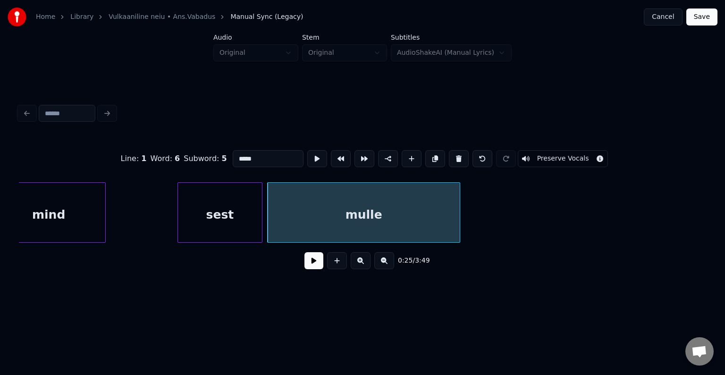
type input "*****"
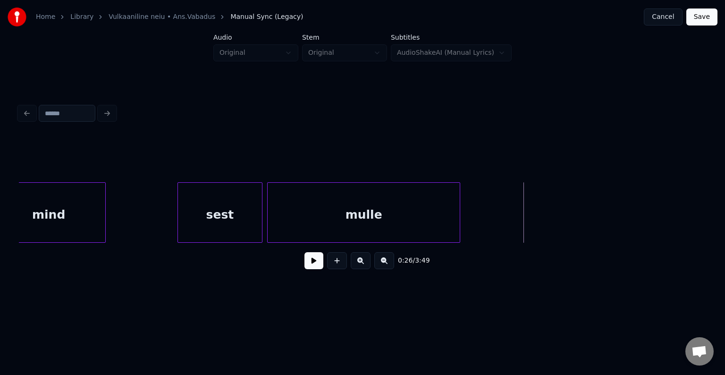
click at [397, 208] on div "mulle" at bounding box center [364, 215] width 193 height 64
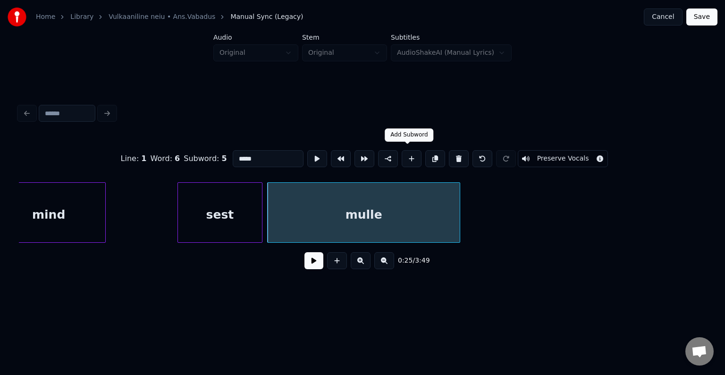
click at [410, 152] on button at bounding box center [412, 158] width 20 height 17
type input "**"
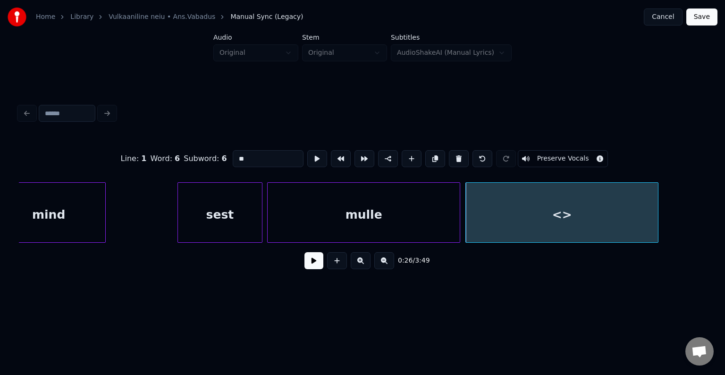
click at [522, 207] on div "<>" at bounding box center [562, 215] width 193 height 64
drag, startPoint x: 246, startPoint y: 150, endPoint x: 189, endPoint y: 155, distance: 57.8
click at [191, 157] on div "Line : 1 Word : 6 Subword : 6 ** Preserve Vocals" at bounding box center [362, 158] width 687 height 47
click at [214, 295] on div "Line : 1 Word : 6 Subword : 6 ******* Preserve Vocals 0:26 / 3:49" at bounding box center [362, 188] width 695 height 225
click at [559, 211] on div "meeldid" at bounding box center [560, 215] width 193 height 64
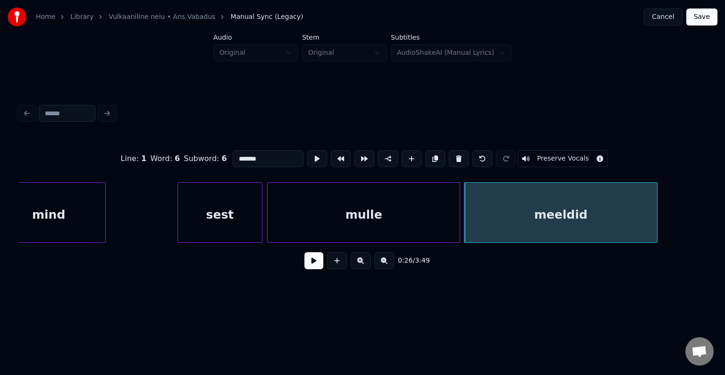
click at [253, 151] on input "*******" at bounding box center [268, 158] width 71 height 17
click at [548, 238] on div "meeldib" at bounding box center [560, 215] width 193 height 64
click at [551, 228] on div "meeldib" at bounding box center [560, 215] width 193 height 64
click at [336, 265] on button at bounding box center [337, 260] width 20 height 17
type input "**"
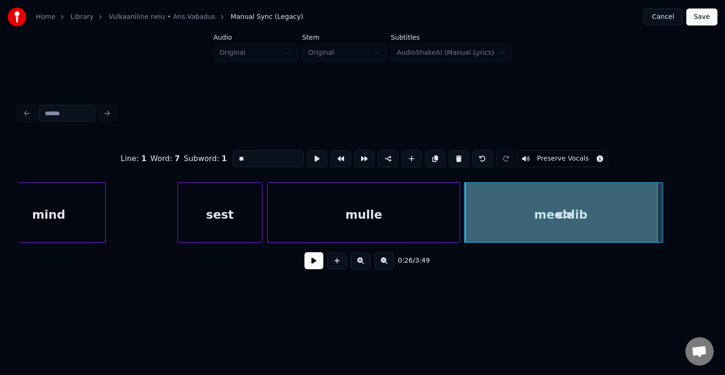
drag, startPoint x: 238, startPoint y: 155, endPoint x: 181, endPoint y: 142, distance: 59.1
click at [181, 142] on div "Line : 1 Word : 7 Subword : 1 ** Preserve Vocals" at bounding box center [362, 158] width 687 height 47
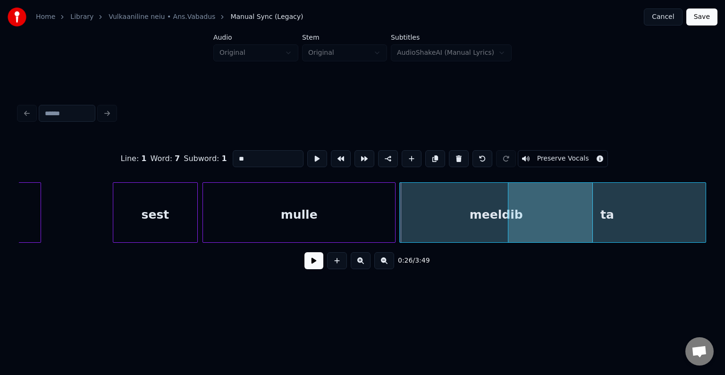
click at [725, 203] on div "Home Library Vulkaaniline neiu • Ans.Vabadus Manual Sync (Legacy) Cancel Save A…" at bounding box center [362, 150] width 725 height 301
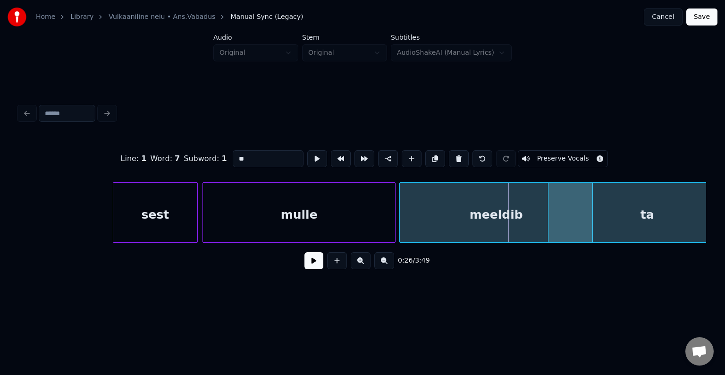
scroll to position [0, 12580]
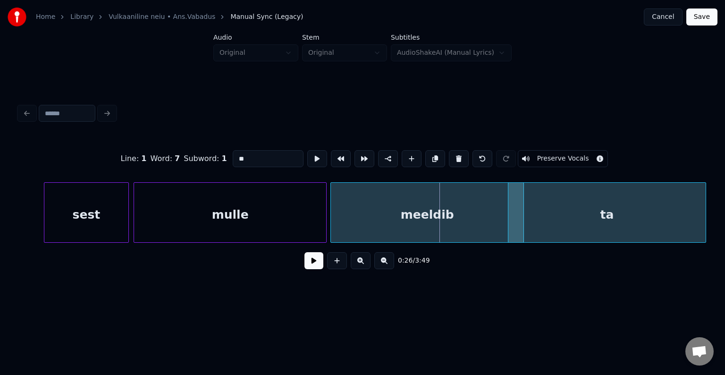
click at [725, 187] on div "Home Library Vulkaaniline neiu • Ans.Vabadus Manual Sync (Legacy) Cancel Save A…" at bounding box center [362, 150] width 725 height 301
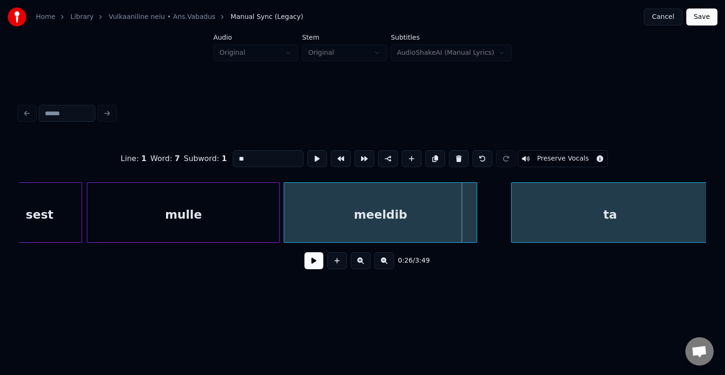
scroll to position [0, 12629]
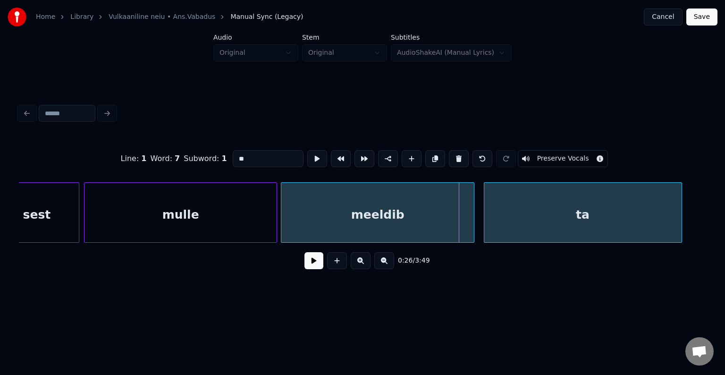
click at [628, 217] on div "ta" at bounding box center [582, 215] width 197 height 64
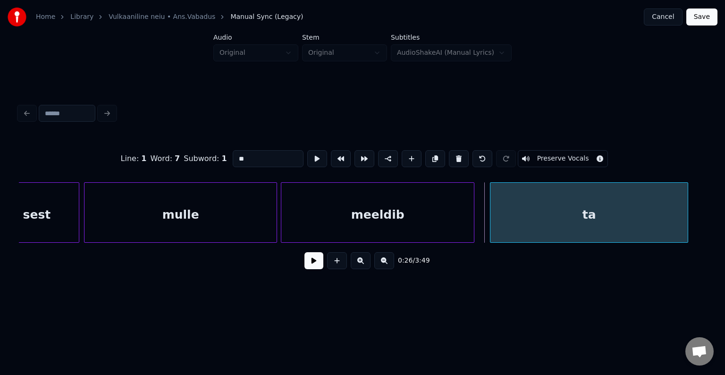
click at [683, 211] on div "ta" at bounding box center [588, 215] width 197 height 64
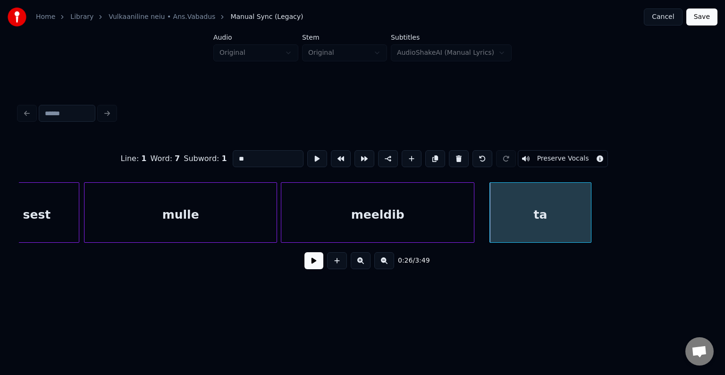
click at [588, 215] on div at bounding box center [589, 212] width 3 height 59
type input "**"
click at [18, 246] on div "Line : 1 Word : 7 Subword : 1 ** Preserve Vocals 0:26 / 3:49" at bounding box center [362, 188] width 695 height 187
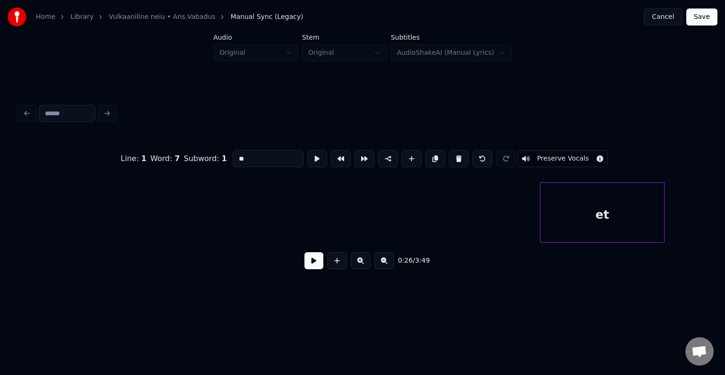
scroll to position [0, 11383]
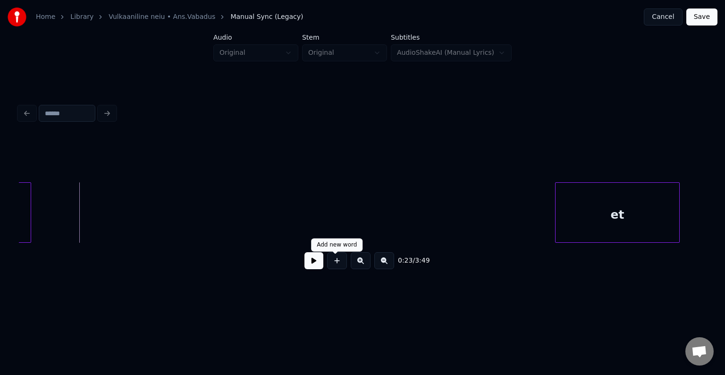
click at [312, 260] on button at bounding box center [313, 260] width 19 height 17
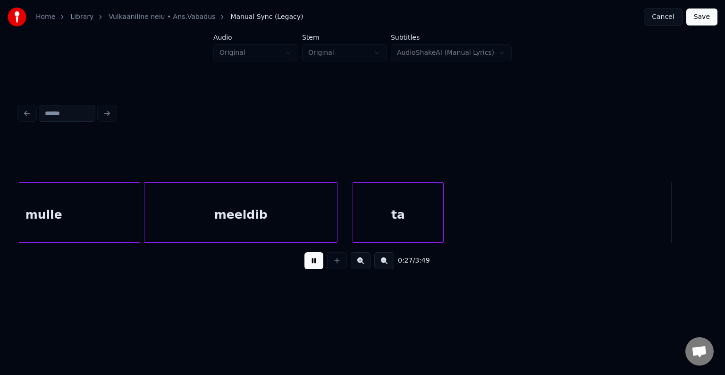
scroll to position [0, 13460]
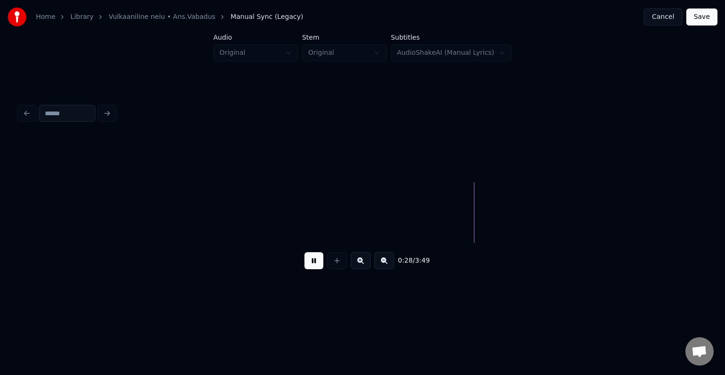
click at [312, 259] on button at bounding box center [313, 260] width 19 height 17
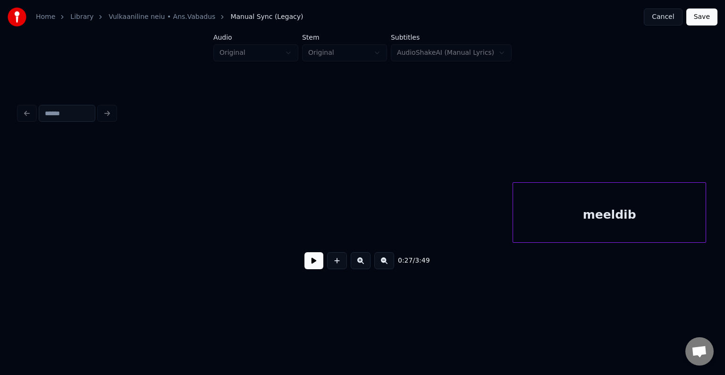
click at [598, 217] on div "meeldib" at bounding box center [609, 215] width 192 height 64
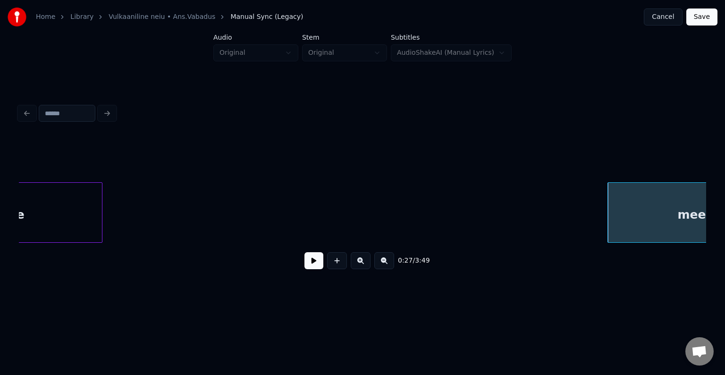
scroll to position [0, 12698]
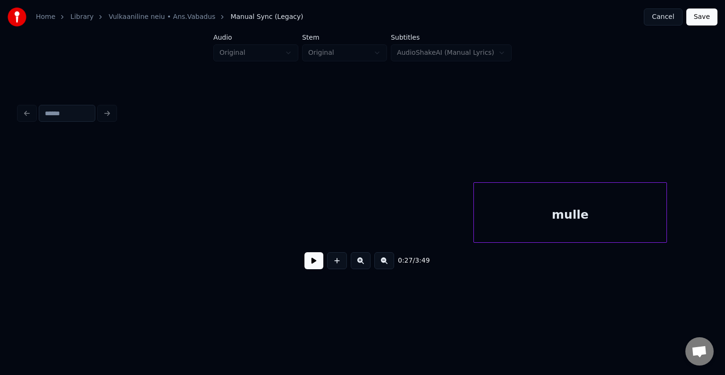
click at [531, 207] on div "mulle" at bounding box center [570, 215] width 193 height 64
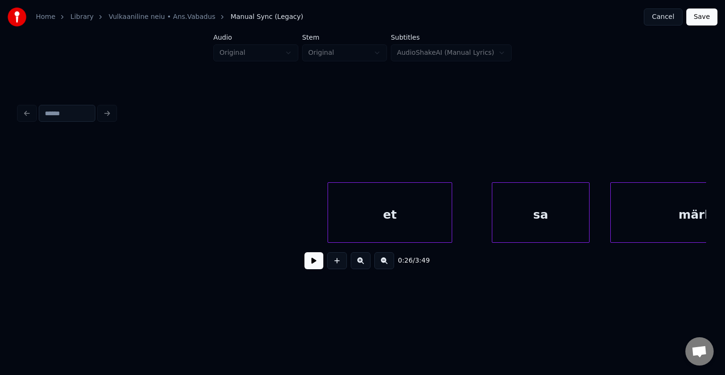
scroll to position [0, 11584]
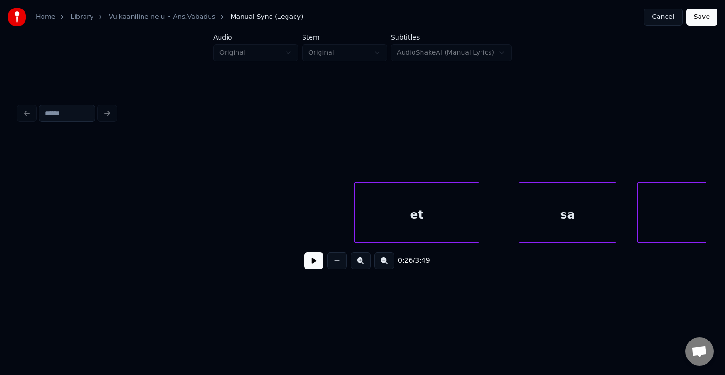
click at [304, 263] on button at bounding box center [313, 260] width 19 height 17
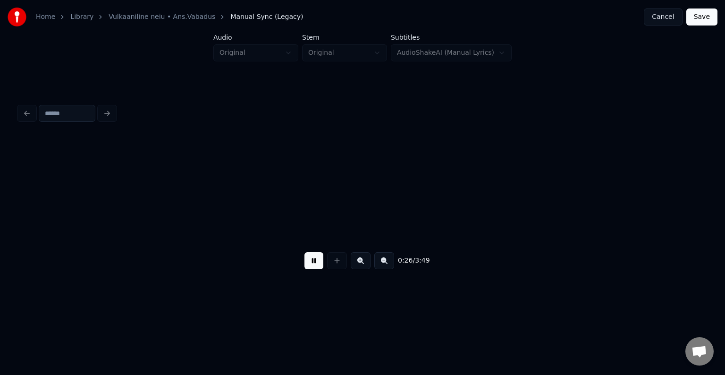
scroll to position [0, 12967]
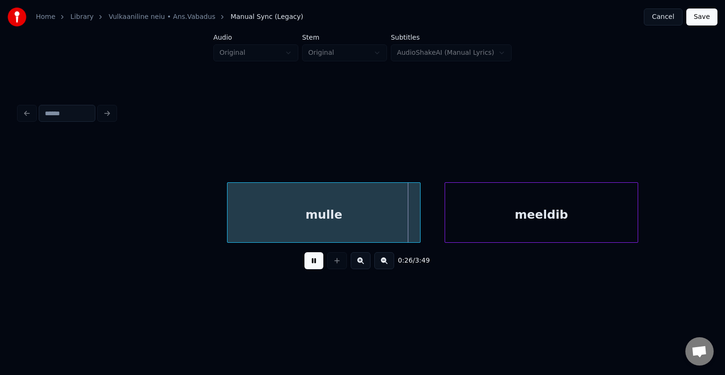
click at [304, 263] on button at bounding box center [313, 260] width 19 height 17
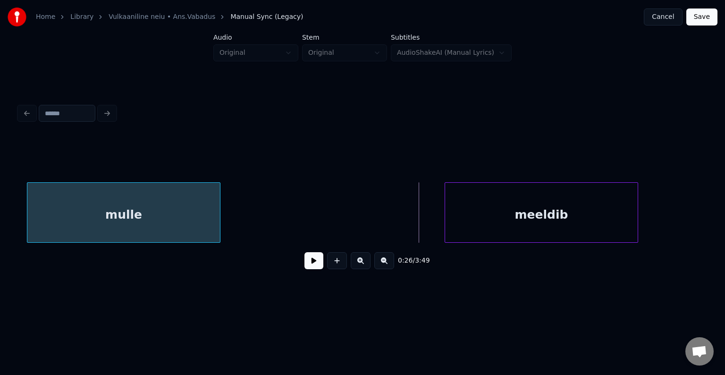
scroll to position [0, 12953]
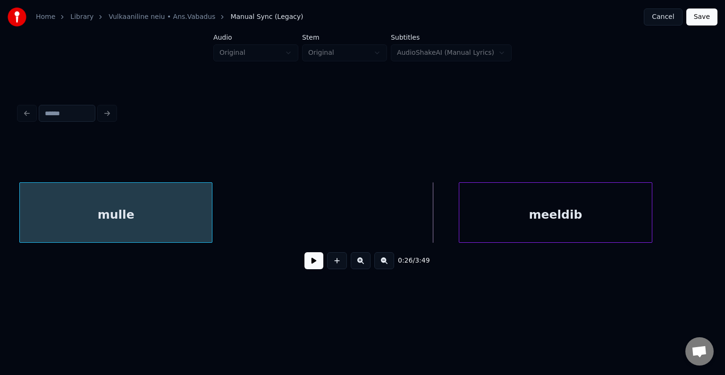
click at [109, 202] on div "mulle" at bounding box center [116, 215] width 193 height 64
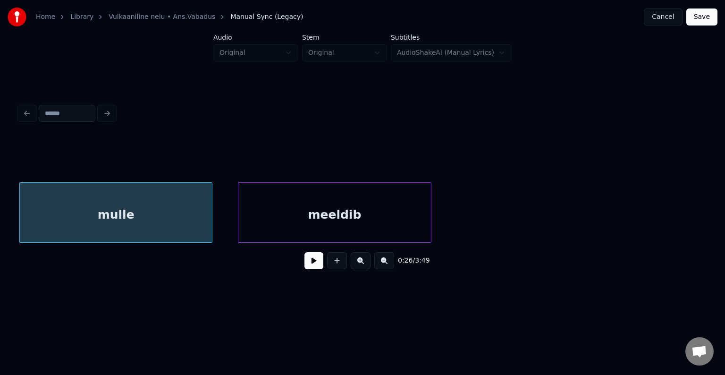
click at [371, 190] on div "meeldib" at bounding box center [334, 215] width 192 height 64
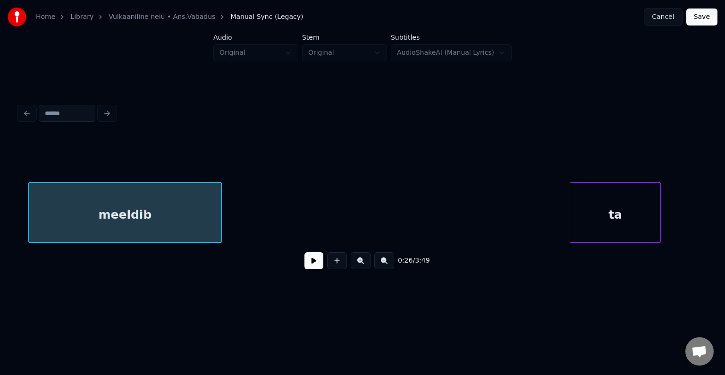
scroll to position [0, 13179]
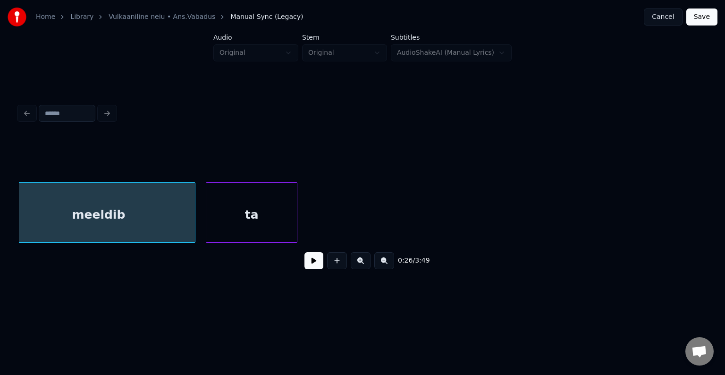
click at [260, 225] on div "ta" at bounding box center [251, 215] width 91 height 64
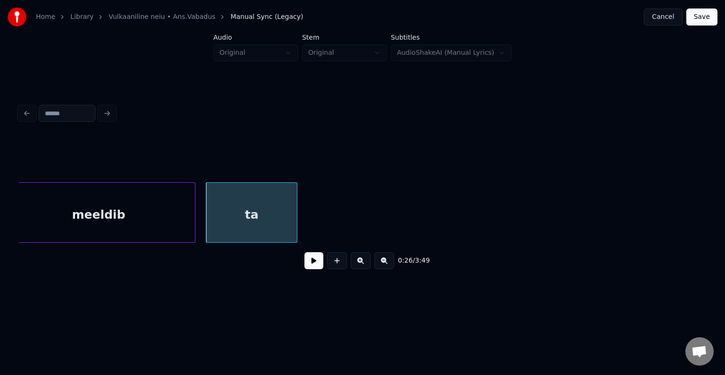
click at [261, 219] on div "ta" at bounding box center [251, 215] width 91 height 64
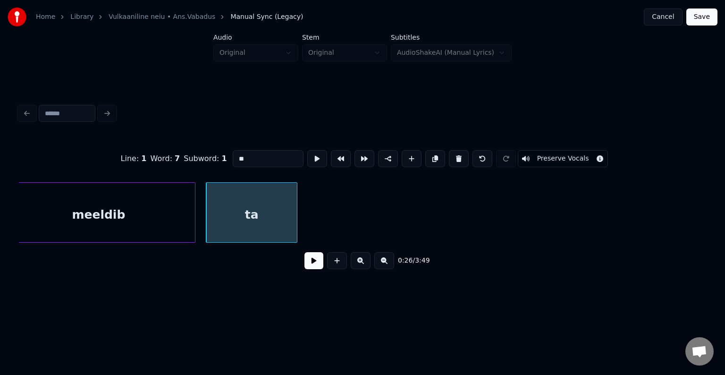
click at [312, 269] on button at bounding box center [313, 260] width 19 height 17
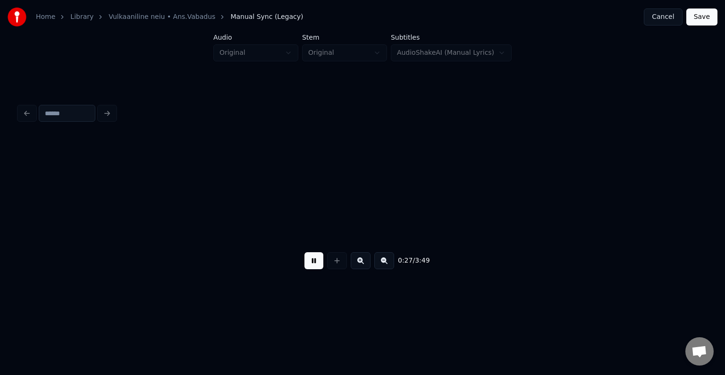
scroll to position [0, 13867]
click at [312, 268] on button at bounding box center [313, 260] width 19 height 17
click at [716, 200] on div "Home Library Vulkaaniline neiu • Ans.Vabadus Manual Sync (Legacy) Cancel Save A…" at bounding box center [362, 150] width 725 height 301
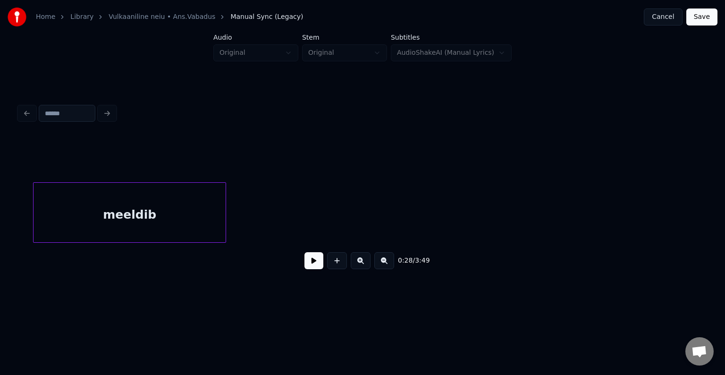
scroll to position [0, 13167]
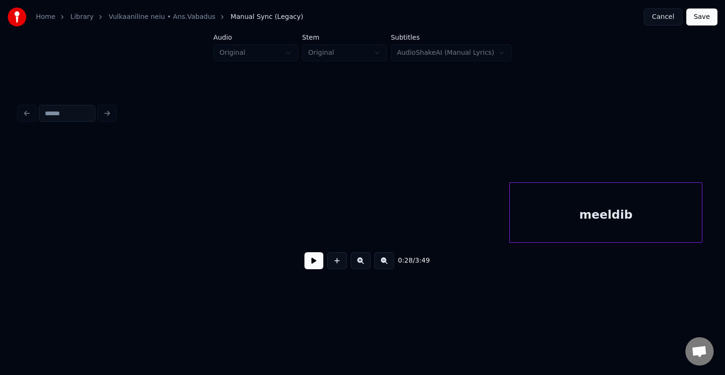
click at [561, 206] on div "meeldib" at bounding box center [606, 215] width 193 height 64
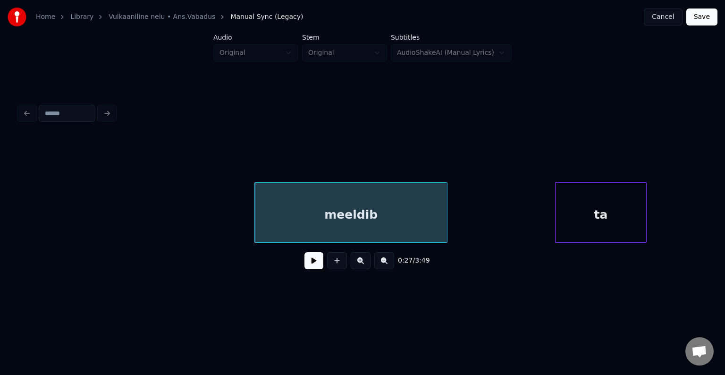
scroll to position [0, 13431]
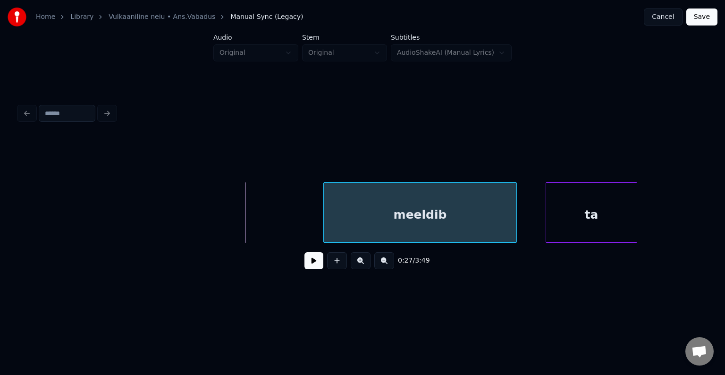
click at [396, 208] on div "meeldib" at bounding box center [420, 215] width 193 height 64
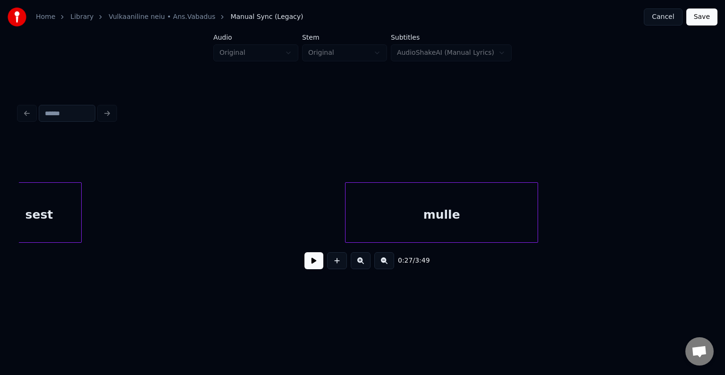
scroll to position [0, 12601]
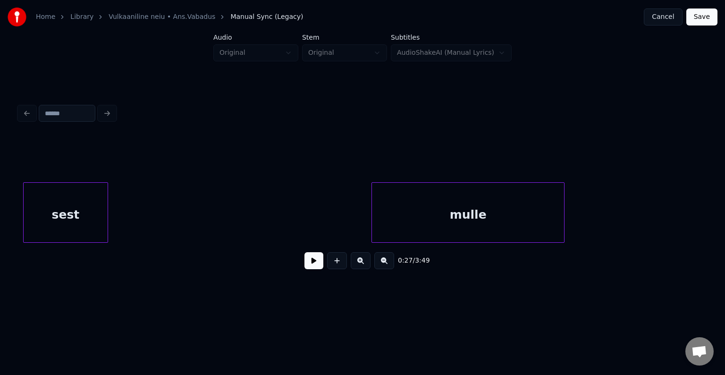
click at [179, 160] on div at bounding box center [362, 158] width 687 height 47
click at [312, 257] on button at bounding box center [313, 260] width 19 height 17
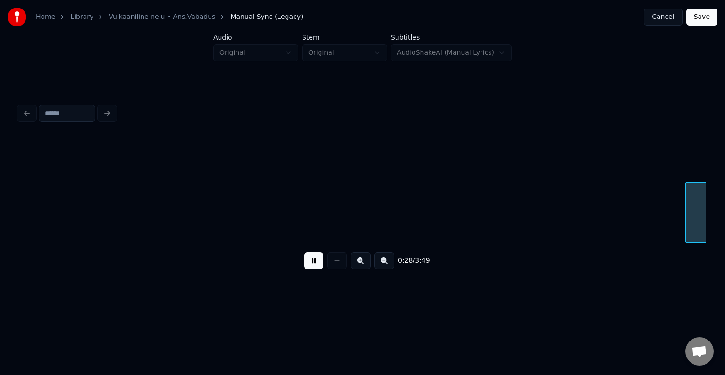
scroll to position [0, 13985]
click at [305, 263] on button at bounding box center [313, 260] width 19 height 17
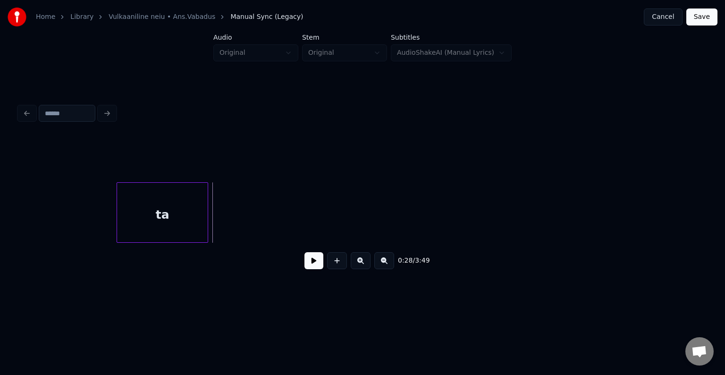
click at [146, 219] on div "ta" at bounding box center [162, 215] width 91 height 64
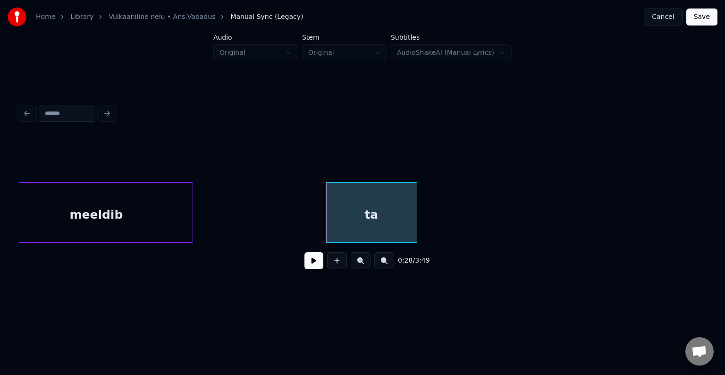
scroll to position [0, 13744]
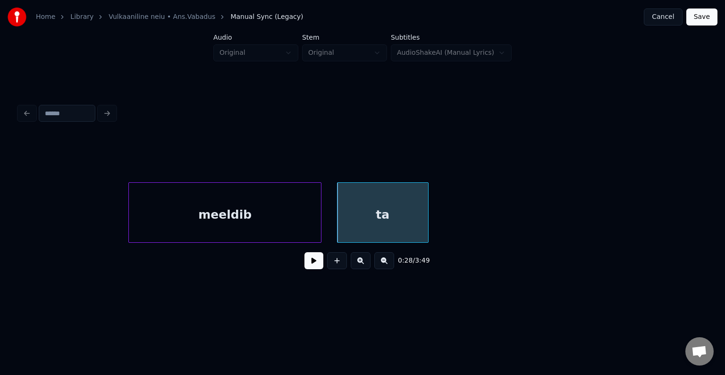
click at [219, 213] on div "meeldib" at bounding box center [225, 215] width 192 height 64
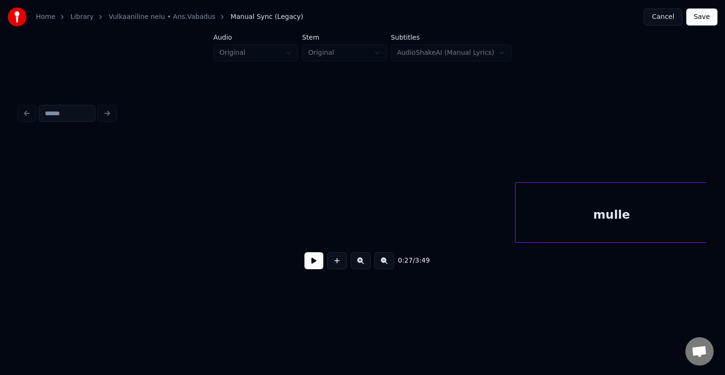
scroll to position [0, 13044]
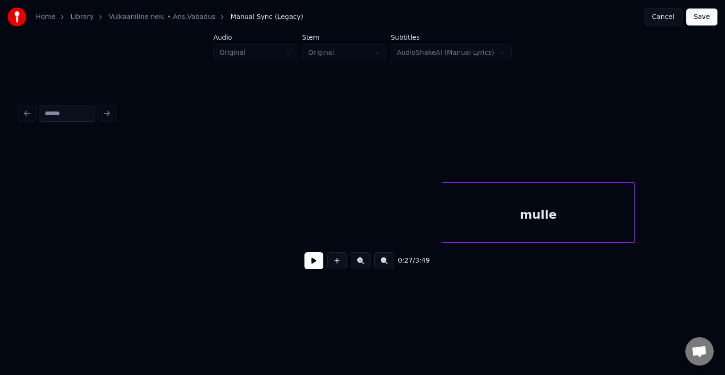
click at [606, 194] on div "mulle" at bounding box center [538, 215] width 192 height 64
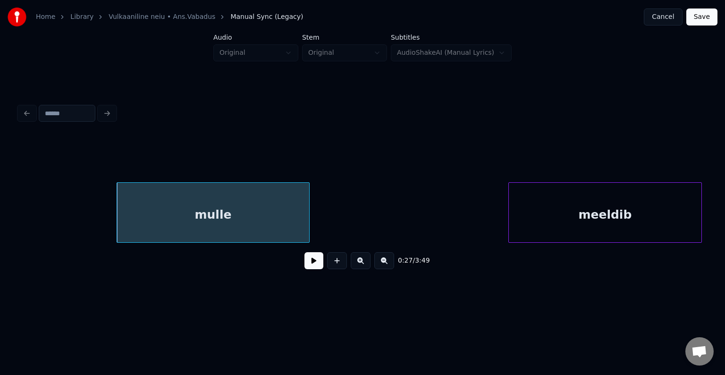
scroll to position [0, 13384]
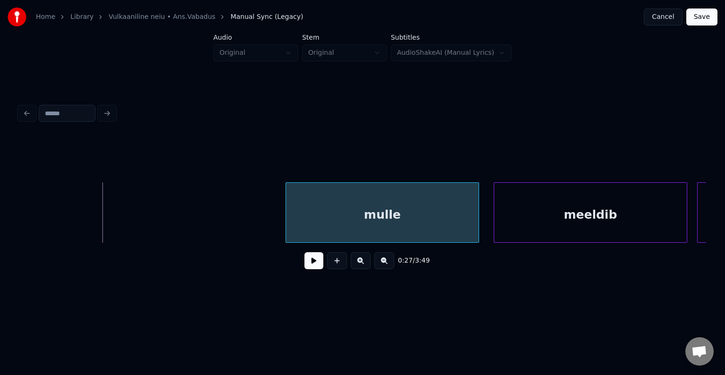
click at [337, 212] on div "mulle" at bounding box center [382, 215] width 192 height 64
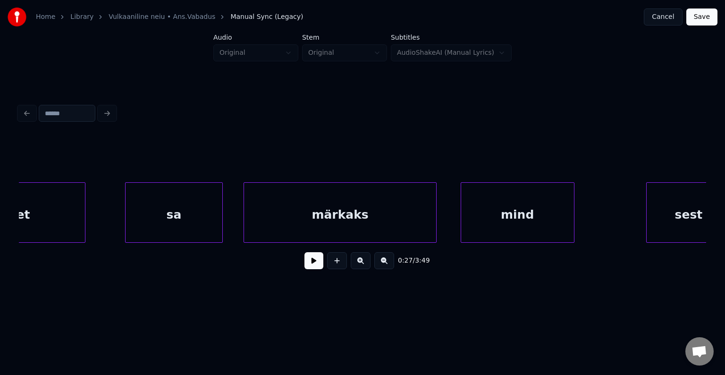
scroll to position [0, 11911]
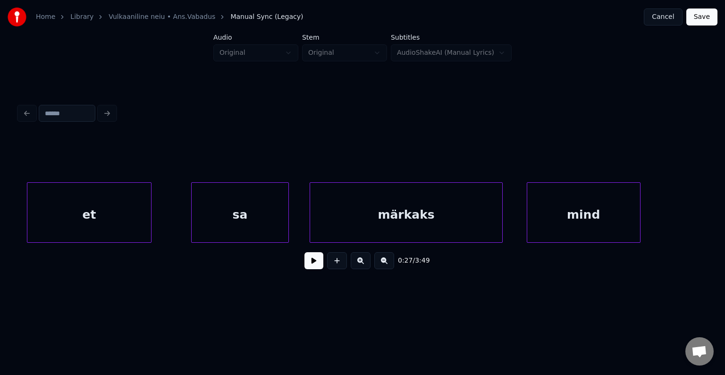
click at [64, 217] on div "et" at bounding box center [89, 215] width 124 height 64
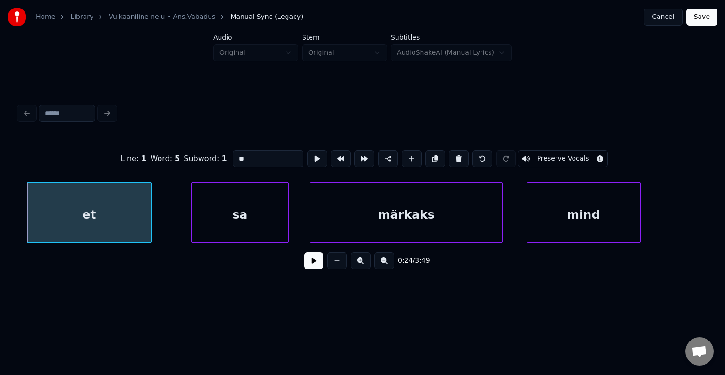
click at [312, 263] on button at bounding box center [313, 260] width 19 height 17
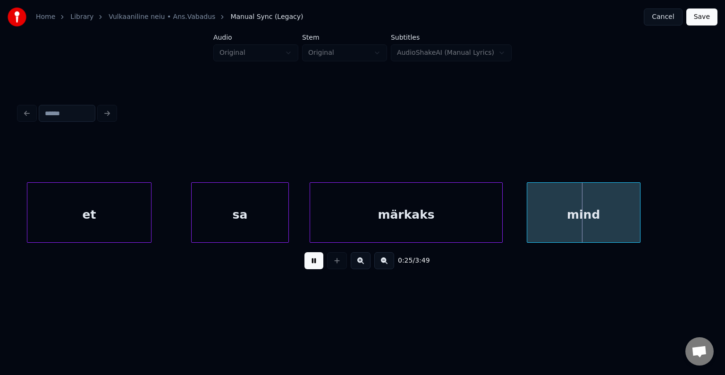
click at [310, 258] on button at bounding box center [313, 260] width 19 height 17
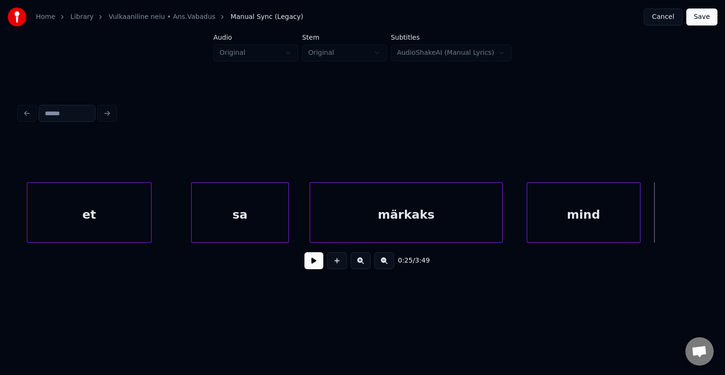
click at [706, 244] on div "0:25 / 3:49" at bounding box center [362, 188] width 695 height 187
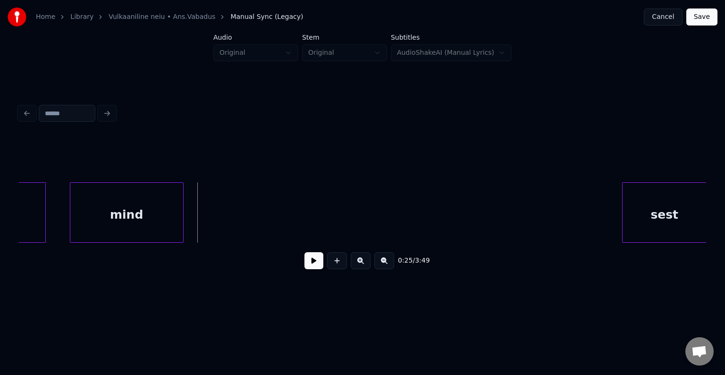
click at [698, 194] on div "sest" at bounding box center [665, 215] width 84 height 64
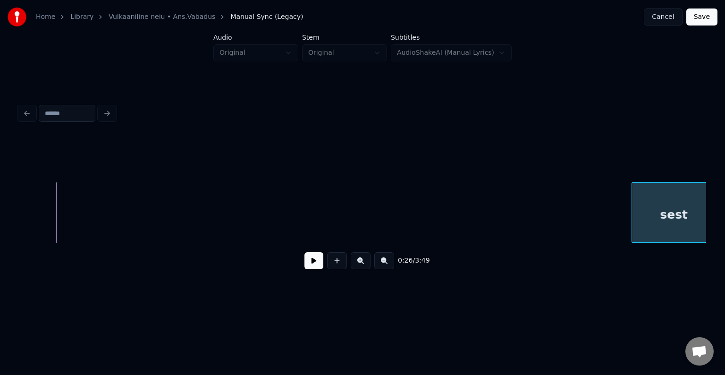
scroll to position [0, 12946]
click at [661, 199] on div "sest" at bounding box center [663, 215] width 84 height 64
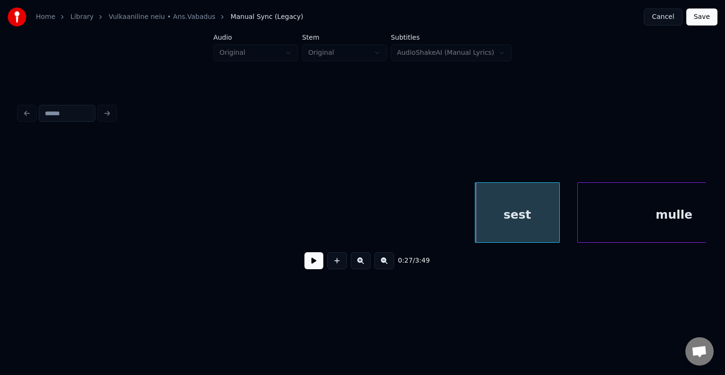
scroll to position [0, 13134]
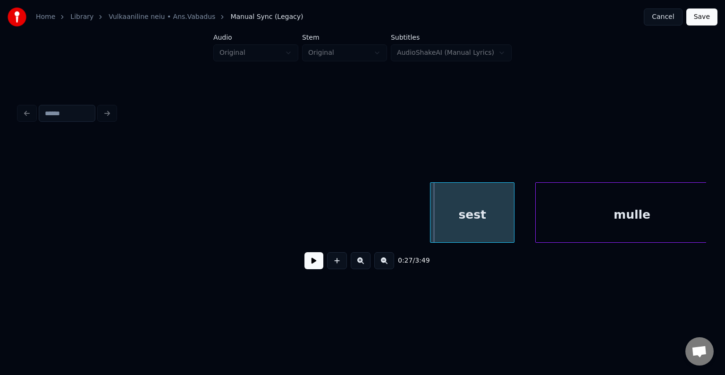
click at [464, 210] on div "sest" at bounding box center [472, 215] width 84 height 64
click at [25, 243] on div "sest mulle" at bounding box center [362, 212] width 687 height 60
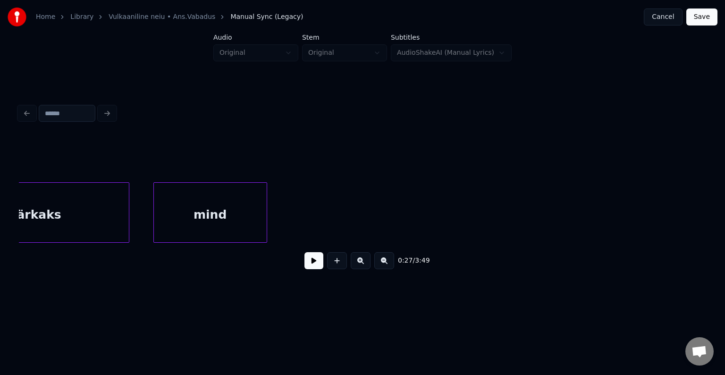
click at [70, 223] on div "märkaks" at bounding box center [33, 215] width 193 height 64
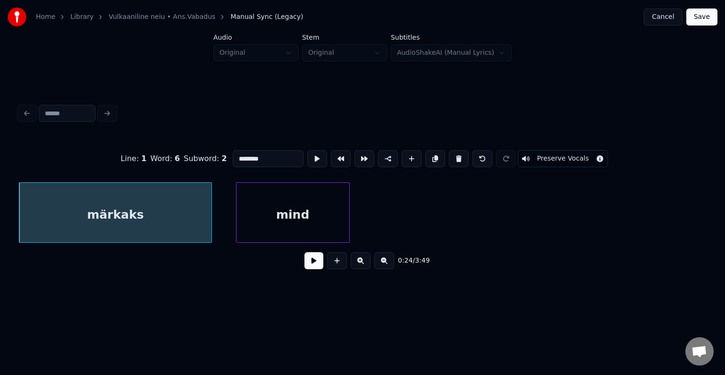
click at [312, 268] on button at bounding box center [313, 260] width 19 height 17
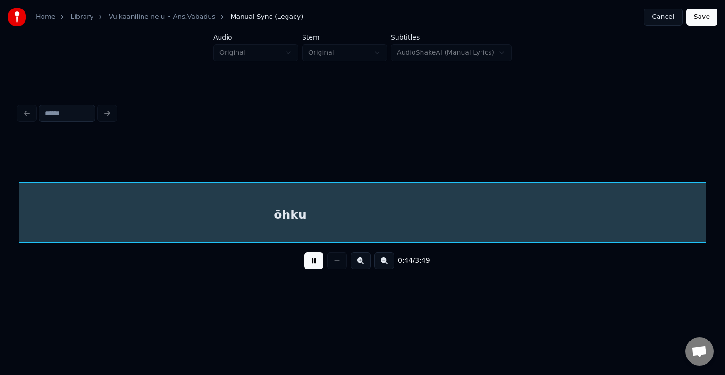
scroll to position [0, 21923]
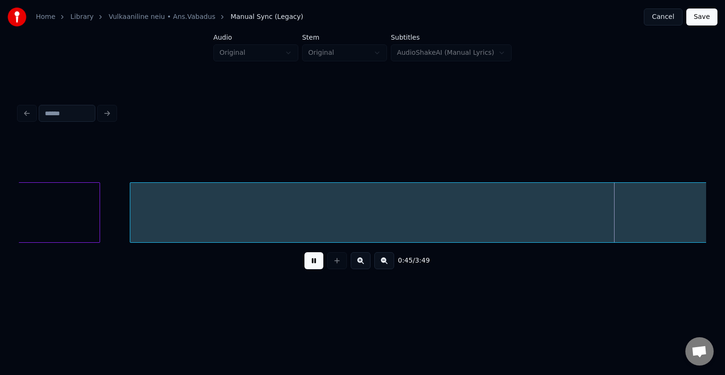
click at [315, 263] on button at bounding box center [313, 260] width 19 height 17
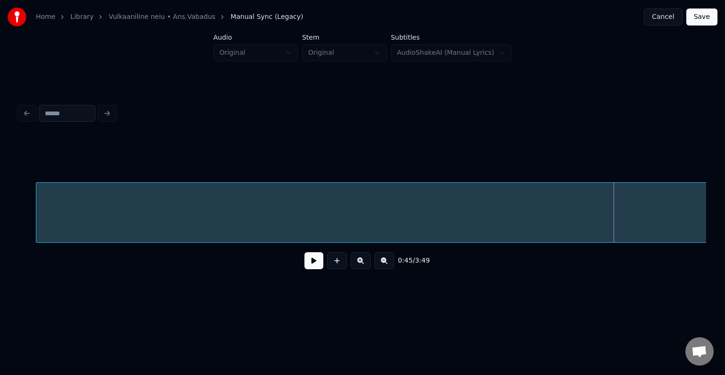
scroll to position [0, 22008]
drag, startPoint x: 19, startPoint y: 246, endPoint x: 20, endPoint y: 240, distance: 6.7
click at [20, 242] on div "kerkivad" at bounding box center [362, 212] width 687 height 60
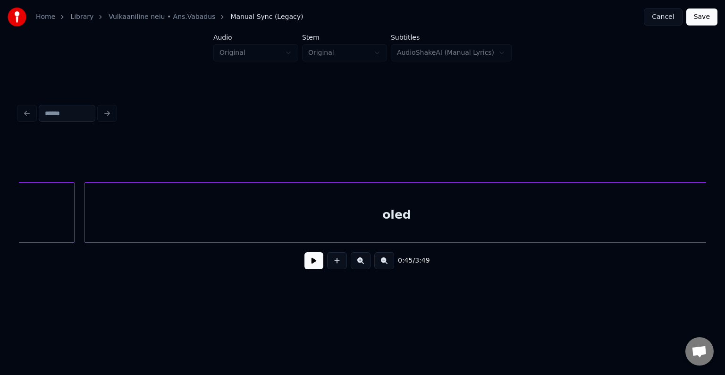
scroll to position [0, 19591]
click at [304, 267] on button at bounding box center [313, 260] width 19 height 17
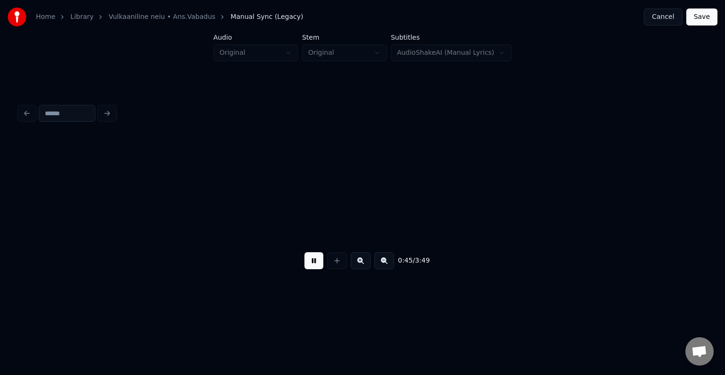
scroll to position [0, 22612]
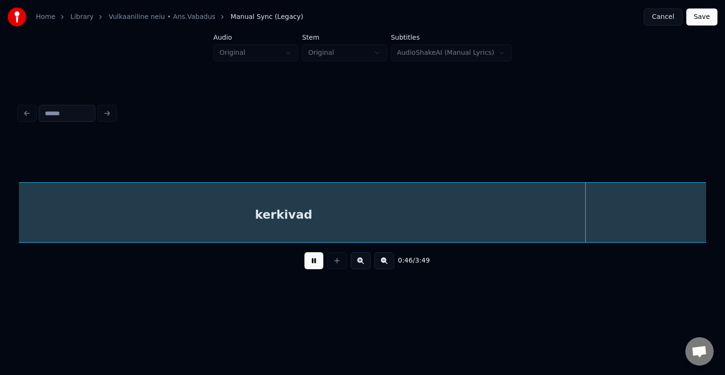
click at [304, 267] on button at bounding box center [313, 260] width 19 height 17
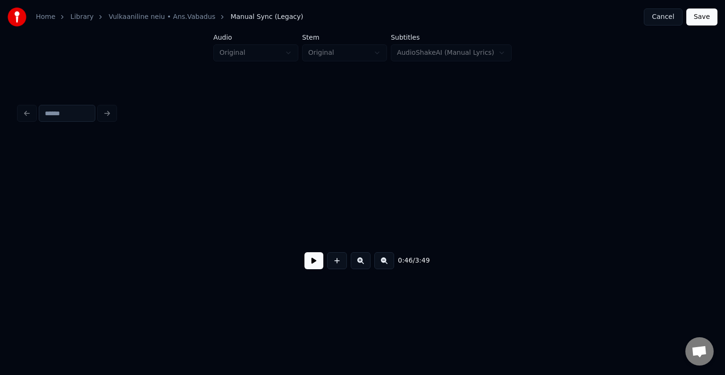
scroll to position [0, 0]
click at [310, 263] on button at bounding box center [313, 260] width 19 height 17
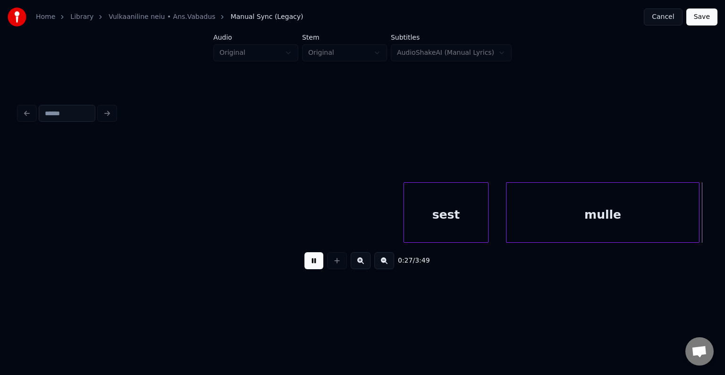
scroll to position [0, 13852]
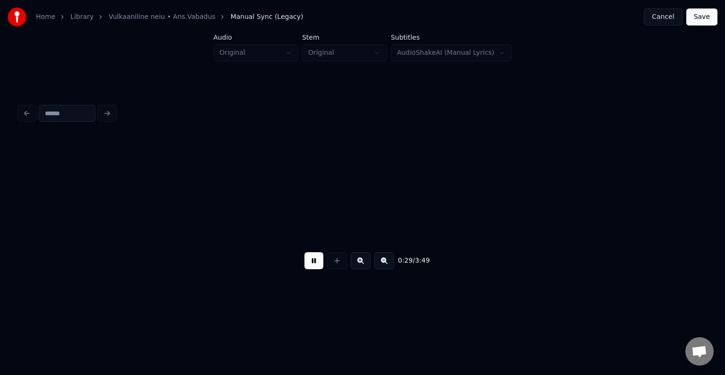
click at [310, 261] on button at bounding box center [313, 260] width 19 height 17
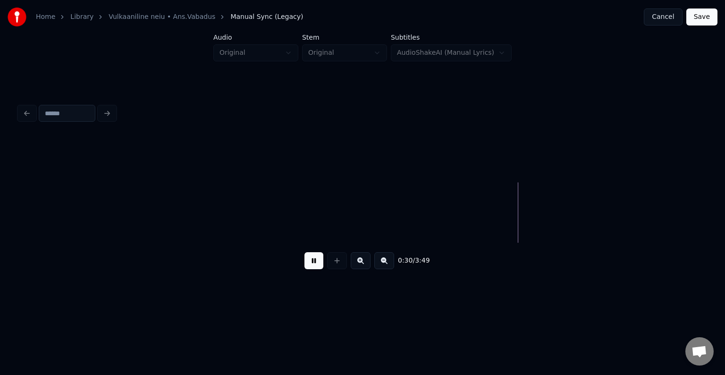
click at [310, 261] on button at bounding box center [313, 260] width 19 height 17
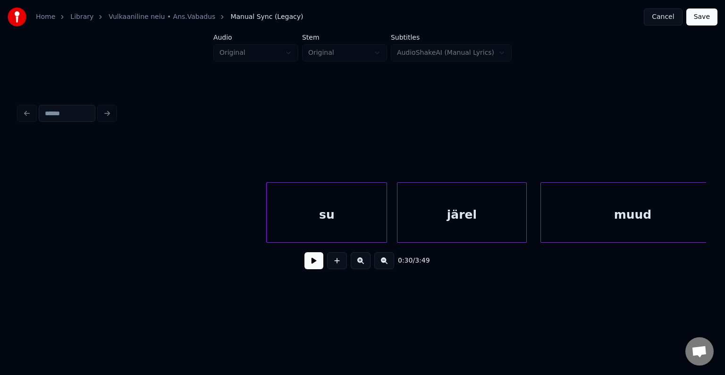
scroll to position [0, 10366]
click at [324, 202] on div "su" at bounding box center [327, 215] width 120 height 64
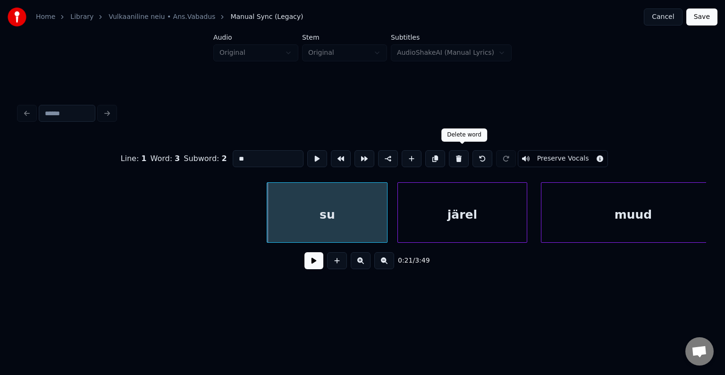
click at [460, 157] on button at bounding box center [459, 158] width 20 height 17
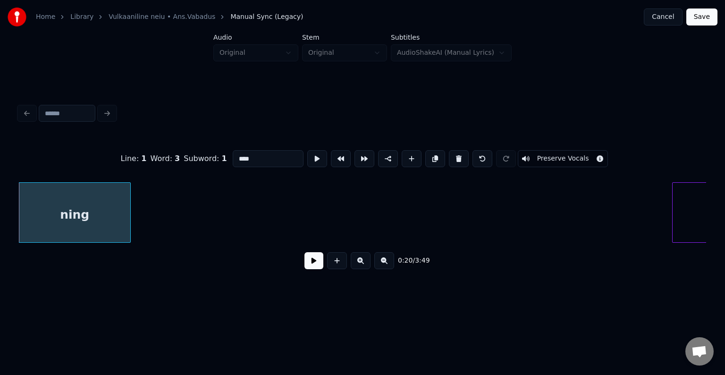
click at [460, 157] on button at bounding box center [459, 158] width 20 height 17
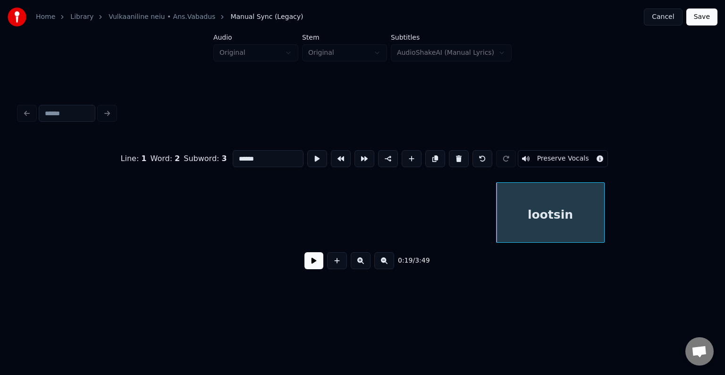
click at [460, 157] on button at bounding box center [459, 158] width 20 height 17
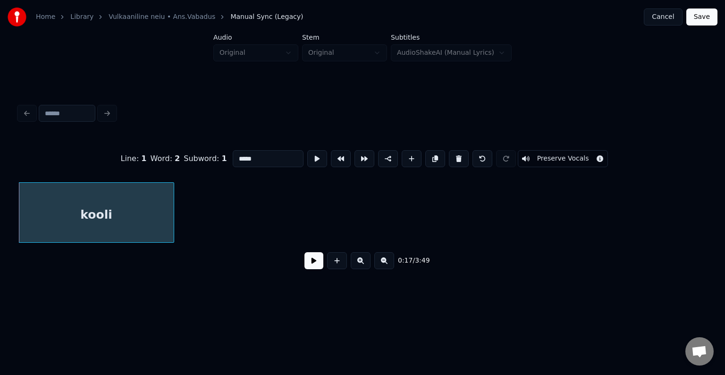
click at [460, 157] on button at bounding box center [459, 158] width 20 height 17
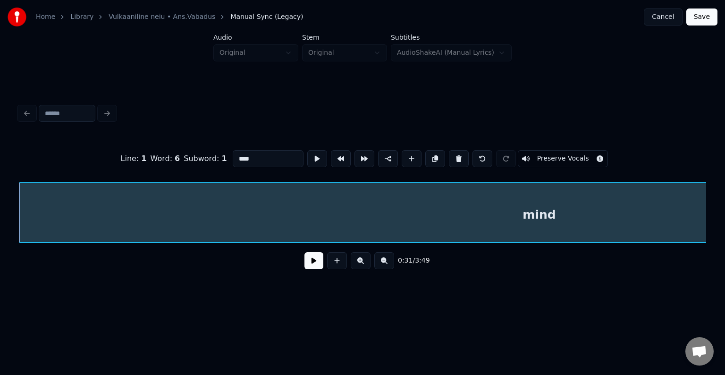
click at [460, 157] on button at bounding box center [459, 158] width 20 height 17
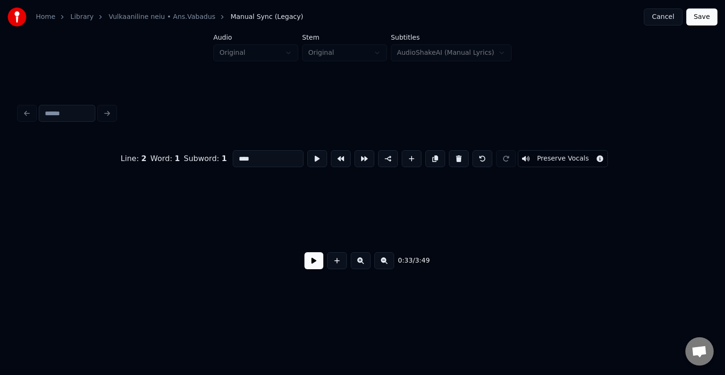
scroll to position [0, 16781]
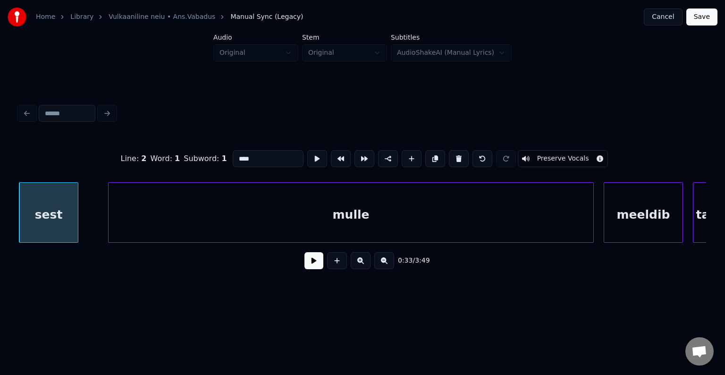
click at [460, 156] on button at bounding box center [459, 158] width 20 height 17
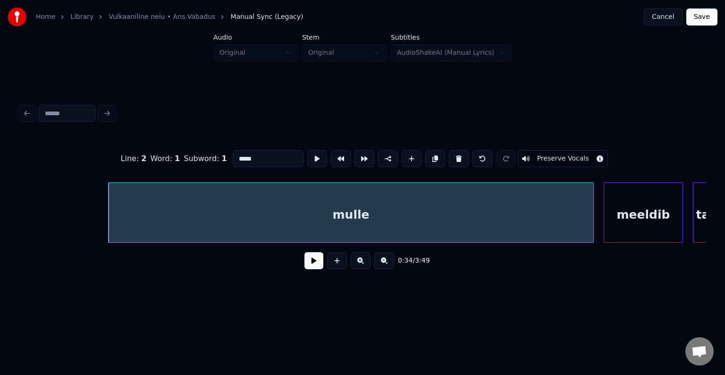
click at [460, 156] on button at bounding box center [459, 158] width 20 height 17
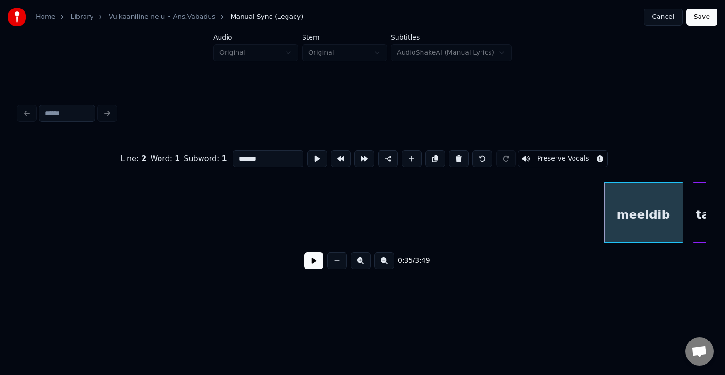
click at [460, 156] on button at bounding box center [459, 158] width 20 height 17
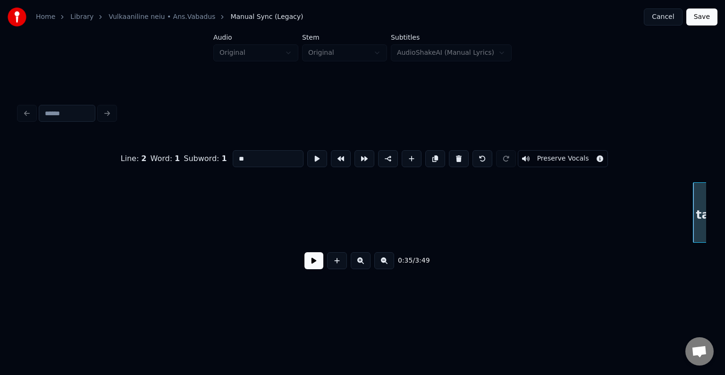
click at [459, 155] on button at bounding box center [459, 158] width 20 height 17
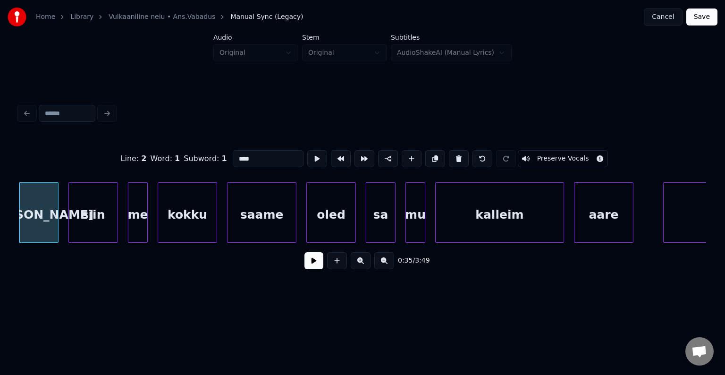
click at [459, 154] on button at bounding box center [459, 158] width 20 height 17
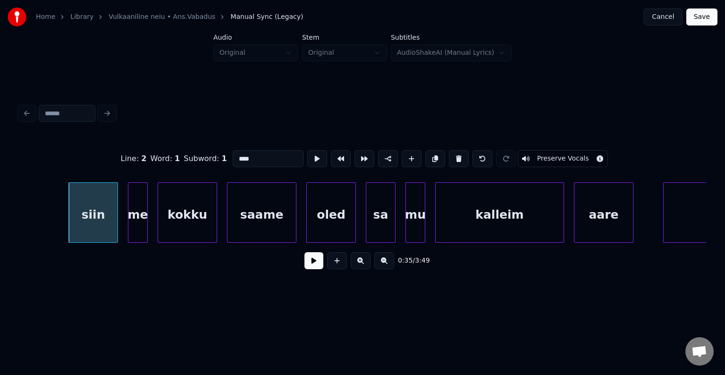
click at [459, 154] on button at bounding box center [459, 158] width 20 height 17
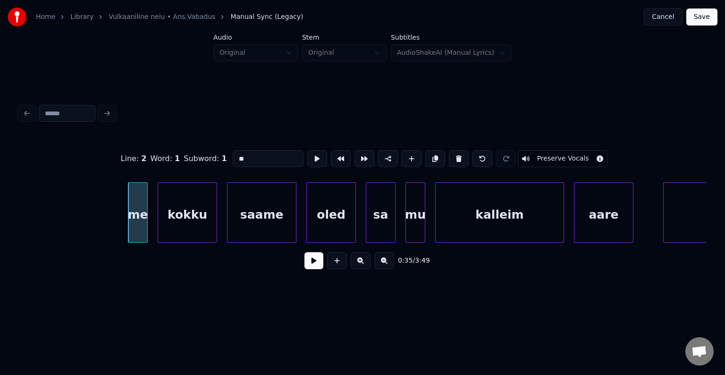
click at [458, 154] on button at bounding box center [459, 158] width 20 height 17
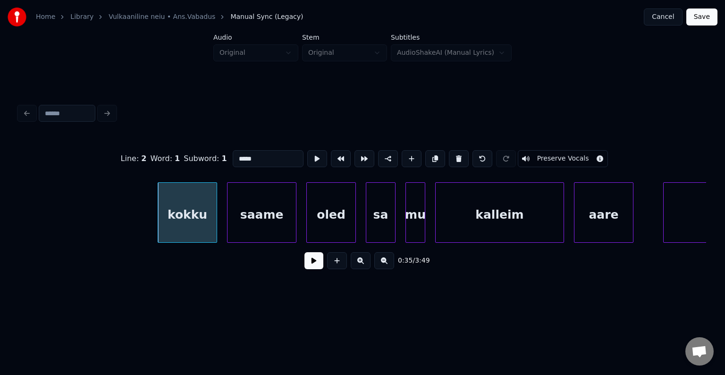
click at [458, 154] on button at bounding box center [459, 158] width 20 height 17
type input "*****"
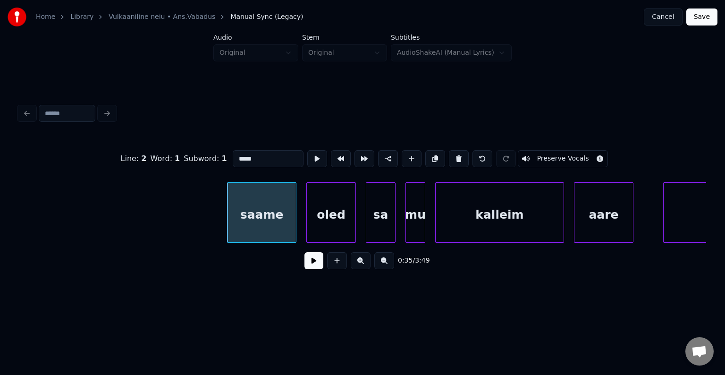
scroll to position [0, 17466]
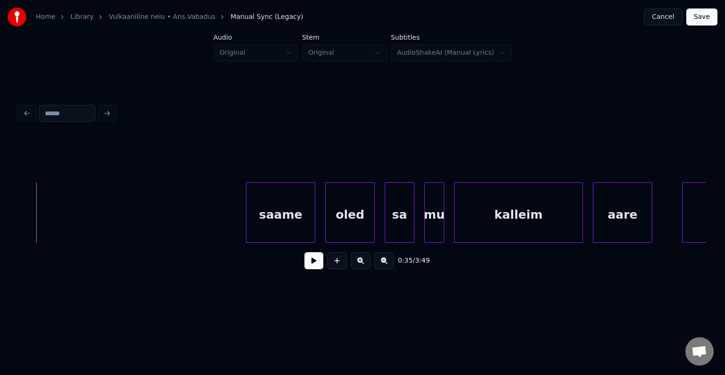
click at [310, 268] on button at bounding box center [313, 260] width 19 height 17
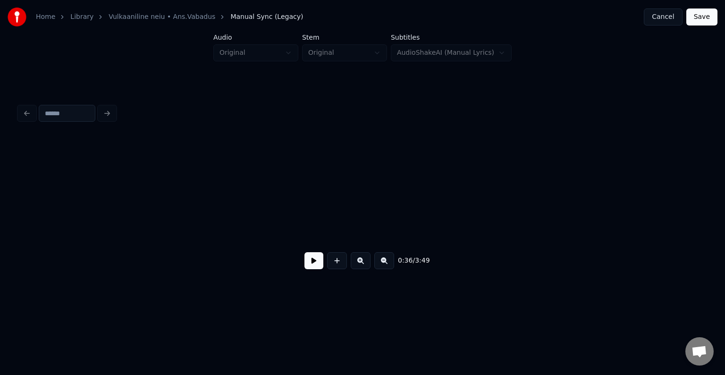
scroll to position [0, 3540]
click at [304, 256] on button at bounding box center [313, 260] width 19 height 17
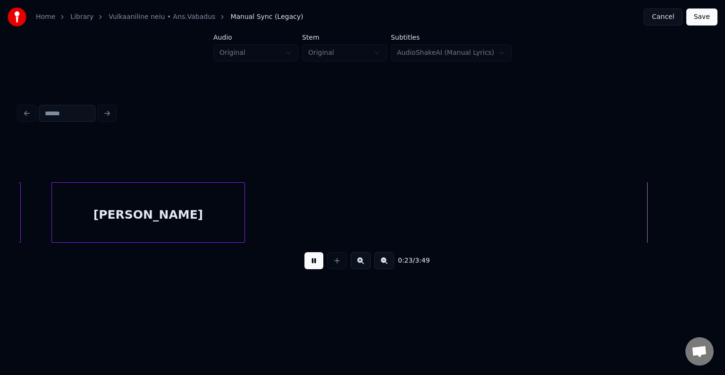
scroll to position [0, 11863]
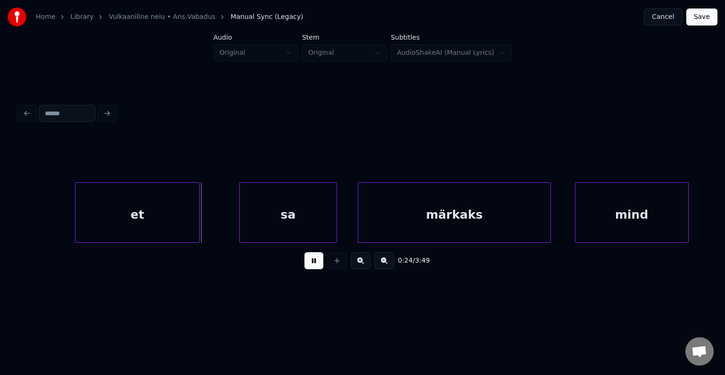
click at [310, 263] on button at bounding box center [313, 260] width 19 height 17
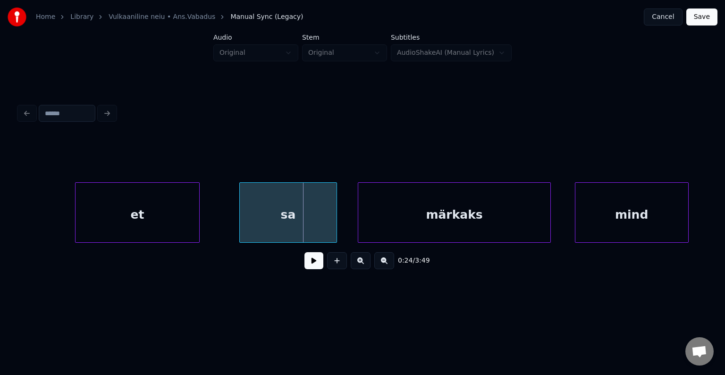
click at [310, 263] on button at bounding box center [313, 260] width 19 height 17
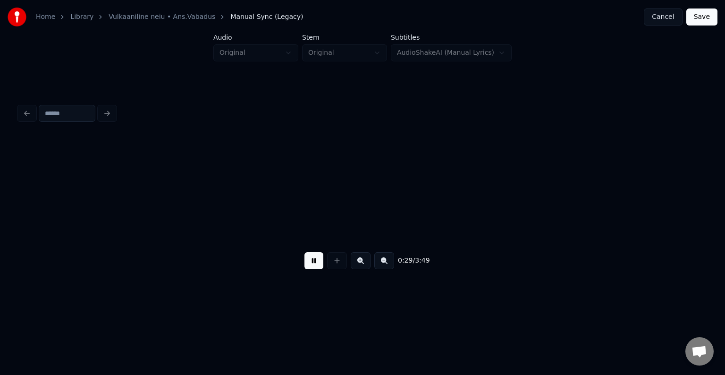
scroll to position [0, 14635]
click at [310, 263] on button at bounding box center [313, 260] width 19 height 17
click at [364, 267] on button at bounding box center [361, 260] width 20 height 17
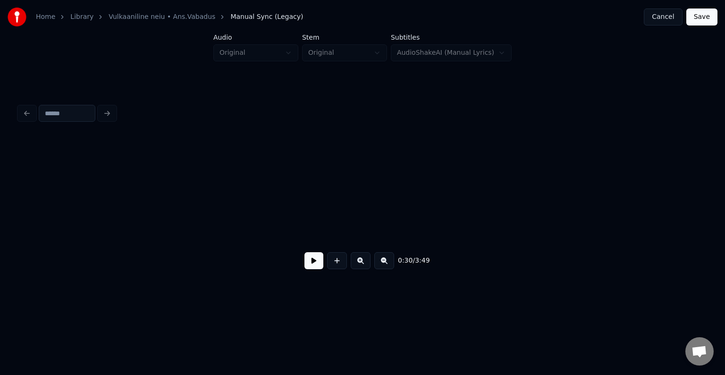
scroll to position [0, 15351]
click at [363, 264] on button at bounding box center [361, 260] width 20 height 17
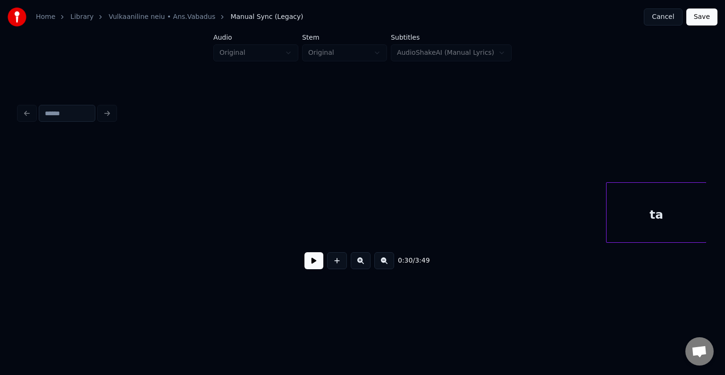
click at [725, 166] on div "Home Library Vulkaaniline neiu • Ans.Vabadus Manual Sync (Legacy) Cancel Save A…" at bounding box center [362, 150] width 725 height 301
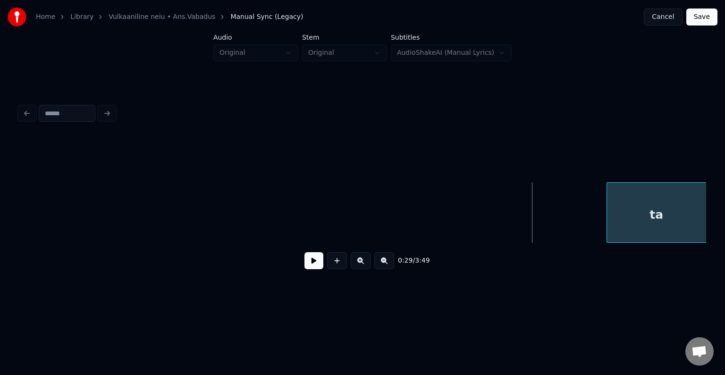
click at [725, 201] on div "Home Library Vulkaaniline neiu • Ans.Vabadus Manual Sync (Legacy) Cancel Save A…" at bounding box center [362, 150] width 725 height 301
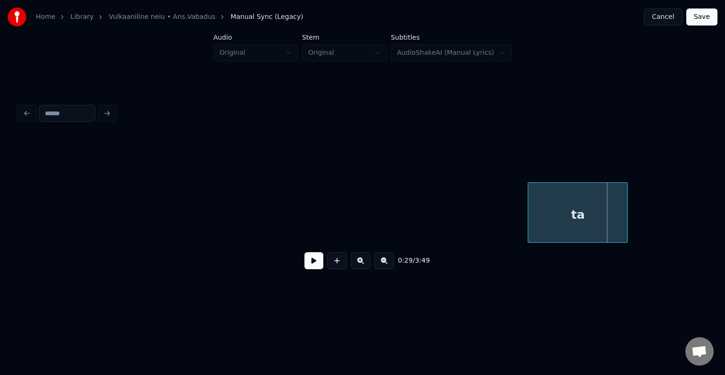
click at [568, 208] on div "ta" at bounding box center [577, 215] width 99 height 64
click at [314, 263] on button at bounding box center [313, 260] width 19 height 17
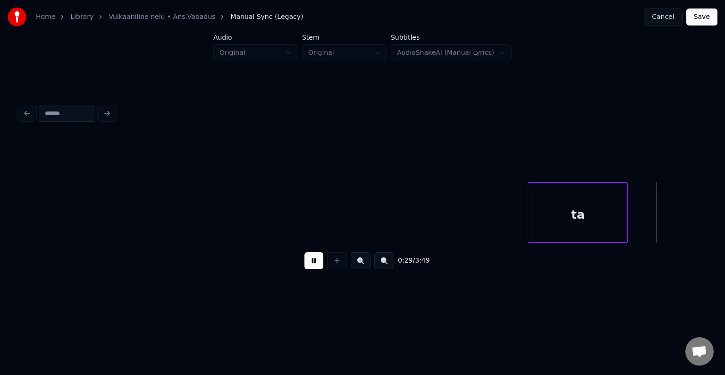
scroll to position [0, 16250]
click at [314, 261] on button at bounding box center [313, 260] width 19 height 17
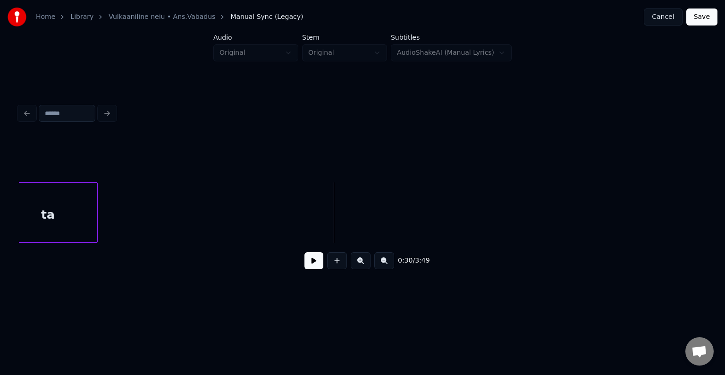
scroll to position [0, 16073]
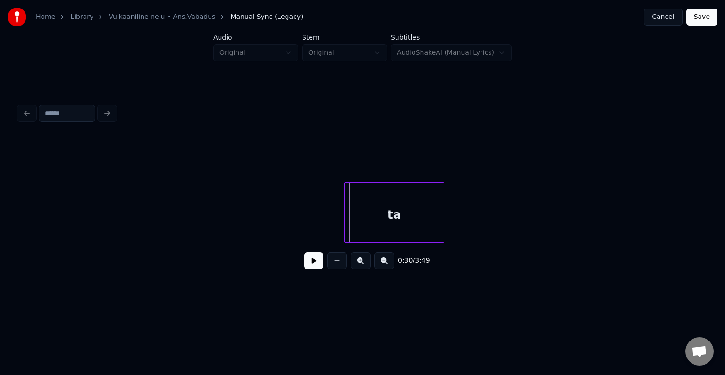
click at [388, 216] on div "ta" at bounding box center [394, 215] width 99 height 64
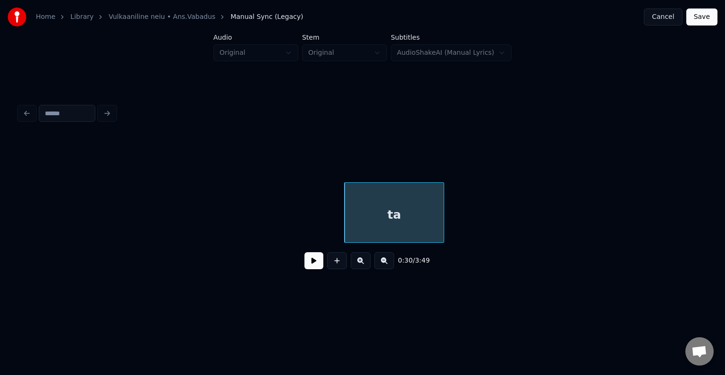
click at [304, 264] on button at bounding box center [313, 260] width 19 height 17
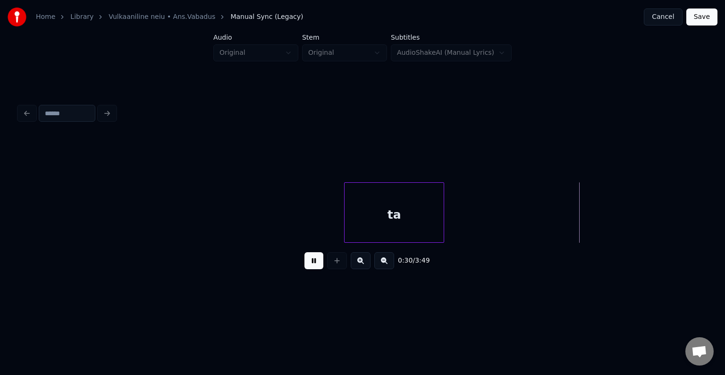
click at [304, 262] on button at bounding box center [313, 260] width 19 height 17
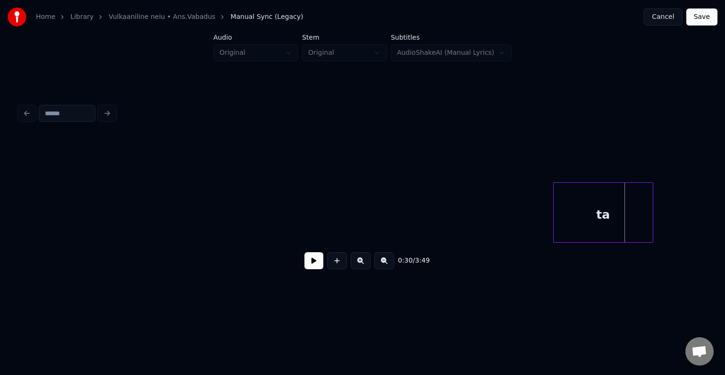
click at [585, 211] on div "ta" at bounding box center [603, 215] width 99 height 64
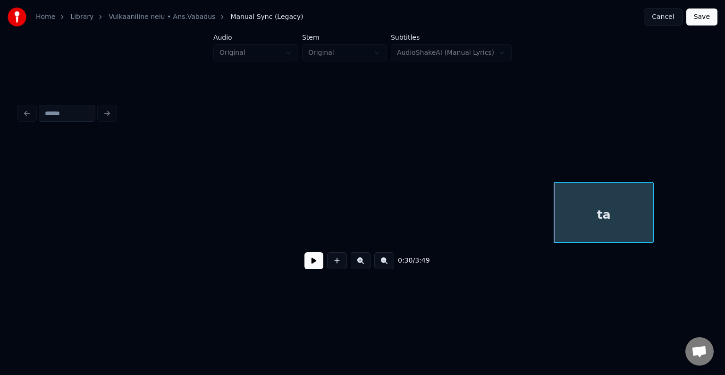
click at [306, 263] on button at bounding box center [313, 260] width 19 height 17
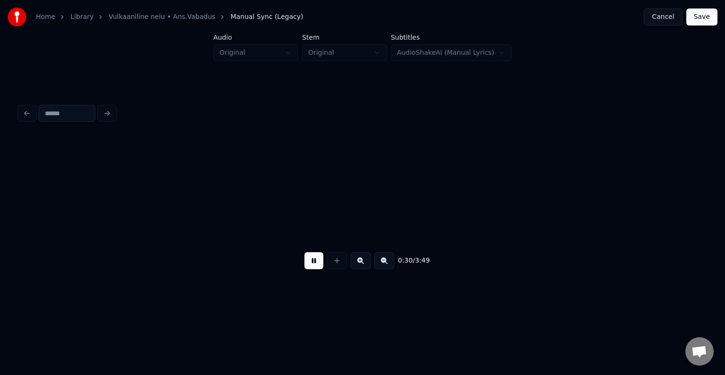
scroll to position [0, 16762]
click at [306, 263] on button at bounding box center [313, 260] width 19 height 17
click at [644, 217] on div "ta" at bounding box center [652, 215] width 99 height 64
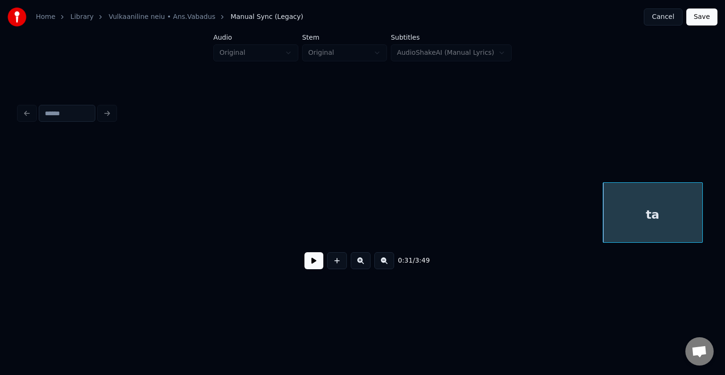
click at [307, 261] on button at bounding box center [313, 260] width 19 height 17
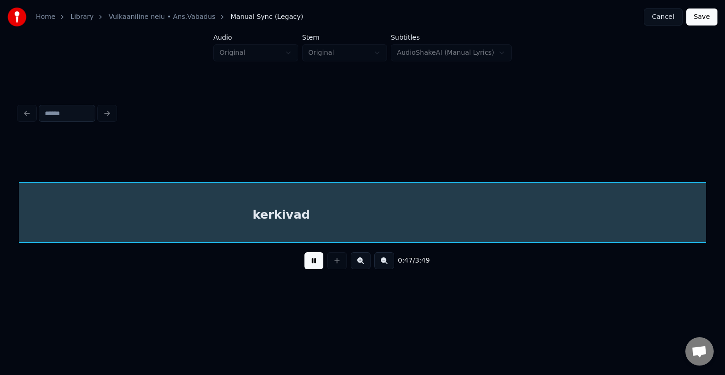
scroll to position [0, 25481]
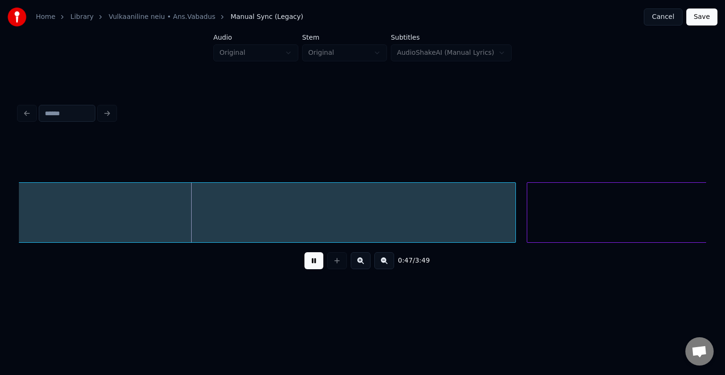
click at [306, 265] on button at bounding box center [313, 260] width 19 height 17
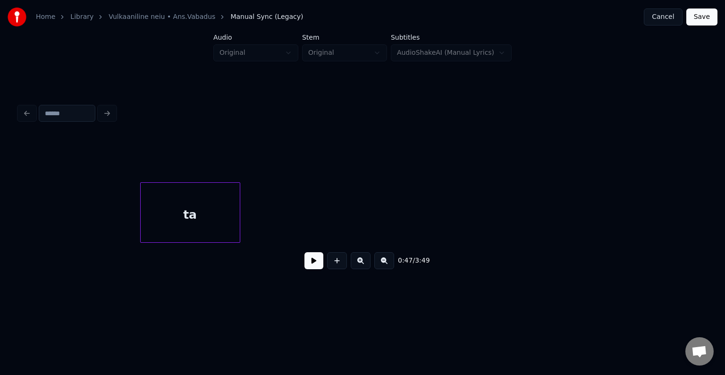
scroll to position [0, 16985]
drag, startPoint x: 19, startPoint y: 235, endPoint x: 683, endPoint y: 338, distance: 671.6
click at [425, 278] on div "0:47 / 3:49" at bounding box center [362, 206] width 687 height 143
click at [683, 316] on html "Home Library Vulkaaniline neiu • Ans.Vabadus Manual Sync (Legacy) Cancel Save A…" at bounding box center [362, 158] width 725 height 316
click at [212, 204] on div "ta" at bounding box center [202, 215] width 99 height 64
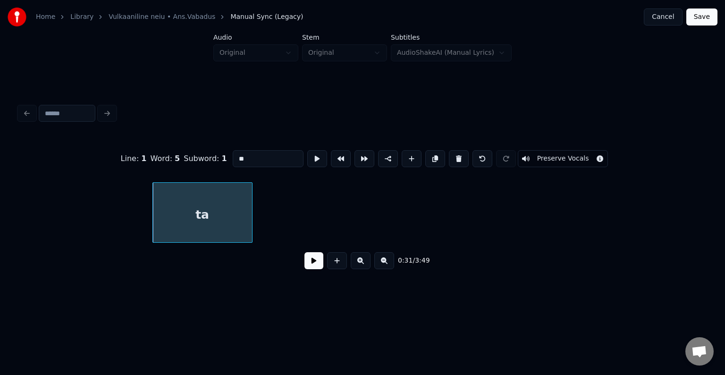
click at [196, 215] on div "ta" at bounding box center [202, 215] width 99 height 64
drag, startPoint x: 245, startPoint y: 147, endPoint x: 163, endPoint y: 149, distance: 82.2
click at [169, 156] on div "Line : 1 Word : 5 Subword : 1 ** Preserve Vocals" at bounding box center [362, 158] width 687 height 47
click at [233, 158] on input "****" at bounding box center [268, 158] width 71 height 17
click at [230, 210] on div "Juba" at bounding box center [202, 215] width 99 height 64
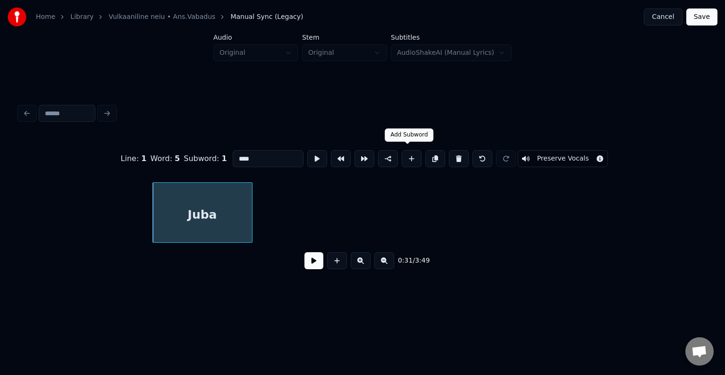
click at [410, 155] on button at bounding box center [412, 158] width 20 height 17
type input "**"
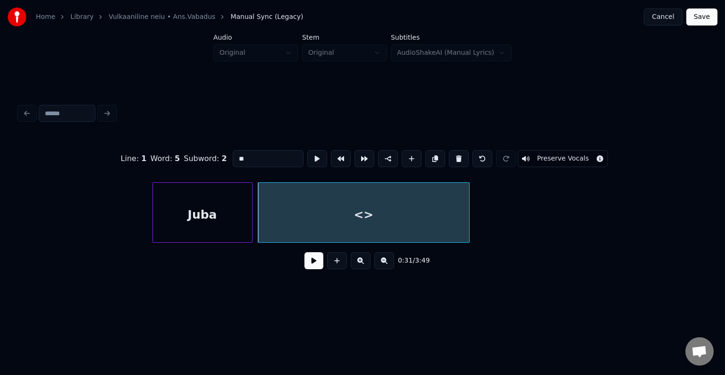
click at [334, 207] on div "<>" at bounding box center [363, 215] width 211 height 64
drag, startPoint x: 239, startPoint y: 157, endPoint x: 126, endPoint y: 145, distance: 113.0
click at [126, 145] on div "Line : 1 Word : 5 Subword : 2 ** Preserve Vocals" at bounding box center [362, 158] width 687 height 47
click at [389, 221] on div "kooli" at bounding box center [363, 215] width 211 height 64
click at [410, 150] on button at bounding box center [412, 158] width 20 height 17
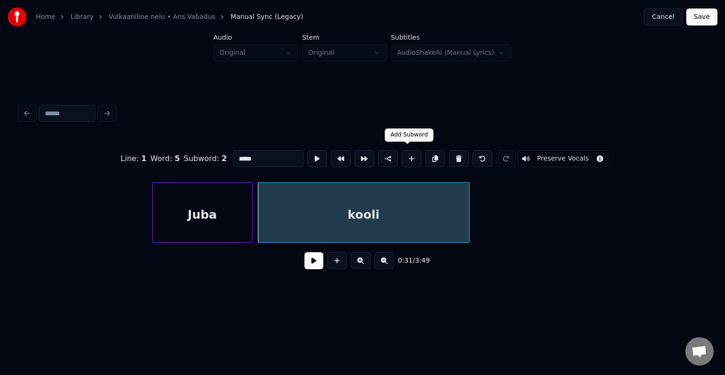
type input "**"
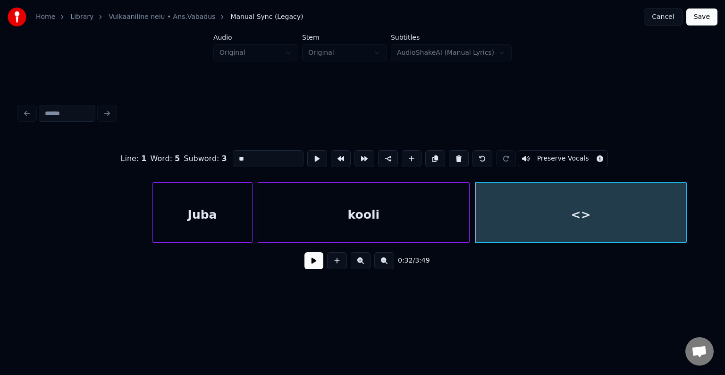
click at [638, 218] on div "<>" at bounding box center [580, 215] width 211 height 64
click at [526, 216] on div "<>" at bounding box center [580, 215] width 211 height 64
click at [233, 151] on input "**" at bounding box center [268, 158] width 71 height 17
drag, startPoint x: 232, startPoint y: 150, endPoint x: 62, endPoint y: 112, distance: 173.6
click at [66, 119] on div "Line : 1 Word : 5 Subword : 3 ** Preserve Vocals 0:32 / 3:49" at bounding box center [362, 188] width 695 height 187
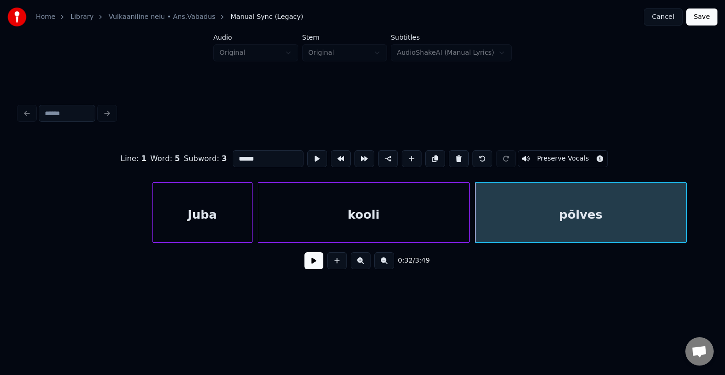
click at [515, 210] on div "põlves" at bounding box center [580, 215] width 211 height 64
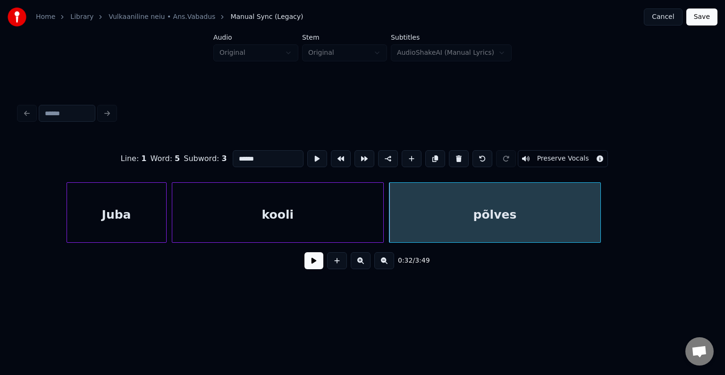
scroll to position [0, 17118]
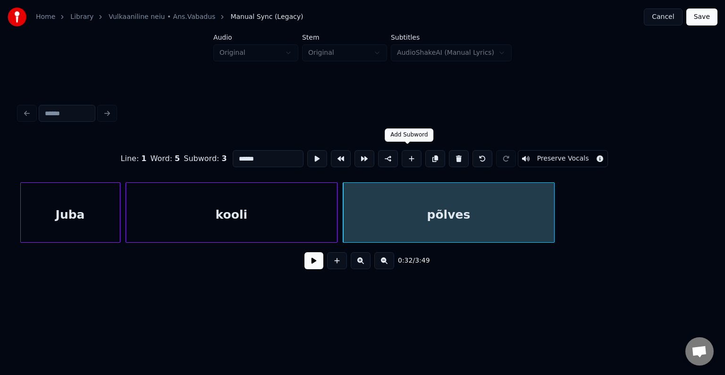
click at [406, 155] on button at bounding box center [412, 158] width 20 height 17
type input "**"
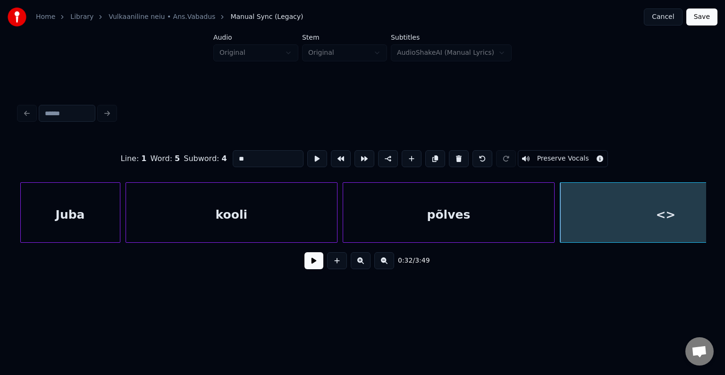
click at [664, 212] on div "<>" at bounding box center [665, 215] width 211 height 64
drag, startPoint x: 227, startPoint y: 152, endPoint x: 63, endPoint y: 136, distance: 164.6
click at [63, 136] on div "Line : 1 Word : 5 Subword : 4 ** Preserve Vocals" at bounding box center [362, 158] width 687 height 47
click at [61, 204] on div "Juba" at bounding box center [70, 215] width 99 height 64
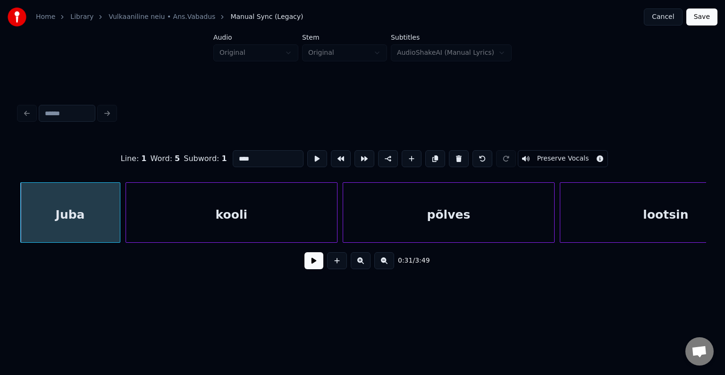
type input "****"
click at [304, 269] on button at bounding box center [313, 260] width 19 height 17
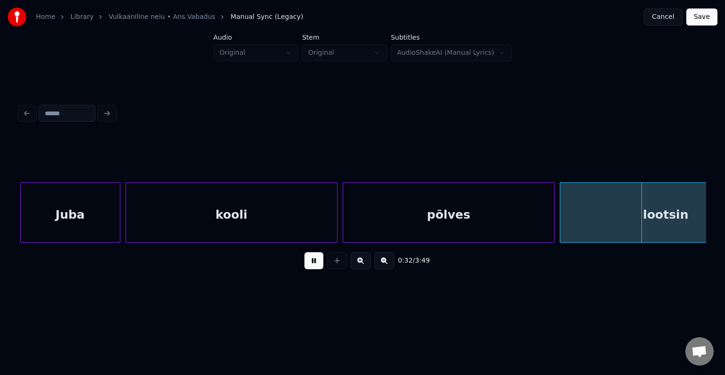
scroll to position [0, 17812]
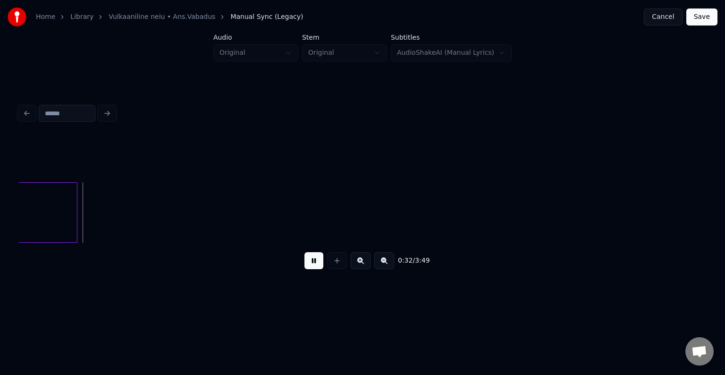
click at [304, 266] on button at bounding box center [313, 260] width 19 height 17
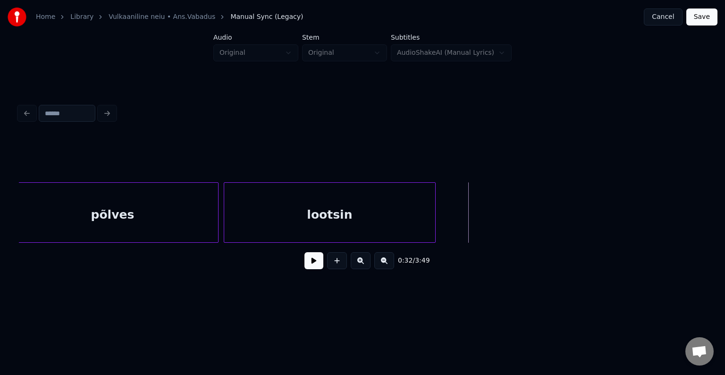
scroll to position [0, 17453]
click at [329, 198] on div "lootsin" at bounding box center [366, 215] width 211 height 64
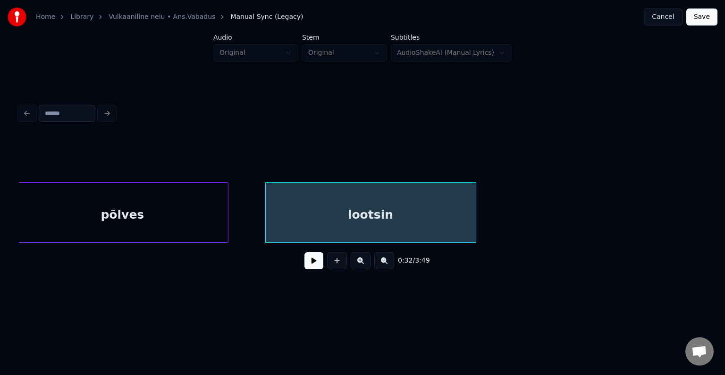
scroll to position [0, 17445]
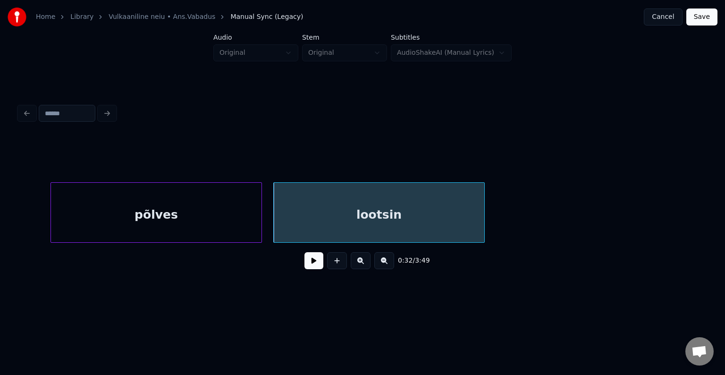
click at [200, 212] on div "põlves" at bounding box center [156, 215] width 211 height 64
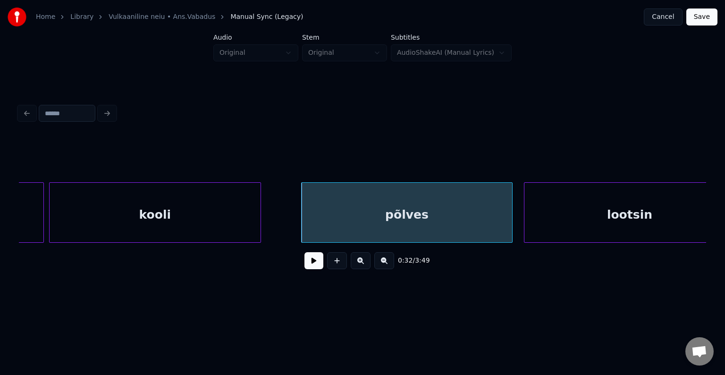
scroll to position [0, 17180]
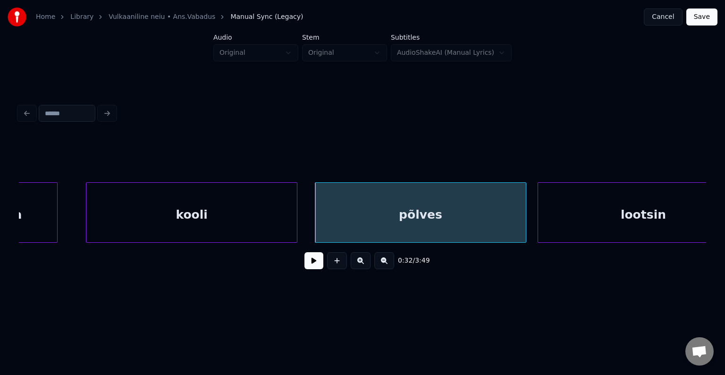
click at [151, 210] on div "kooli" at bounding box center [191, 215] width 211 height 64
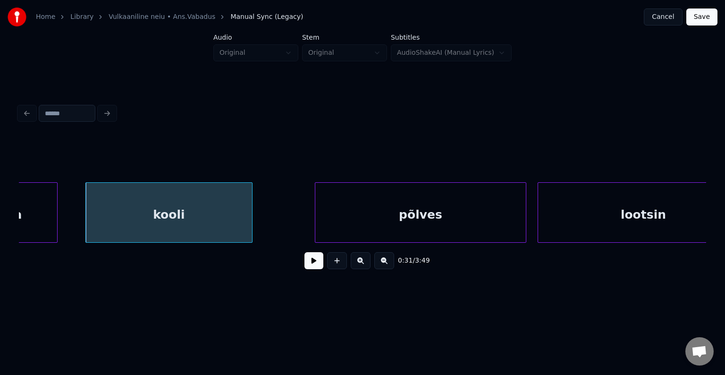
click at [249, 224] on div at bounding box center [250, 212] width 3 height 59
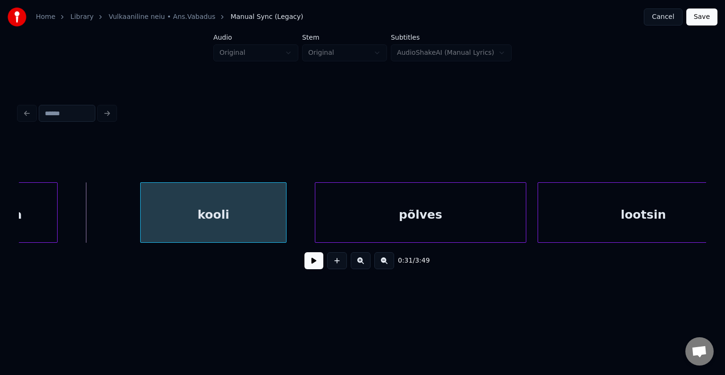
click at [201, 221] on div "kooli" at bounding box center [213, 215] width 145 height 64
click at [57, 219] on div "Juba" at bounding box center [8, 212] width 100 height 60
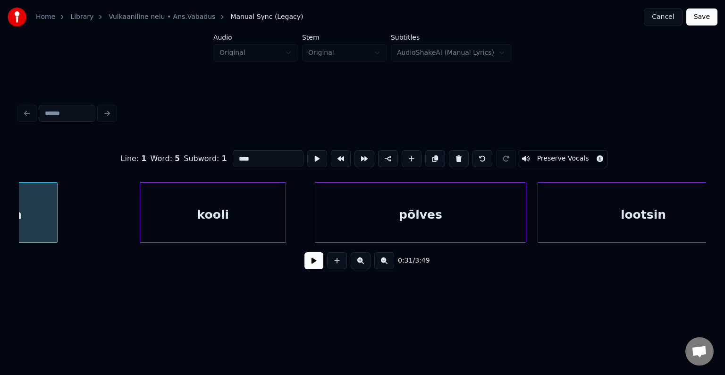
scroll to position [0, 17119]
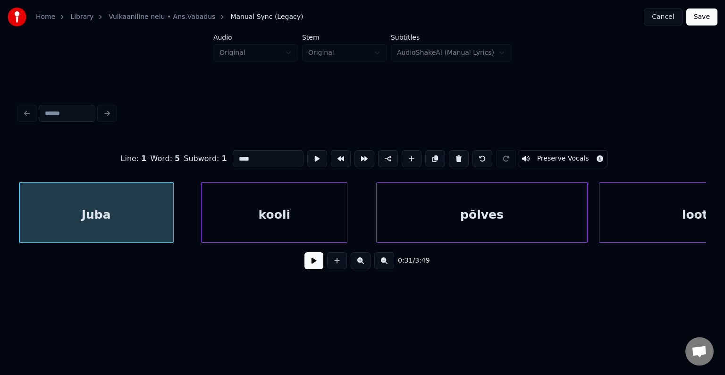
click at [173, 220] on div at bounding box center [171, 212] width 3 height 59
click at [118, 223] on div "Juba" at bounding box center [96, 215] width 154 height 64
click at [304, 265] on button at bounding box center [313, 260] width 19 height 17
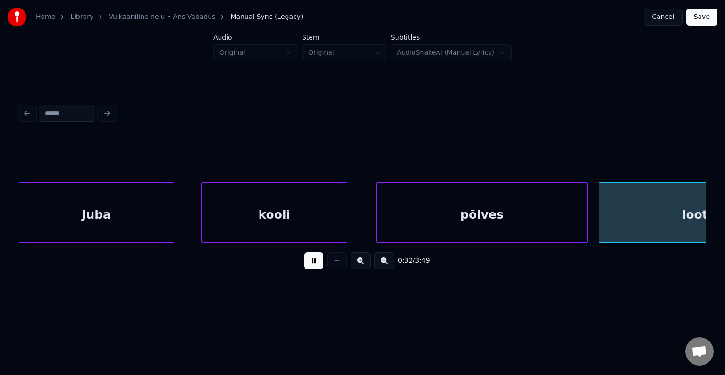
scroll to position [0, 17809]
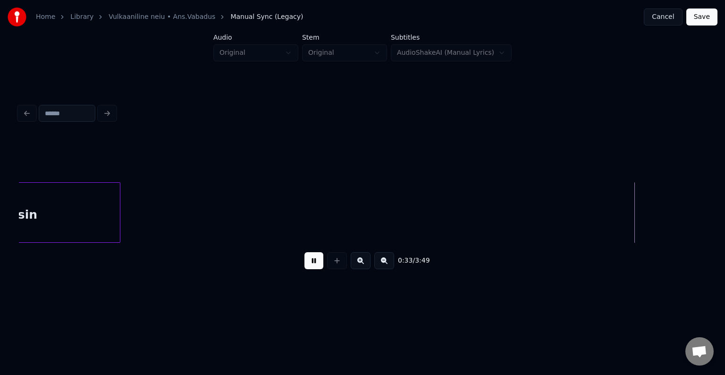
click at [304, 265] on button at bounding box center [313, 260] width 19 height 17
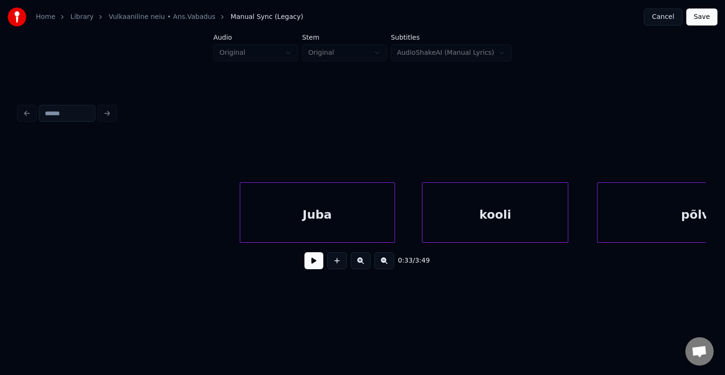
scroll to position [0, 16884]
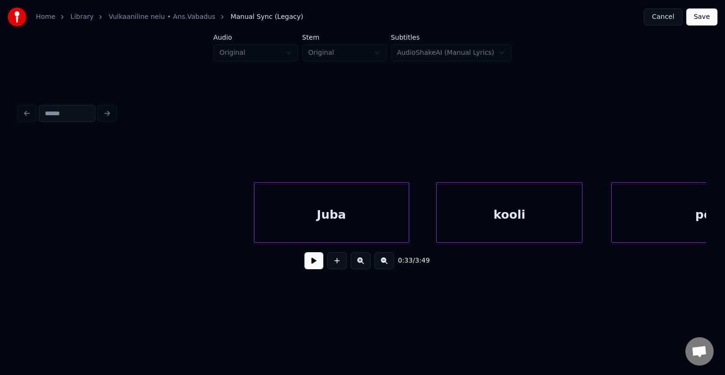
click at [313, 268] on button at bounding box center [313, 260] width 19 height 17
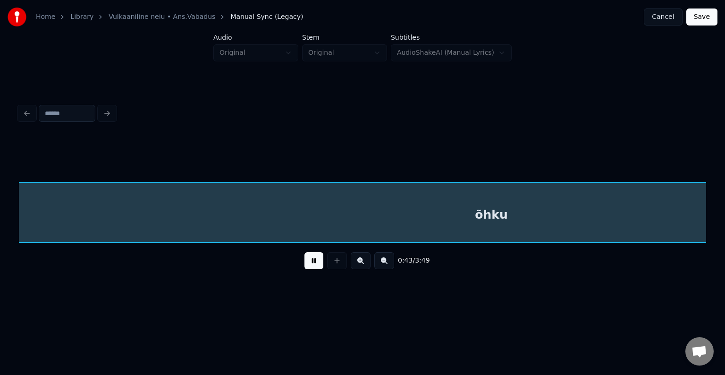
scroll to position [0, 23761]
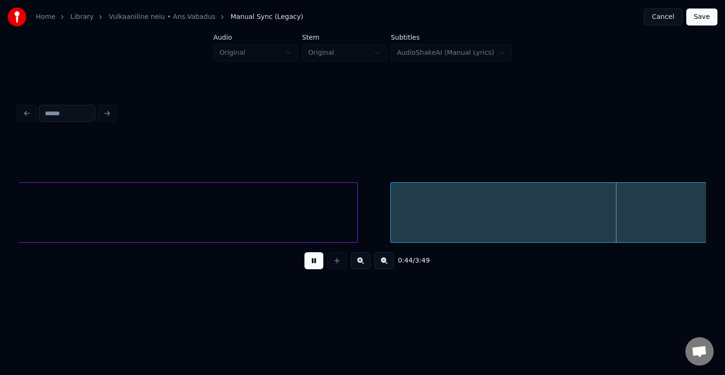
click at [313, 268] on button at bounding box center [313, 260] width 19 height 17
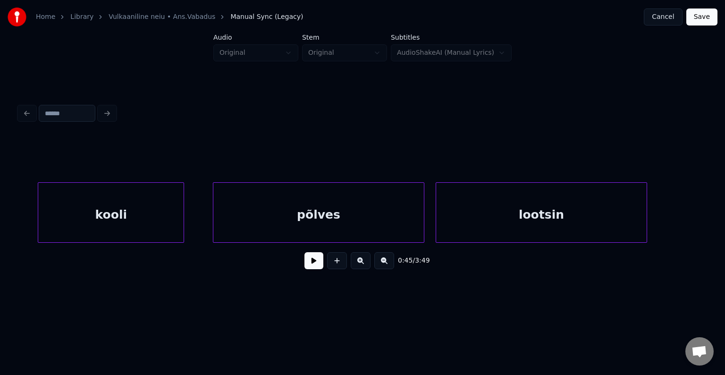
scroll to position [0, 16859]
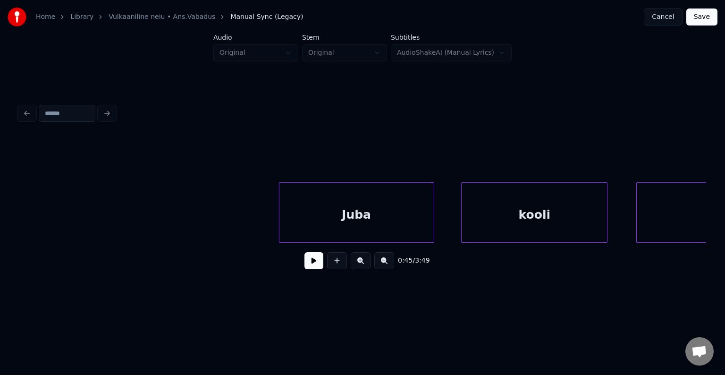
drag, startPoint x: 303, startPoint y: 256, endPoint x: 292, endPoint y: 261, distance: 12.1
click at [301, 257] on div "0:31 / 3:49" at bounding box center [362, 260] width 672 height 21
click at [296, 260] on div "0:31 / 3:49" at bounding box center [362, 260] width 672 height 21
click at [304, 264] on button at bounding box center [313, 260] width 19 height 17
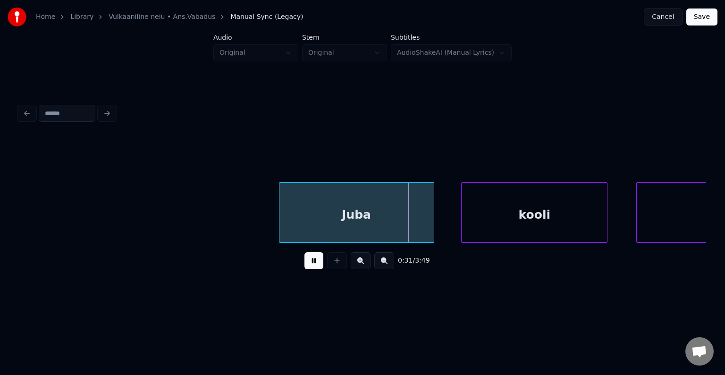
click at [304, 265] on button at bounding box center [313, 260] width 19 height 17
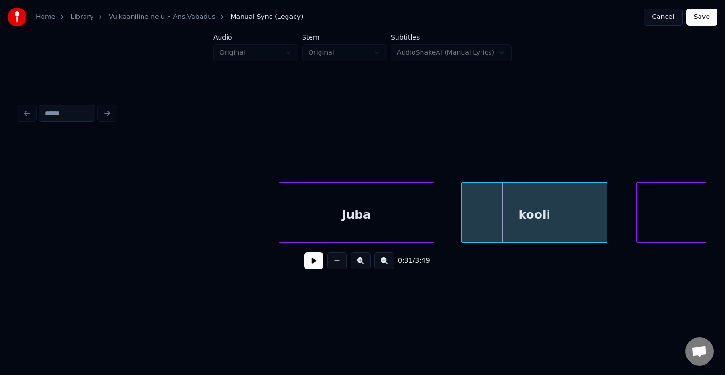
click at [306, 266] on button at bounding box center [313, 260] width 19 height 17
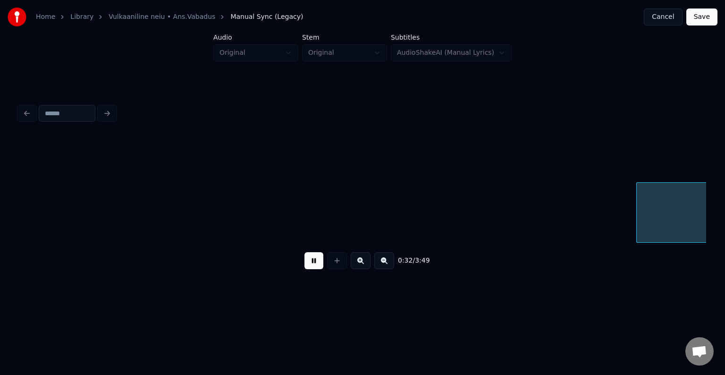
scroll to position [0, 17550]
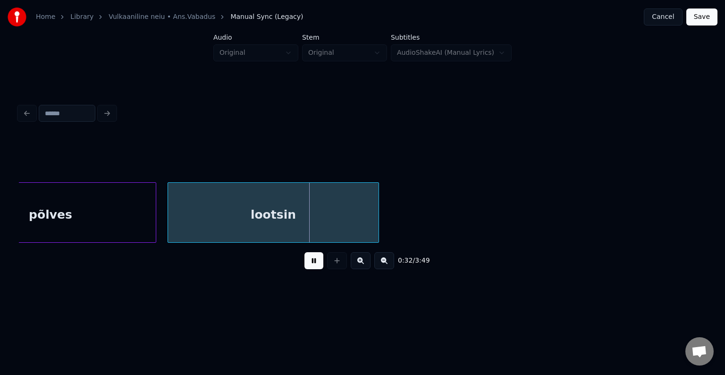
click at [310, 263] on button at bounding box center [313, 260] width 19 height 17
click at [308, 262] on button at bounding box center [313, 260] width 19 height 17
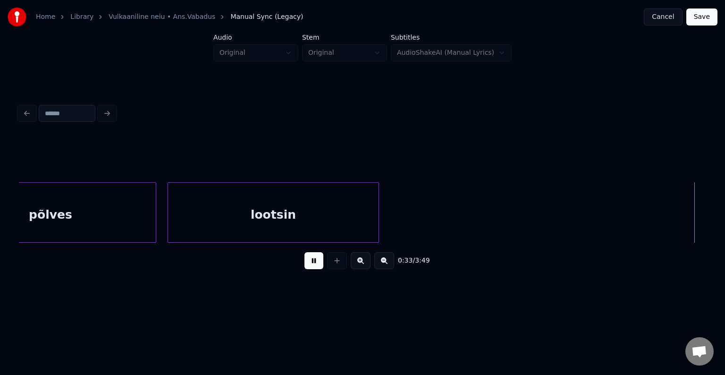
click at [308, 262] on button at bounding box center [313, 260] width 19 height 17
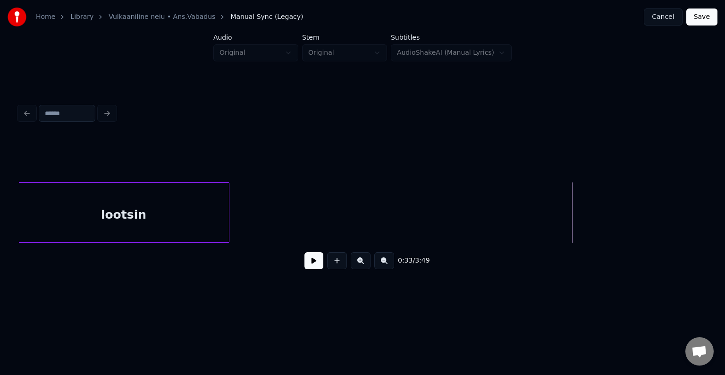
scroll to position [0, 17696]
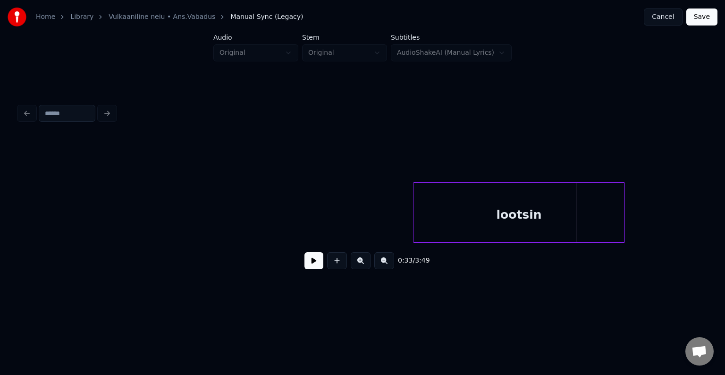
click at [474, 209] on div "lootsin" at bounding box center [518, 215] width 211 height 64
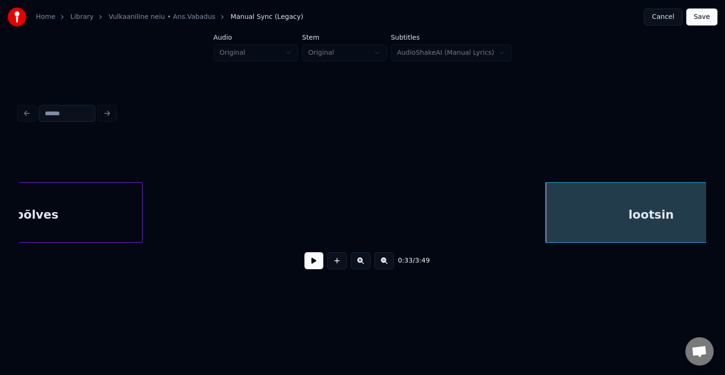
scroll to position [0, 17481]
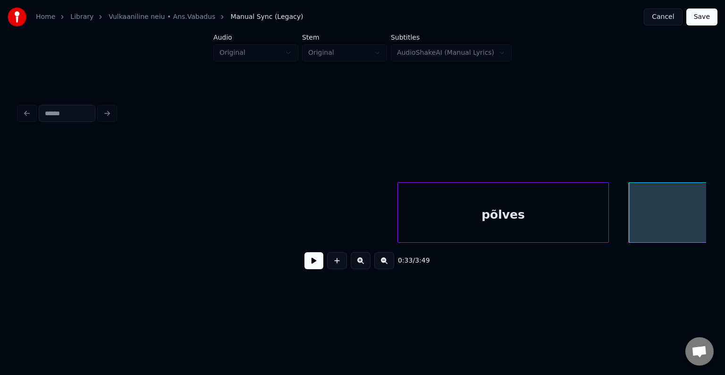
click at [435, 233] on div "põlves" at bounding box center [503, 215] width 211 height 64
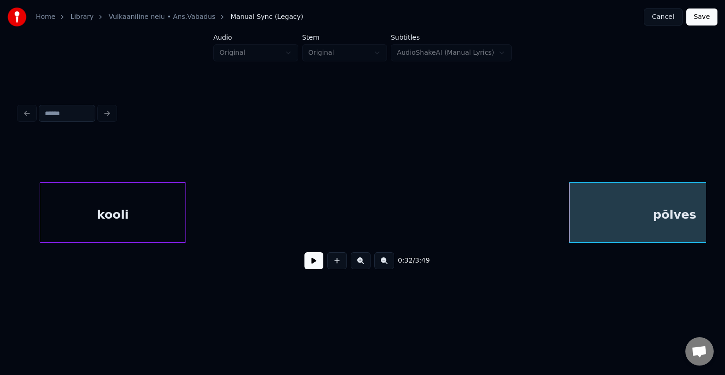
scroll to position [0, 17305]
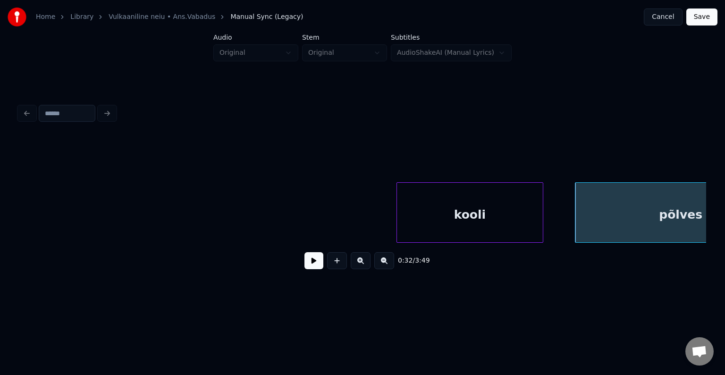
click at [436, 214] on div "kooli" at bounding box center [469, 215] width 145 height 64
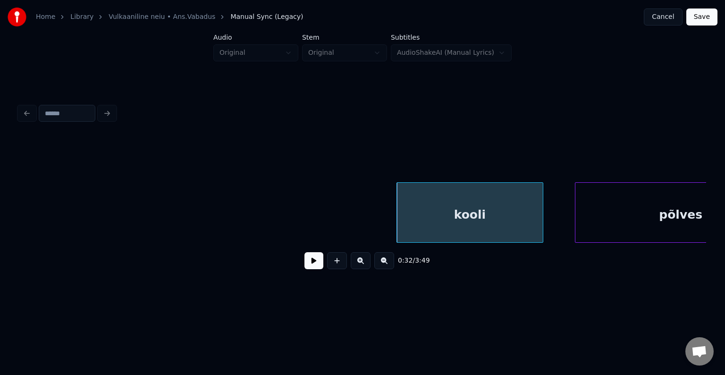
click at [21, 240] on div "0:32 / 3:49" at bounding box center [362, 188] width 695 height 187
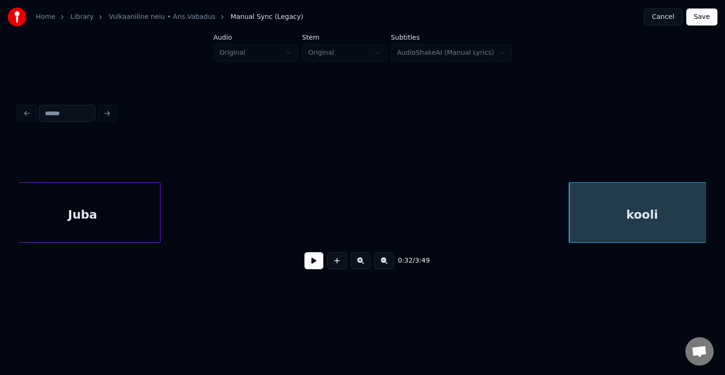
scroll to position [0, 17116]
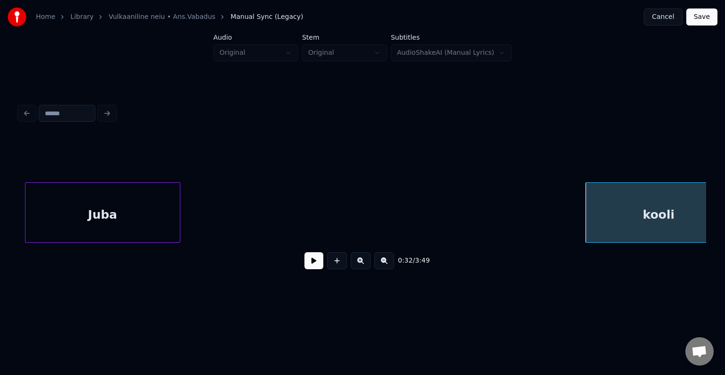
click at [71, 224] on div "Juba" at bounding box center [102, 215] width 154 height 64
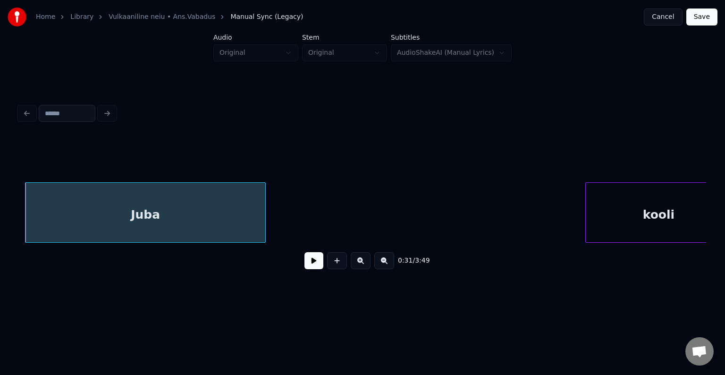
click at [265, 218] on div at bounding box center [263, 212] width 3 height 59
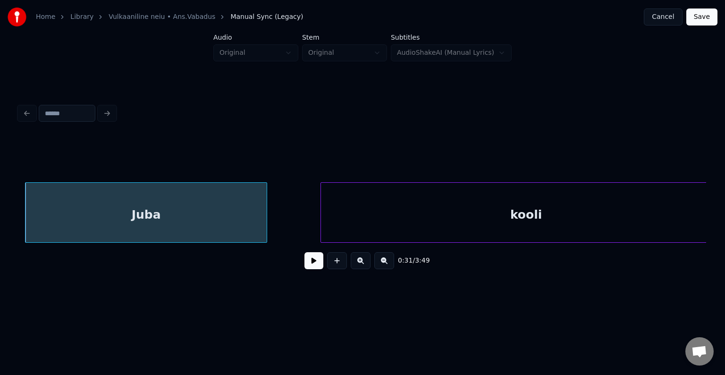
click at [323, 195] on div at bounding box center [322, 212] width 3 height 59
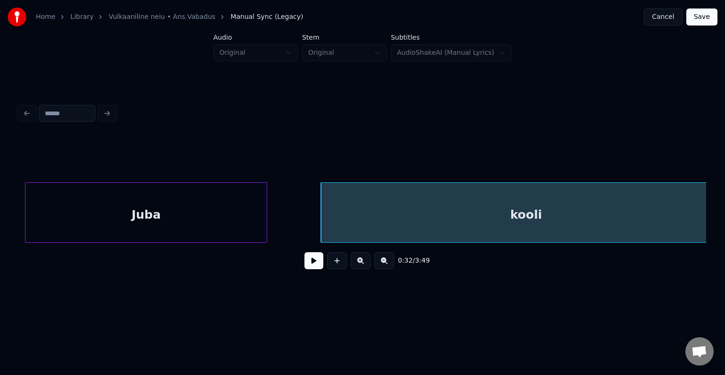
scroll to position [0, 17717]
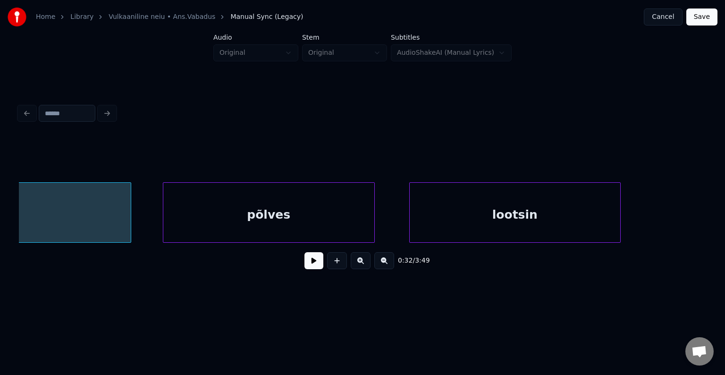
click at [459, 203] on div "lootsin" at bounding box center [515, 215] width 211 height 64
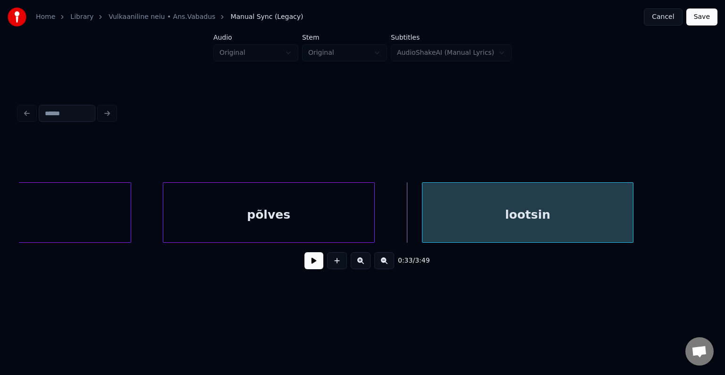
click at [514, 208] on div "lootsin" at bounding box center [527, 215] width 211 height 64
click at [528, 212] on div "lootsin" at bounding box center [545, 215] width 211 height 64
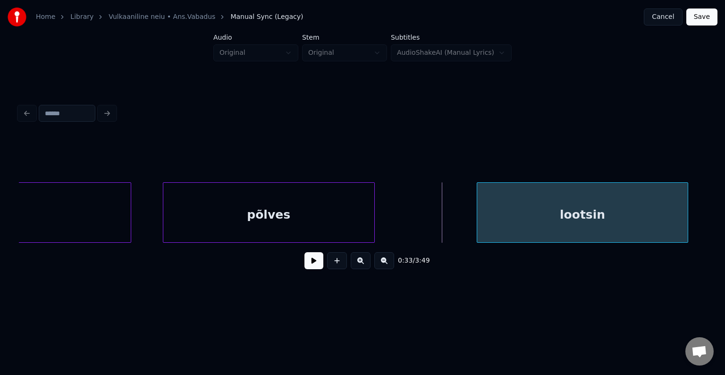
click at [532, 221] on div "lootsin" at bounding box center [582, 215] width 211 height 64
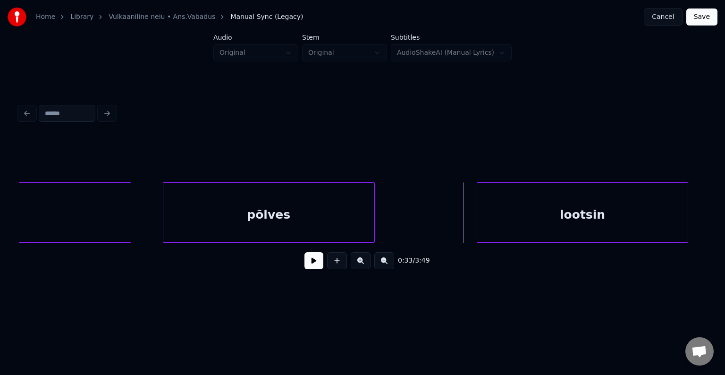
click at [538, 213] on div "lootsin" at bounding box center [582, 215] width 211 height 64
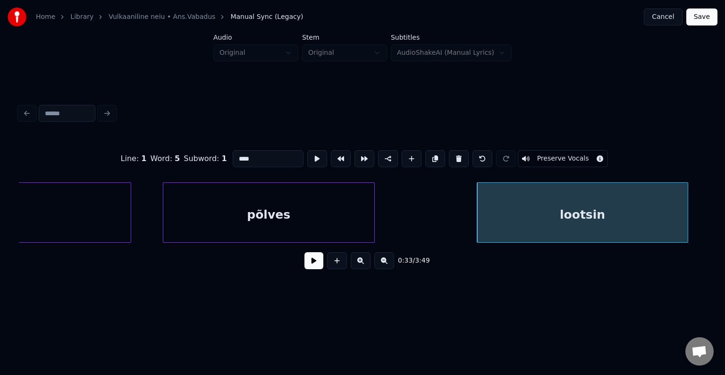
type input "*******"
click at [617, 209] on div "lootsin" at bounding box center [582, 215] width 211 height 64
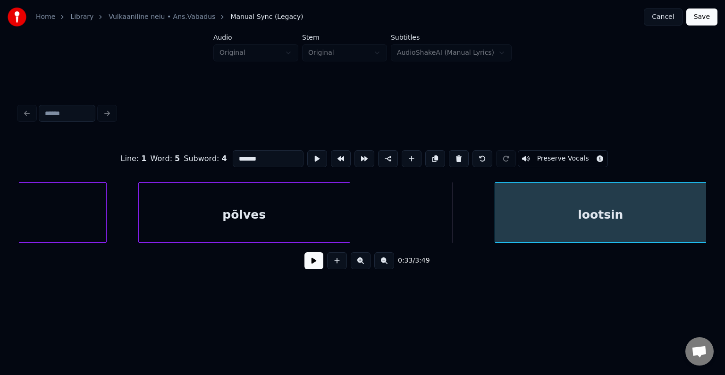
click at [632, 215] on div "lootsin" at bounding box center [600, 215] width 211 height 64
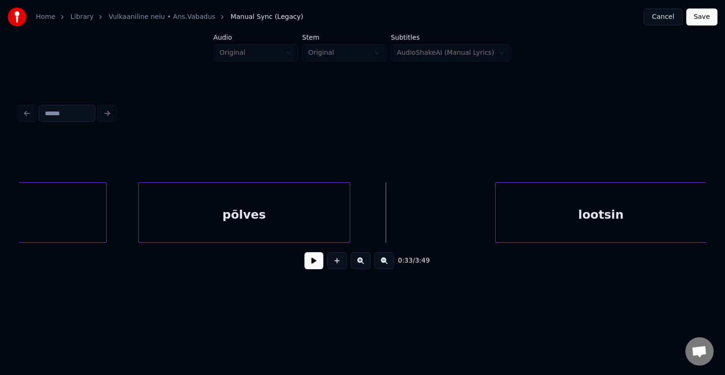
click at [304, 262] on button at bounding box center [313, 260] width 19 height 17
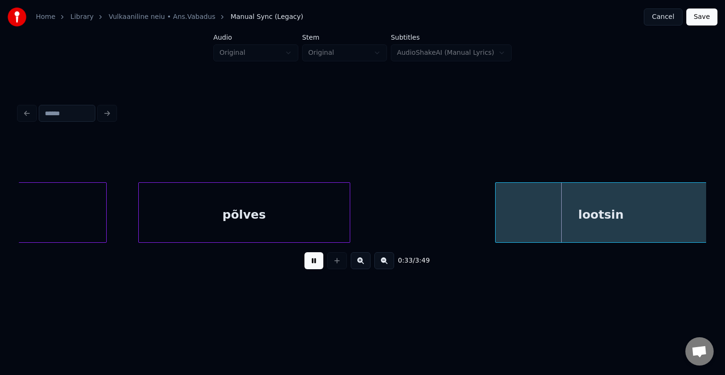
click at [304, 262] on button at bounding box center [313, 260] width 19 height 17
click at [304, 260] on button at bounding box center [313, 260] width 19 height 17
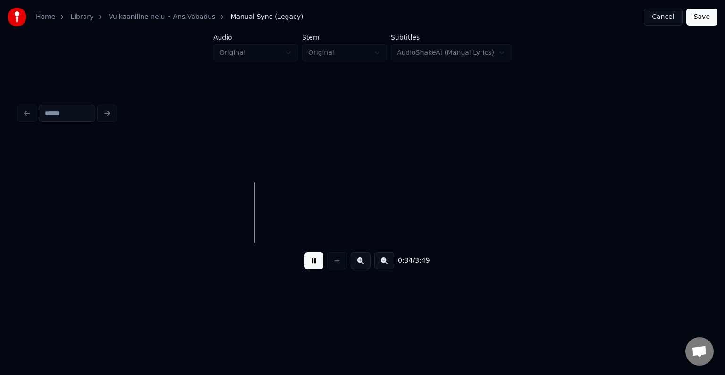
click at [305, 259] on button at bounding box center [313, 260] width 19 height 17
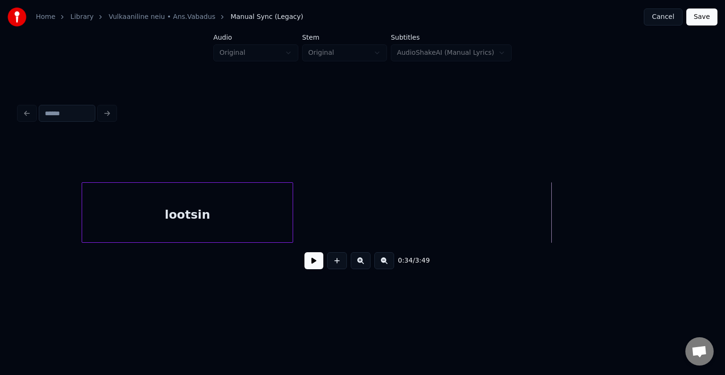
scroll to position [0, 18150]
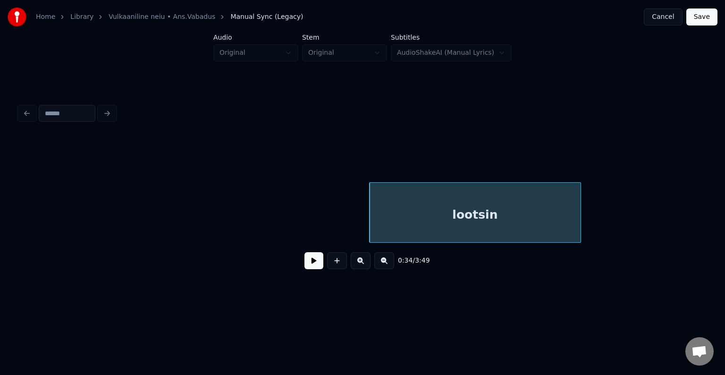
click at [414, 196] on div "lootsin" at bounding box center [475, 215] width 211 height 64
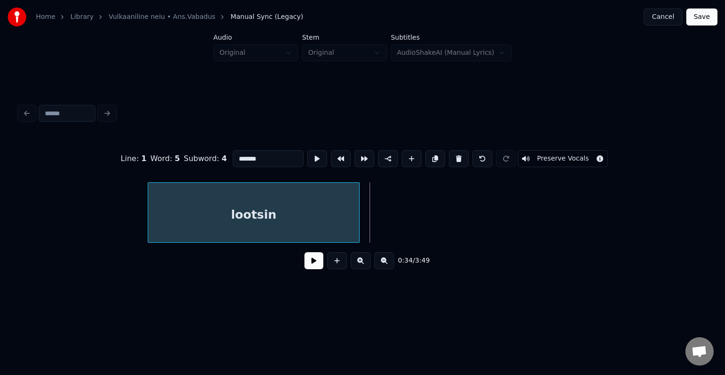
click at [254, 200] on div "lootsin" at bounding box center [253, 215] width 211 height 64
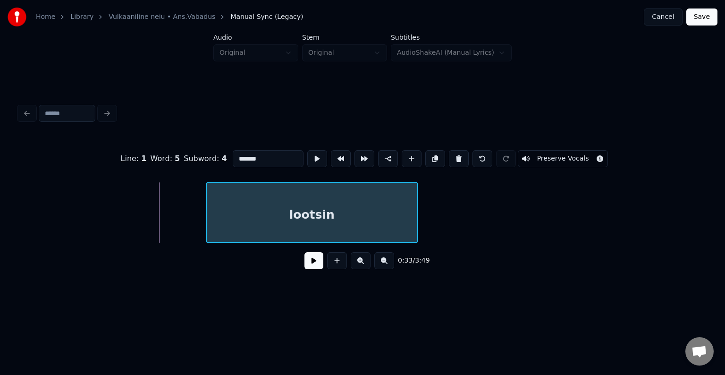
click at [362, 210] on div "lootsin" at bounding box center [312, 215] width 211 height 64
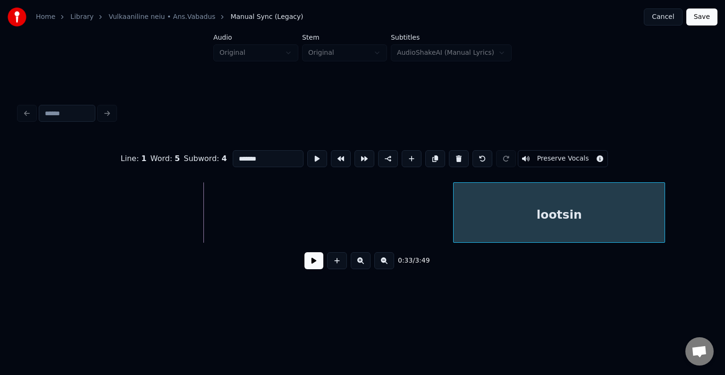
click at [613, 197] on div "lootsin" at bounding box center [559, 215] width 211 height 64
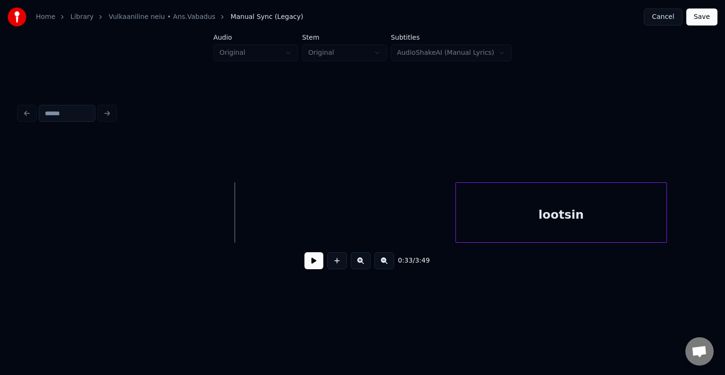
drag, startPoint x: 319, startPoint y: 261, endPoint x: 312, endPoint y: 263, distance: 7.5
click at [316, 261] on button at bounding box center [313, 260] width 19 height 17
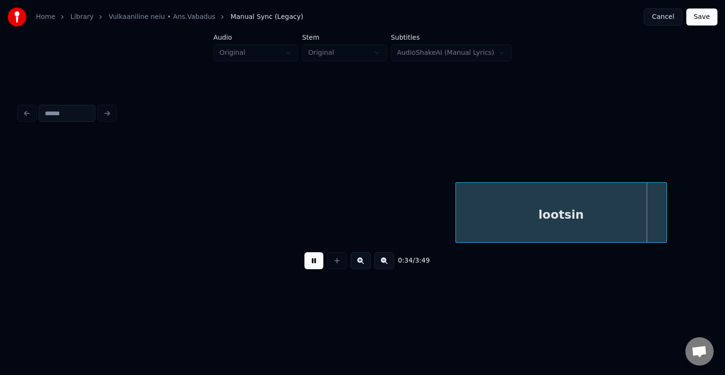
drag, startPoint x: 308, startPoint y: 260, endPoint x: 321, endPoint y: 256, distance: 13.6
click at [316, 257] on button at bounding box center [313, 260] width 19 height 17
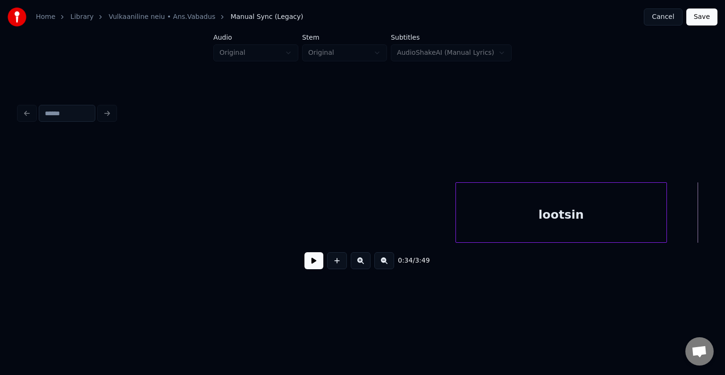
drag, startPoint x: 26, startPoint y: 236, endPoint x: 15, endPoint y: 244, distance: 13.2
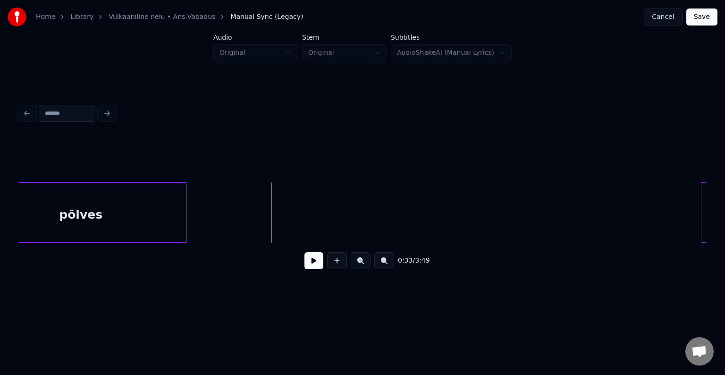
scroll to position [0, 17862]
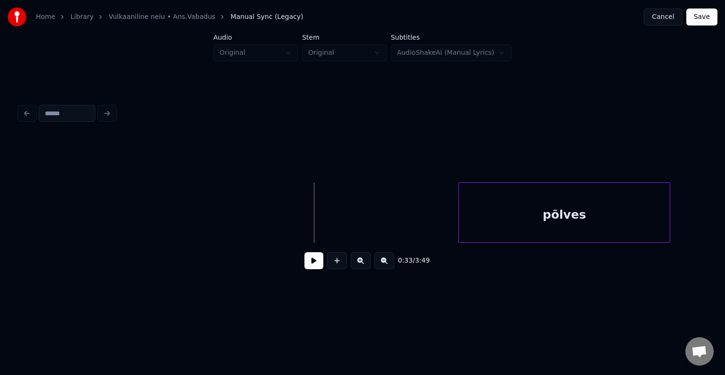
click at [558, 204] on div "põlves" at bounding box center [564, 215] width 211 height 64
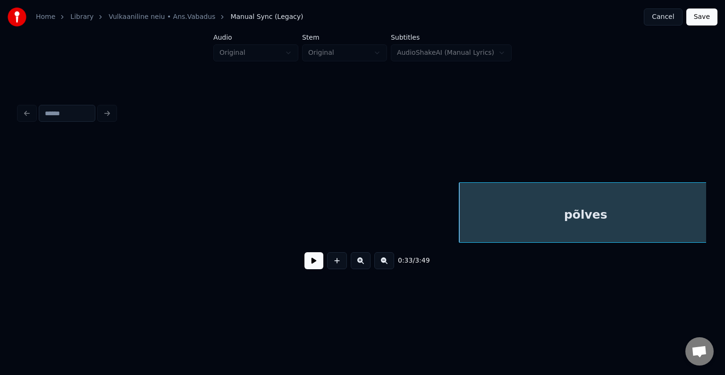
click at [710, 219] on div "Home Library Vulkaaniline neiu • Ans.Vabadus Manual Sync (Legacy) Cancel Save A…" at bounding box center [362, 150] width 725 height 301
drag, startPoint x: 24, startPoint y: 246, endPoint x: 23, endPoint y: 241, distance: 5.3
click at [24, 243] on div "põlves" at bounding box center [362, 212] width 687 height 60
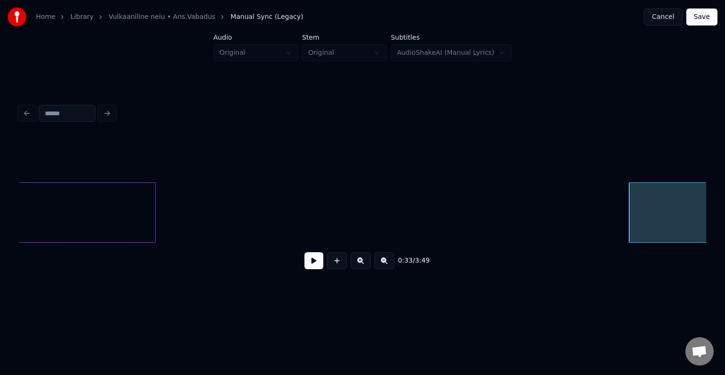
scroll to position [0, 17420]
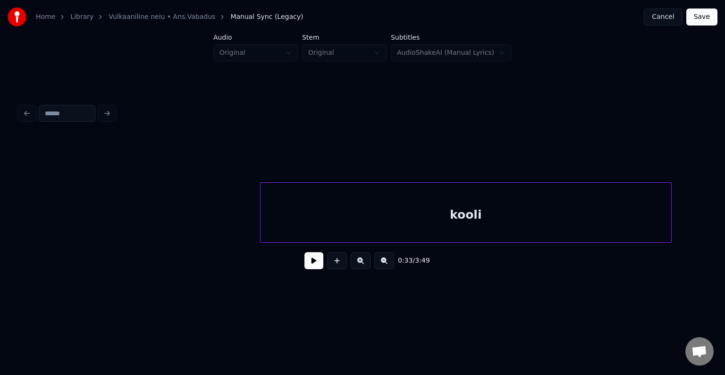
click at [319, 191] on div "kooli" at bounding box center [466, 215] width 411 height 64
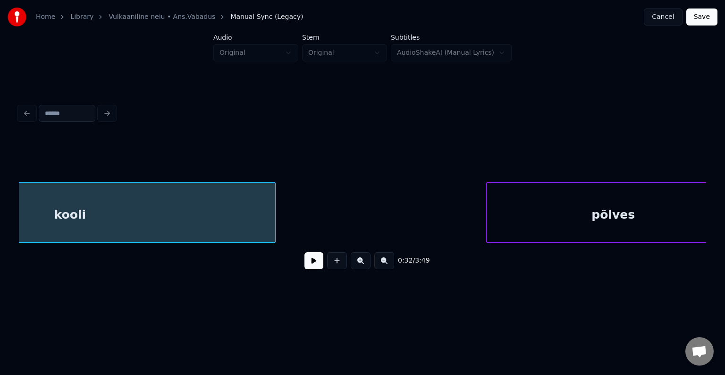
scroll to position [0, 17674]
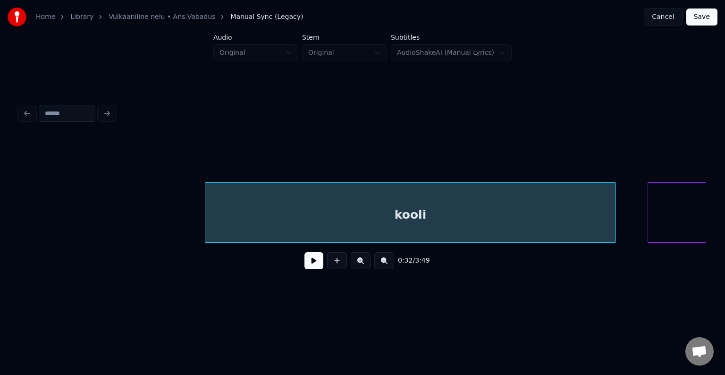
click at [356, 191] on div "kooli" at bounding box center [410, 215] width 411 height 64
click at [18, 240] on div "0:32 / 3:49" at bounding box center [362, 188] width 695 height 187
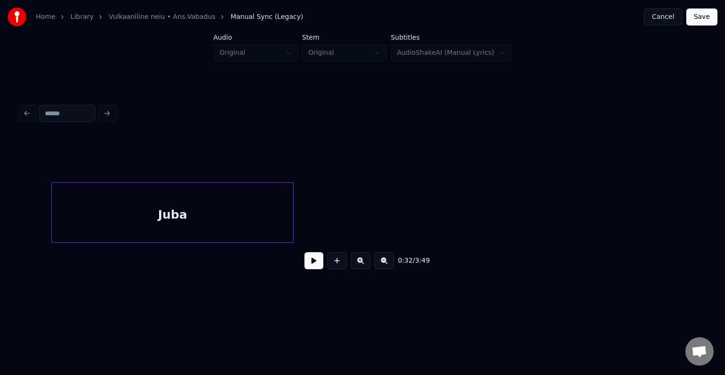
scroll to position [0, 17088]
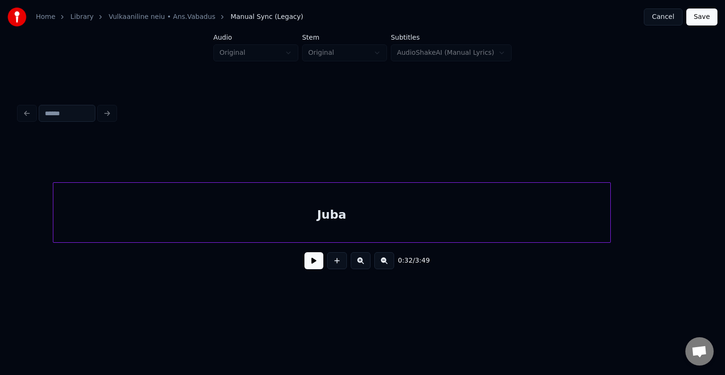
click at [610, 193] on div at bounding box center [608, 212] width 3 height 59
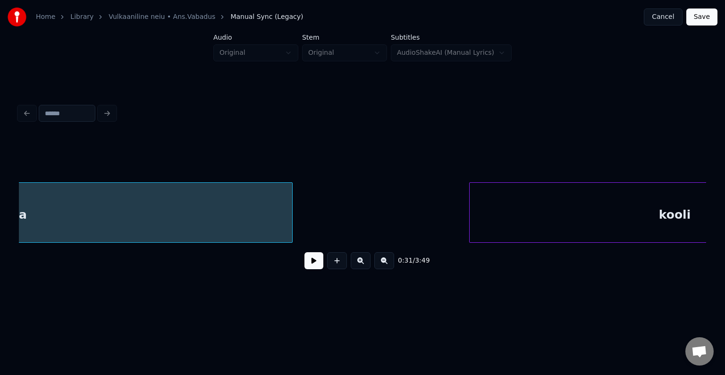
scroll to position [0, 17581]
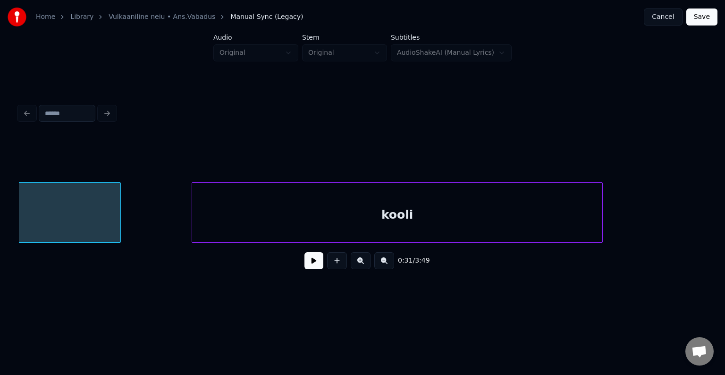
click at [518, 222] on div "kooli" at bounding box center [397, 215] width 411 height 64
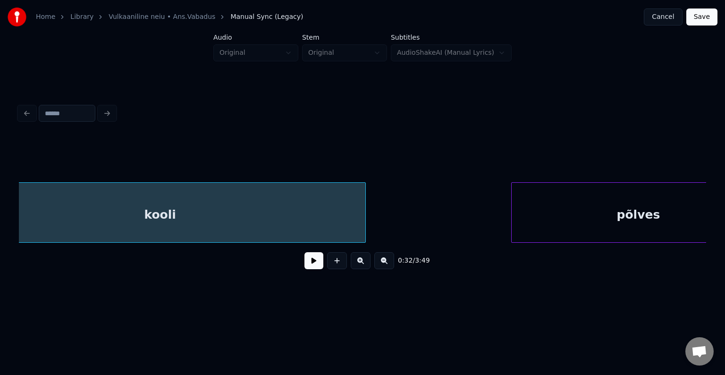
scroll to position [0, 17866]
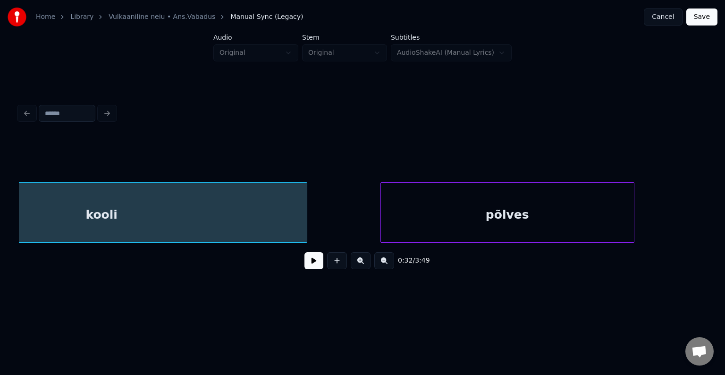
click at [539, 220] on div "põlves" at bounding box center [507, 215] width 253 height 64
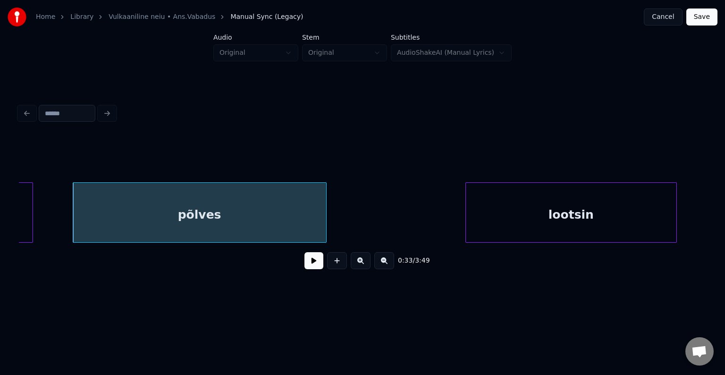
scroll to position [0, 18149]
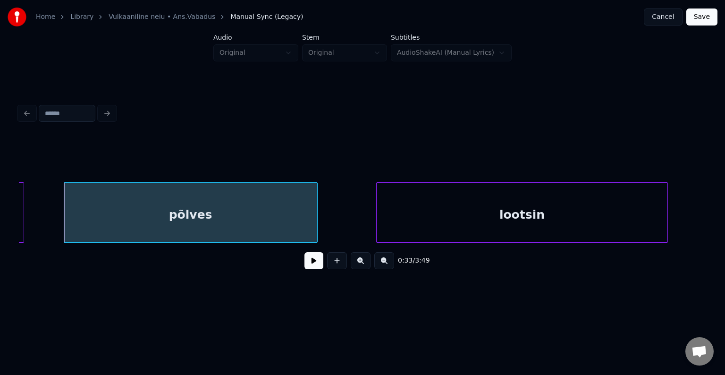
click at [377, 208] on div at bounding box center [378, 212] width 3 height 59
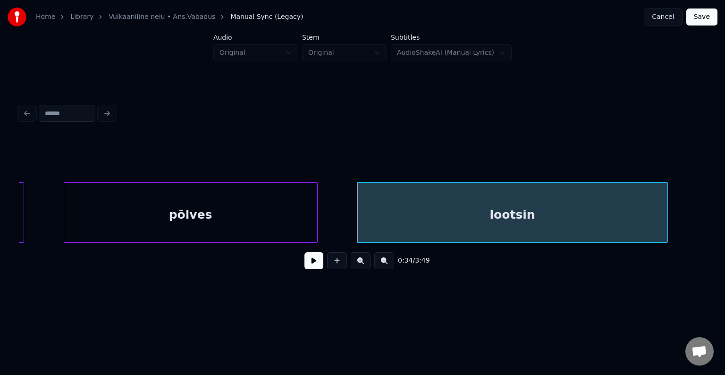
click at [133, 208] on div "põlves" at bounding box center [190, 215] width 253 height 64
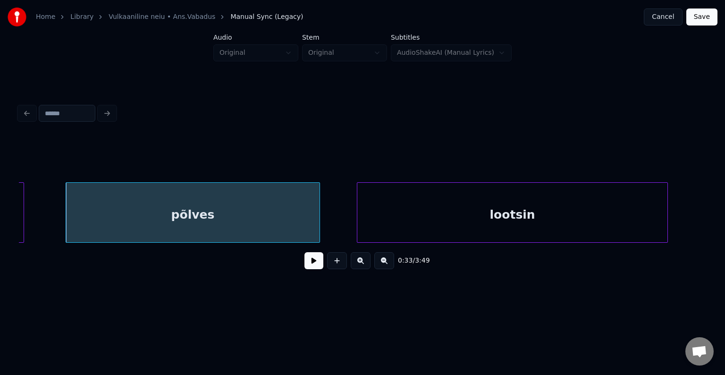
click at [306, 259] on button at bounding box center [313, 260] width 19 height 17
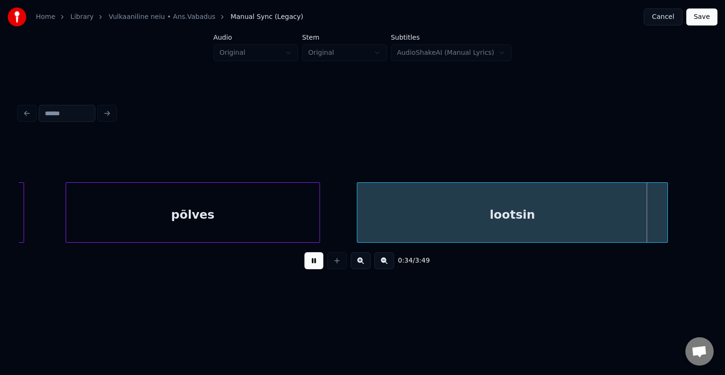
click at [304, 263] on button at bounding box center [313, 260] width 19 height 17
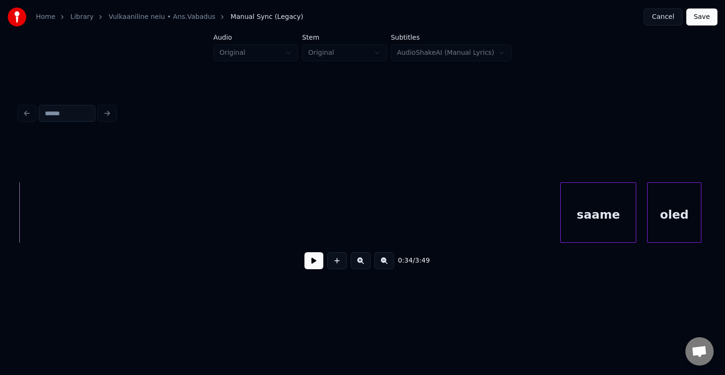
click at [311, 265] on button at bounding box center [313, 260] width 19 height 17
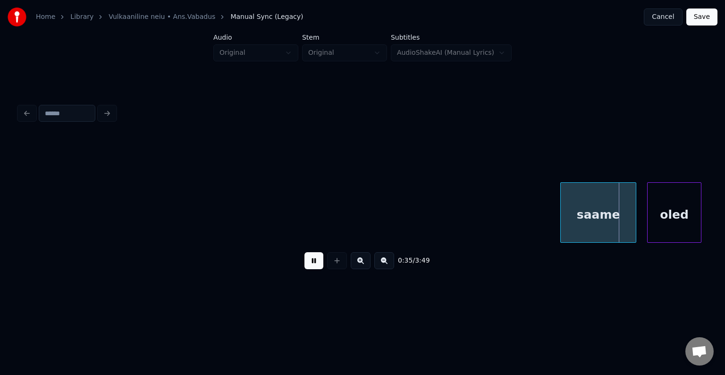
click at [311, 265] on button at bounding box center [313, 260] width 19 height 17
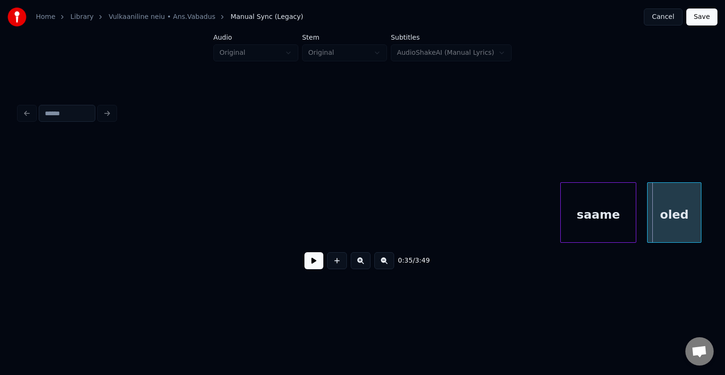
click at [311, 265] on button at bounding box center [313, 260] width 19 height 17
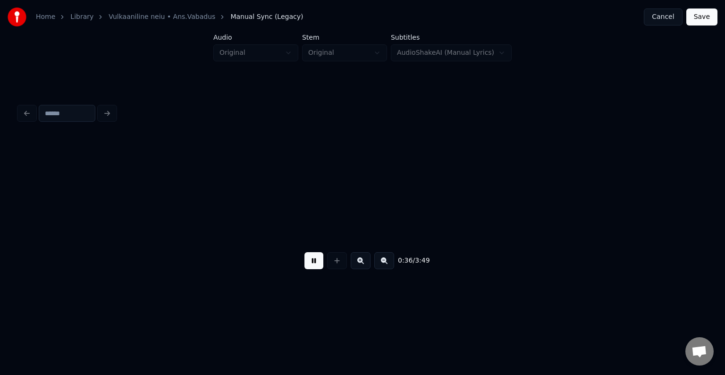
scroll to position [0, 19530]
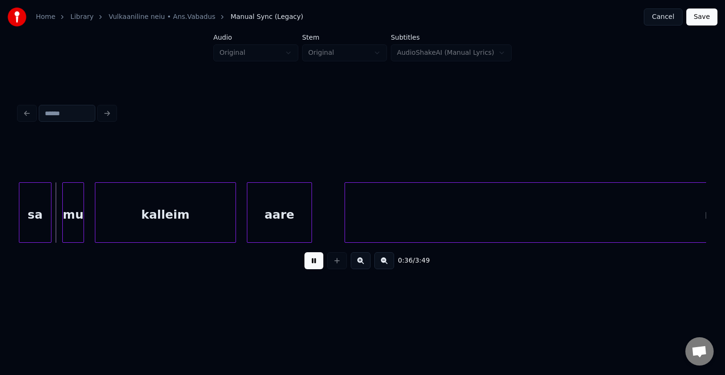
click at [311, 265] on button at bounding box center [313, 260] width 19 height 17
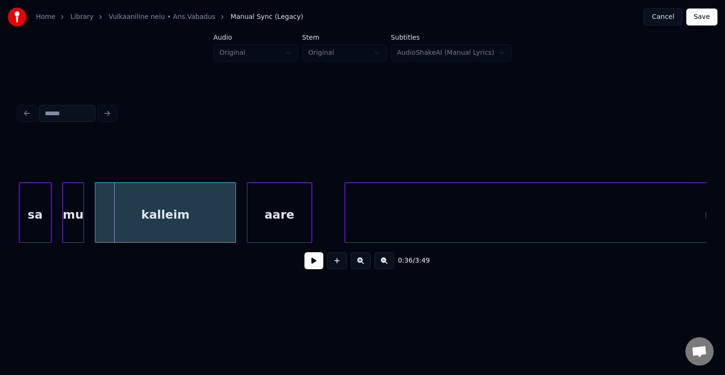
click at [126, 211] on div "kalleim" at bounding box center [165, 215] width 140 height 64
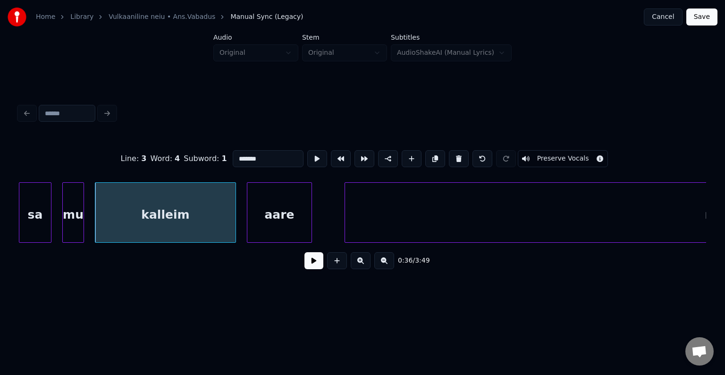
click at [172, 211] on div "kalleim" at bounding box center [165, 215] width 140 height 64
drag, startPoint x: 247, startPoint y: 155, endPoint x: 160, endPoint y: 134, distance: 89.4
click at [160, 135] on div "Line : 3 Word : 4 Subword : 1 ******* Preserve Vocals" at bounding box center [362, 158] width 687 height 47
click at [286, 221] on div "aare" at bounding box center [279, 215] width 64 height 64
type input "****"
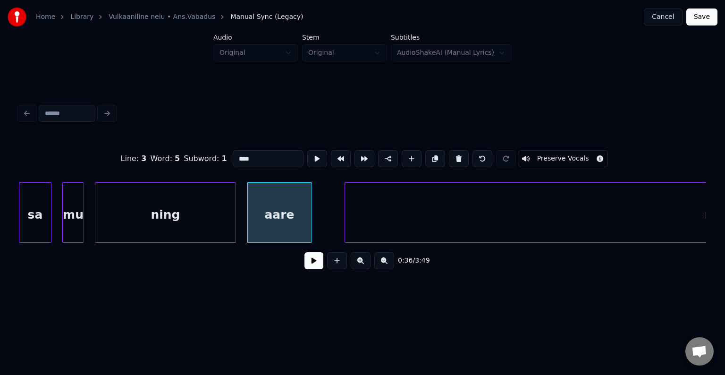
drag, startPoint x: 233, startPoint y: 155, endPoint x: 139, endPoint y: 133, distance: 96.6
click at [138, 138] on div "Line : 3 Word : 5 Subword : 1 **** Preserve Vocals" at bounding box center [362, 158] width 687 height 47
click at [368, 217] on div "rohkem" at bounding box center [730, 215] width 770 height 64
type input "******"
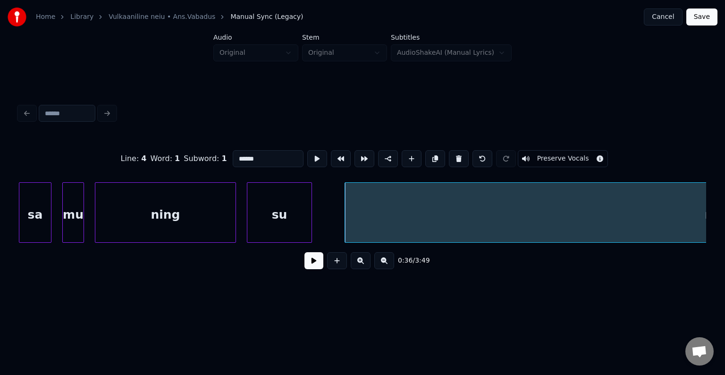
drag, startPoint x: 253, startPoint y: 152, endPoint x: 90, endPoint y: 109, distance: 168.7
click at [90, 109] on div "Line : 4 Word : 1 Subword : 1 ****** Preserve Vocals 0:36 / 3:49" at bounding box center [362, 188] width 695 height 187
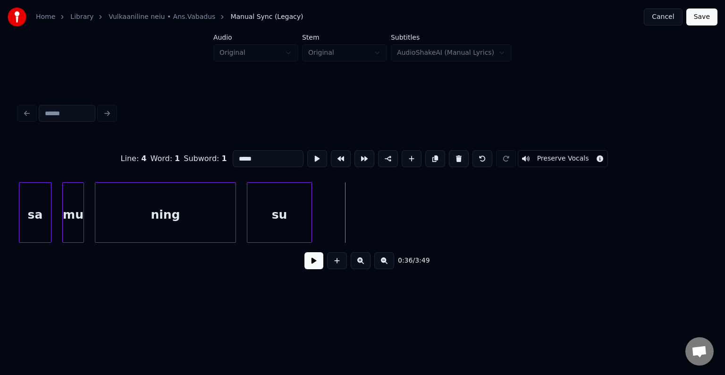
click at [725, 250] on div "Home Library Vulkaaniline neiu • Ans.Vabadus Manual Sync (Legacy) Cancel Save A…" at bounding box center [362, 150] width 725 height 301
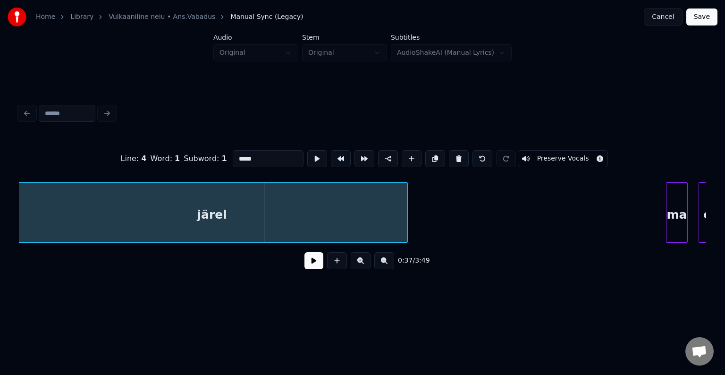
scroll to position [0, 19939]
click at [0, 208] on div "Home Library Vulkaaniline neiu • Ans.Vabadus Manual Sync (Legacy) Cancel Save A…" at bounding box center [362, 150] width 725 height 301
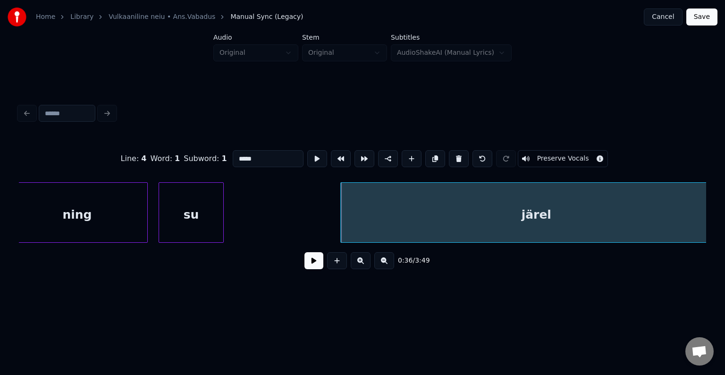
scroll to position [0, 19641]
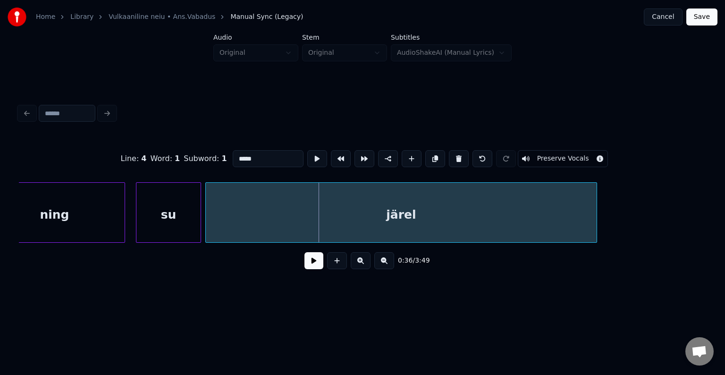
click at [462, 218] on div "järel" at bounding box center [401, 215] width 391 height 64
click at [363, 210] on div "järel" at bounding box center [408, 215] width 391 height 64
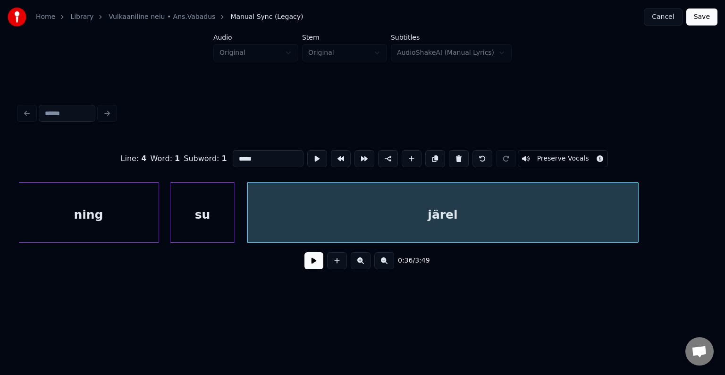
click at [36, 200] on div "ning" at bounding box center [88, 215] width 140 height 64
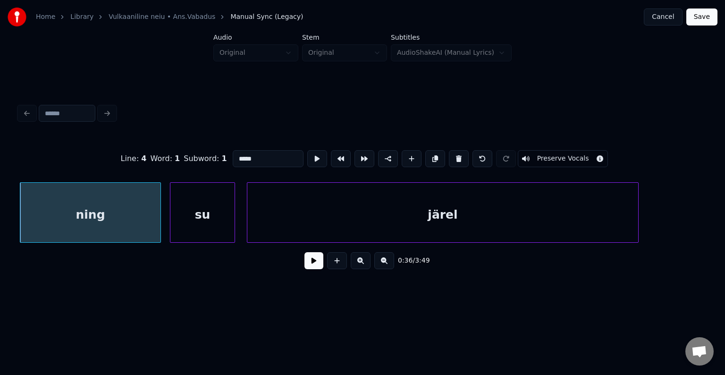
type input "*****"
click at [312, 269] on button at bounding box center [313, 260] width 19 height 17
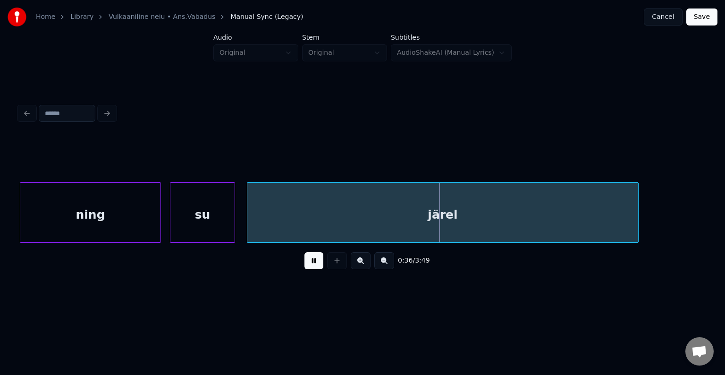
click at [312, 269] on button at bounding box center [313, 260] width 19 height 17
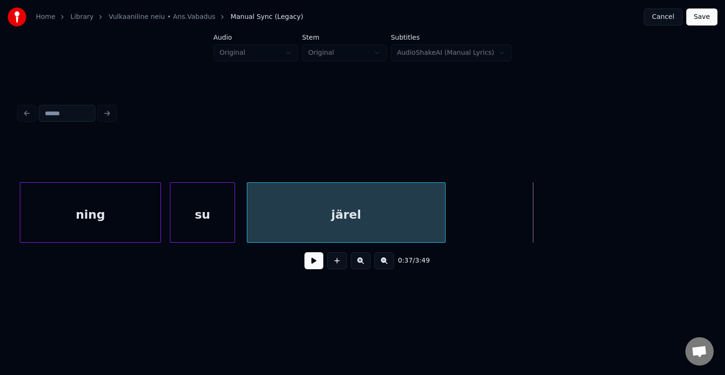
click at [443, 211] on div at bounding box center [443, 212] width 3 height 59
click at [375, 208] on div "järel" at bounding box center [345, 215] width 196 height 64
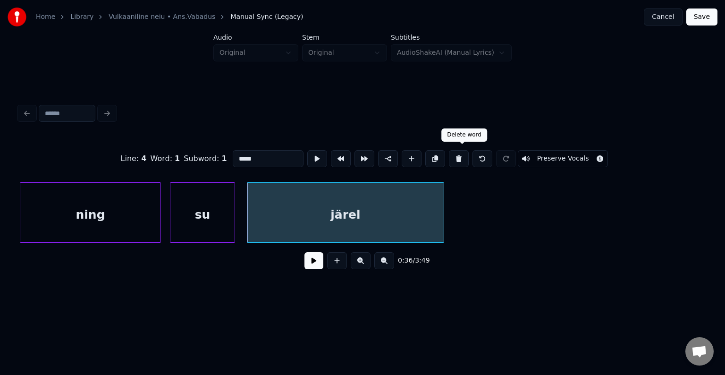
click at [456, 155] on button at bounding box center [459, 158] width 20 height 17
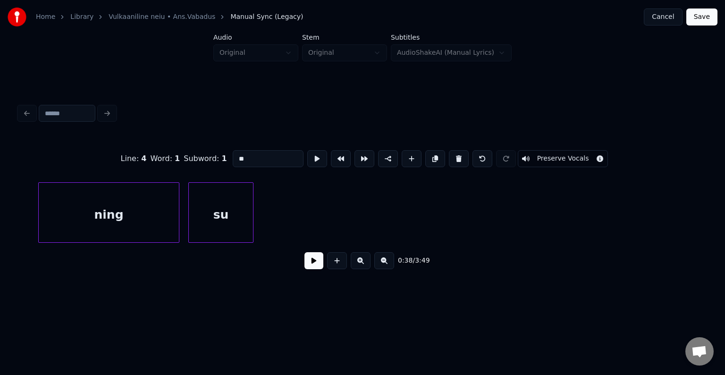
scroll to position [0, 19562]
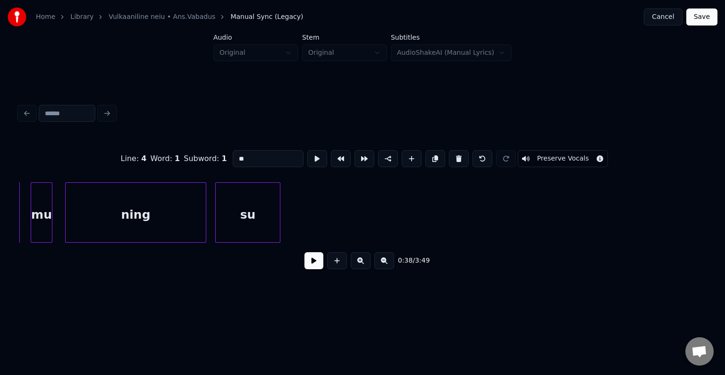
click at [265, 205] on div "su" at bounding box center [248, 215] width 64 height 64
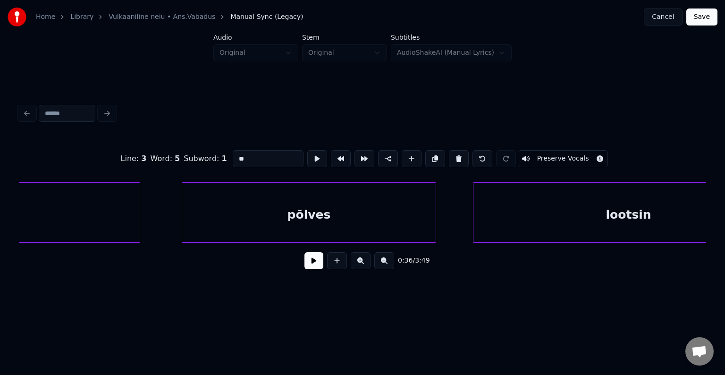
scroll to position [0, 17995]
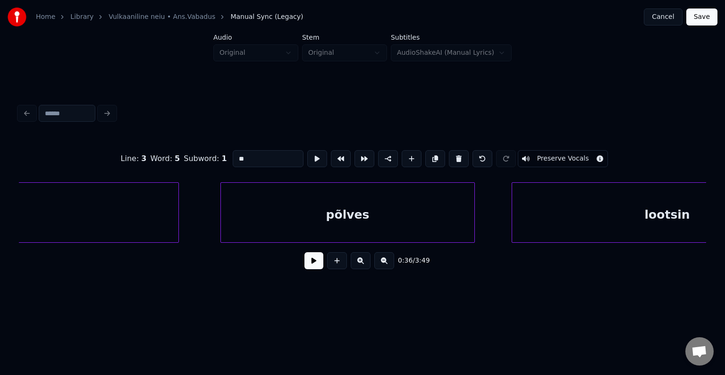
type input "*****"
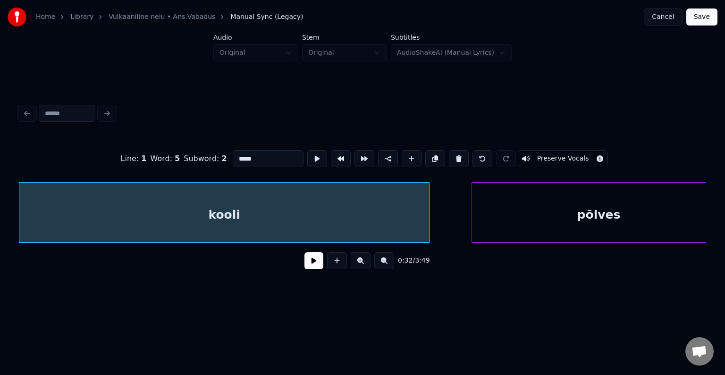
click
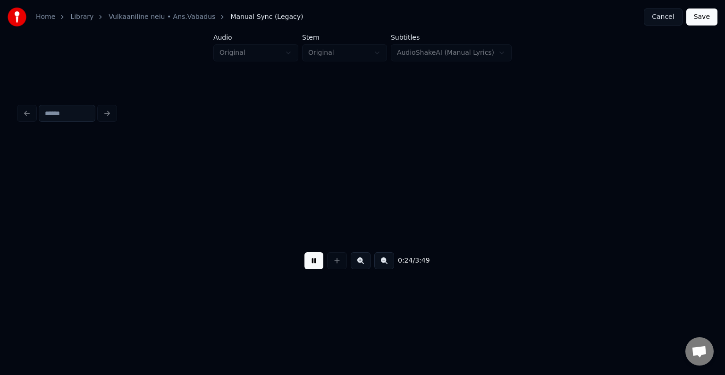
scroll to position [0, 13017]
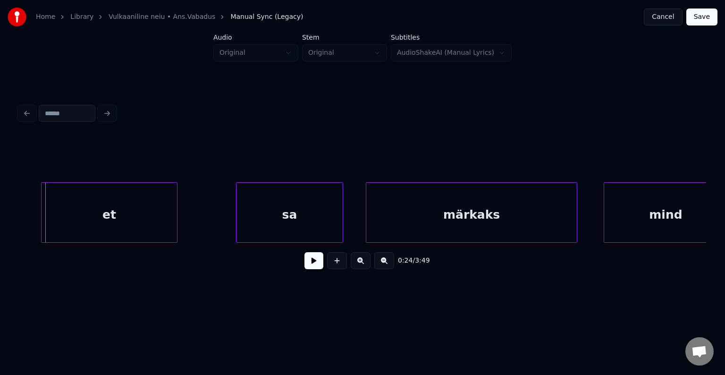
click at [149, 214] on div "et" at bounding box center [109, 215] width 135 height 64
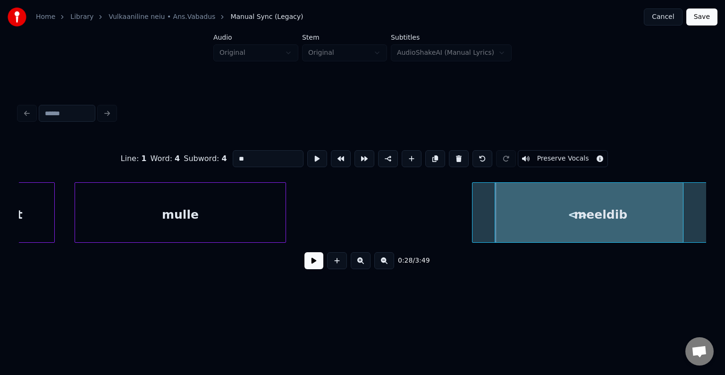
scroll to position [0, 15032]
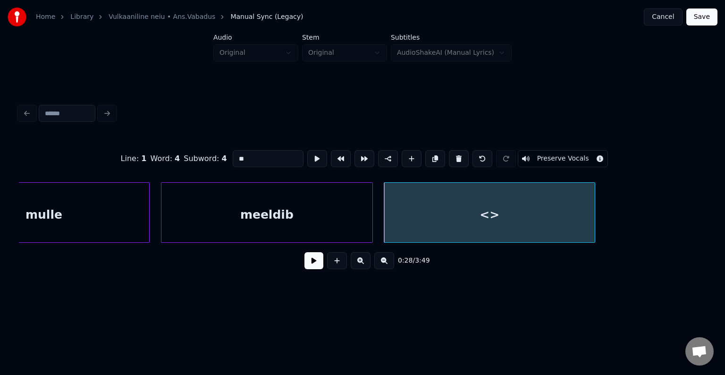
drag, startPoint x: 253, startPoint y: 161, endPoint x: 186, endPoint y: 151, distance: 66.9
click at [461, 151] on button at bounding box center [459, 158] width 20 height 17
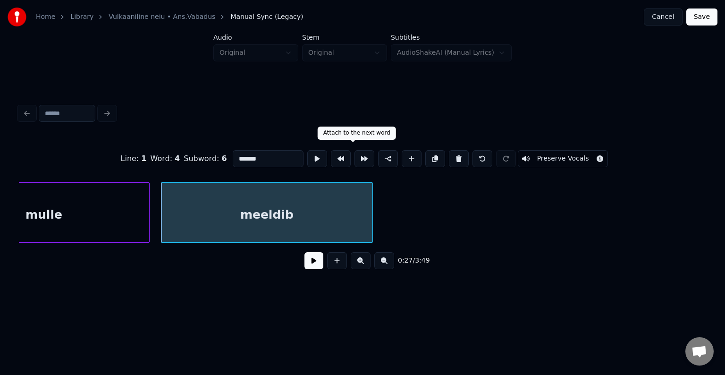
click at [319, 219] on div "meeldib" at bounding box center [266, 215] width 211 height 64
click at [404, 150] on button at bounding box center [412, 158] width 20 height 17
type input "**"
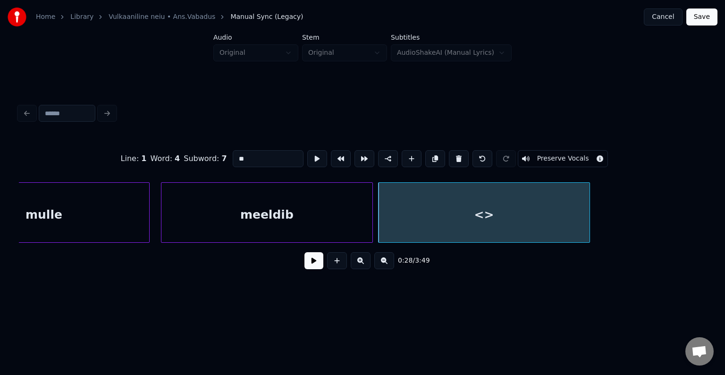
drag, startPoint x: 249, startPoint y: 155, endPoint x: 108, endPoint y: 140, distance: 141.5
click at [108, 140] on div "Line : 1 Word : 4 Subword : 7 ** Preserve Vocals" at bounding box center [362, 158] width 687 height 47
click at [477, 316] on html "Home Library Vulkaaniline neiu • Ans.Vabadus Manual Sync (Legacy) Cancel Save A…" at bounding box center [362, 158] width 725 height 316
click at [25, 190] on div "mulle" at bounding box center [44, 215] width 211 height 64
type input "*****"
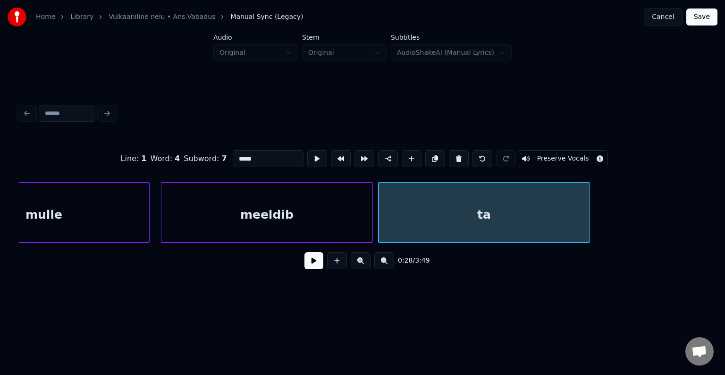
scroll to position [0, 14951]
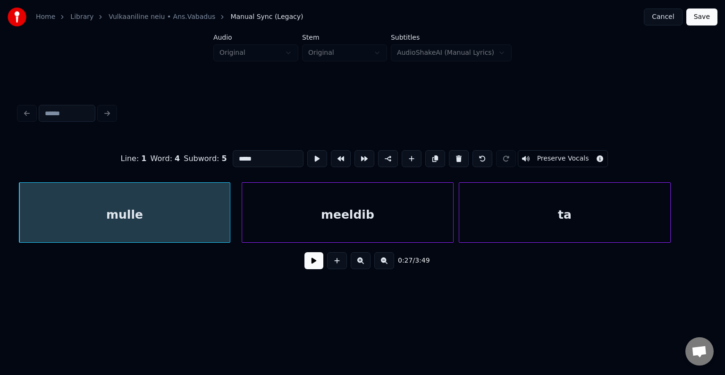
click at [307, 262] on button at bounding box center [313, 260] width 19 height 17
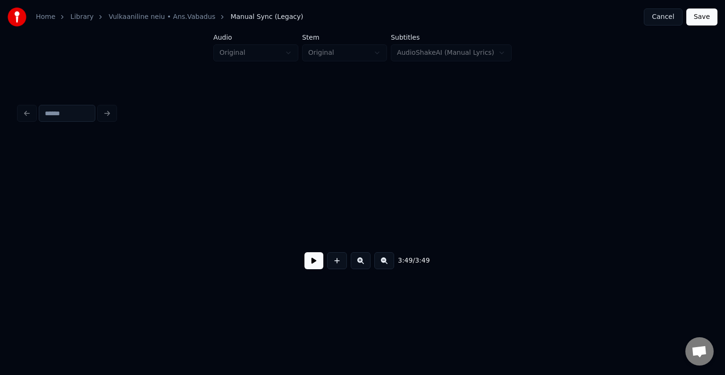
scroll to position [0, 0]
click at [308, 260] on button at bounding box center [313, 260] width 19 height 17
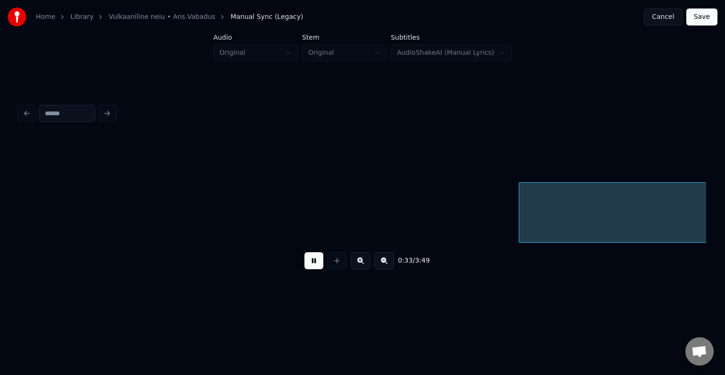
scroll to position [0, 17930]
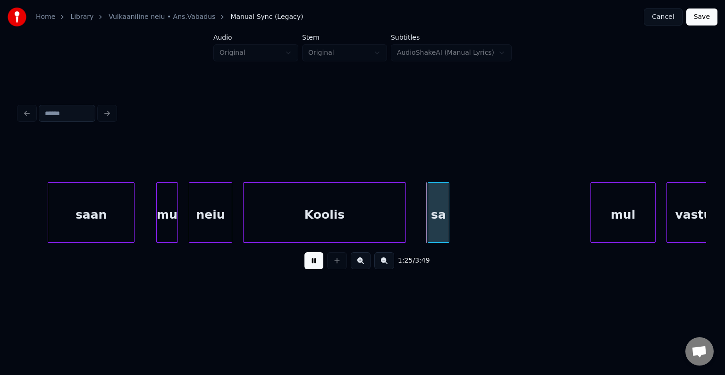
click at [304, 252] on button at bounding box center [313, 260] width 19 height 17
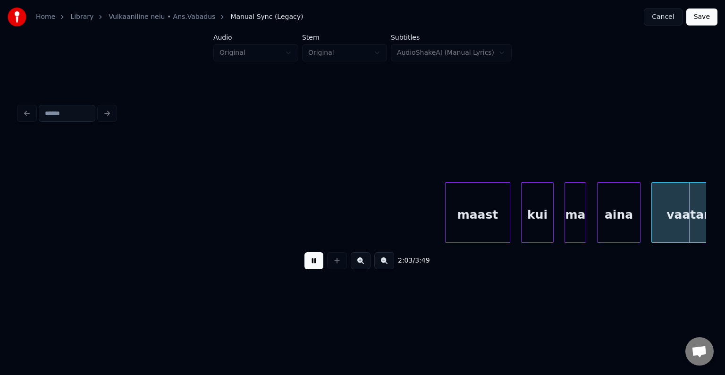
scroll to position [0, 66874]
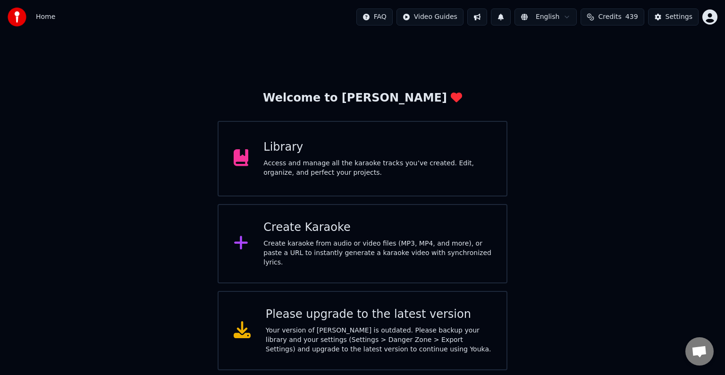
click at [278, 154] on div "Library" at bounding box center [377, 147] width 228 height 15
